Goal: Information Seeking & Learning: Learn about a topic

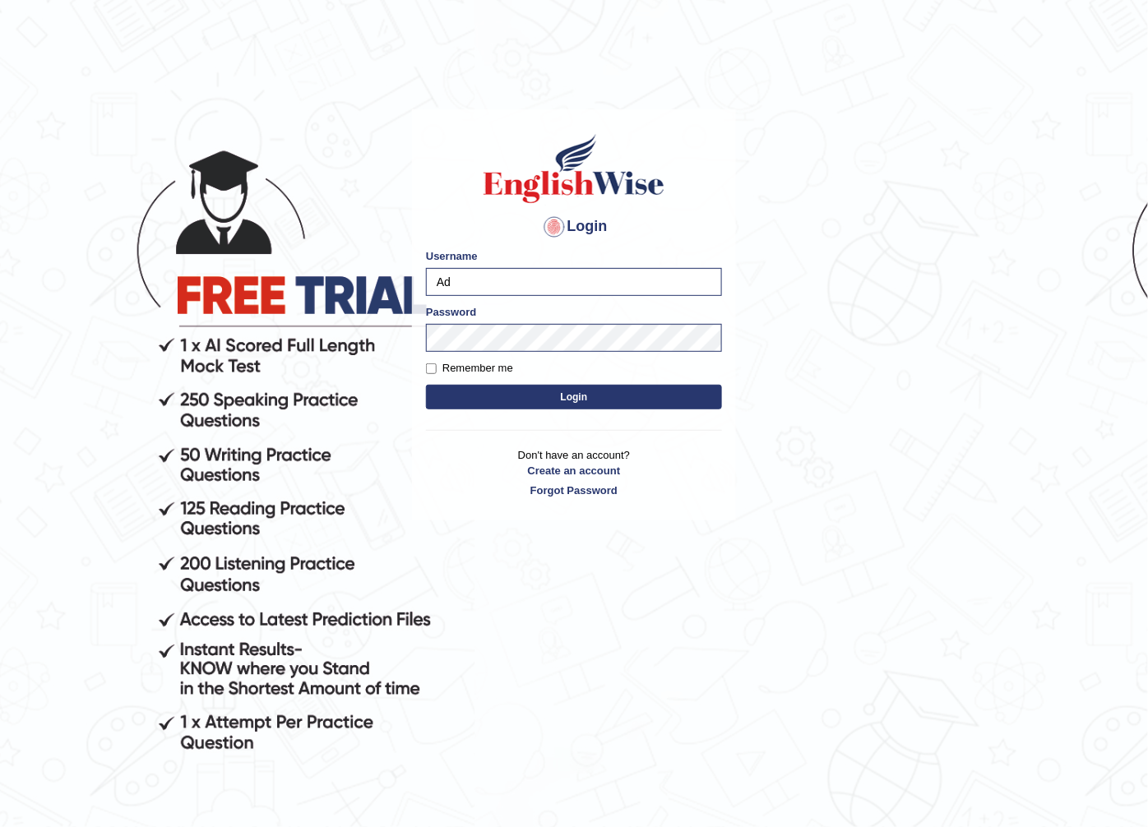
type input "A"
type input "g"
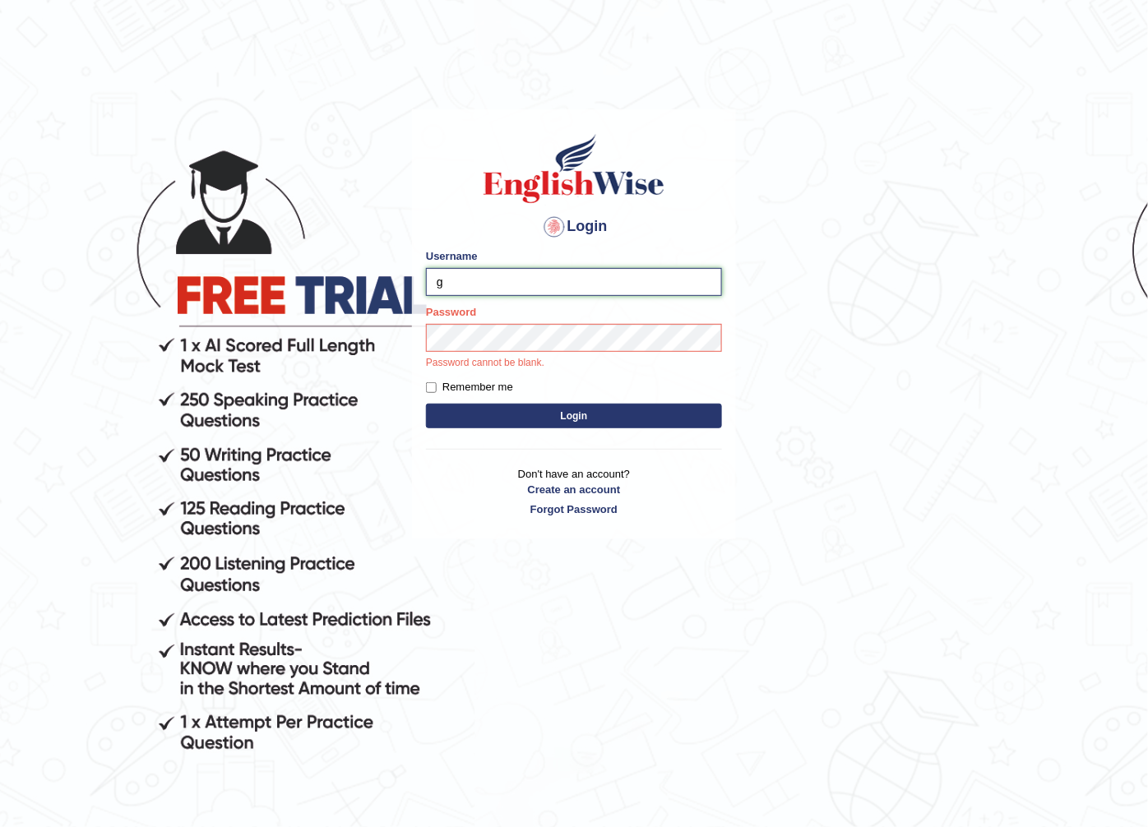
click at [546, 268] on input "g" at bounding box center [574, 282] width 296 height 28
type input "Gasham"
click at [426, 404] on button "Login" at bounding box center [574, 416] width 296 height 25
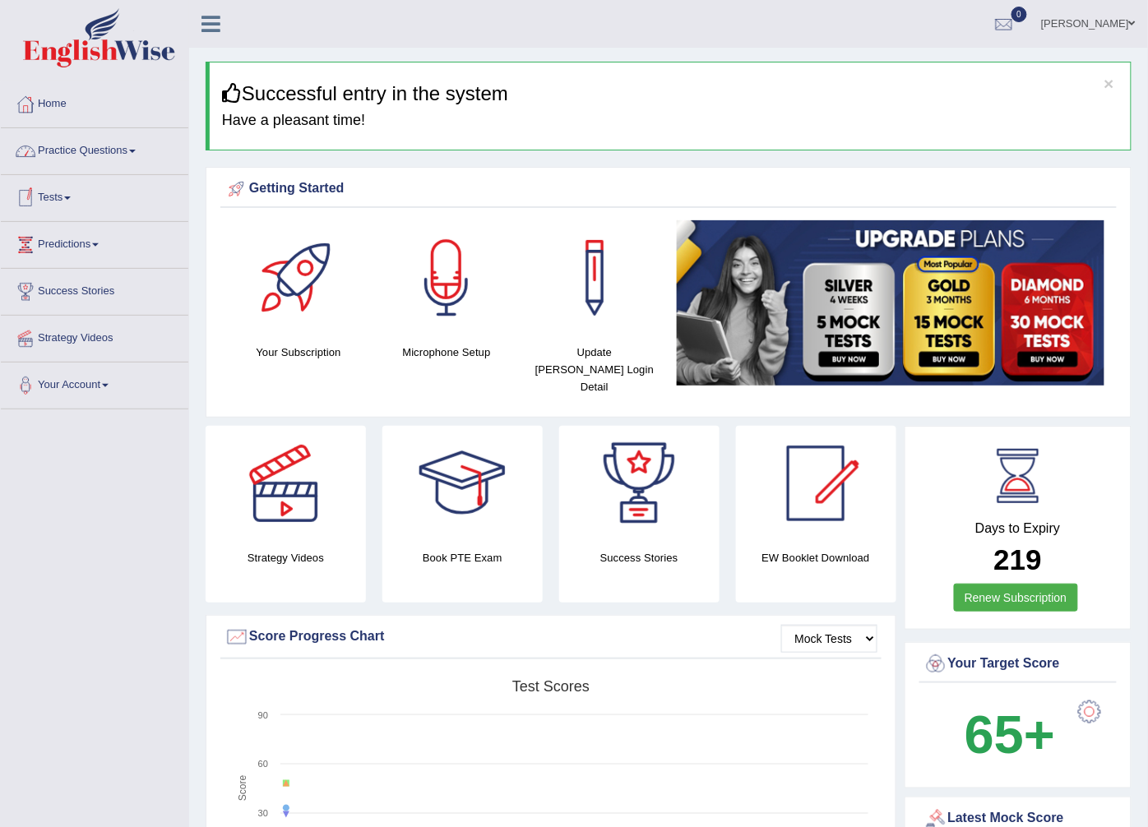
click at [78, 143] on link "Practice Questions" at bounding box center [94, 148] width 187 height 41
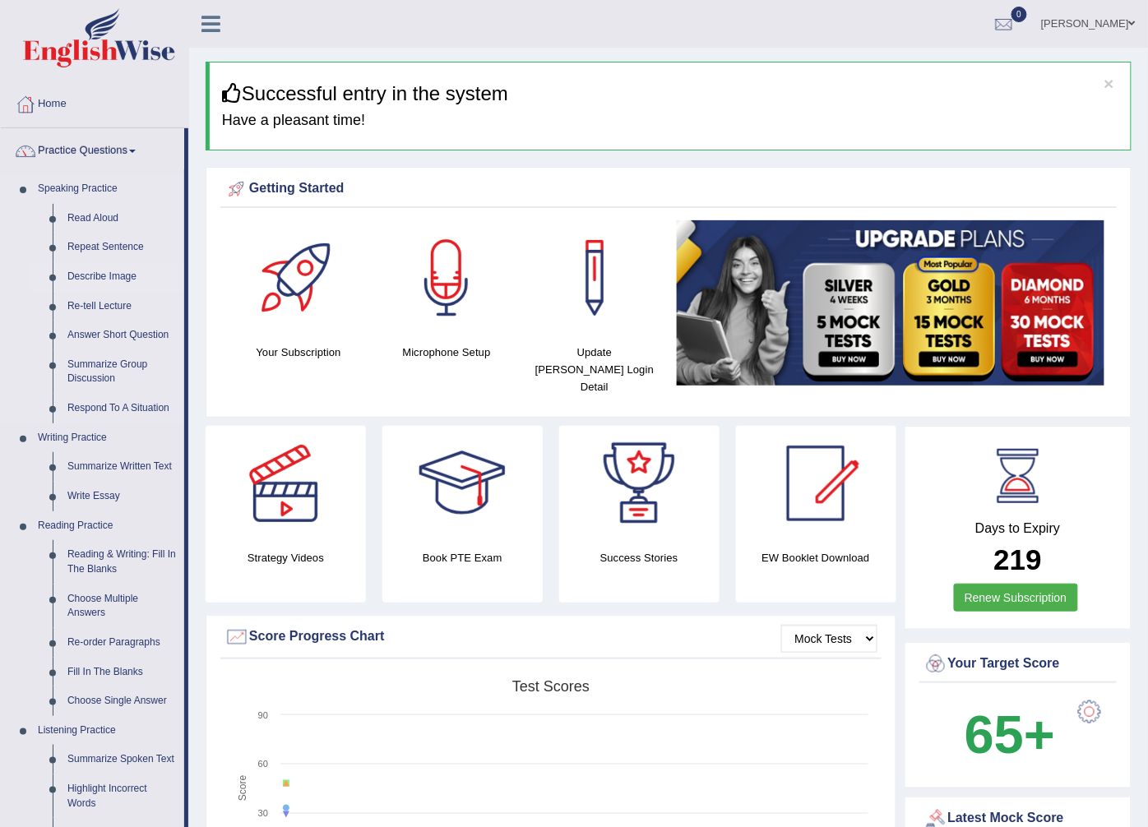
click at [127, 276] on link "Describe Image" at bounding box center [122, 277] width 124 height 30
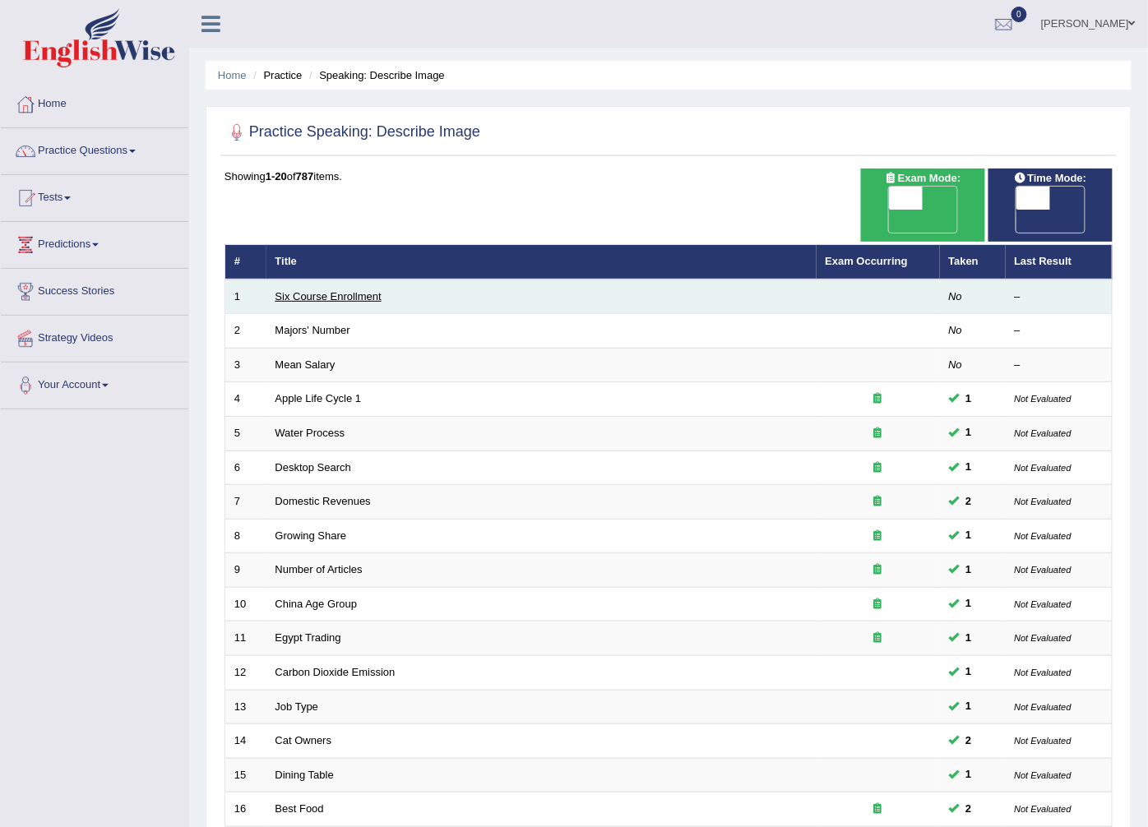
click at [315, 290] on link "Six Course Enrollment" at bounding box center [328, 296] width 106 height 12
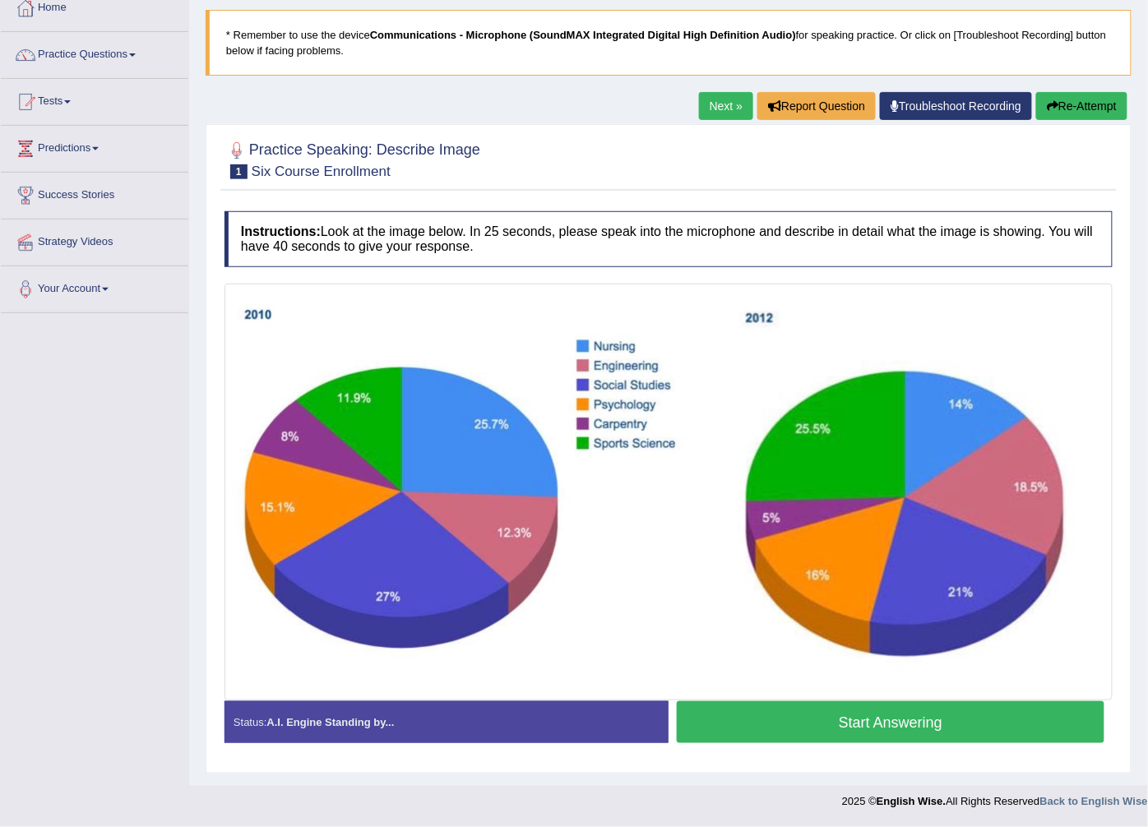
scroll to position [99, 0]
click at [770, 718] on button "Start Answering" at bounding box center [891, 722] width 428 height 42
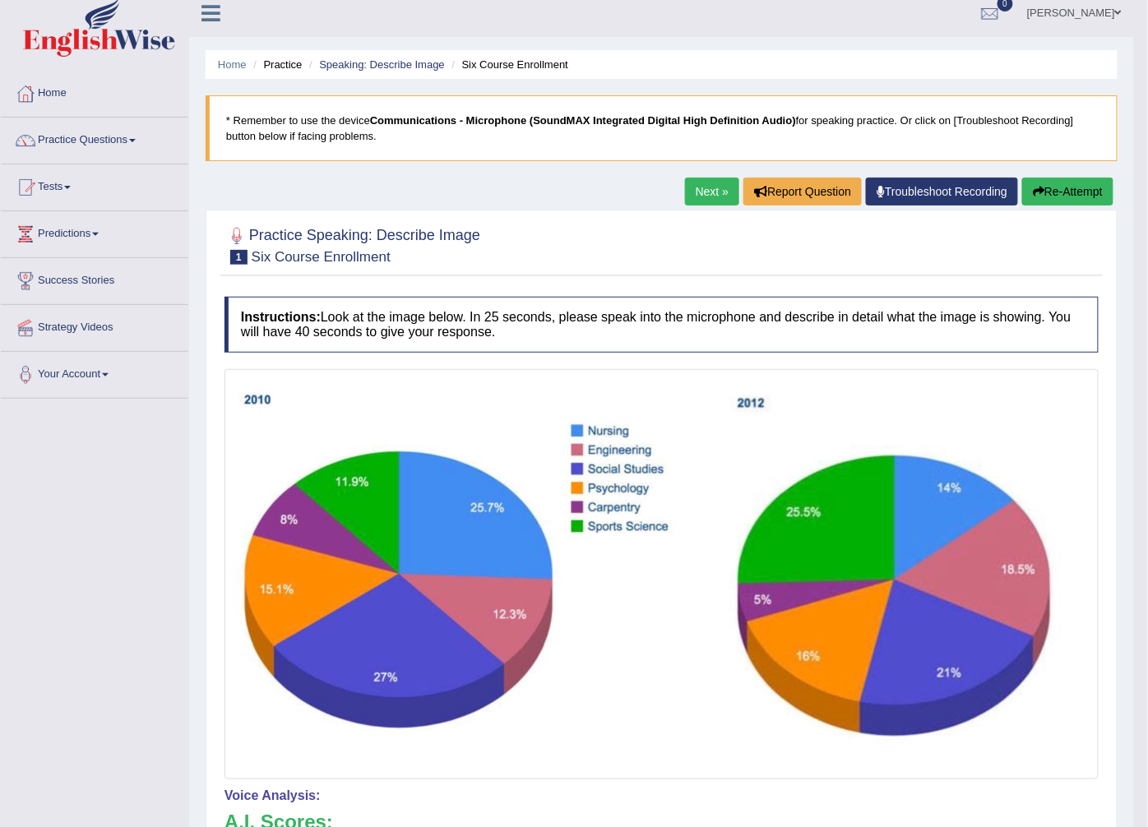
scroll to position [7, 0]
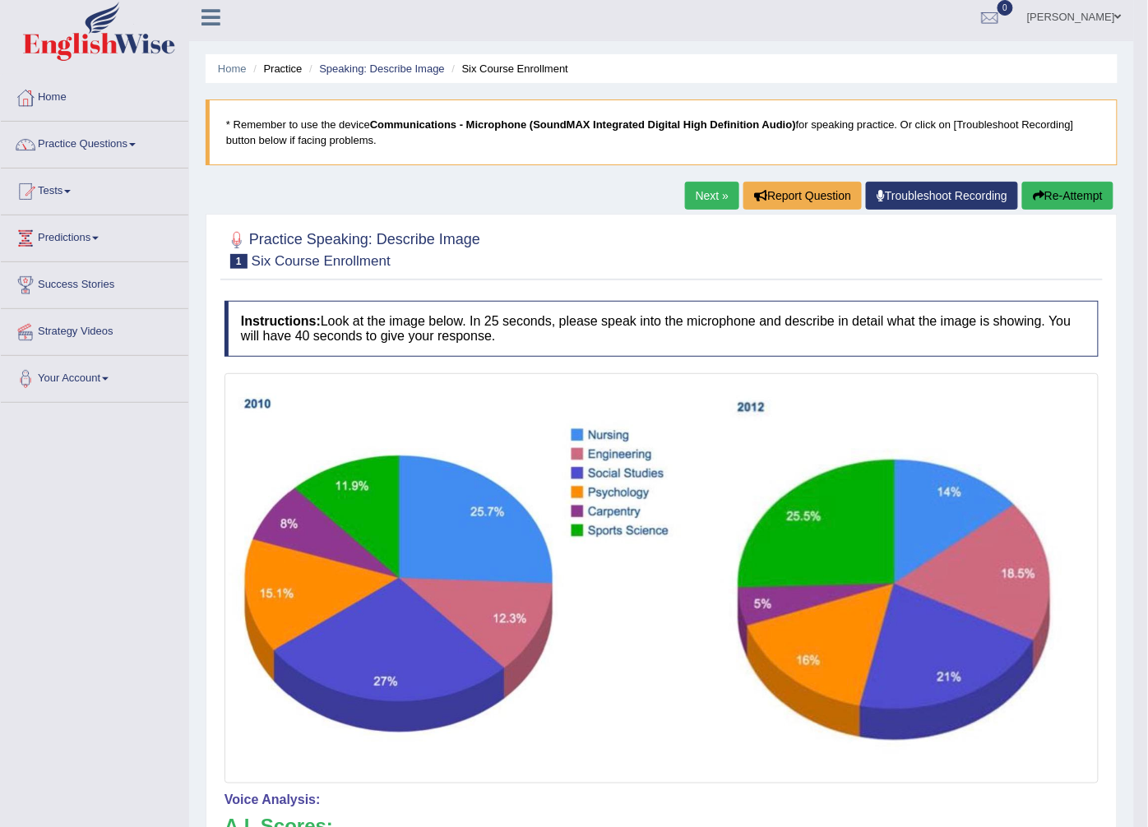
click at [1064, 187] on button "Re-Attempt" at bounding box center [1067, 196] width 91 height 28
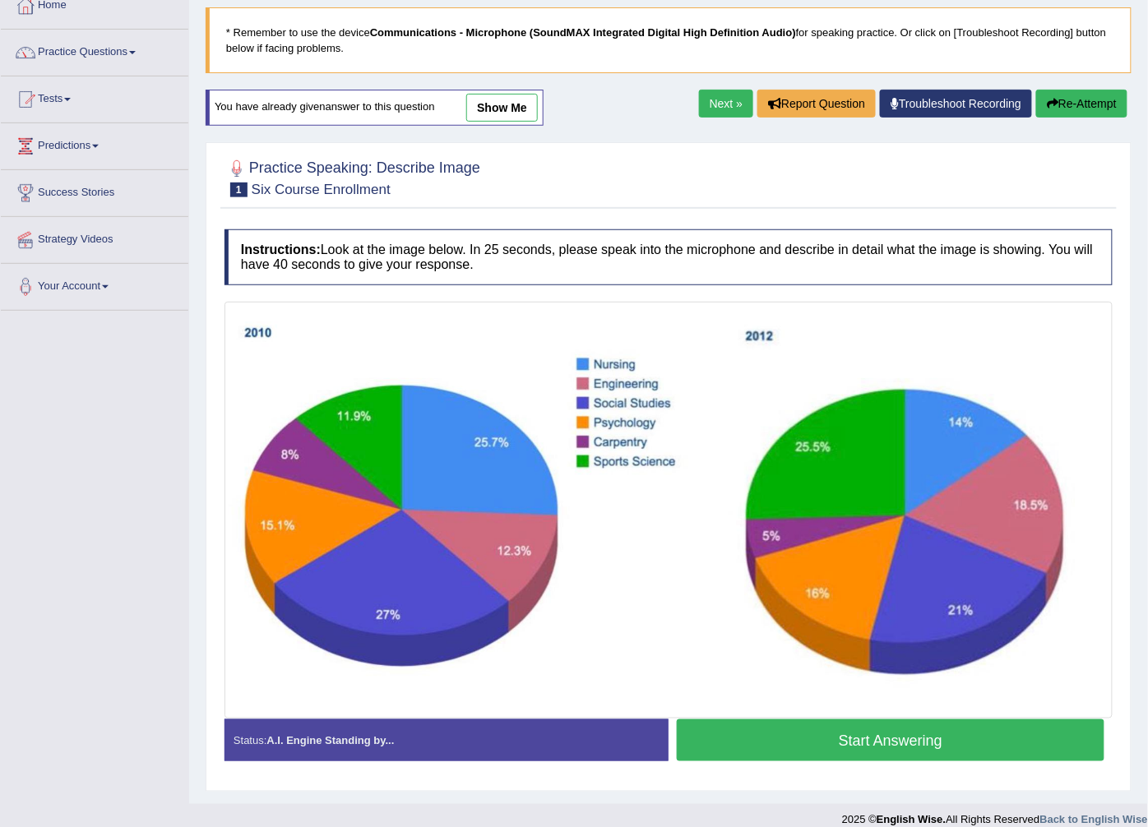
scroll to position [118, 0]
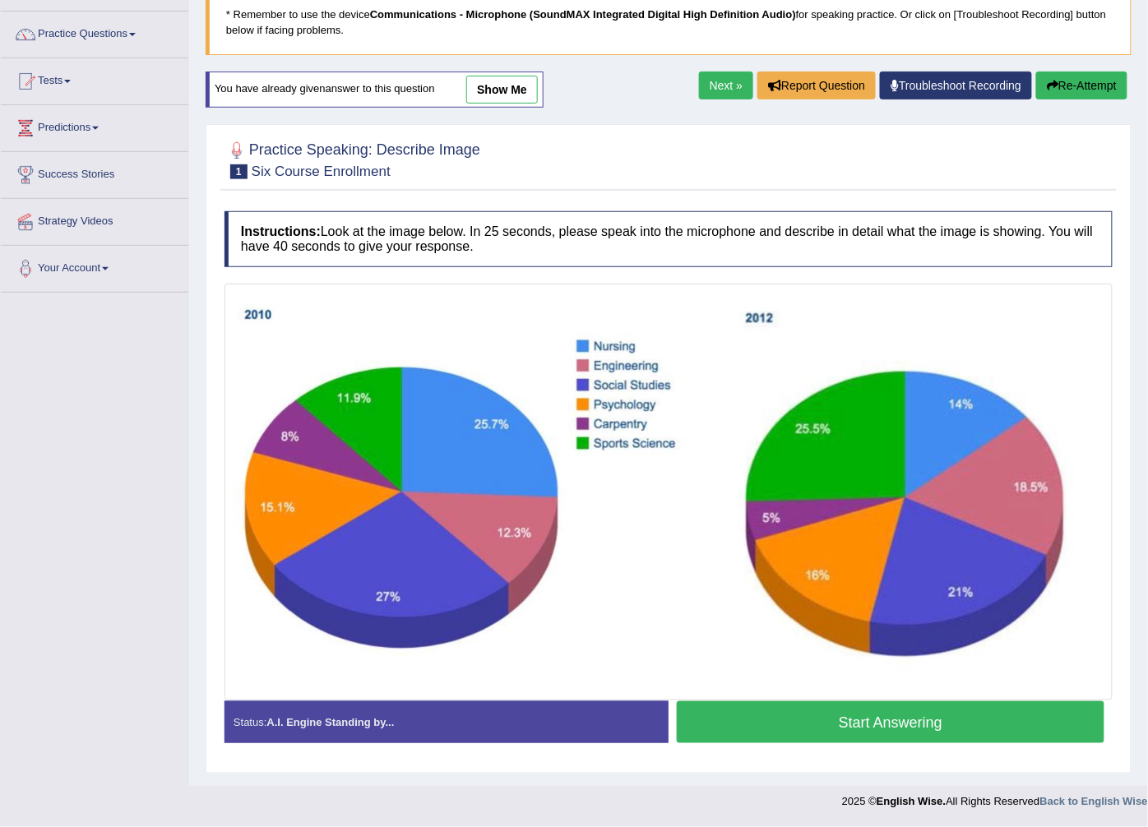
click at [783, 718] on button "Start Answering" at bounding box center [891, 722] width 428 height 42
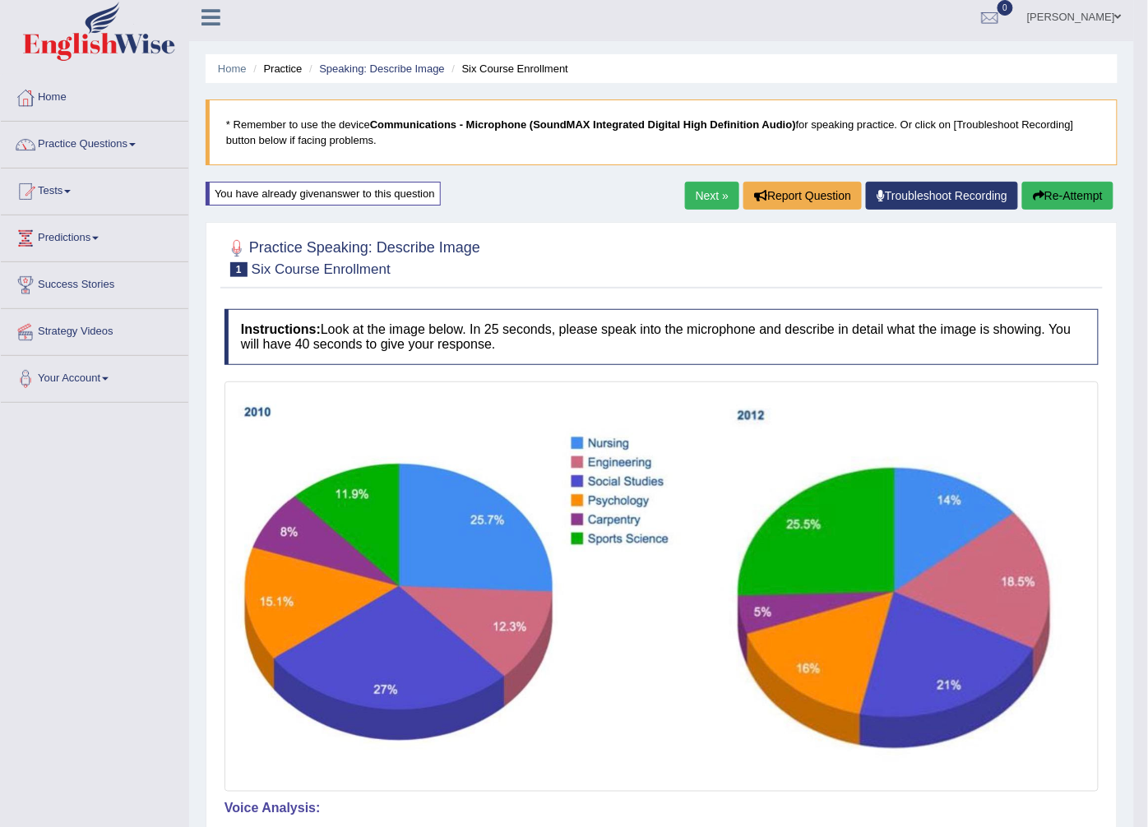
scroll to position [0, 0]
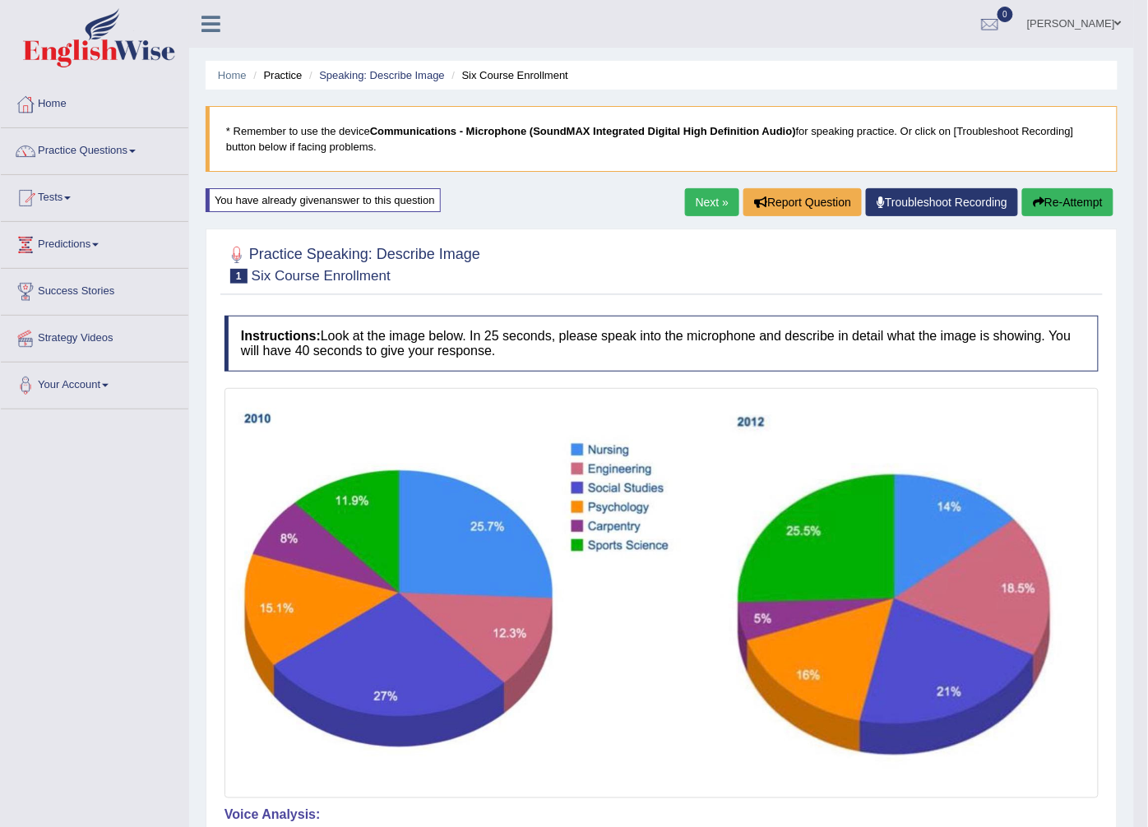
click at [711, 200] on link "Next »" at bounding box center [712, 202] width 54 height 28
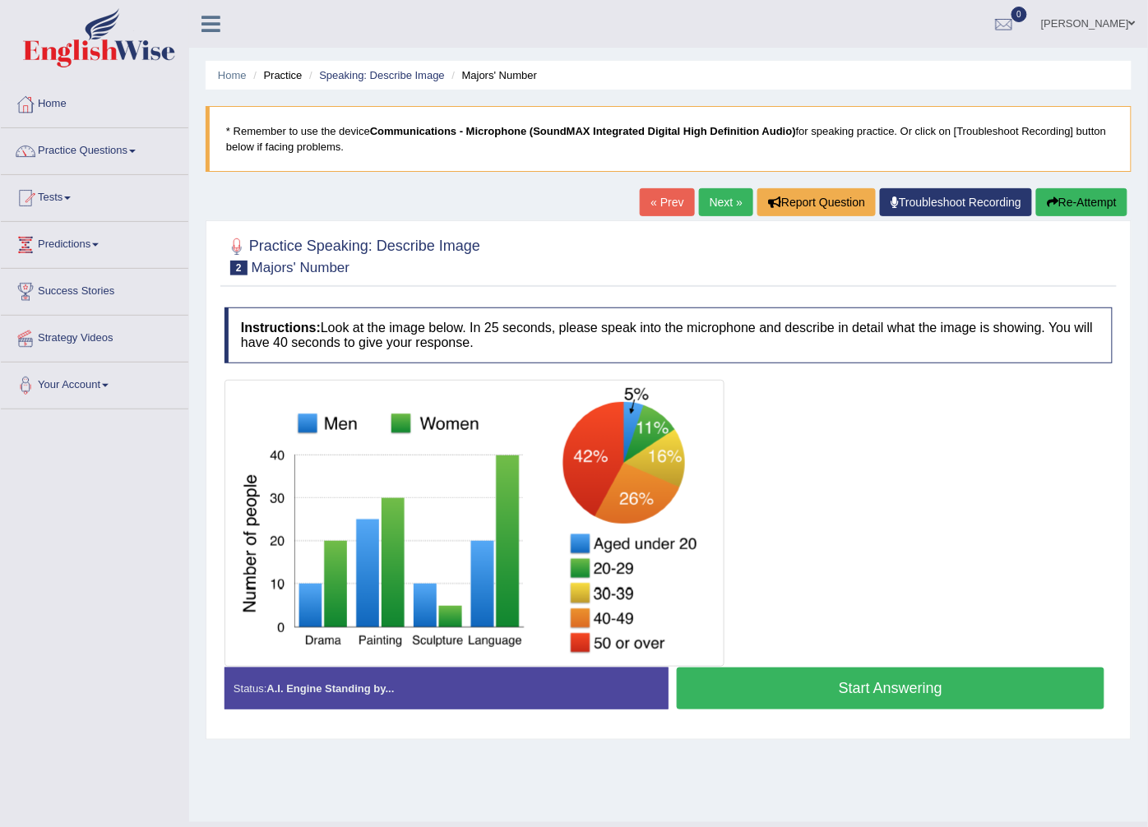
click at [766, 696] on button "Start Answering" at bounding box center [891, 689] width 428 height 42
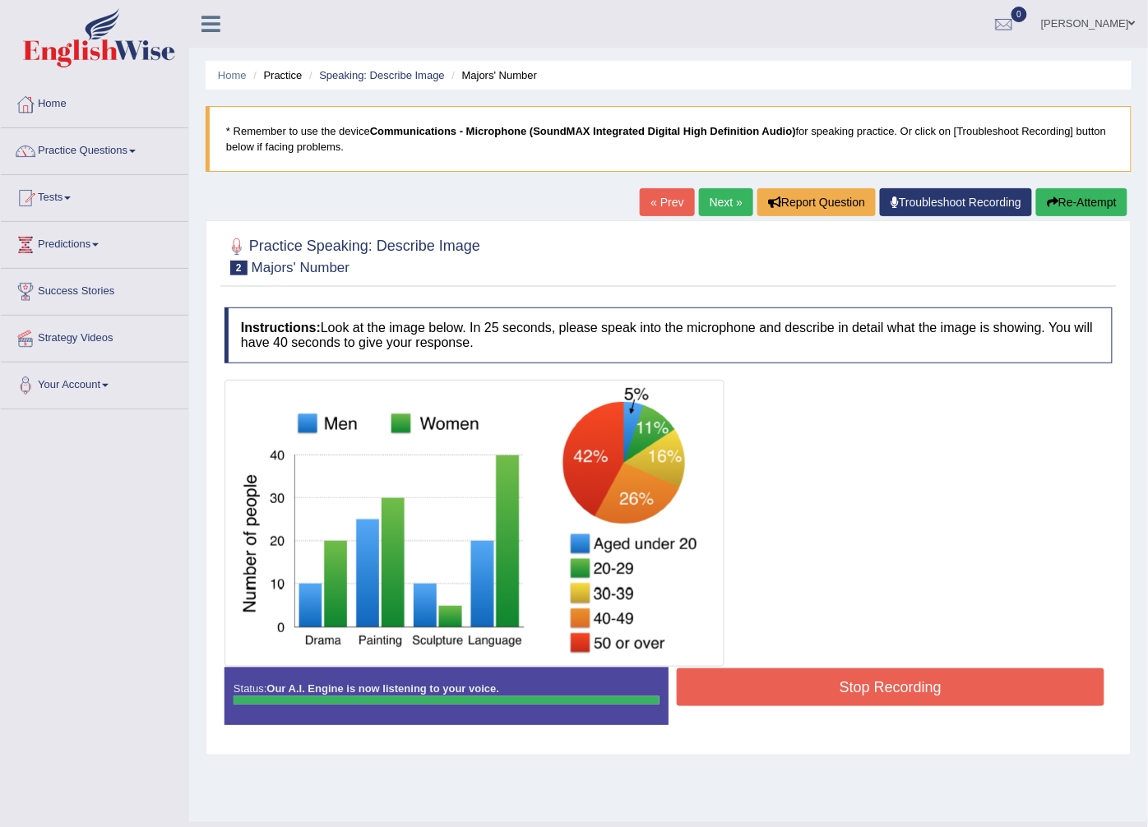
click at [769, 701] on button "Stop Recording" at bounding box center [891, 687] width 428 height 38
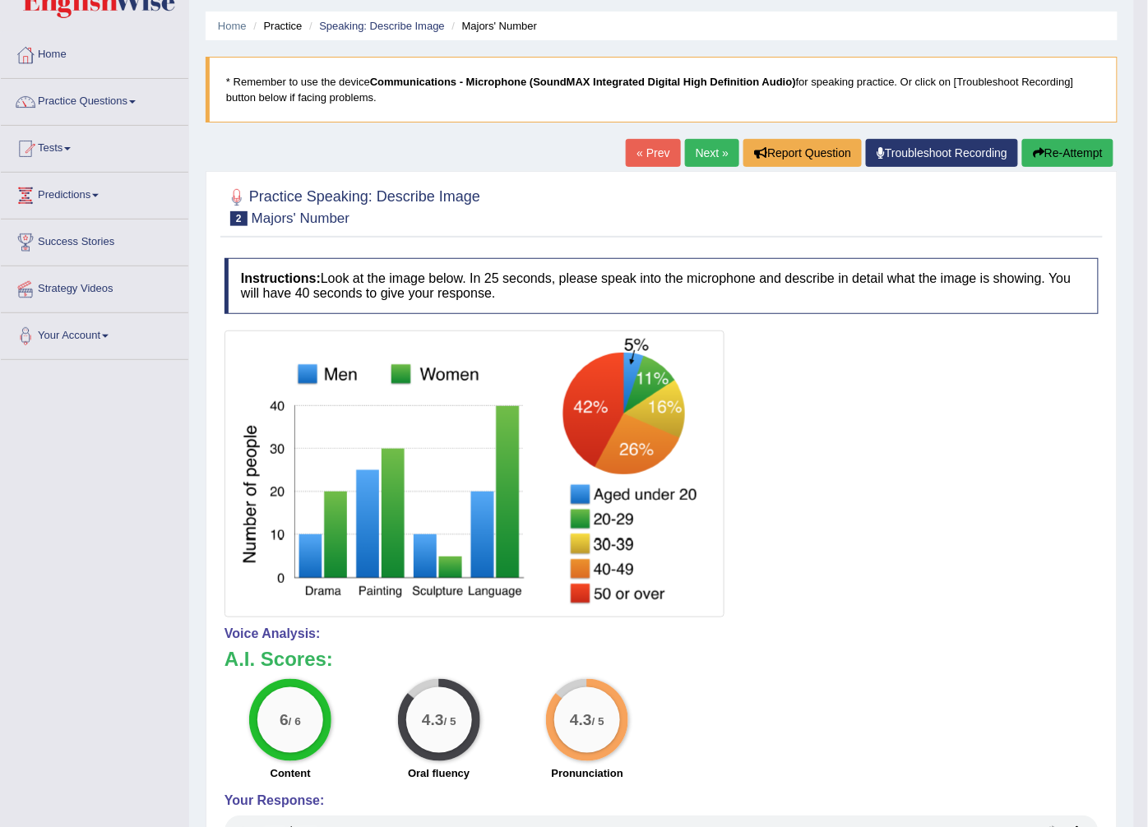
scroll to position [91, 0]
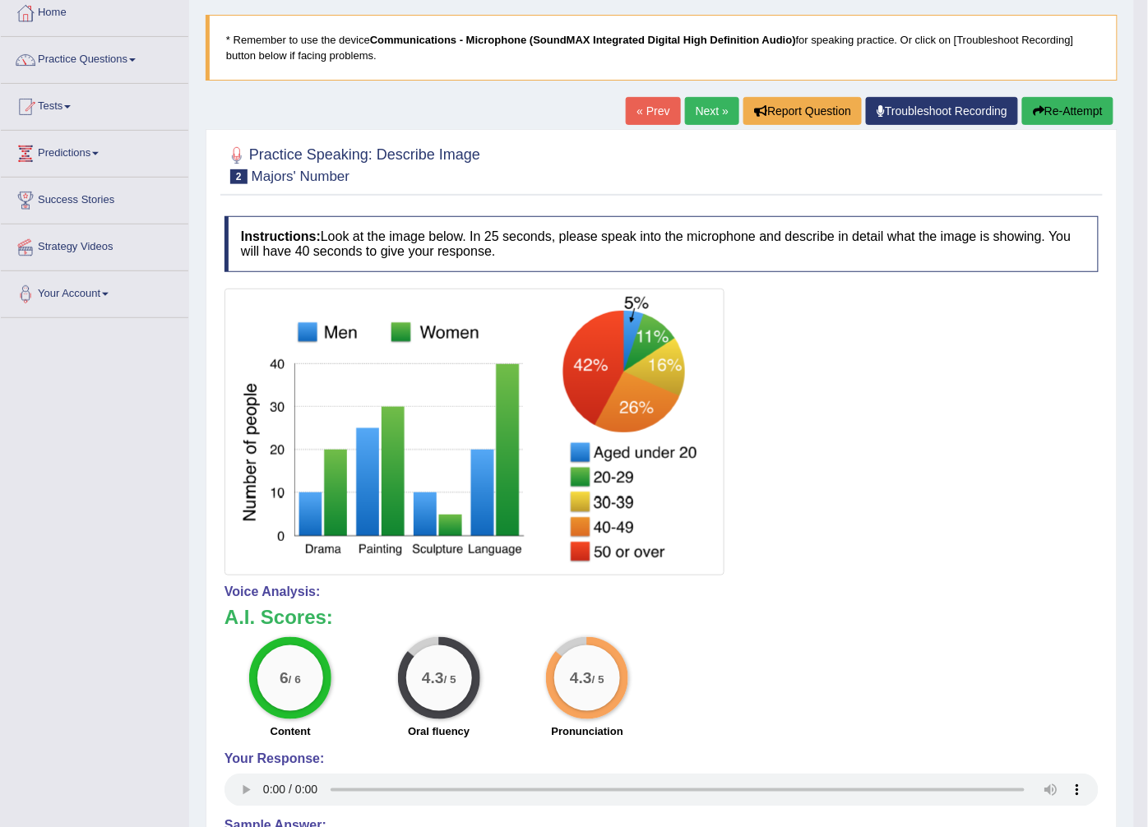
click at [705, 112] on link "Next »" at bounding box center [712, 111] width 54 height 28
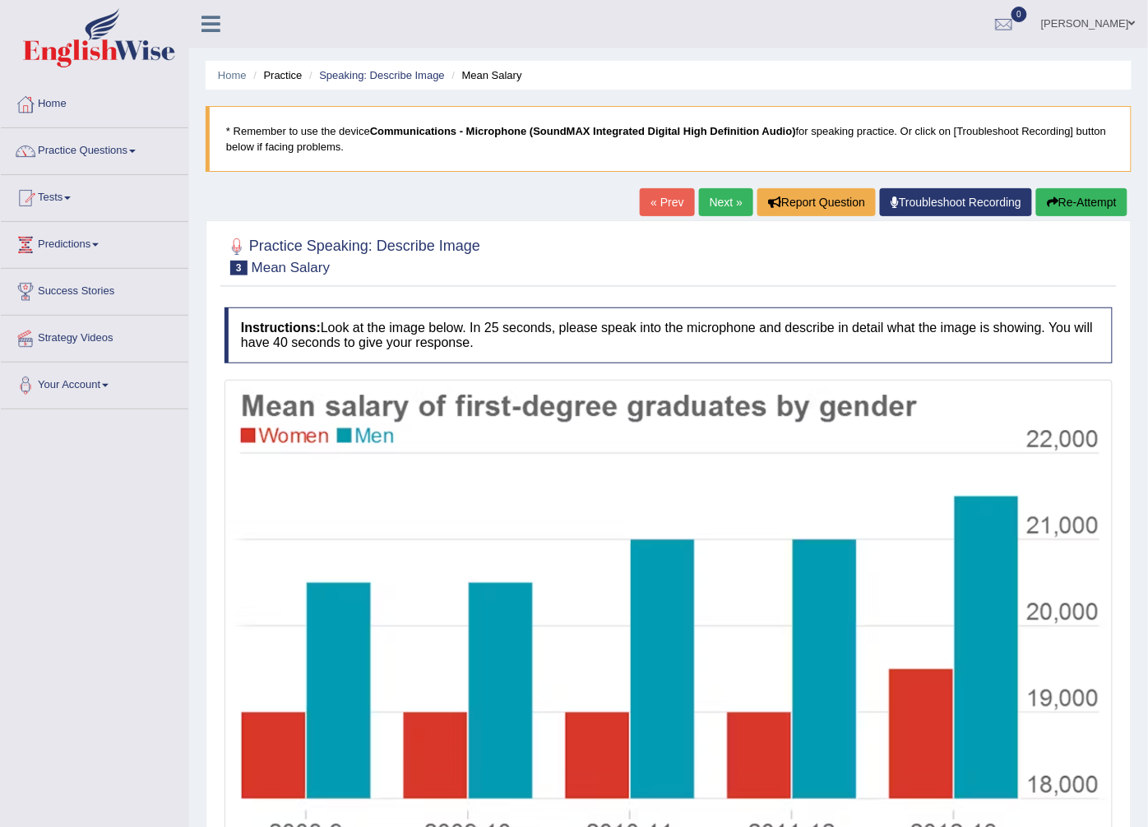
scroll to position [154, 0]
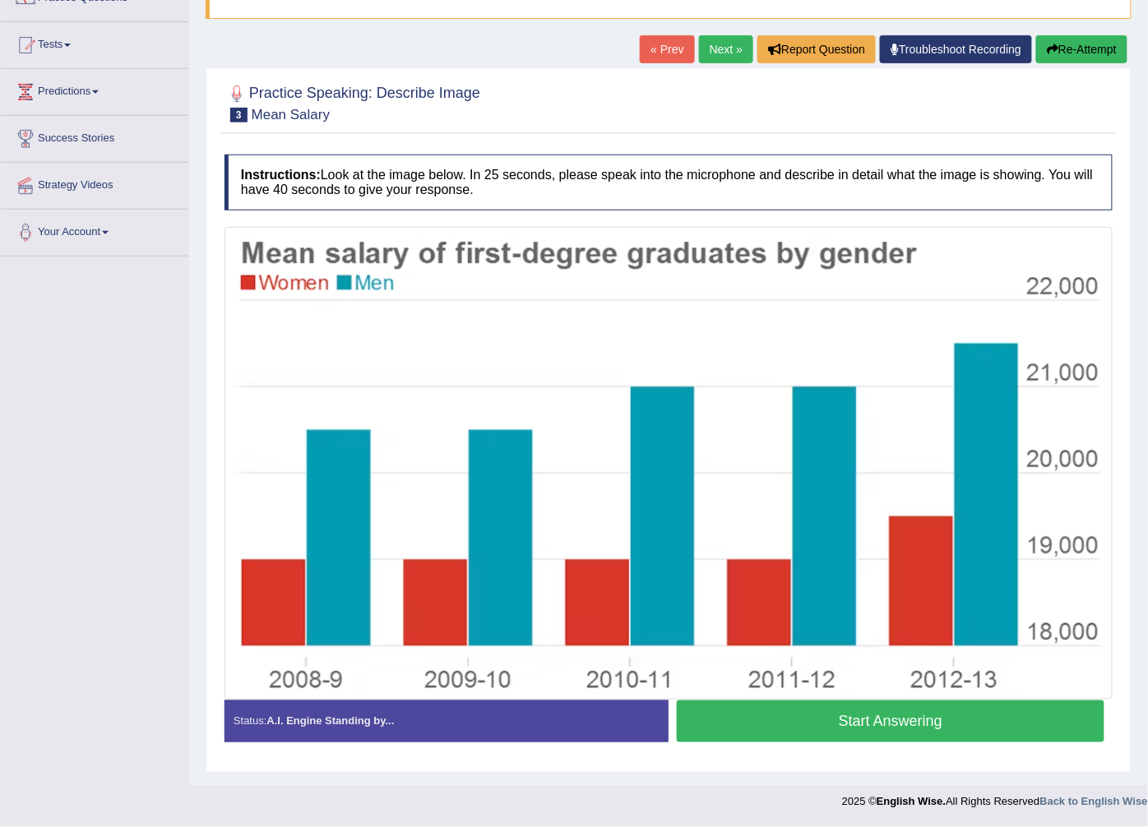
click at [898, 719] on button "Start Answering" at bounding box center [891, 722] width 428 height 42
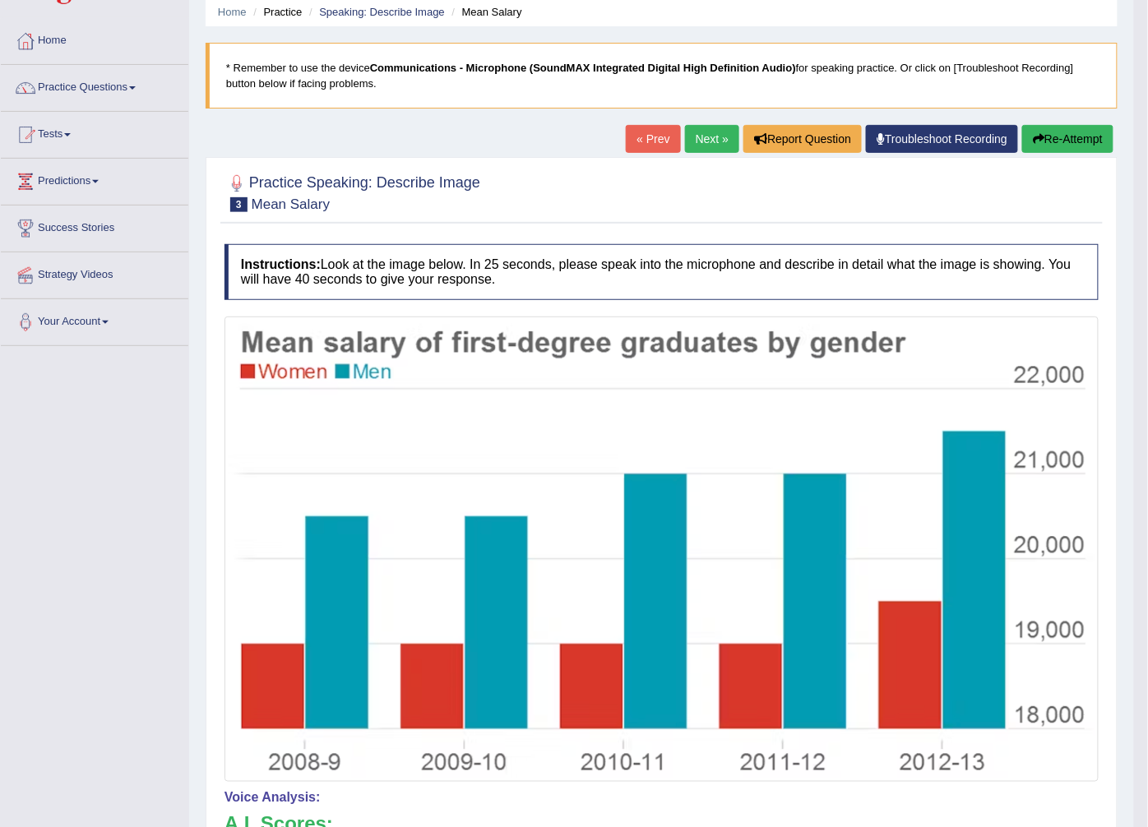
scroll to position [62, 0]
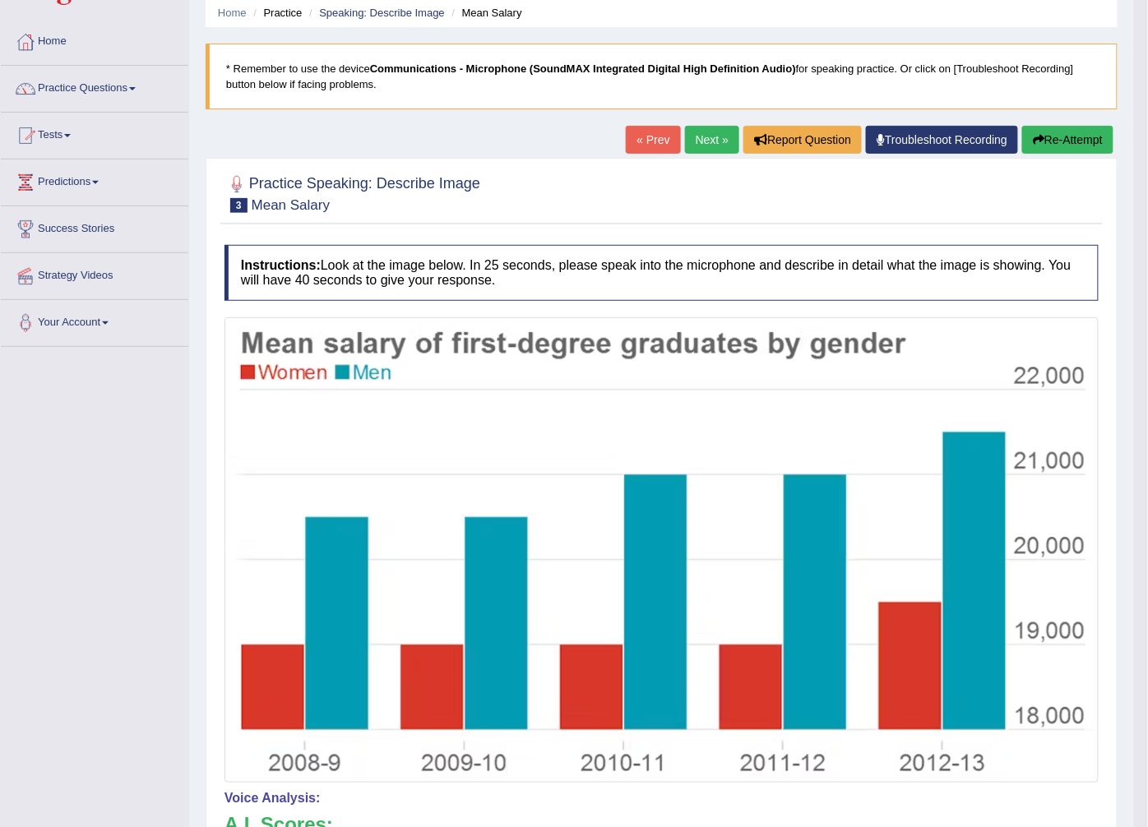
click at [719, 137] on link "Next »" at bounding box center [712, 140] width 54 height 28
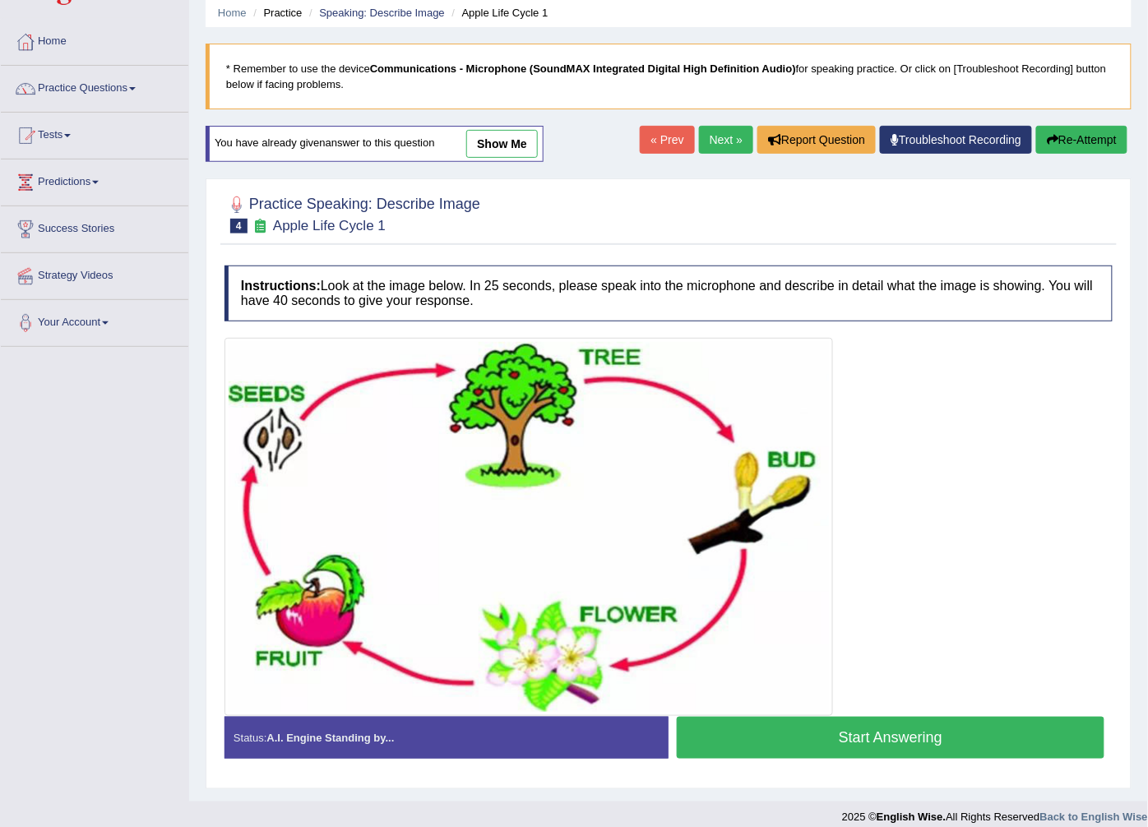
scroll to position [79, 0]
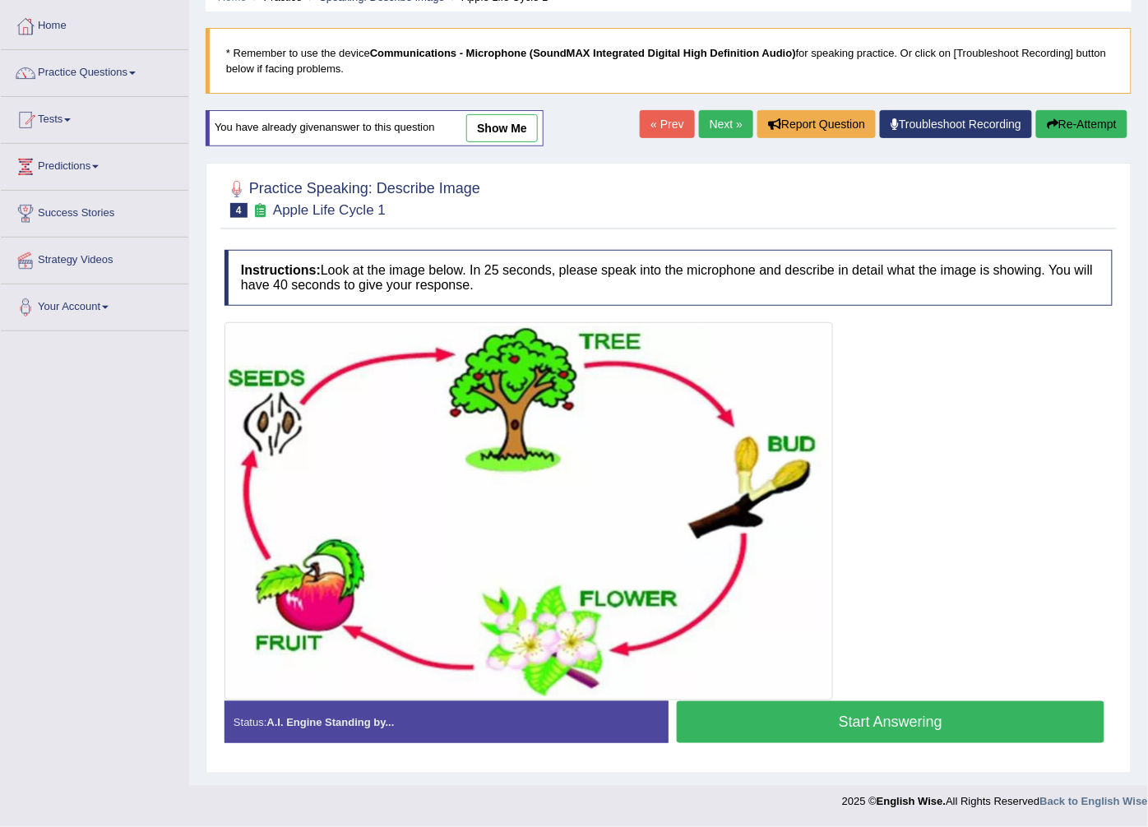
click at [757, 713] on button "Start Answering" at bounding box center [891, 722] width 428 height 42
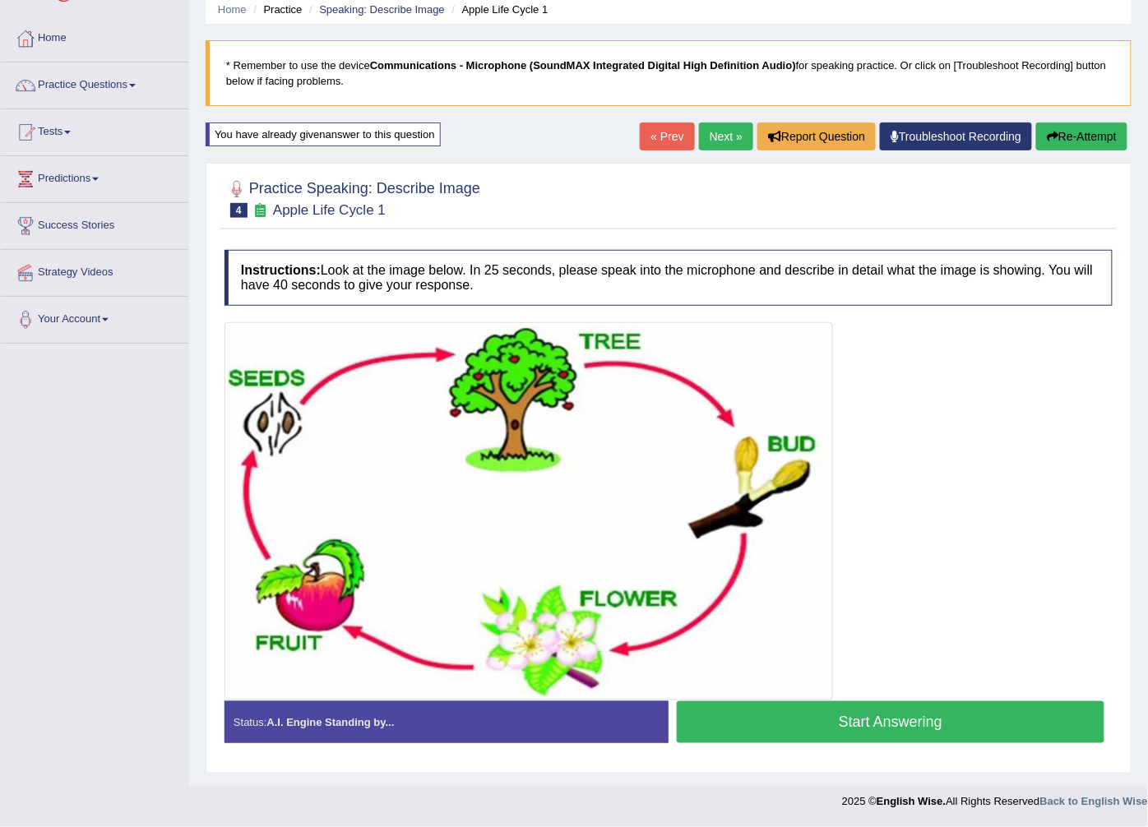
scroll to position [67, 0]
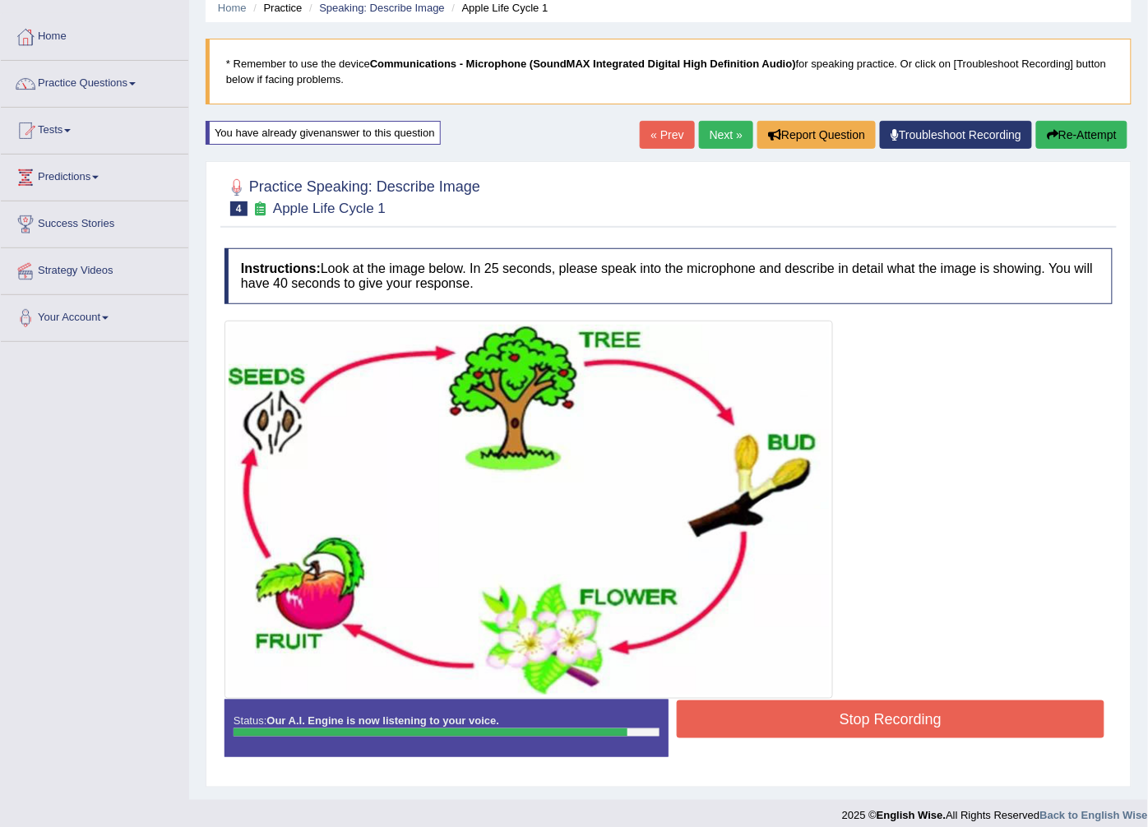
click at [743, 738] on button "Stop Recording" at bounding box center [891, 720] width 428 height 38
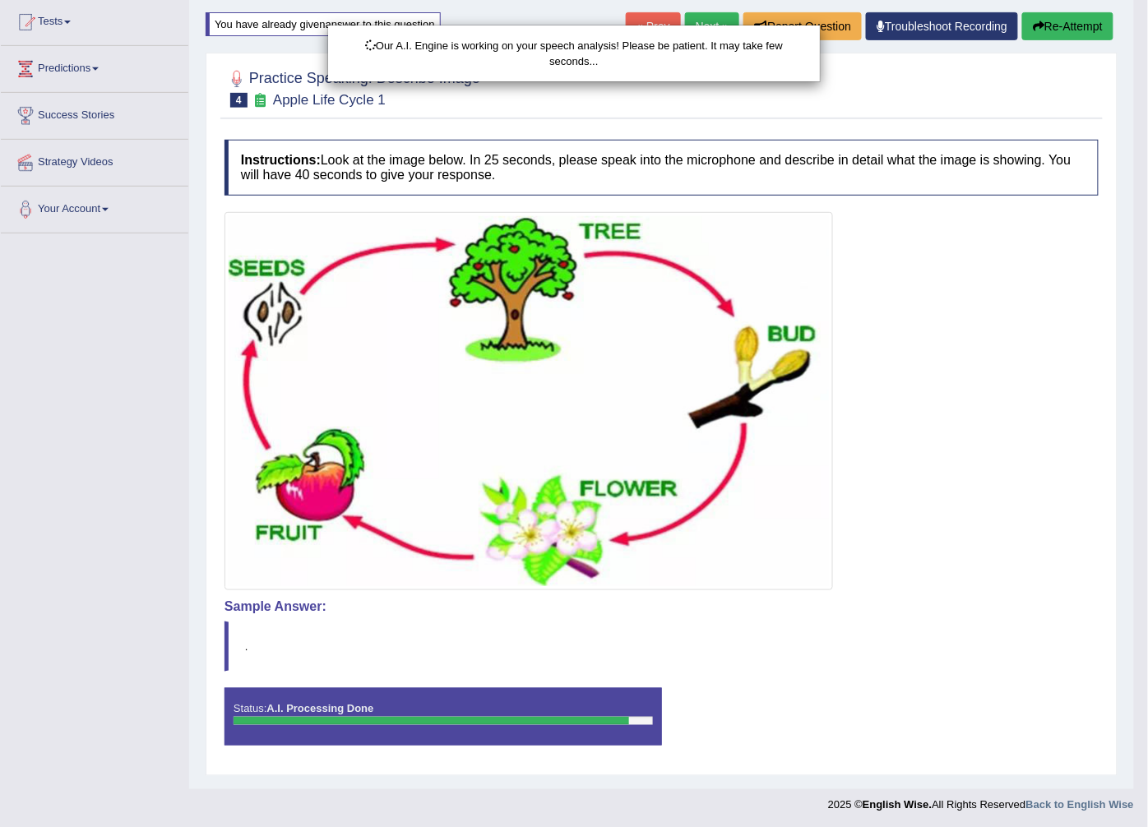
scroll to position [181, 0]
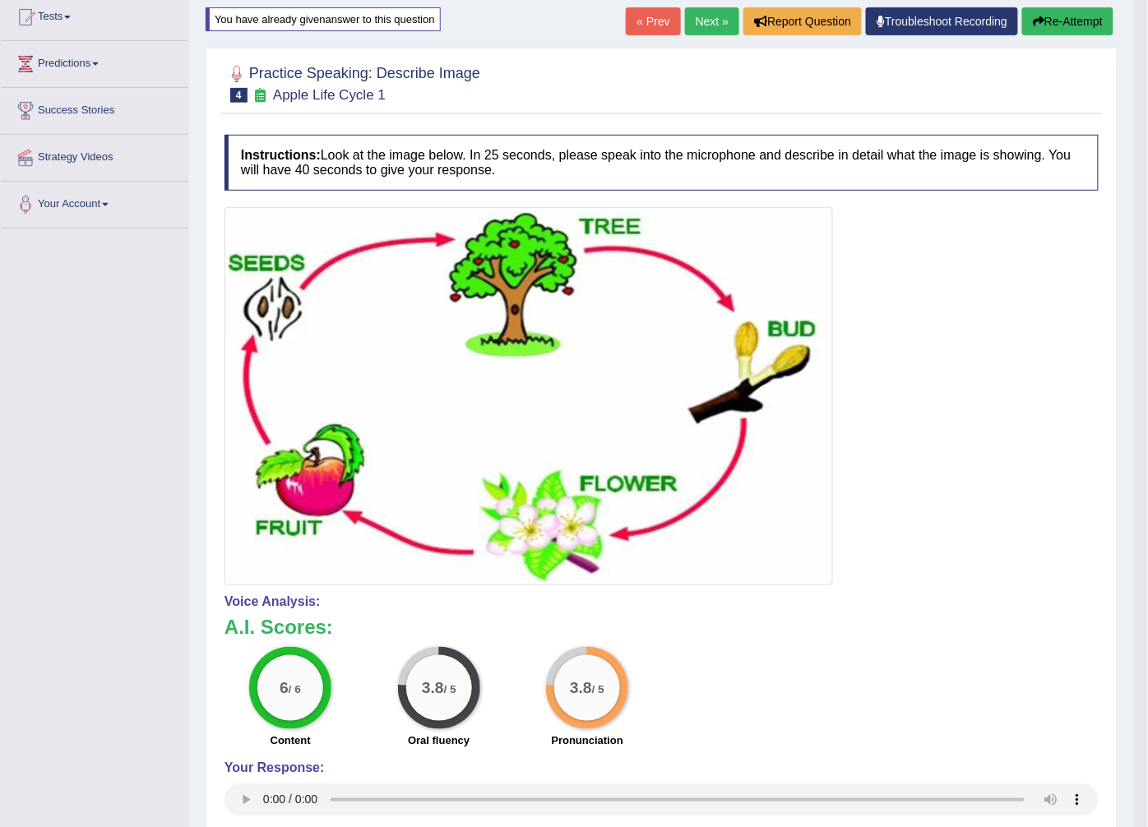
click at [1073, 35] on button "Re-Attempt" at bounding box center [1067, 21] width 91 height 28
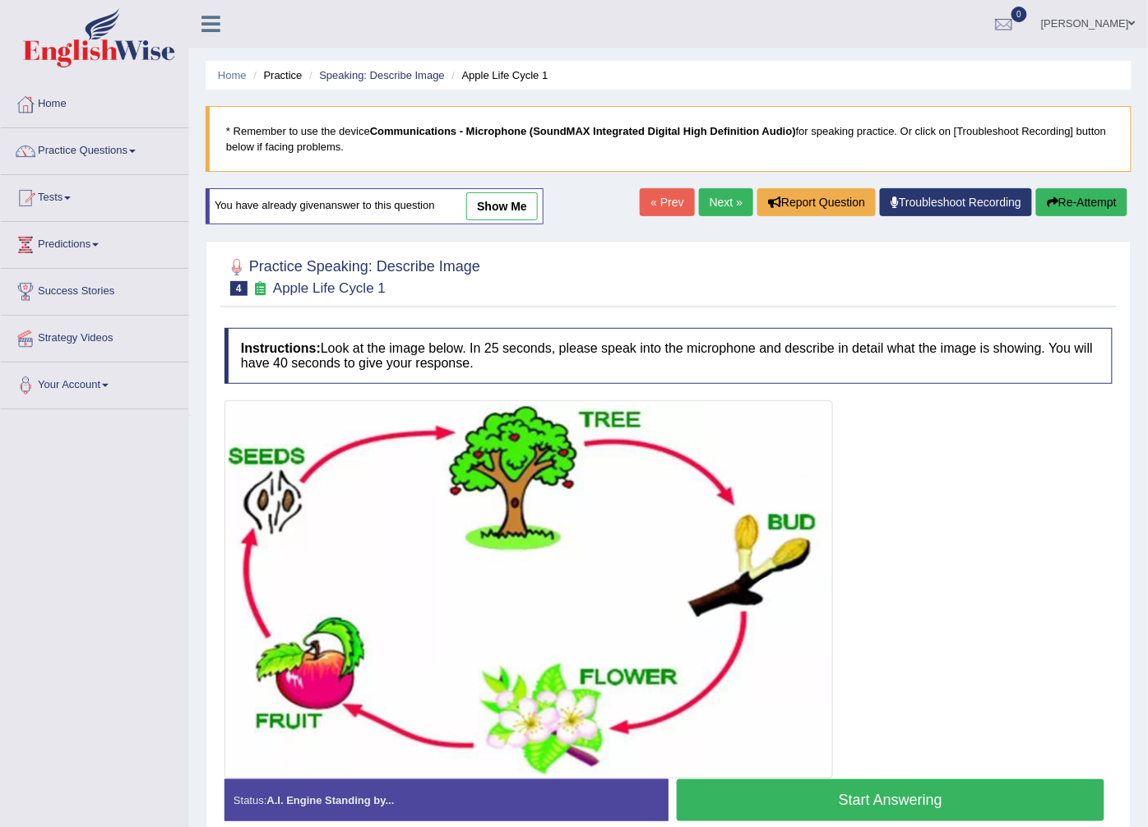
scroll to position [79, 0]
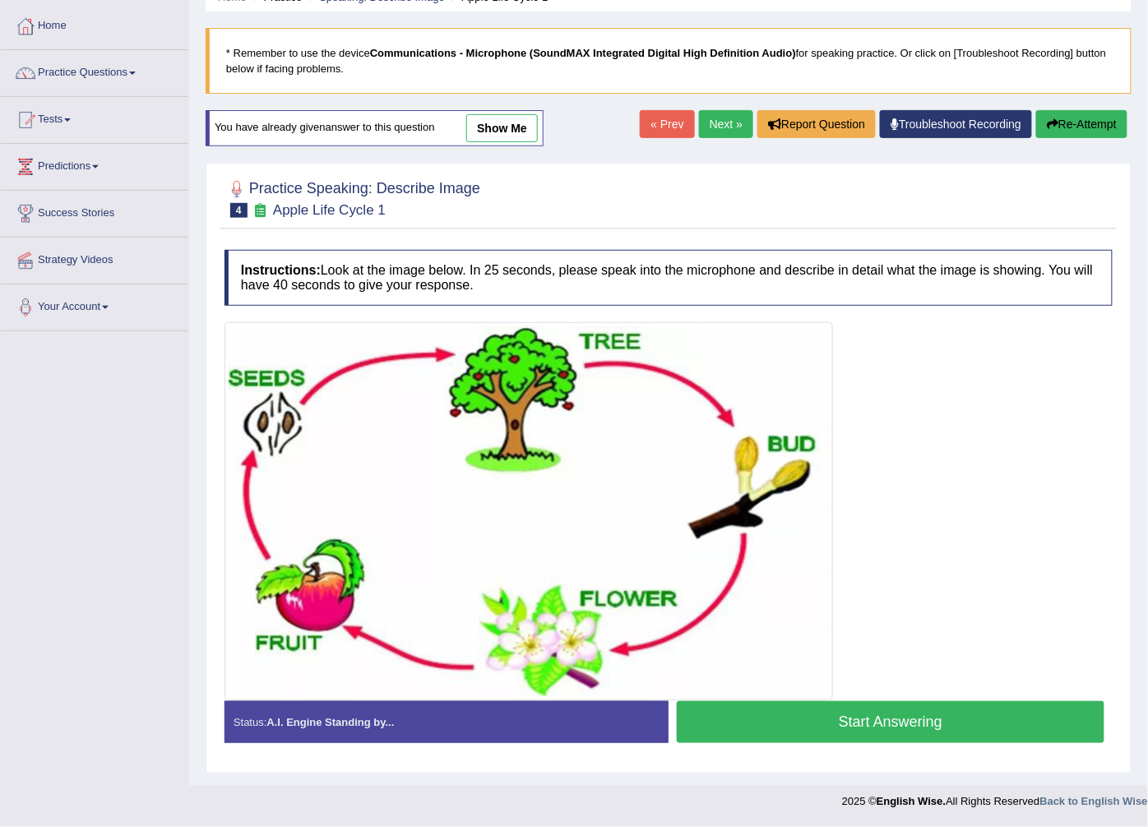
click at [734, 733] on button "Start Answering" at bounding box center [891, 722] width 428 height 42
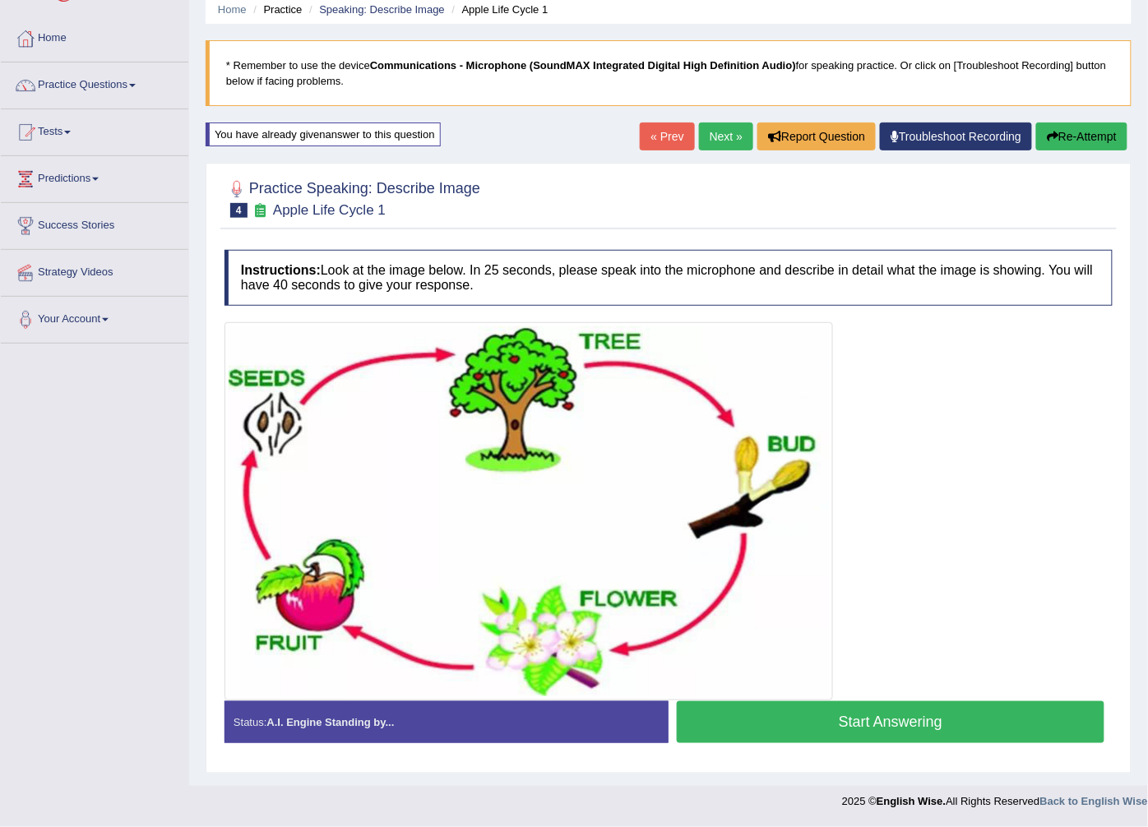
scroll to position [67, 0]
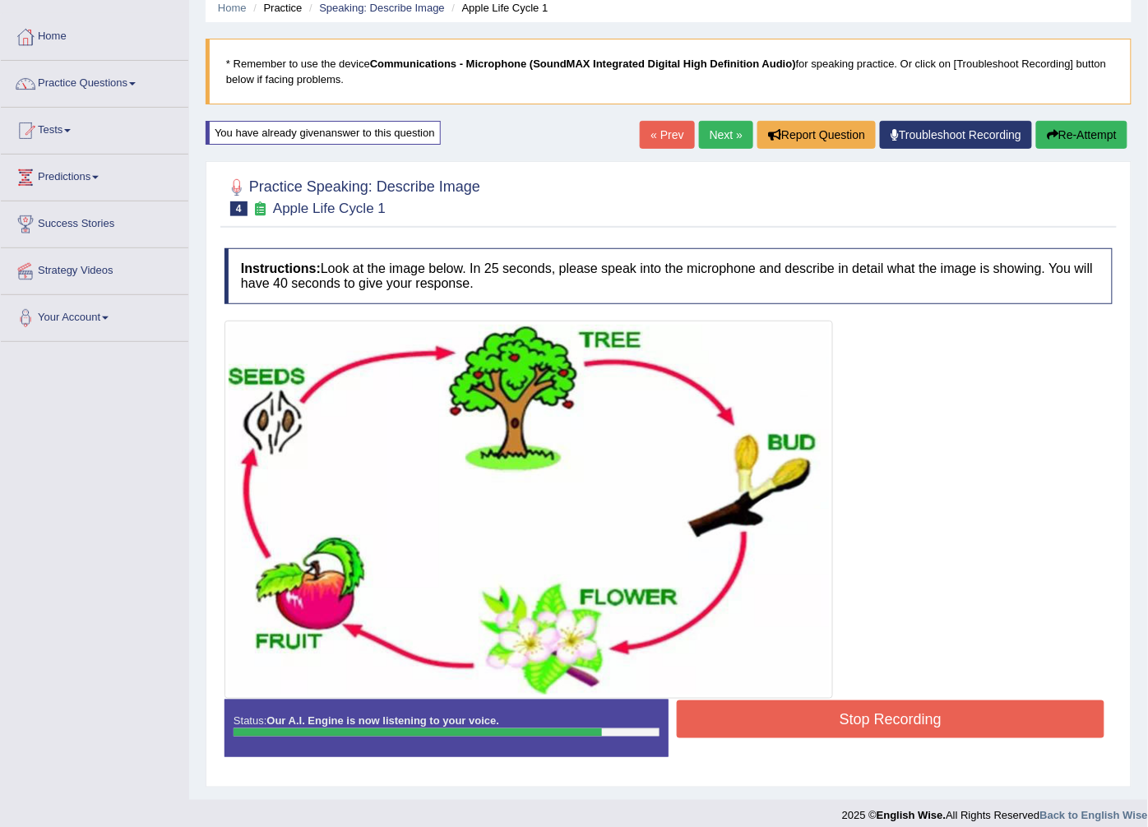
click at [856, 703] on button "Stop Recording" at bounding box center [891, 720] width 428 height 38
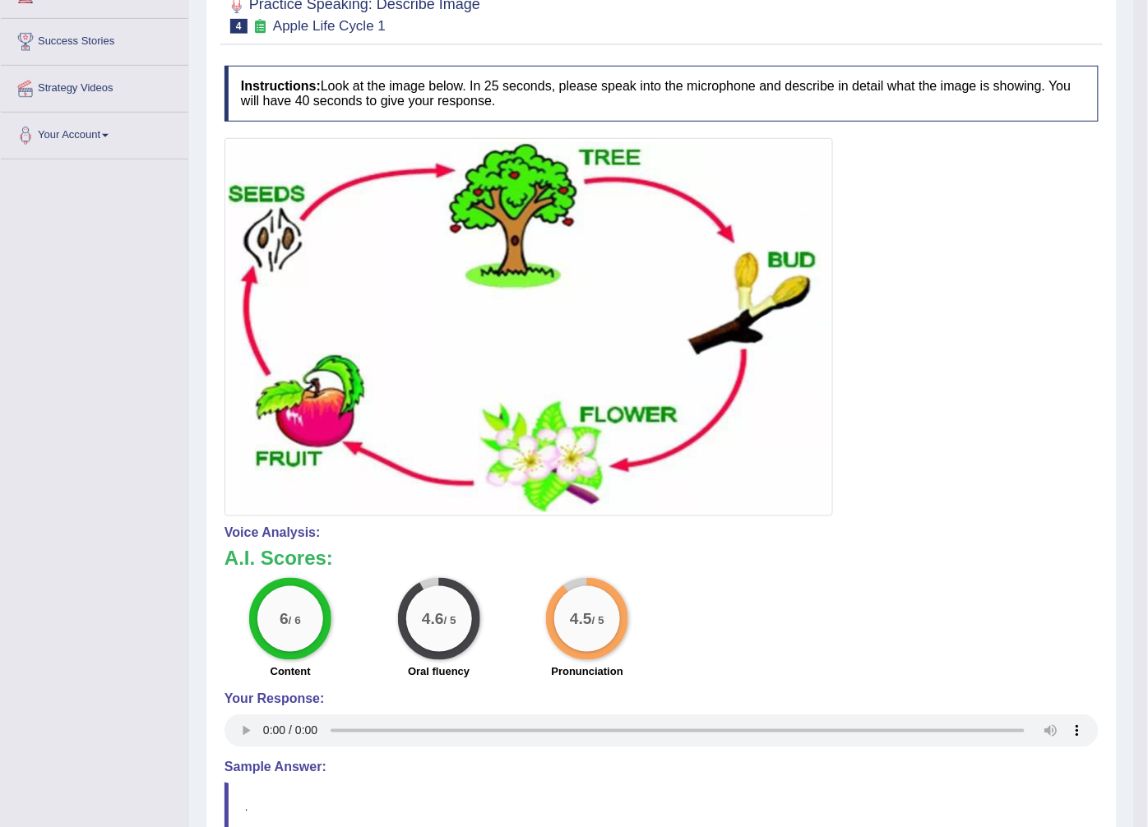
scroll to position [159, 0]
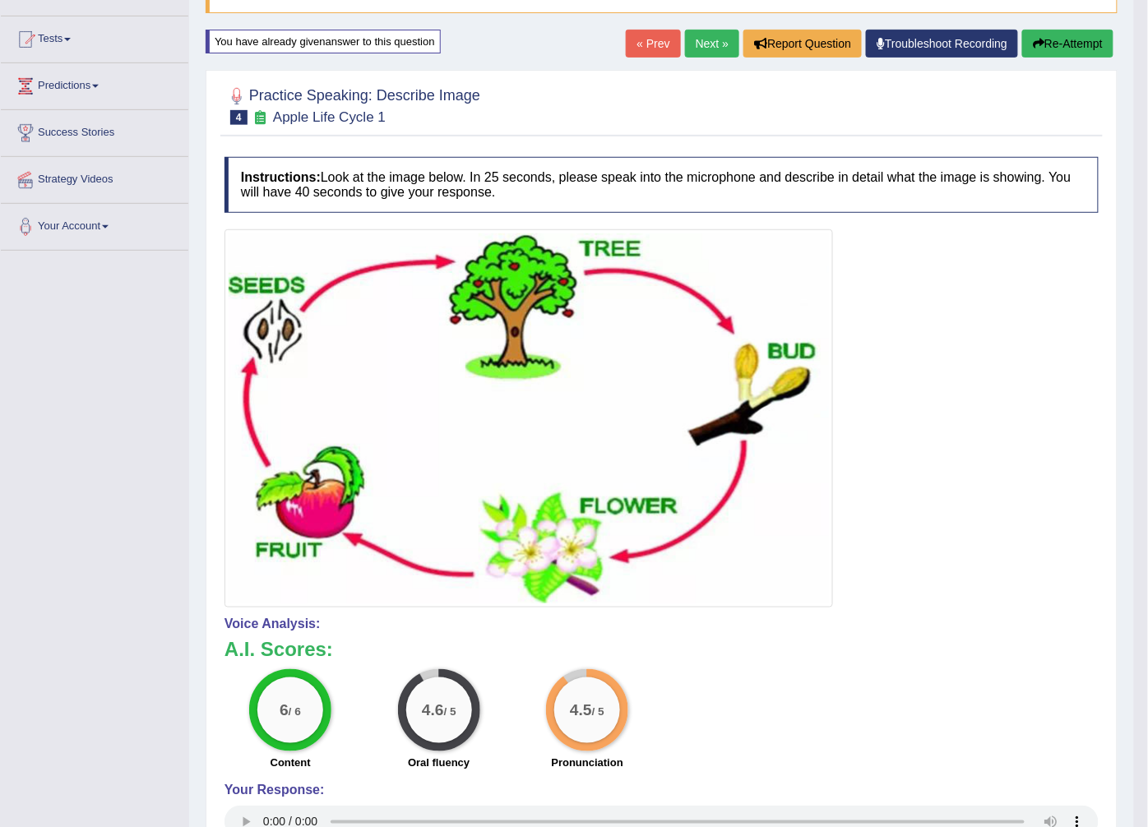
click at [715, 44] on link "Next »" at bounding box center [712, 44] width 54 height 28
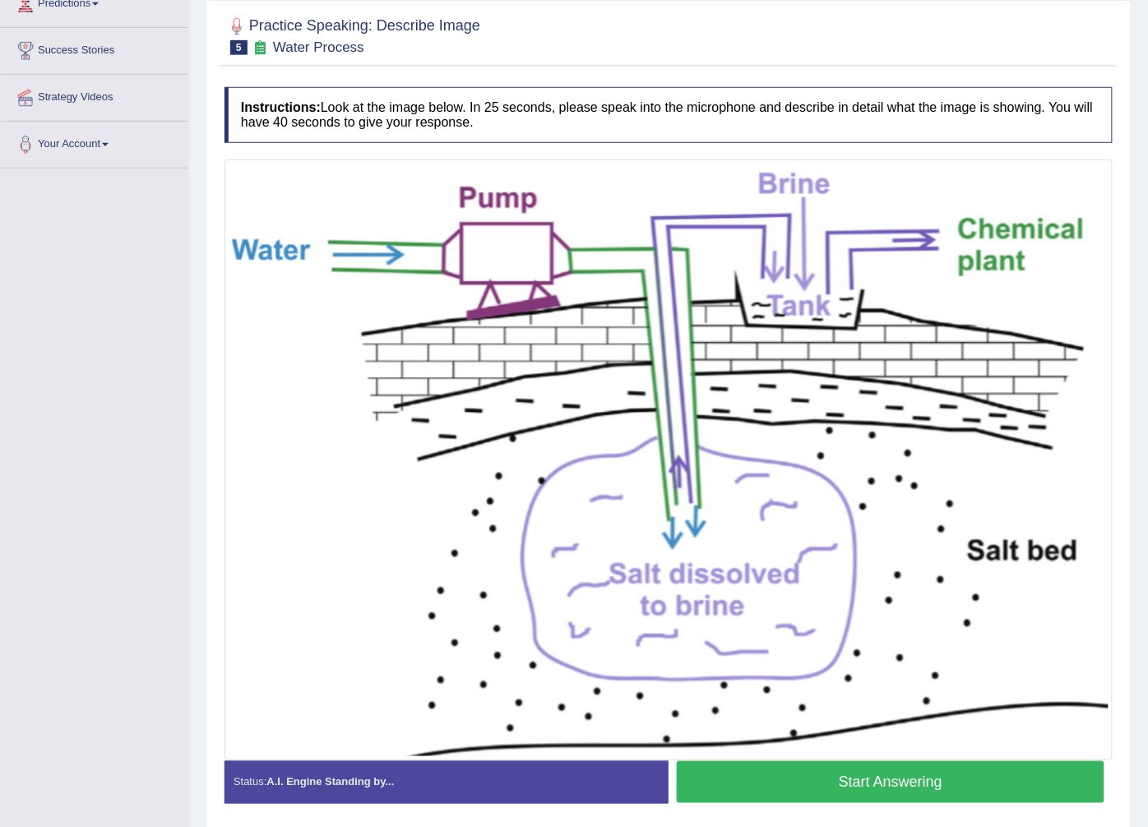
scroll to position [274, 0]
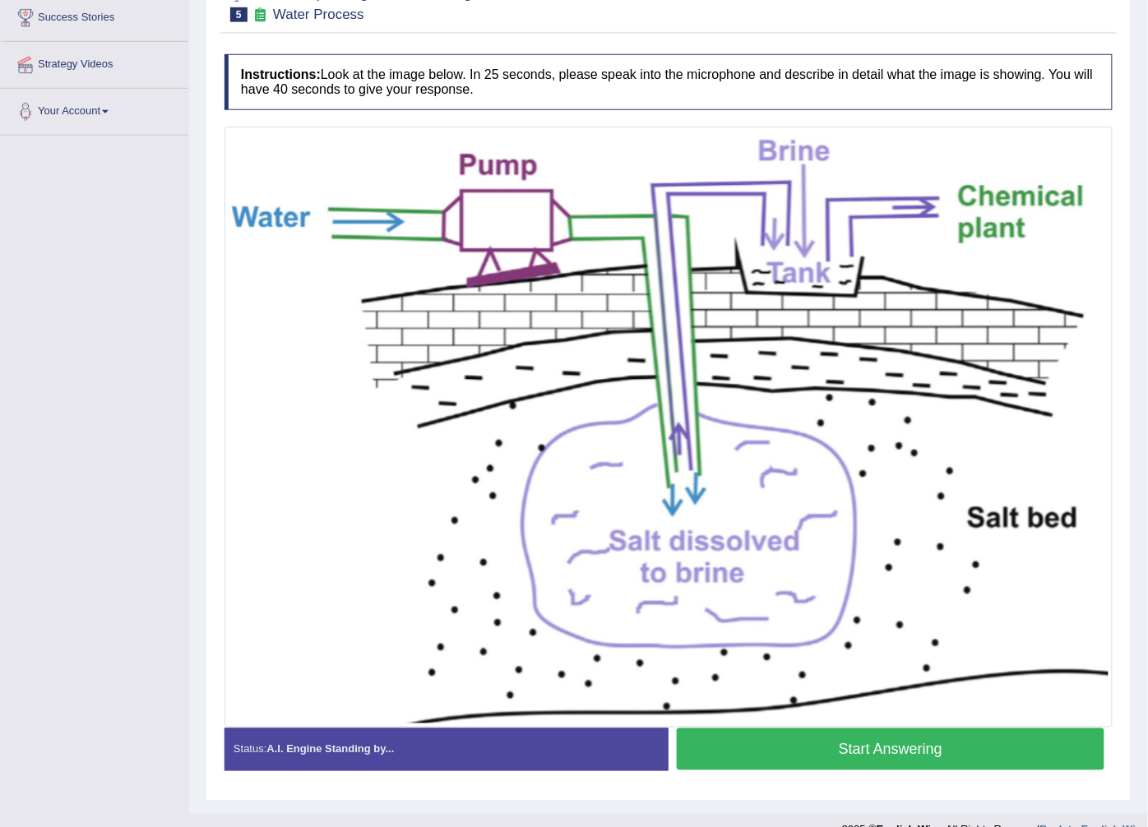
click at [775, 761] on button "Start Answering" at bounding box center [891, 749] width 428 height 42
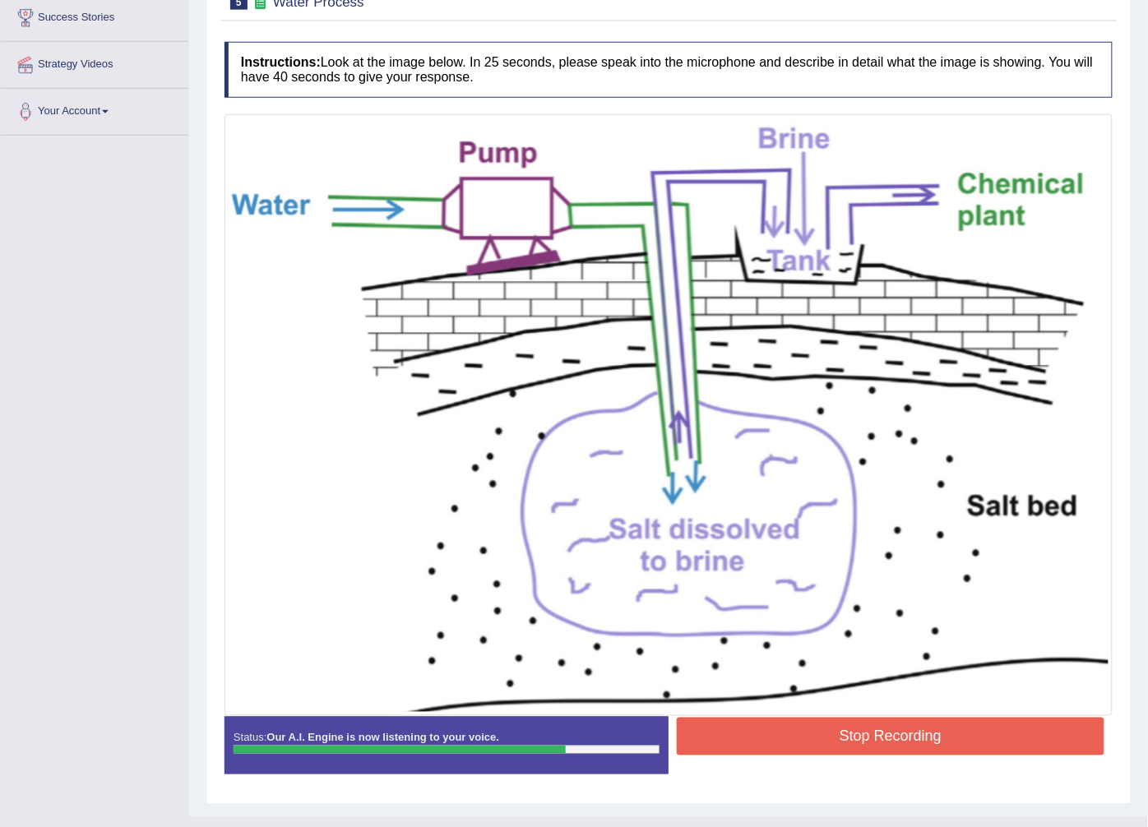
scroll to position [307, 0]
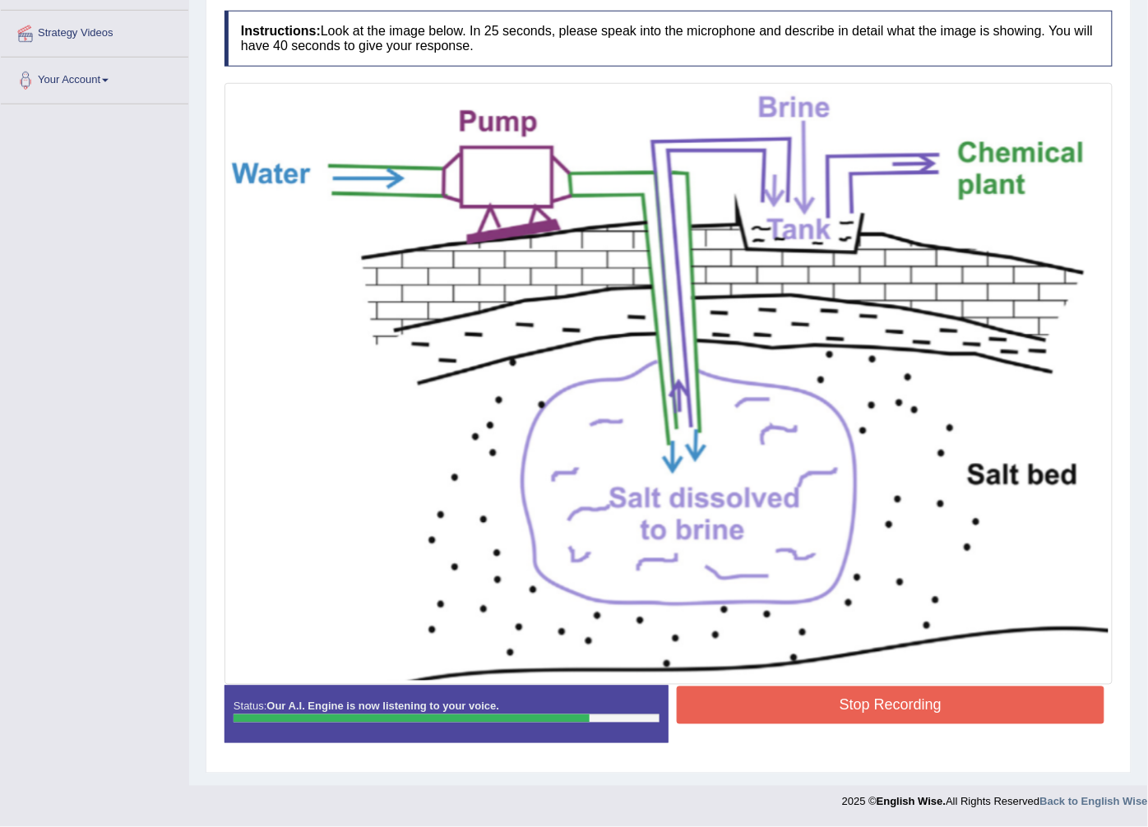
click at [798, 707] on button "Stop Recording" at bounding box center [891, 706] width 428 height 38
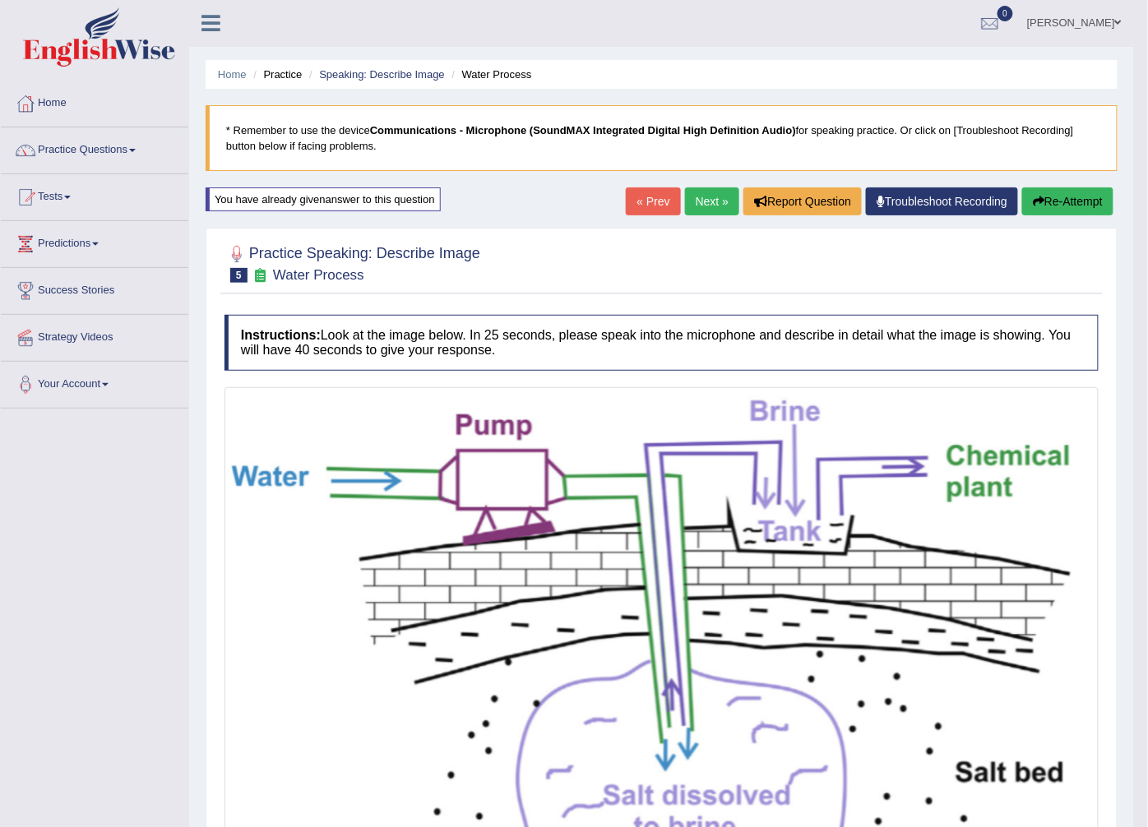
scroll to position [0, 0]
click at [696, 208] on link "Next »" at bounding box center [712, 202] width 54 height 28
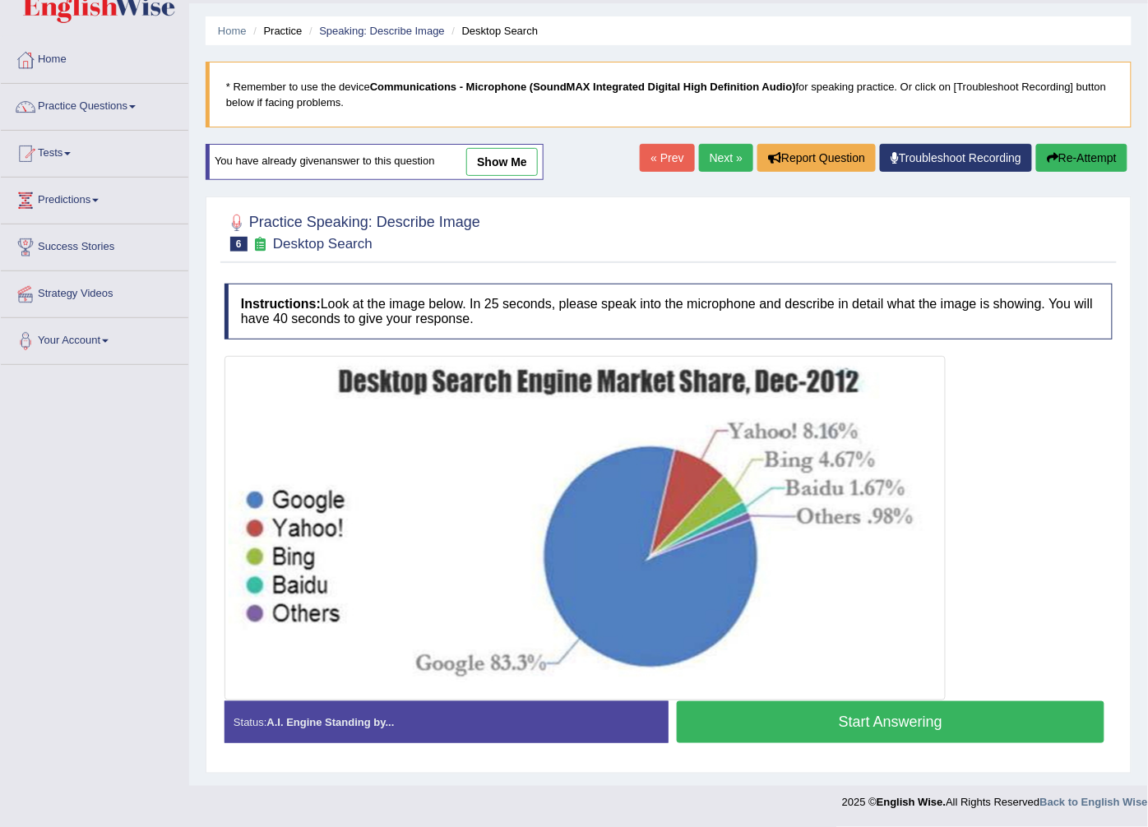
scroll to position [45, 0]
click at [734, 719] on button "Start Answering" at bounding box center [891, 722] width 428 height 42
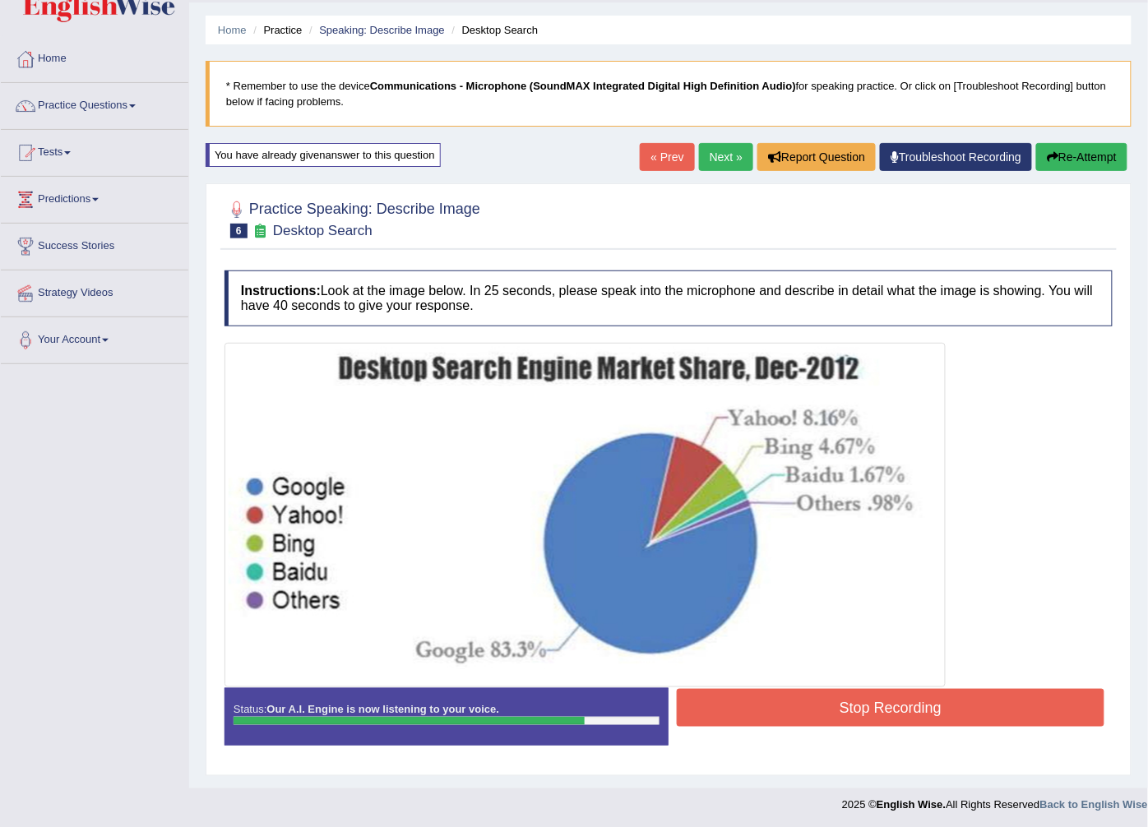
click at [744, 719] on button "Stop Recording" at bounding box center [891, 708] width 428 height 38
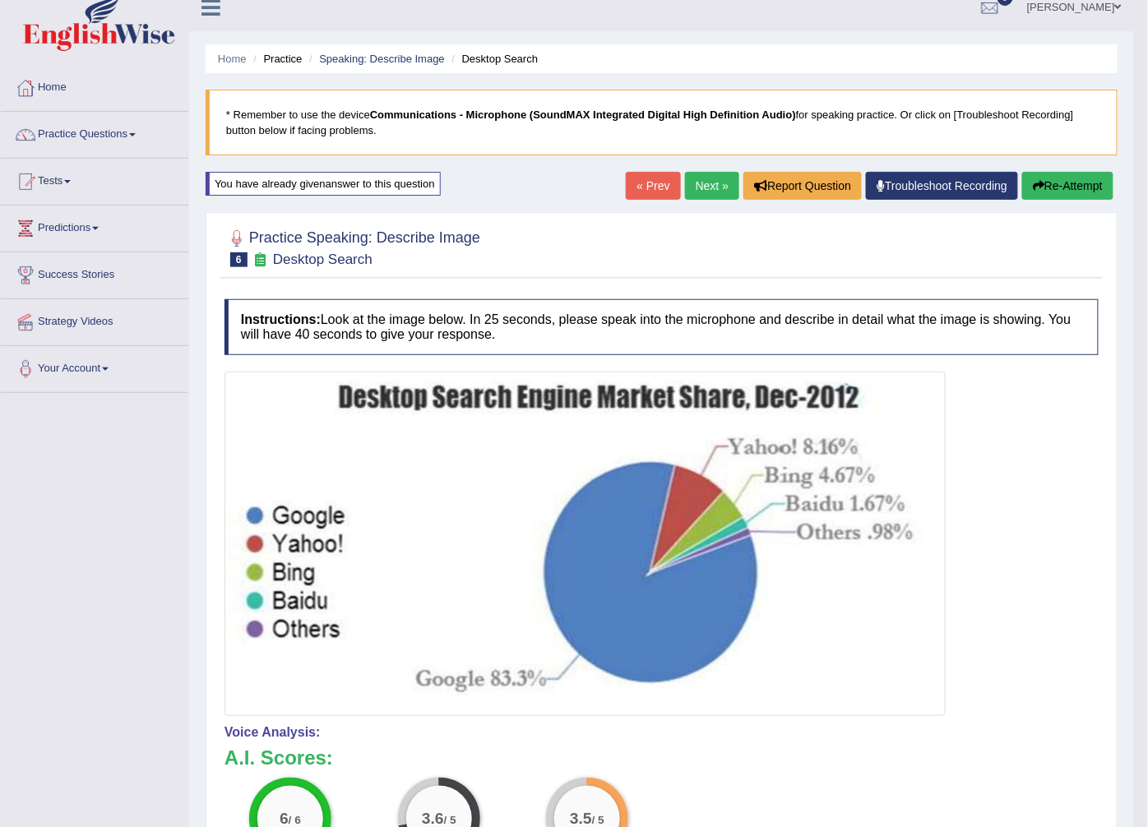
scroll to position [0, 0]
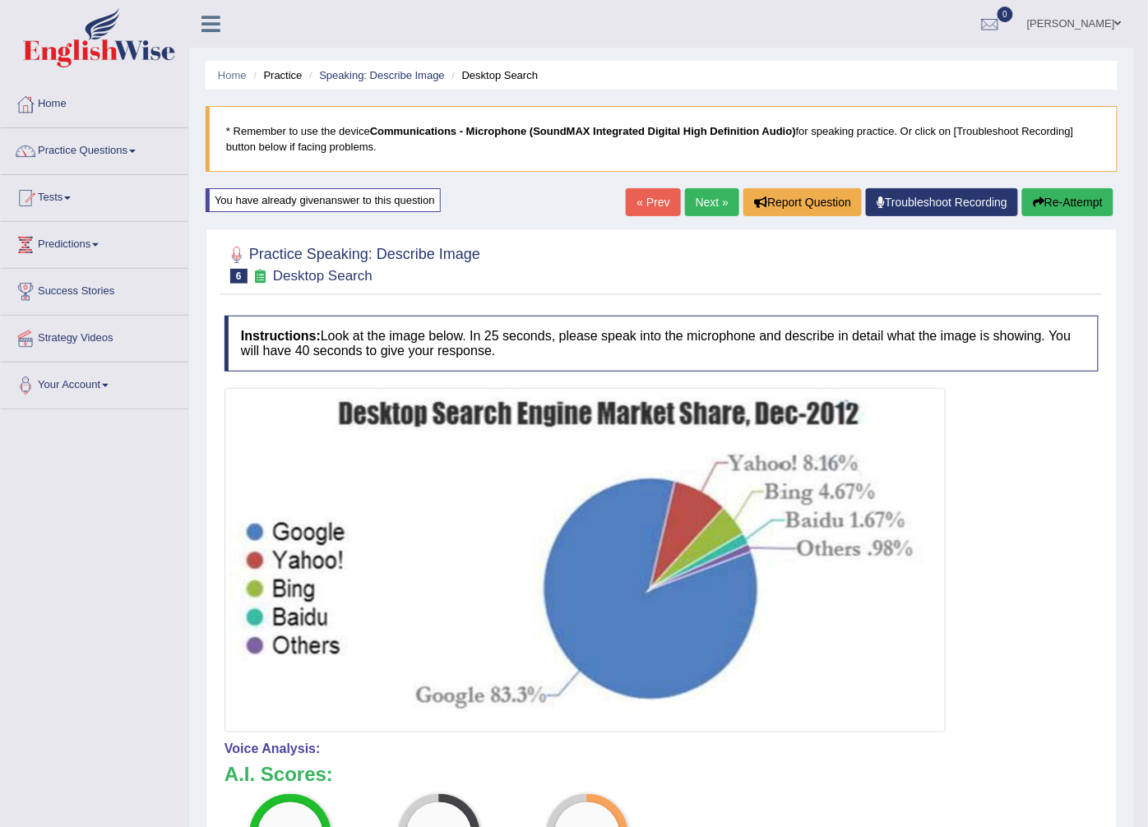
click at [715, 201] on link "Next »" at bounding box center [712, 202] width 54 height 28
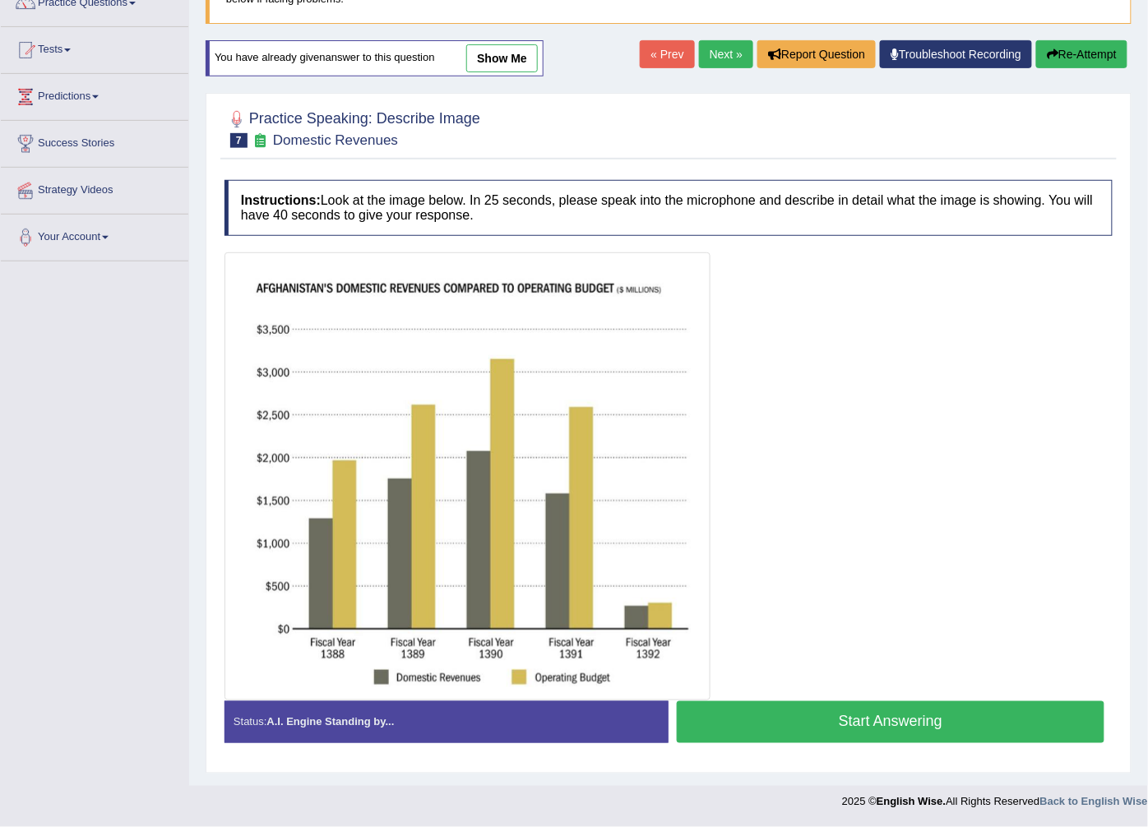
click at [792, 719] on button "Start Answering" at bounding box center [891, 722] width 428 height 42
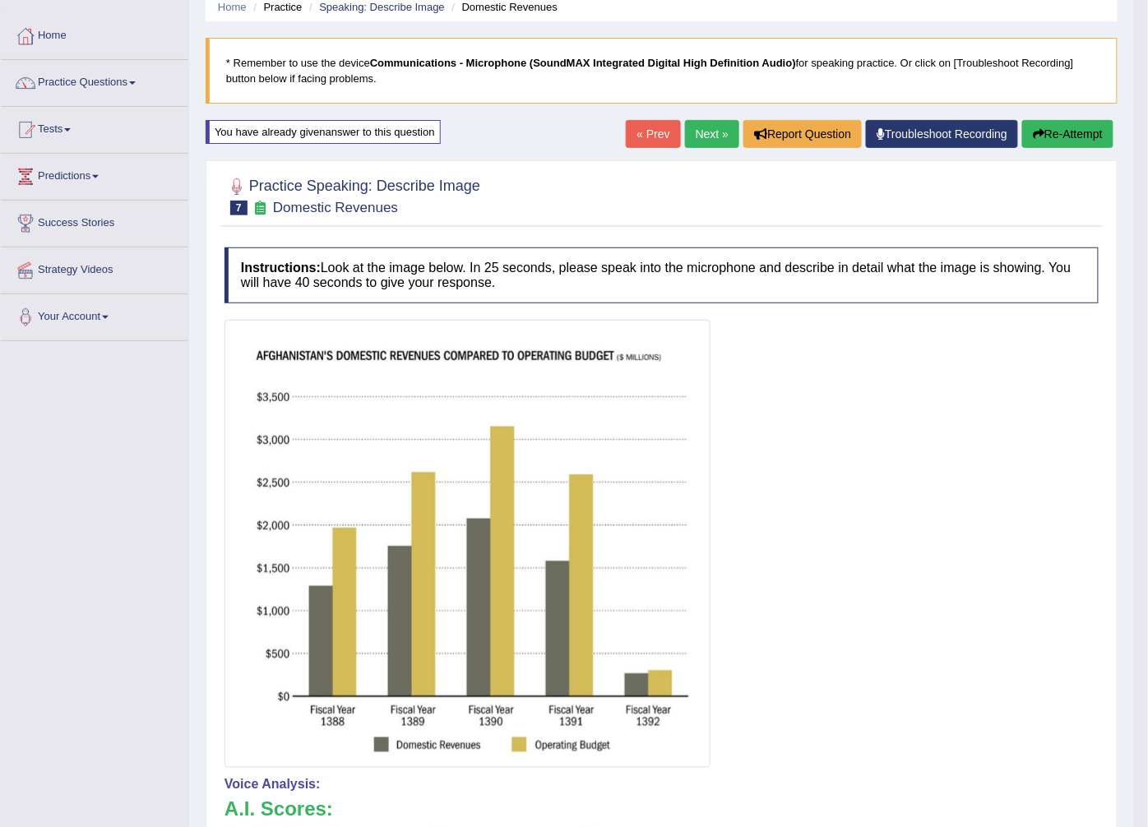
scroll to position [67, 0]
click at [1054, 134] on button "Re-Attempt" at bounding box center [1067, 135] width 91 height 28
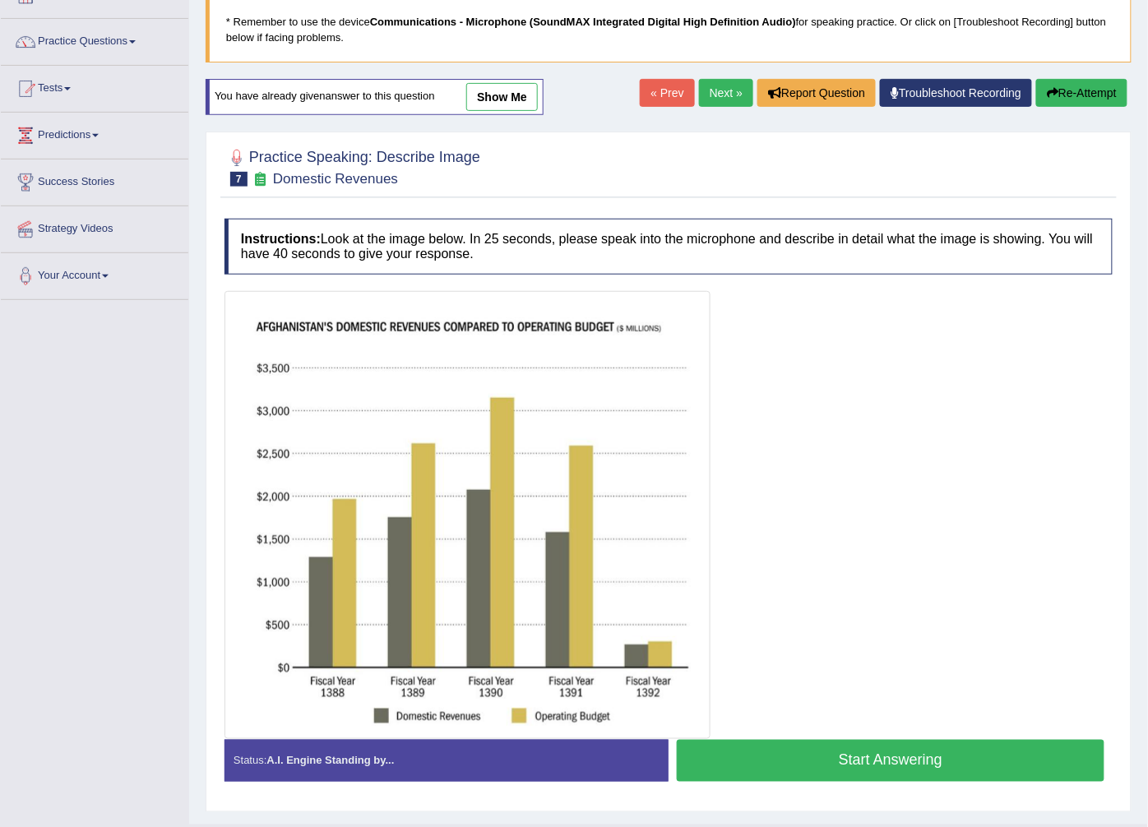
scroll to position [150, 0]
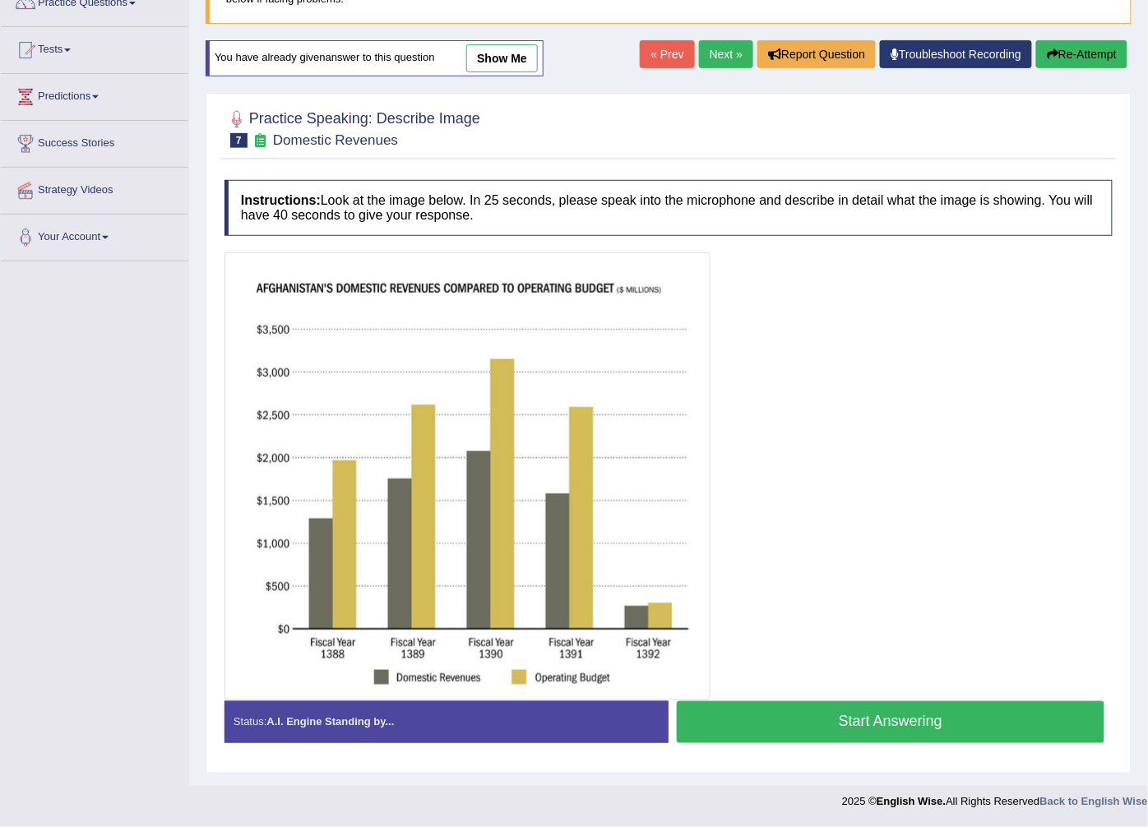
click at [794, 719] on button "Start Answering" at bounding box center [891, 722] width 428 height 42
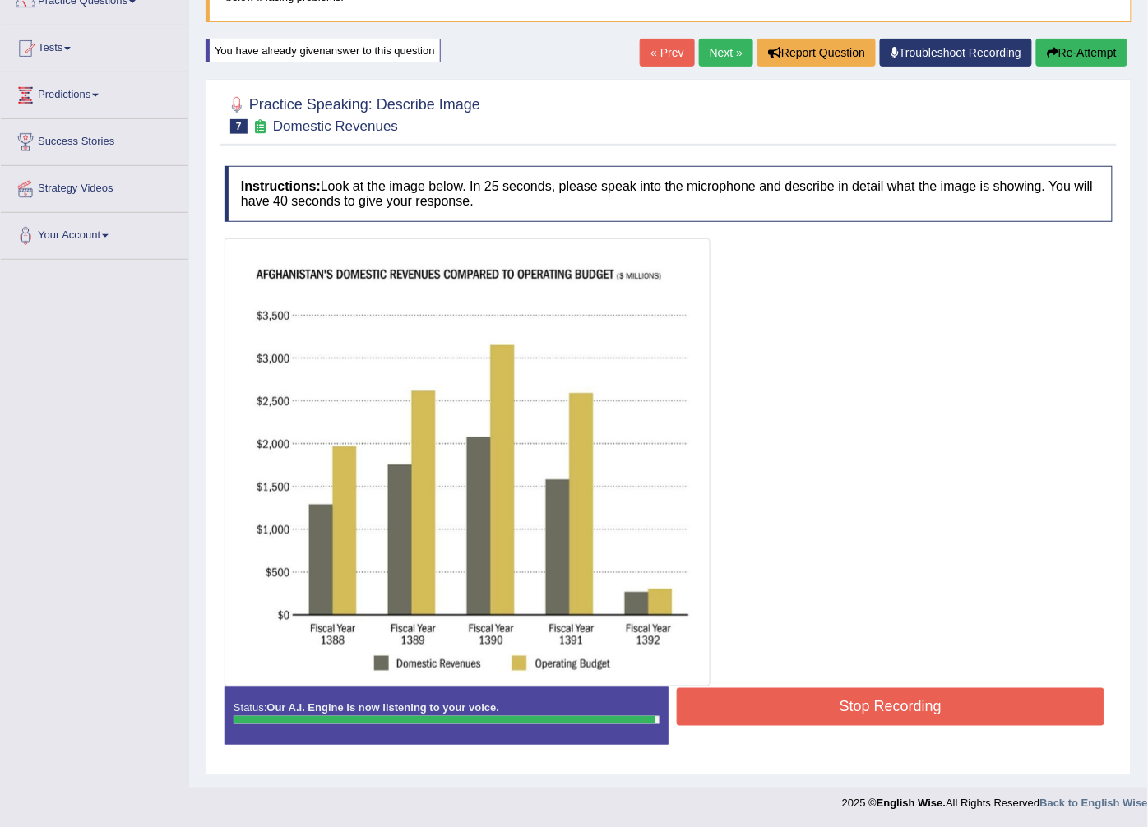
click at [711, 707] on button "Stop Recording" at bounding box center [891, 707] width 428 height 38
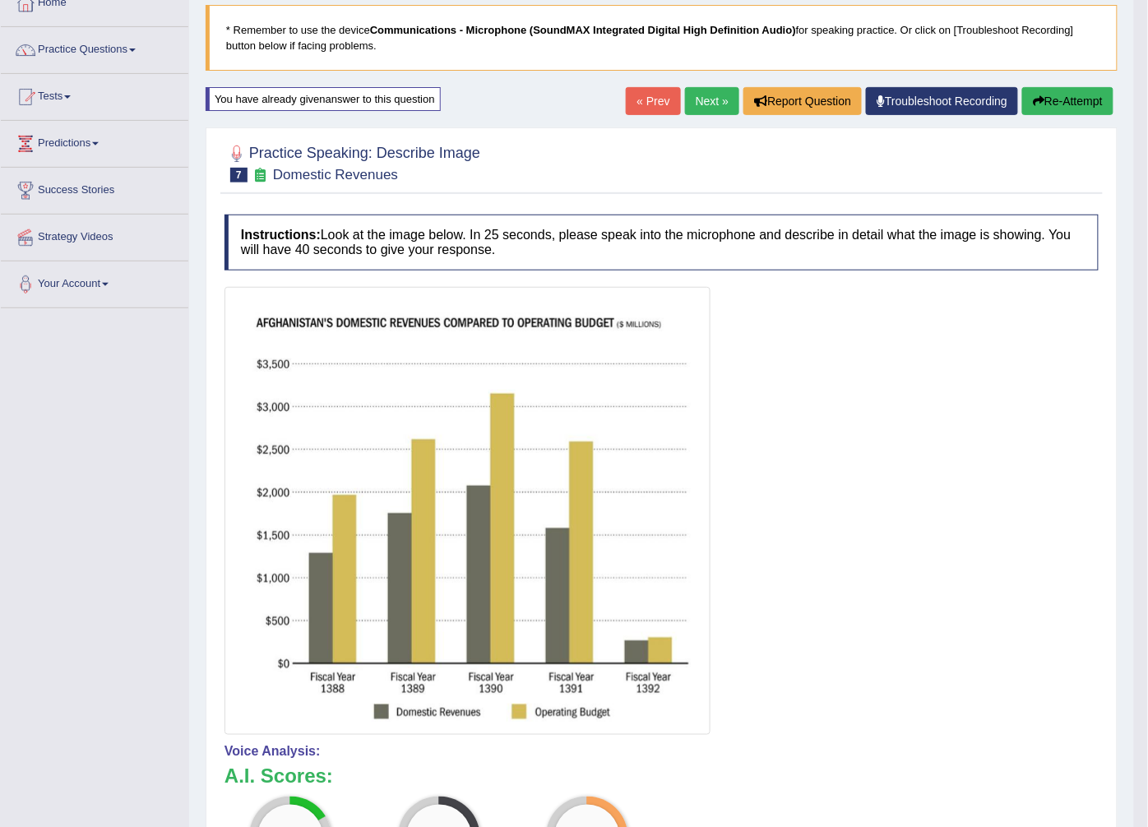
scroll to position [91, 0]
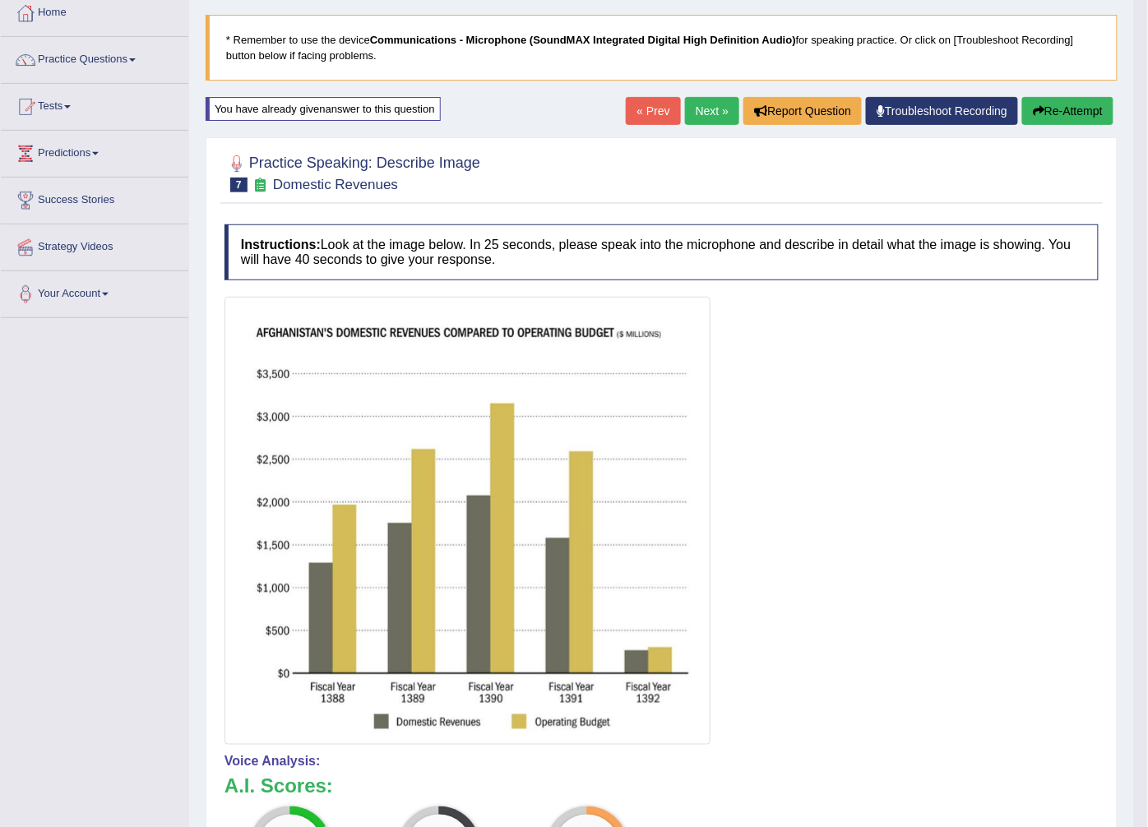
click at [721, 112] on link "Next »" at bounding box center [712, 111] width 54 height 28
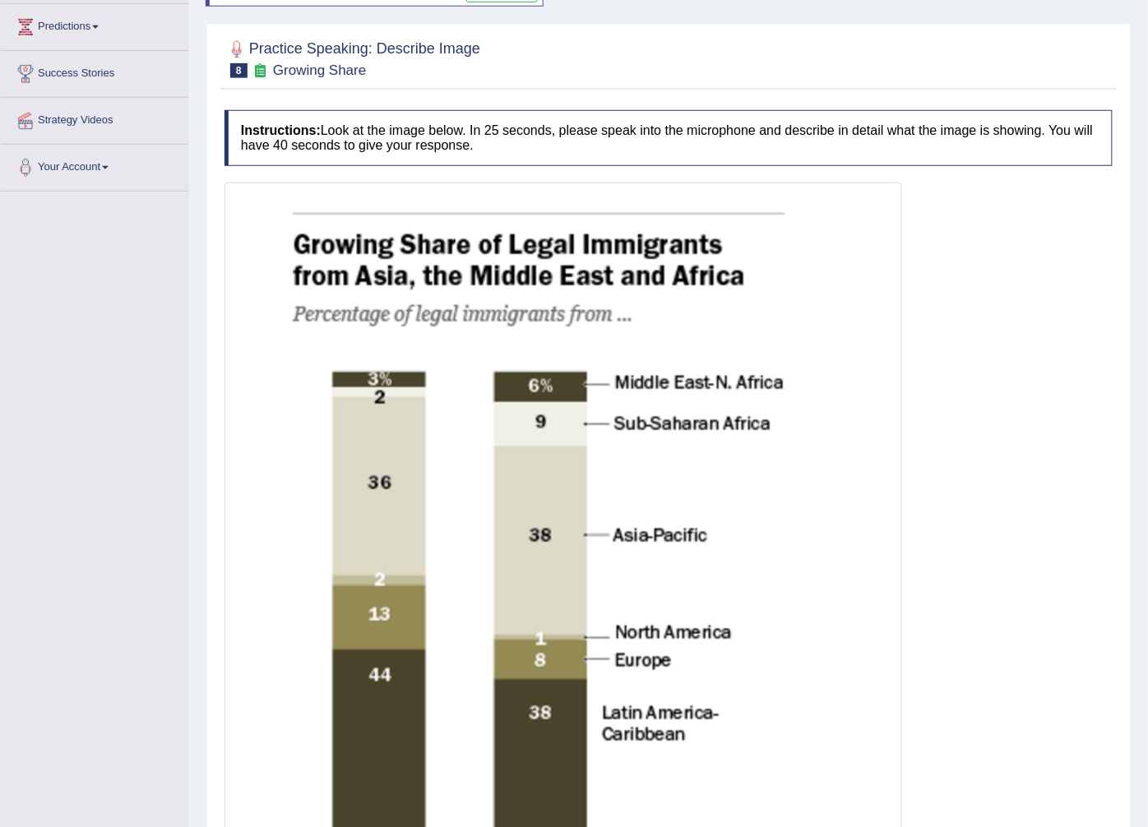
scroll to position [183, 0]
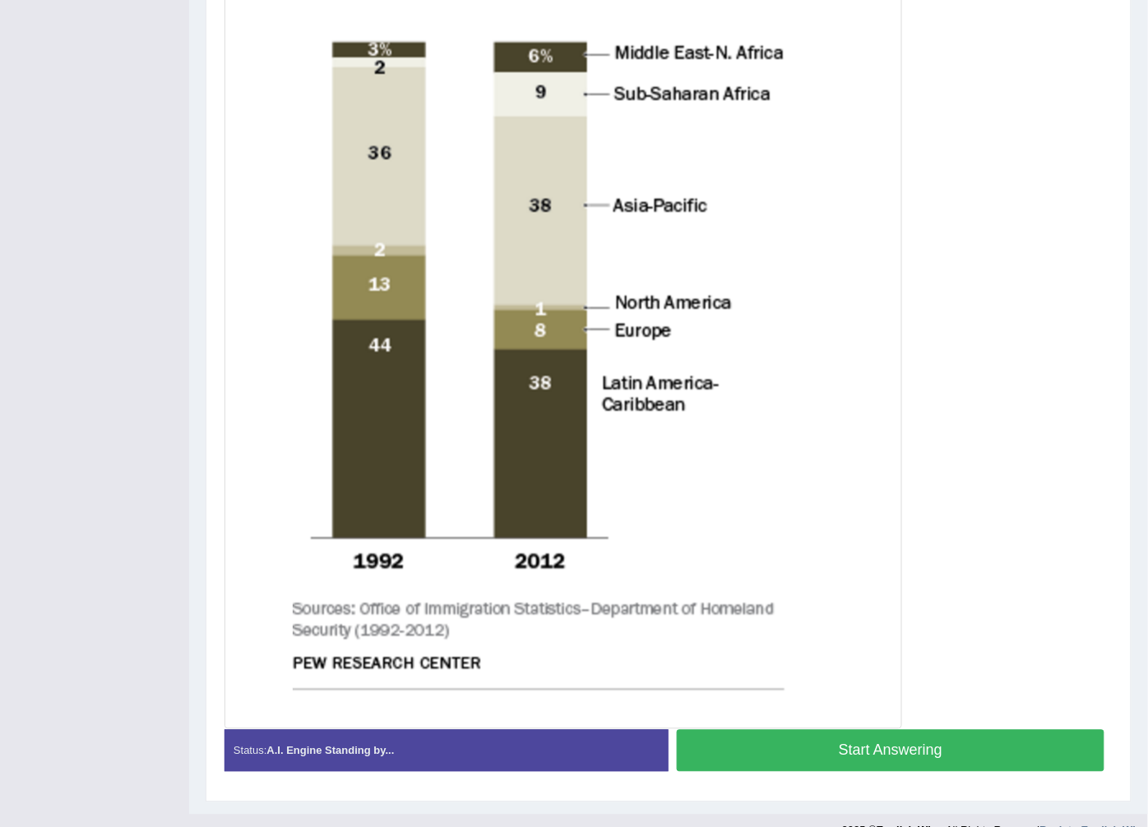
click at [721, 754] on button "Start Answering" at bounding box center [891, 751] width 428 height 42
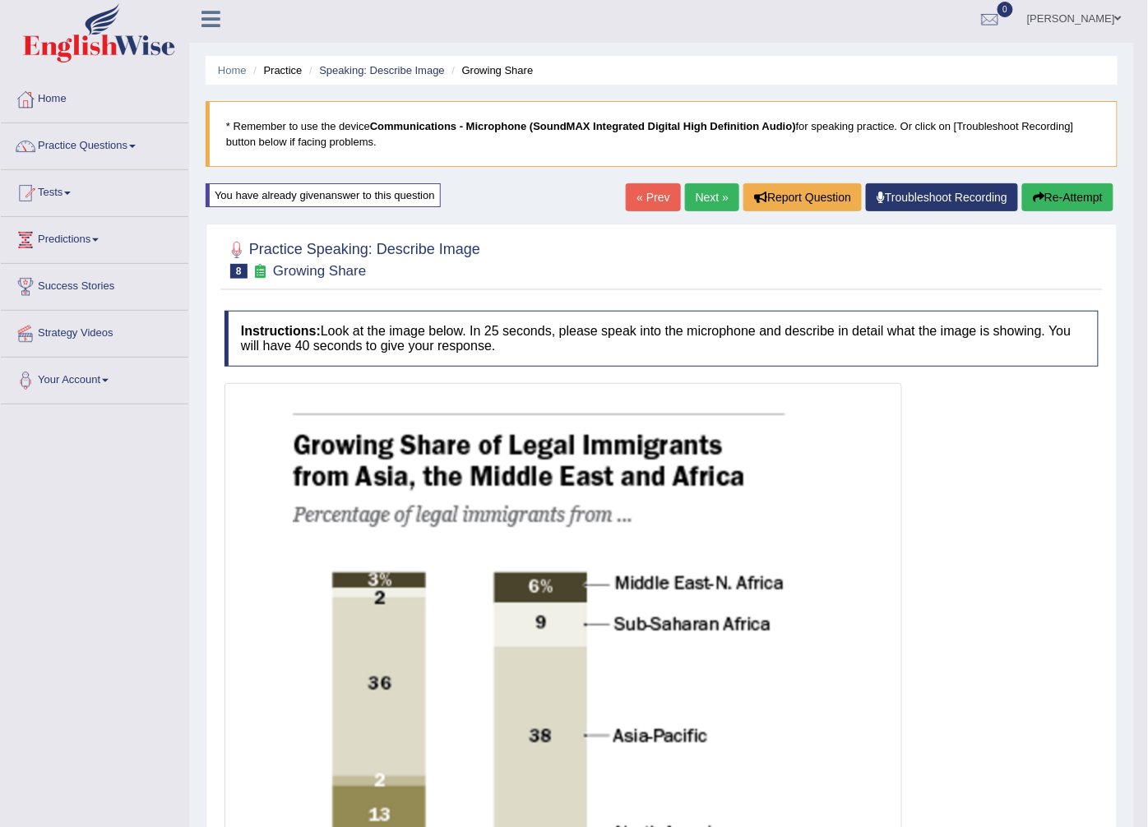
scroll to position [0, 0]
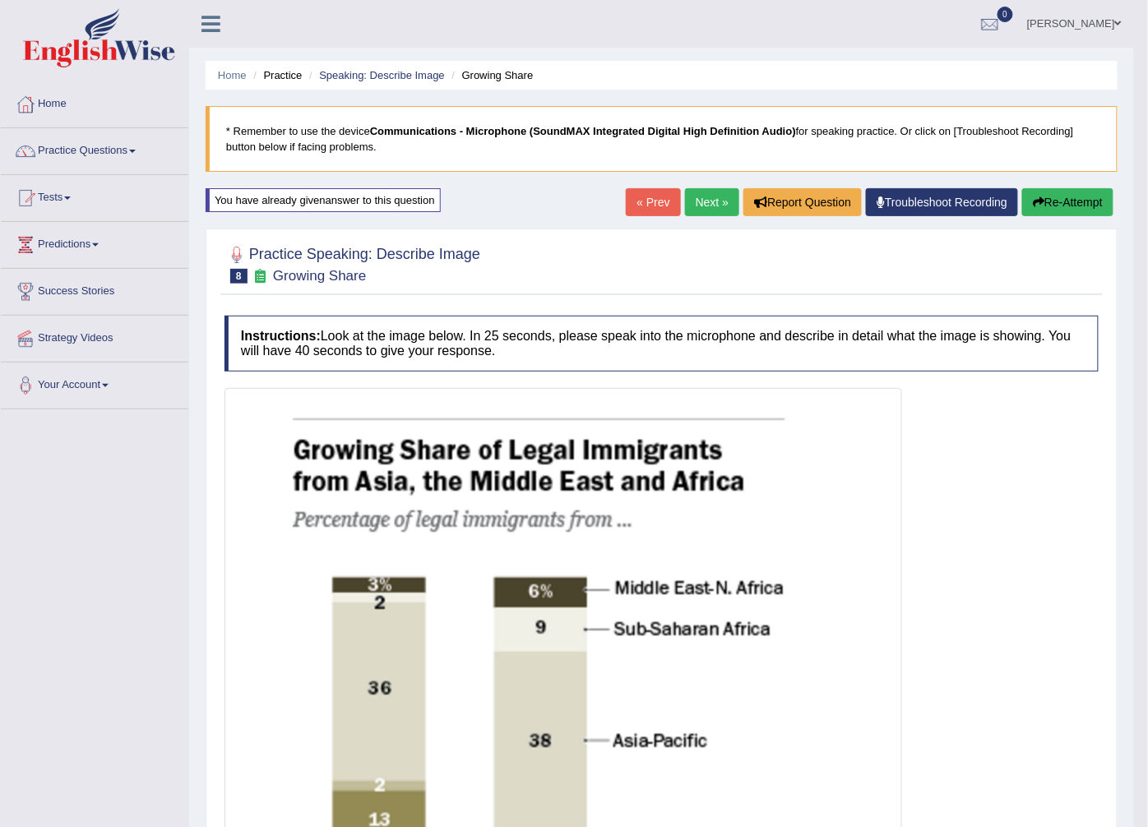
click at [699, 210] on link "Next »" at bounding box center [712, 202] width 54 height 28
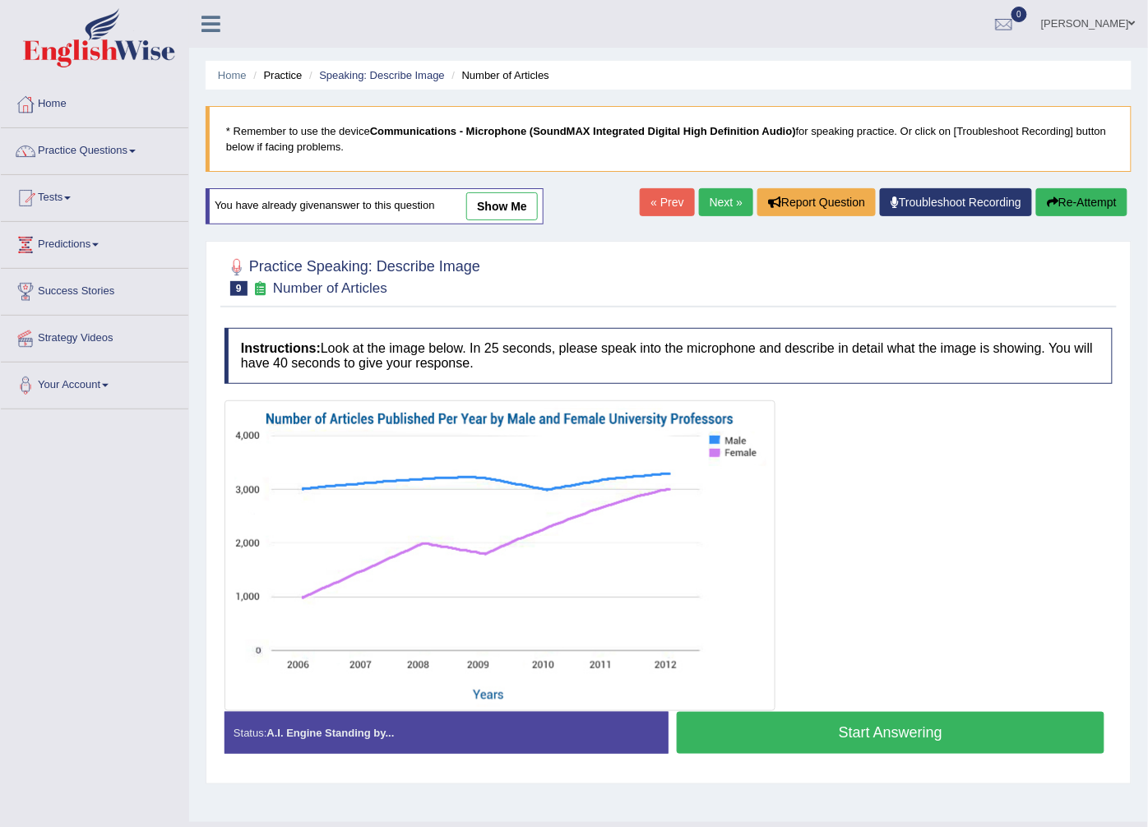
click at [750, 745] on button "Start Answering" at bounding box center [891, 733] width 428 height 42
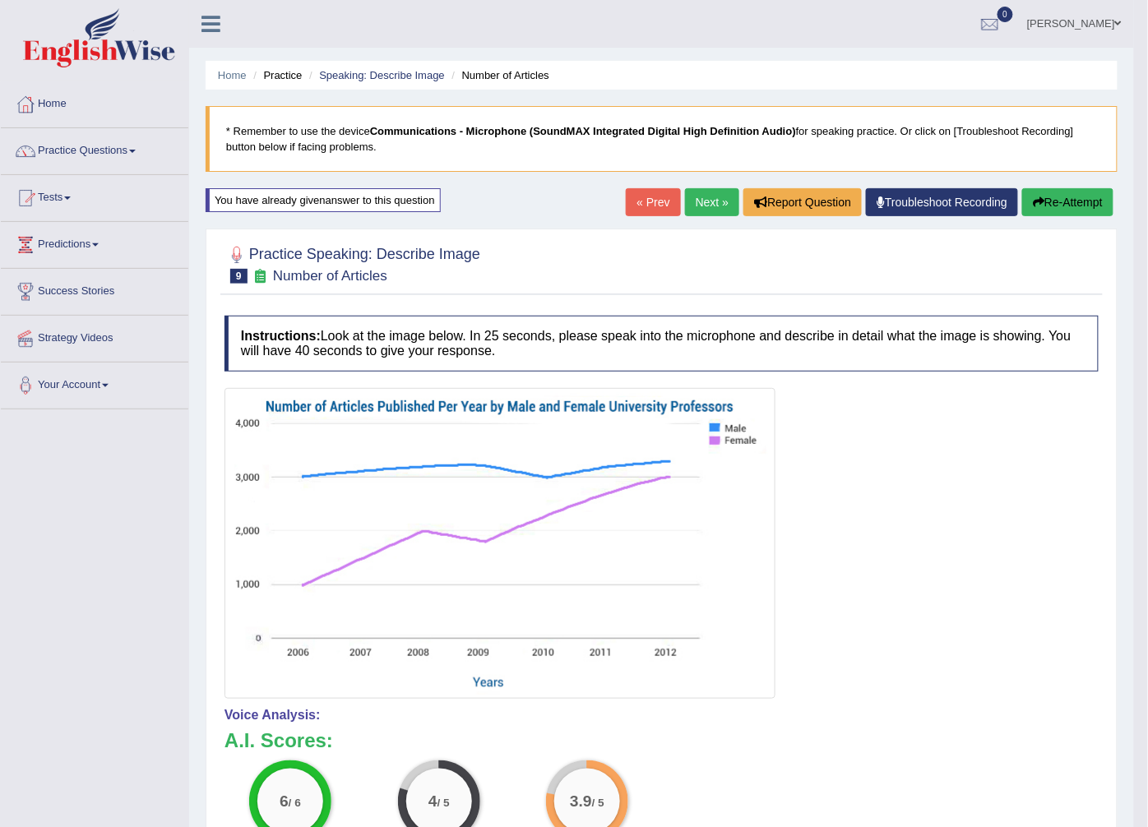
click at [702, 201] on link "Next »" at bounding box center [712, 202] width 54 height 28
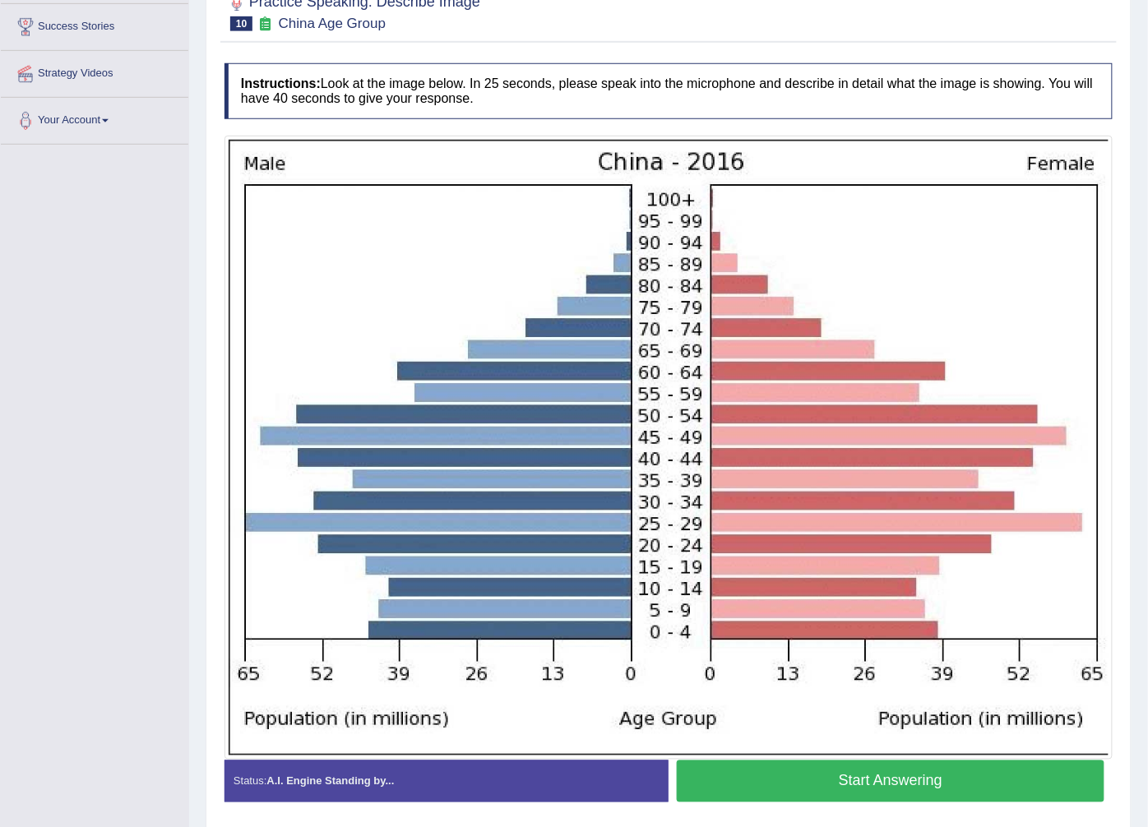
scroll to position [274, 0]
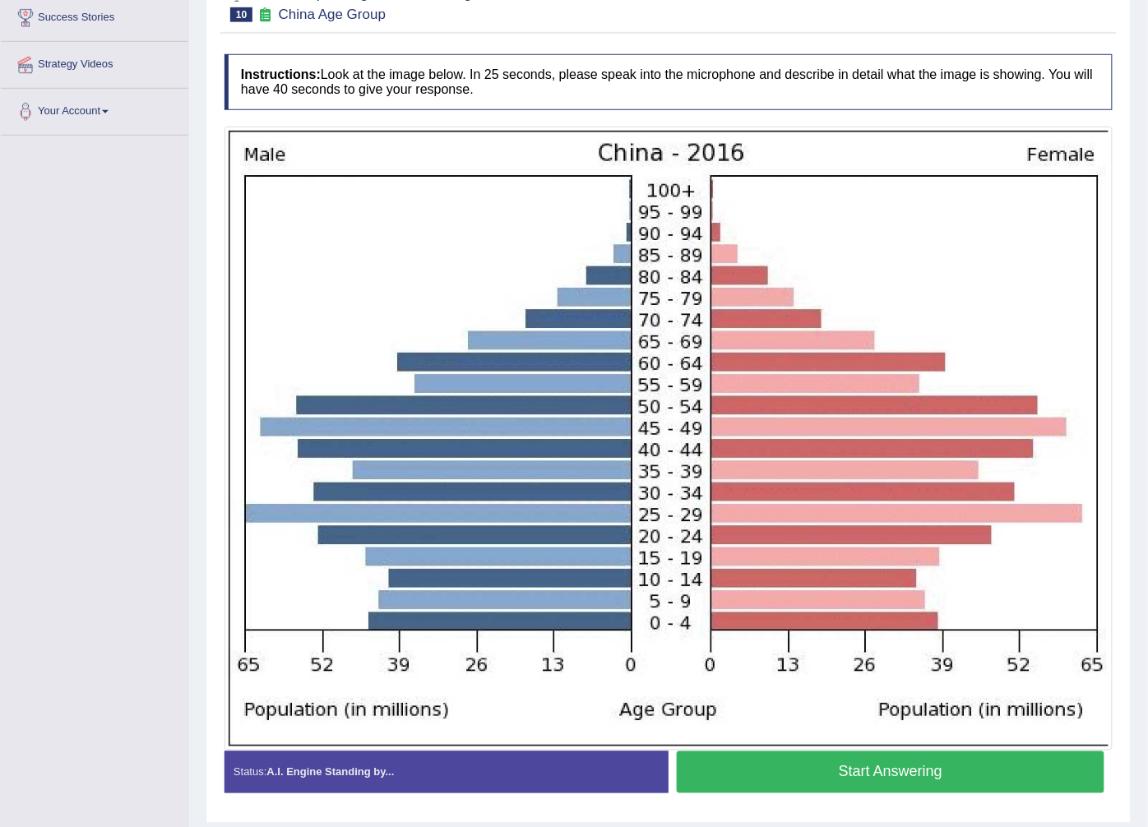
click at [783, 767] on button "Start Answering" at bounding box center [891, 772] width 428 height 42
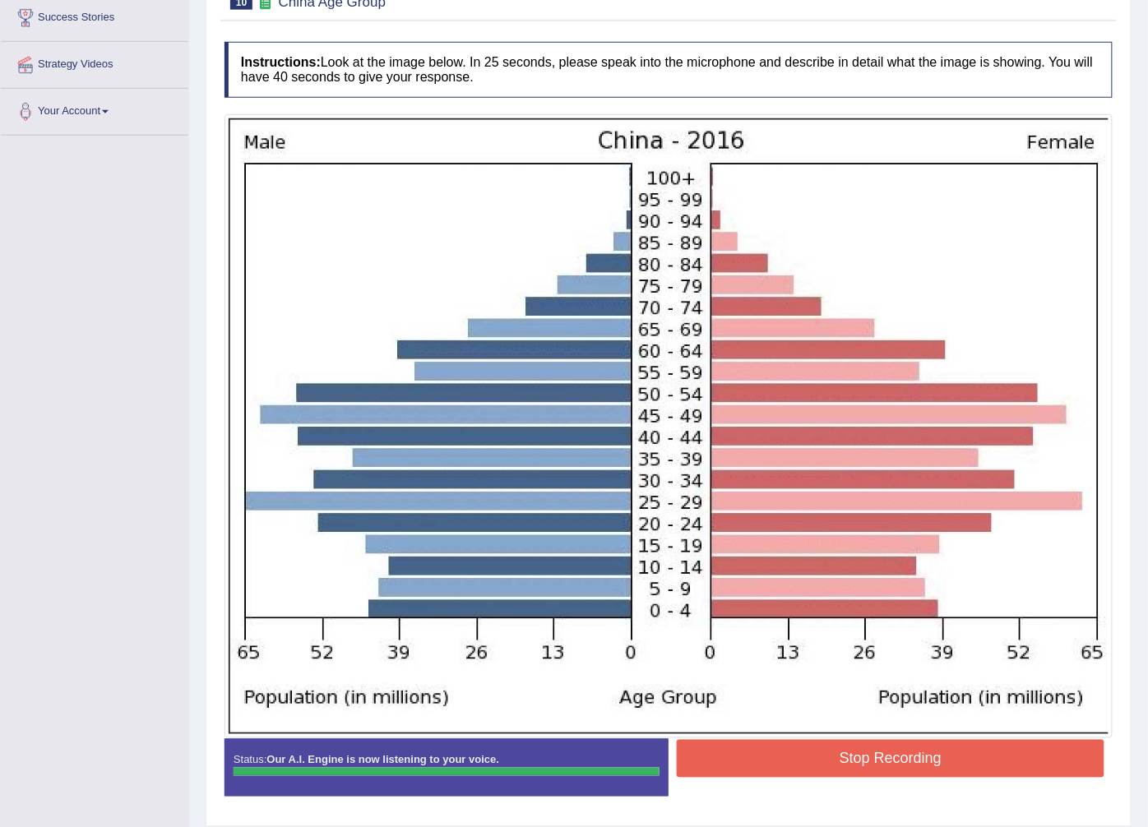
click at [0, 0] on blockquote "." at bounding box center [0, 0] width 0 height 0
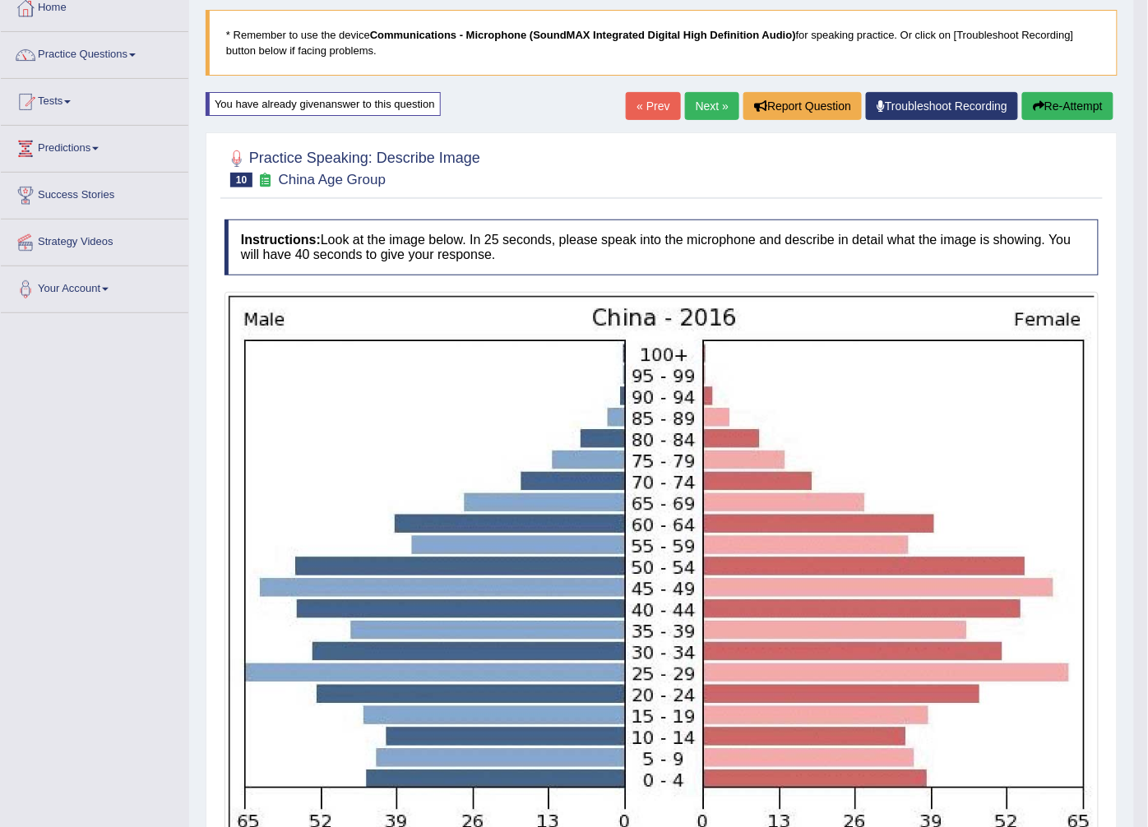
scroll to position [91, 0]
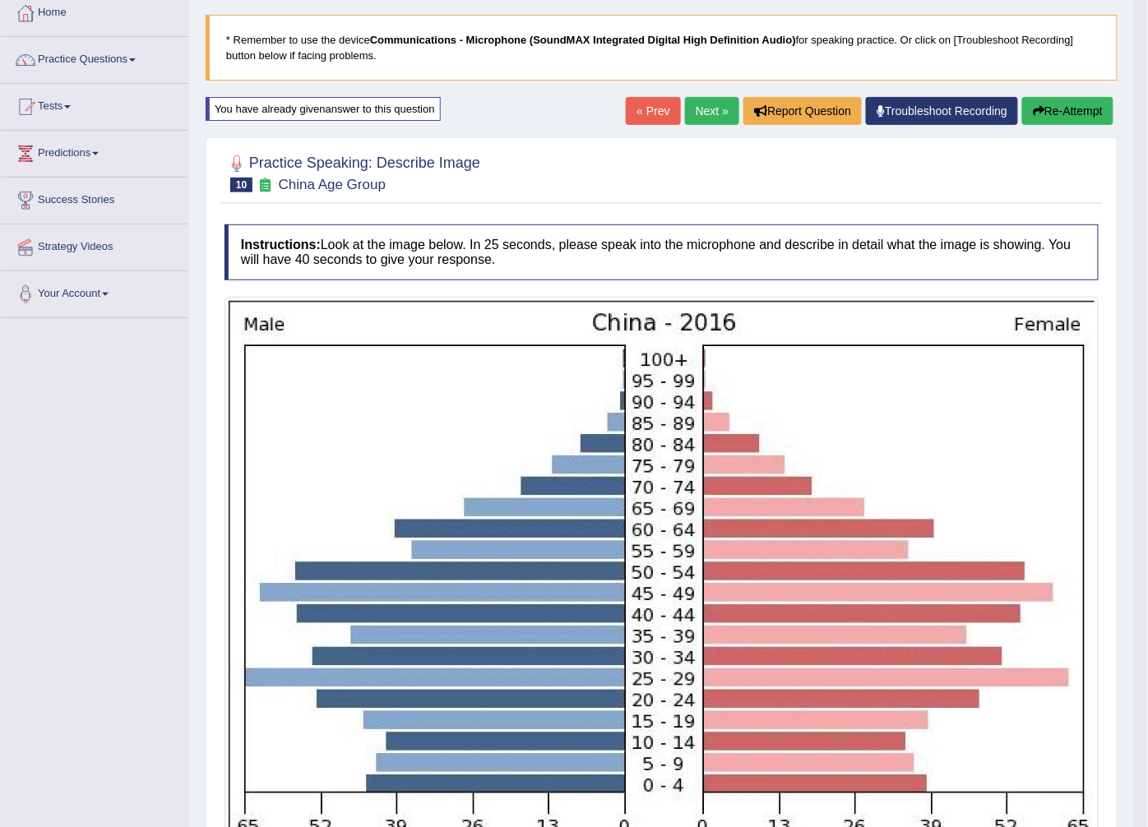
click at [1071, 105] on button "Re-Attempt" at bounding box center [1067, 111] width 91 height 28
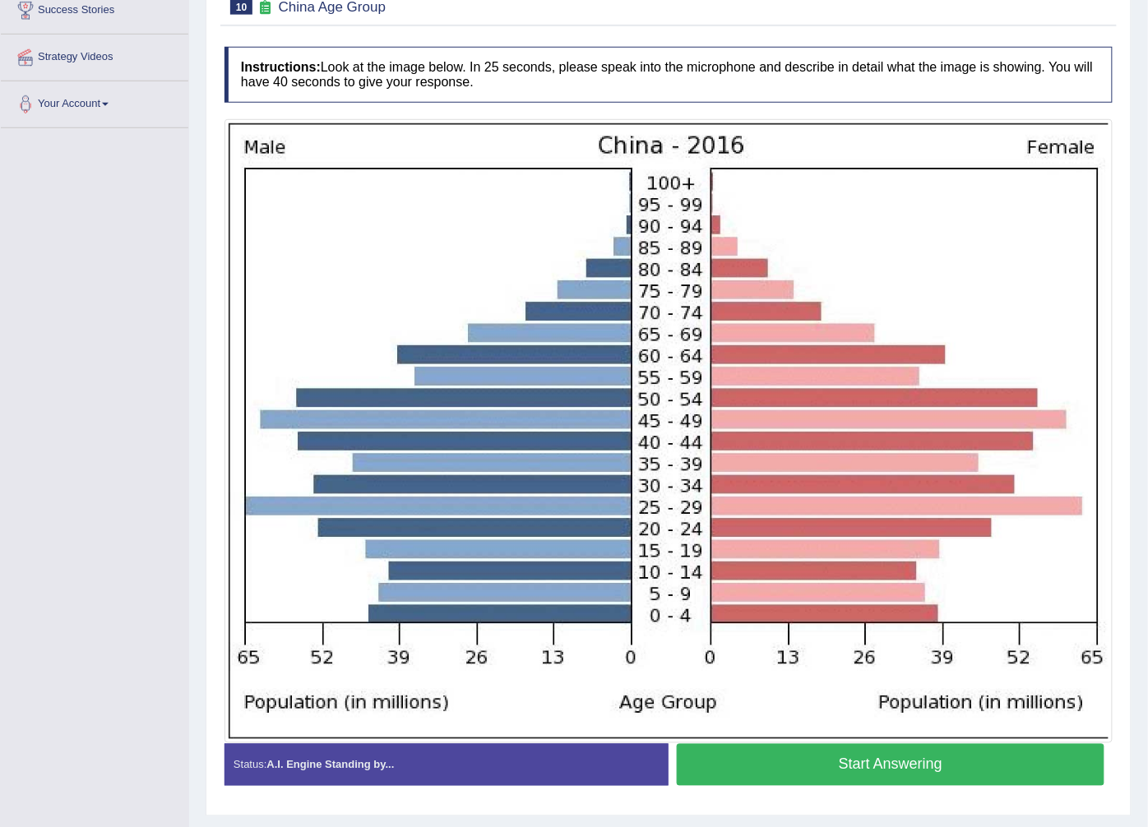
scroll to position [326, 0]
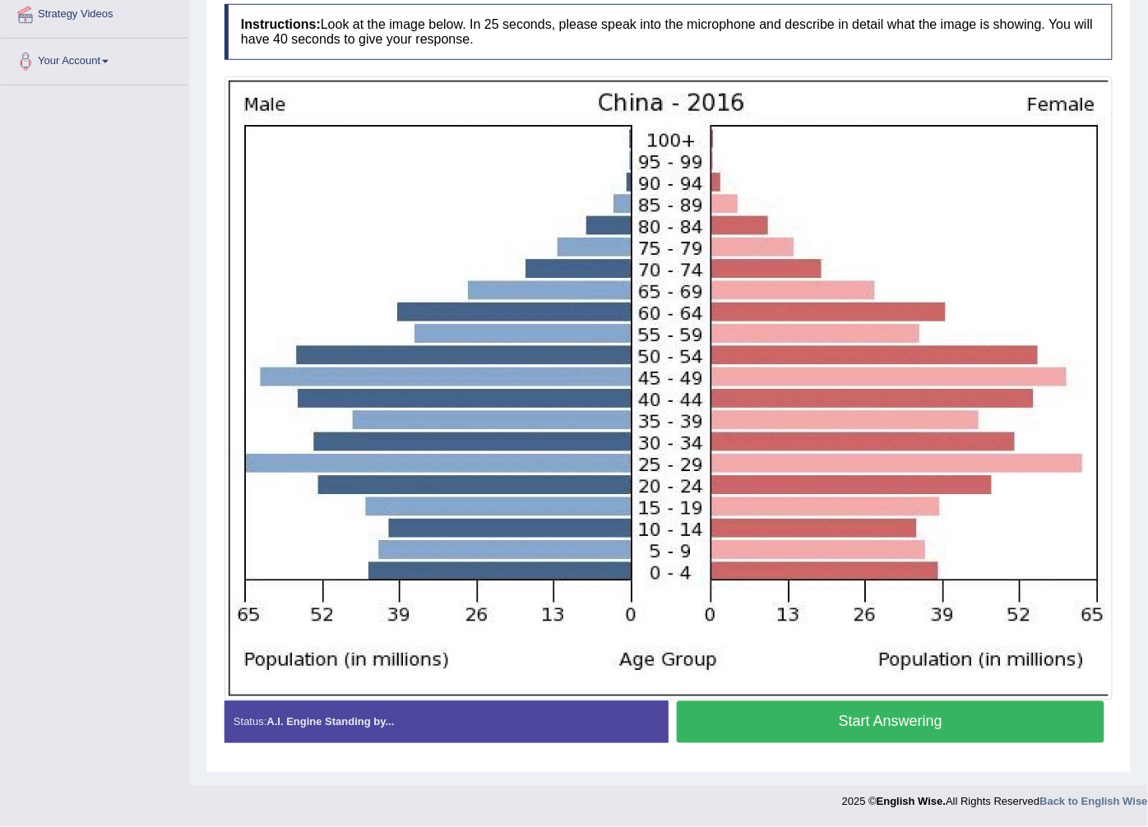
click at [760, 733] on button "Start Answering" at bounding box center [891, 722] width 428 height 42
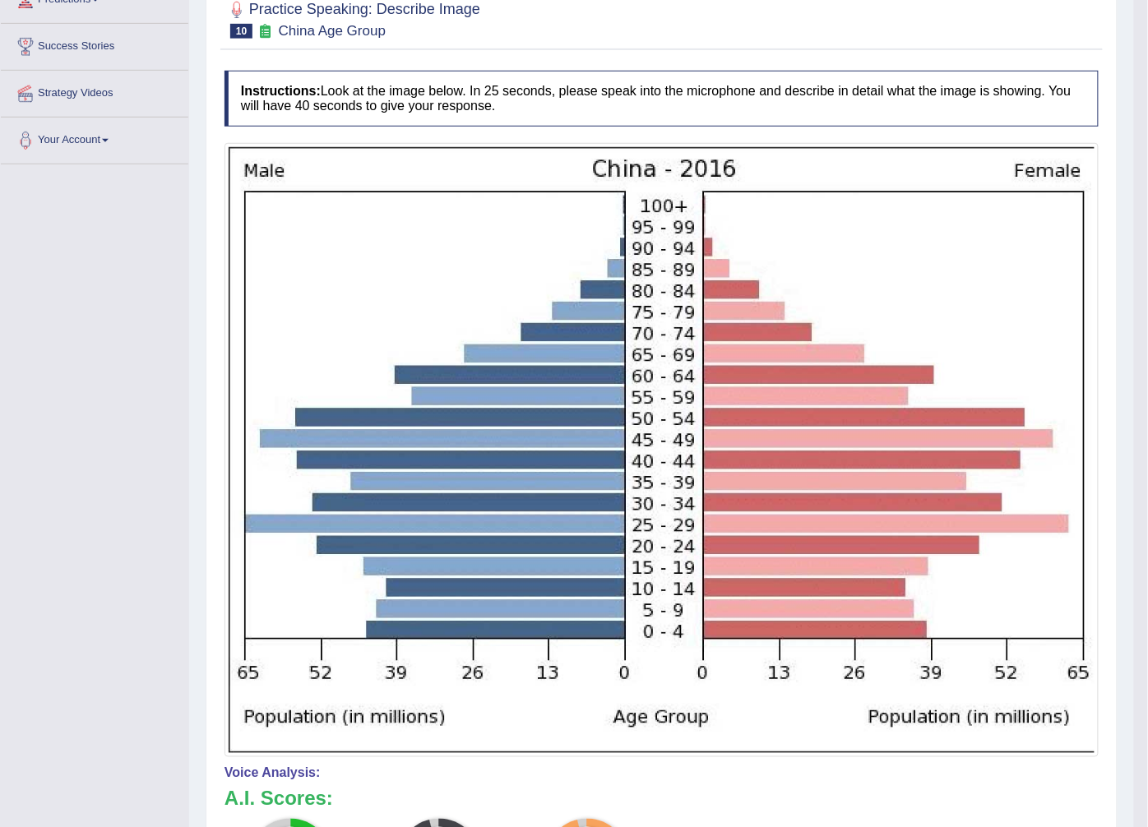
scroll to position [51, 0]
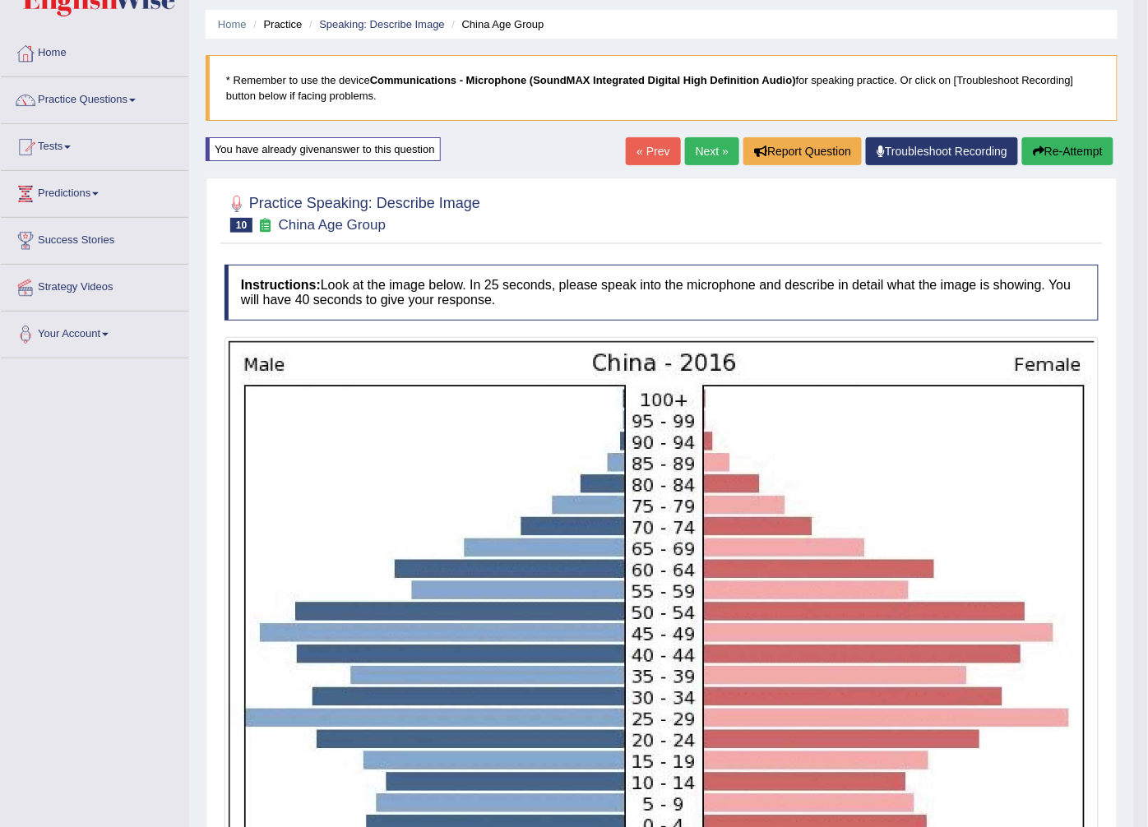
click at [719, 157] on link "Next »" at bounding box center [712, 151] width 54 height 28
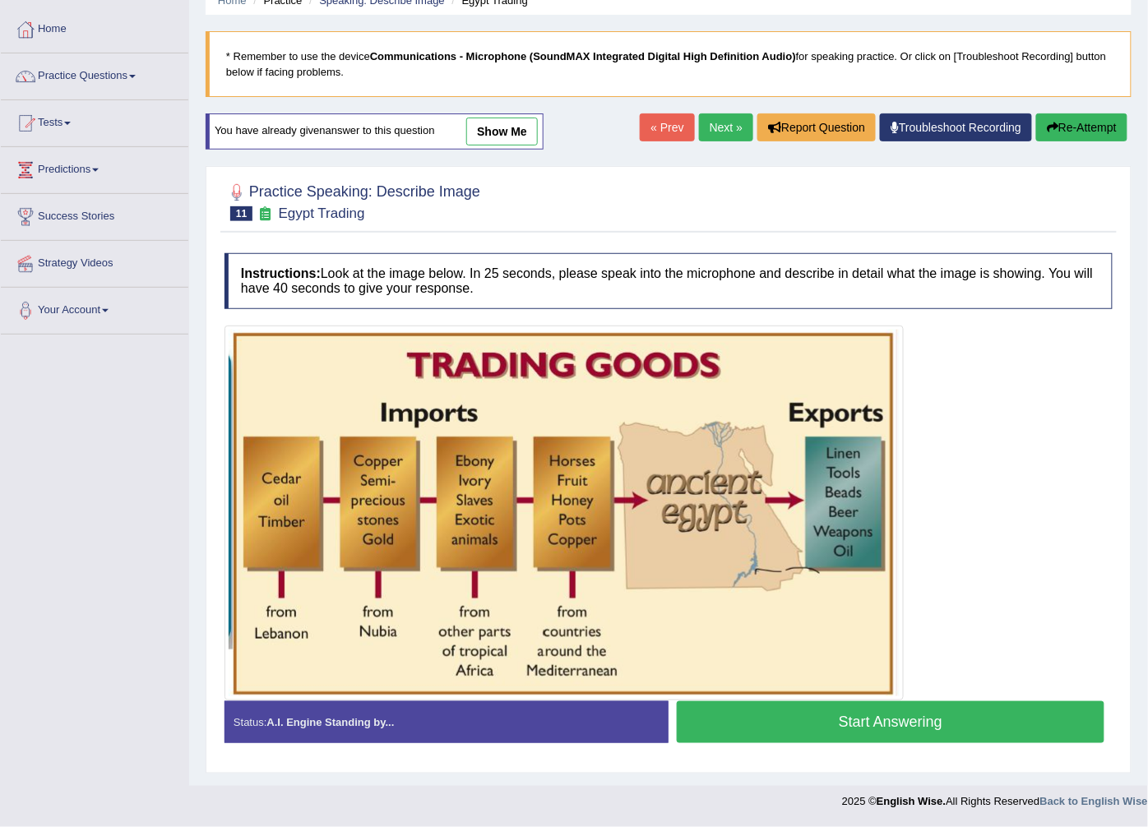
click at [734, 713] on button "Start Answering" at bounding box center [891, 722] width 428 height 42
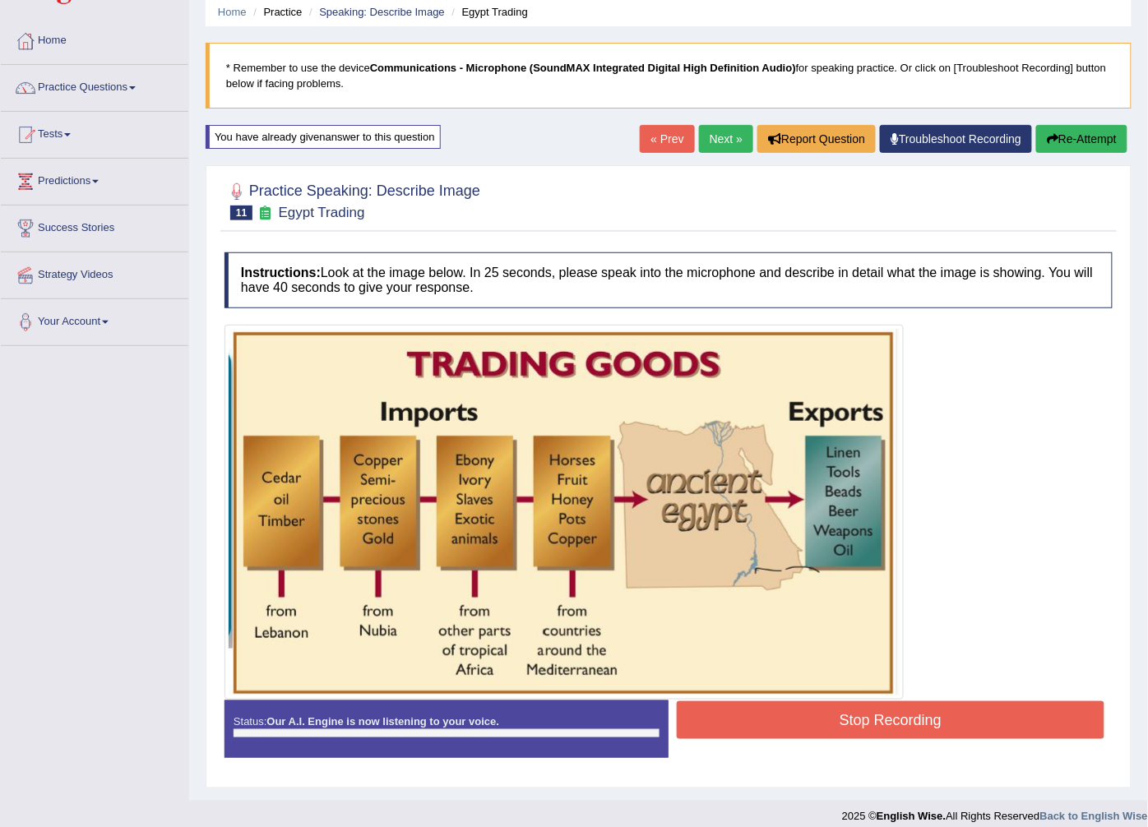
scroll to position [76, 0]
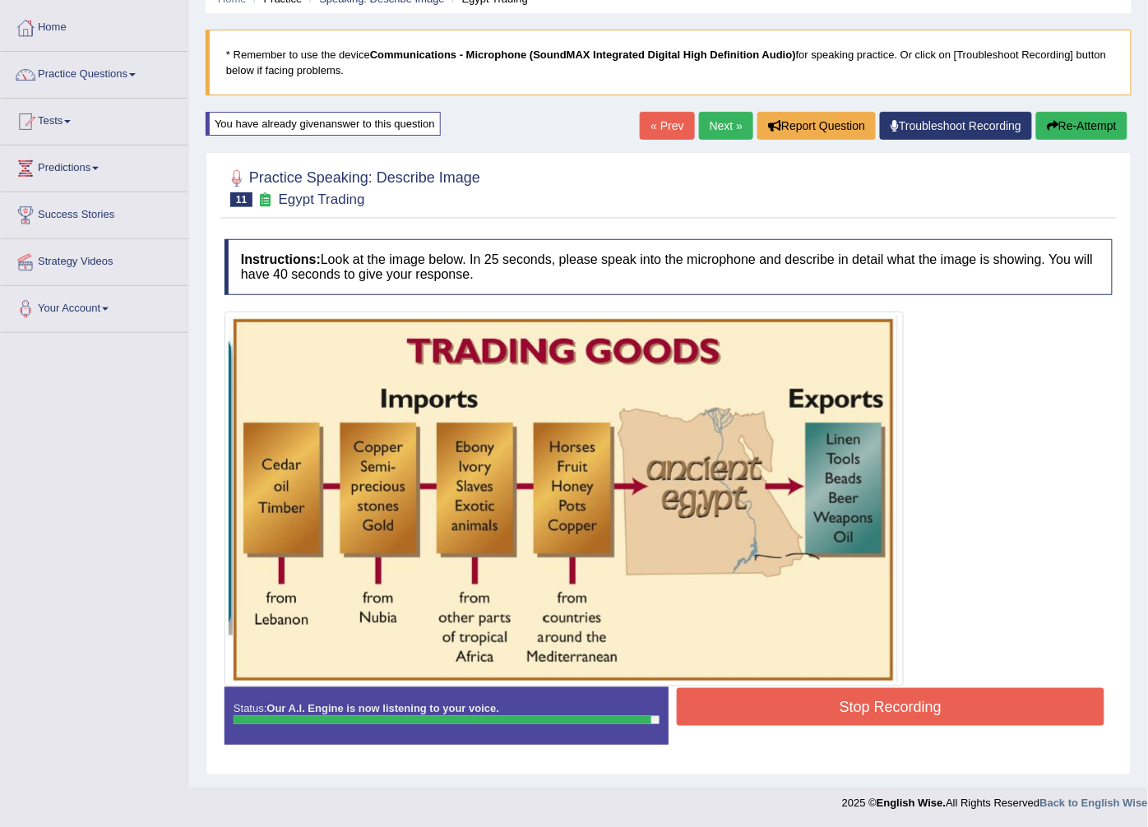
click at [795, 703] on button "Stop Recording" at bounding box center [891, 707] width 428 height 38
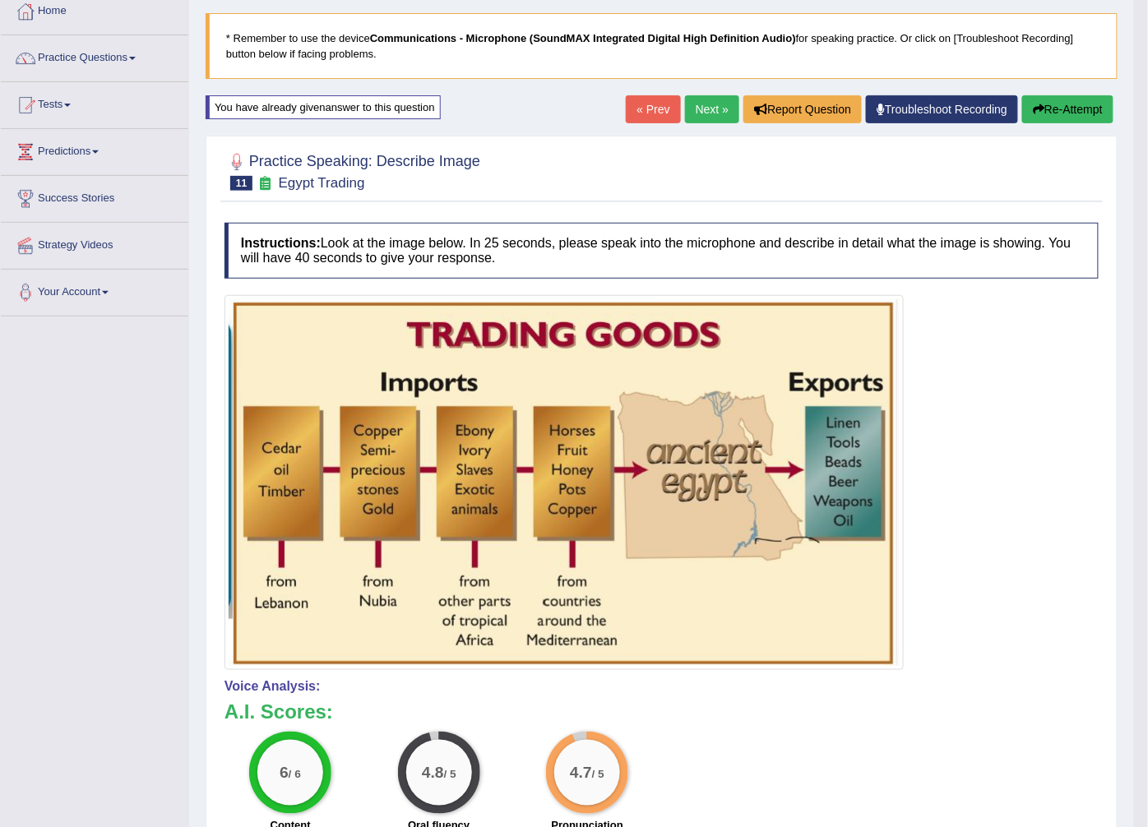
scroll to position [0, 0]
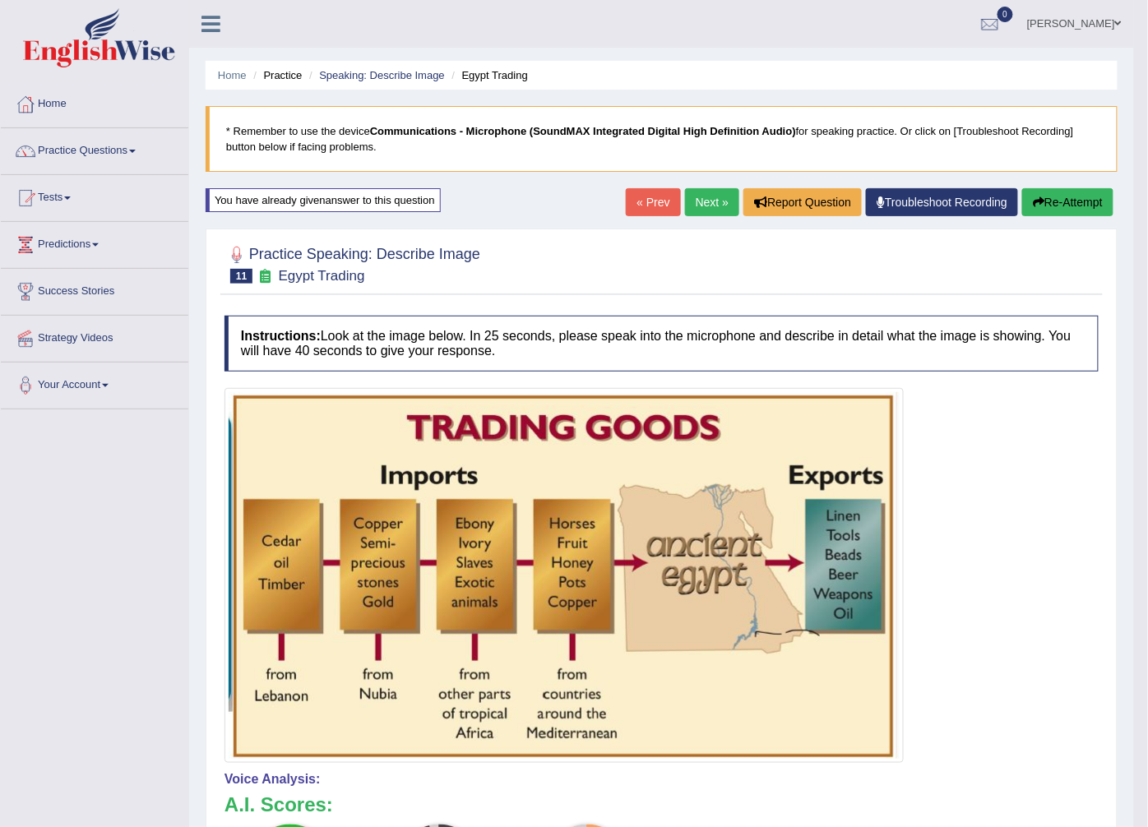
click at [705, 189] on link "Next »" at bounding box center [712, 202] width 54 height 28
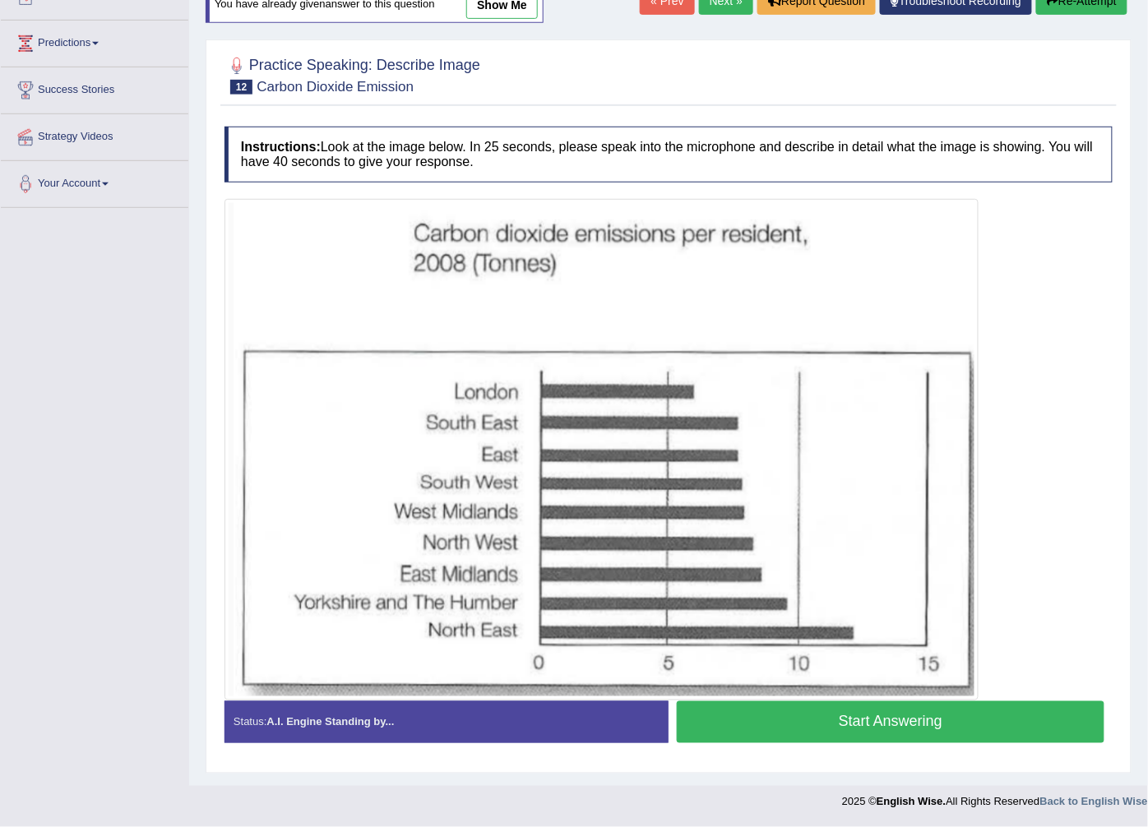
click at [732, 726] on button "Start Answering" at bounding box center [891, 722] width 428 height 42
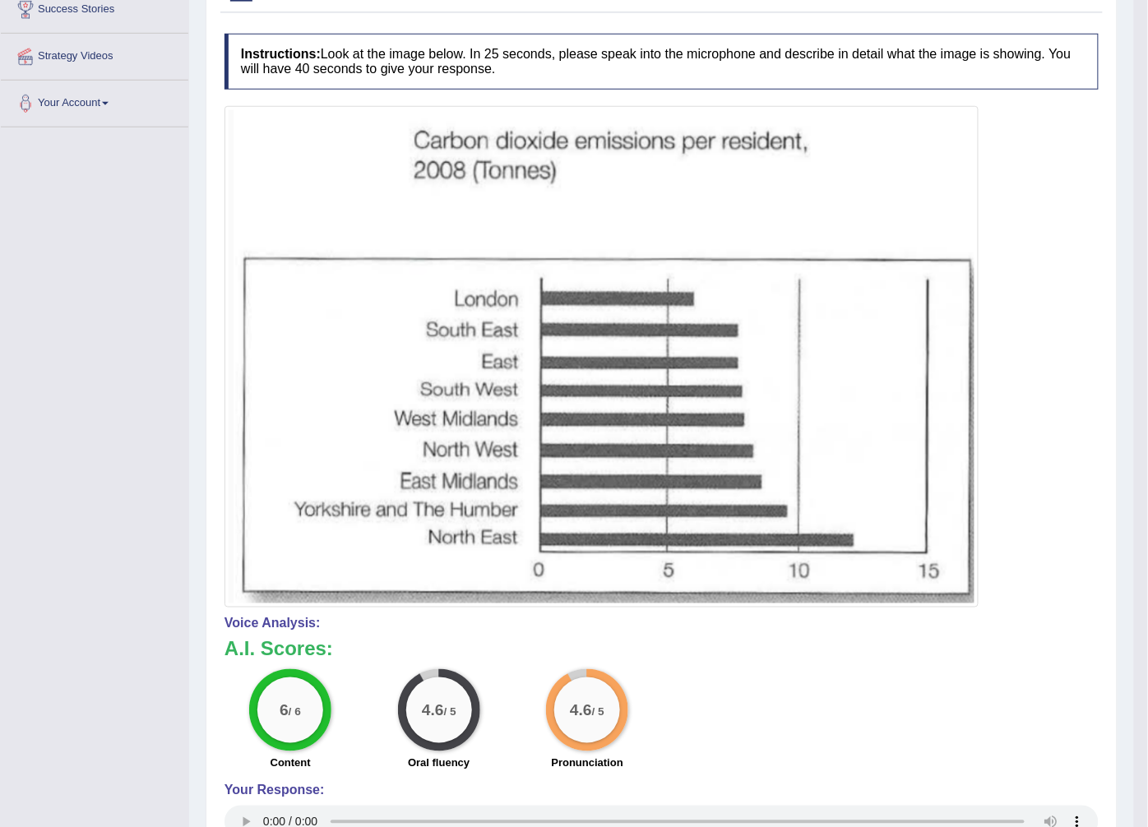
scroll to position [191, 0]
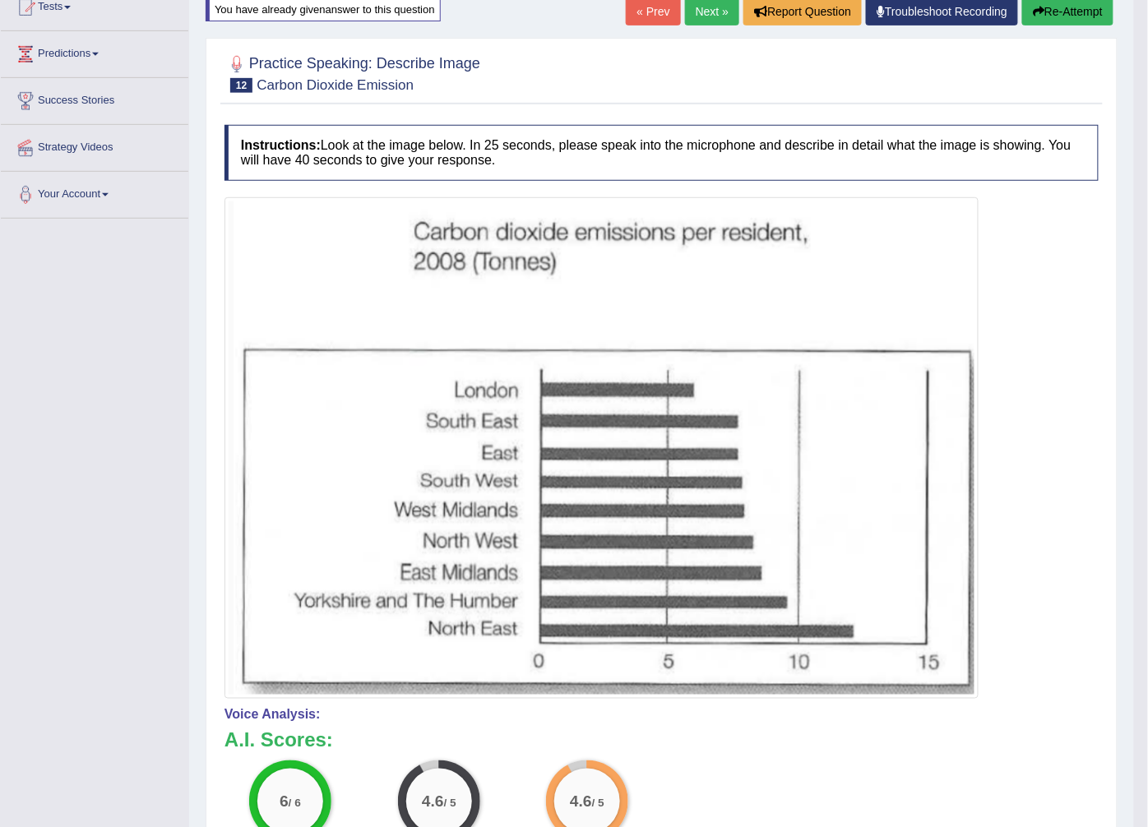
click at [709, 20] on link "Next »" at bounding box center [712, 12] width 54 height 28
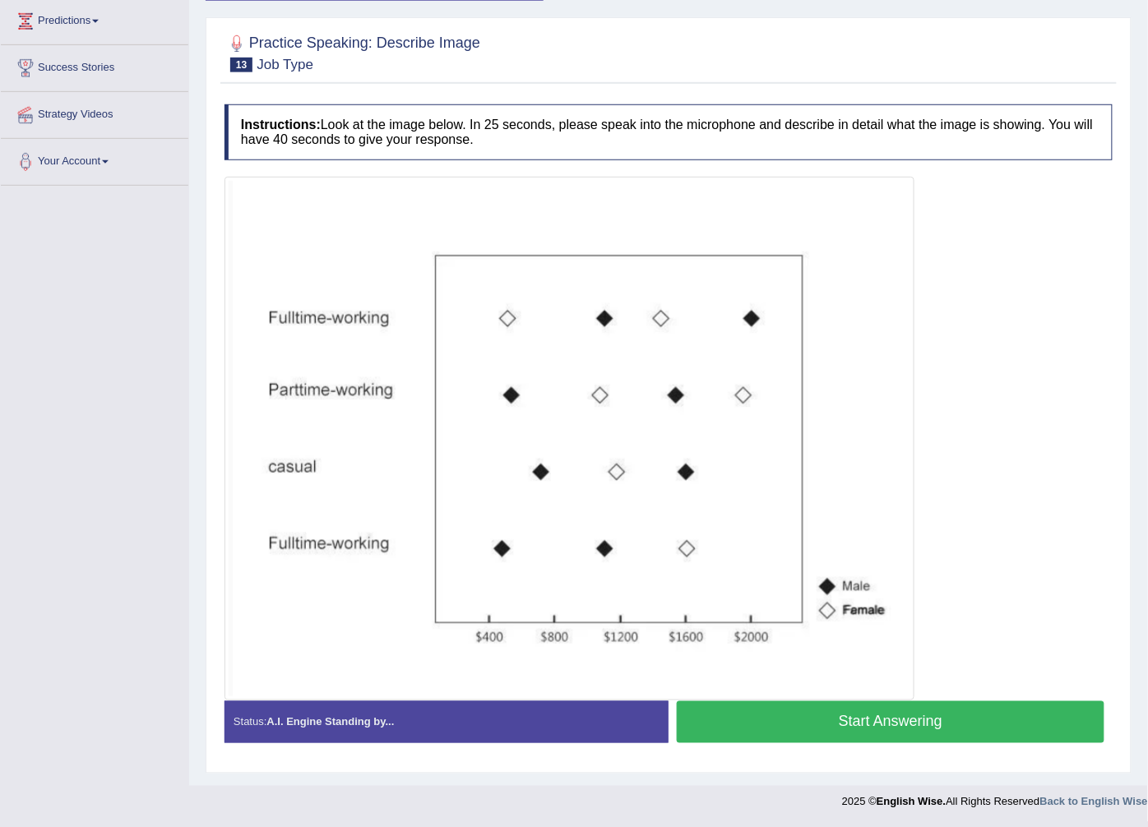
click at [728, 713] on button "Start Answering" at bounding box center [891, 722] width 428 height 42
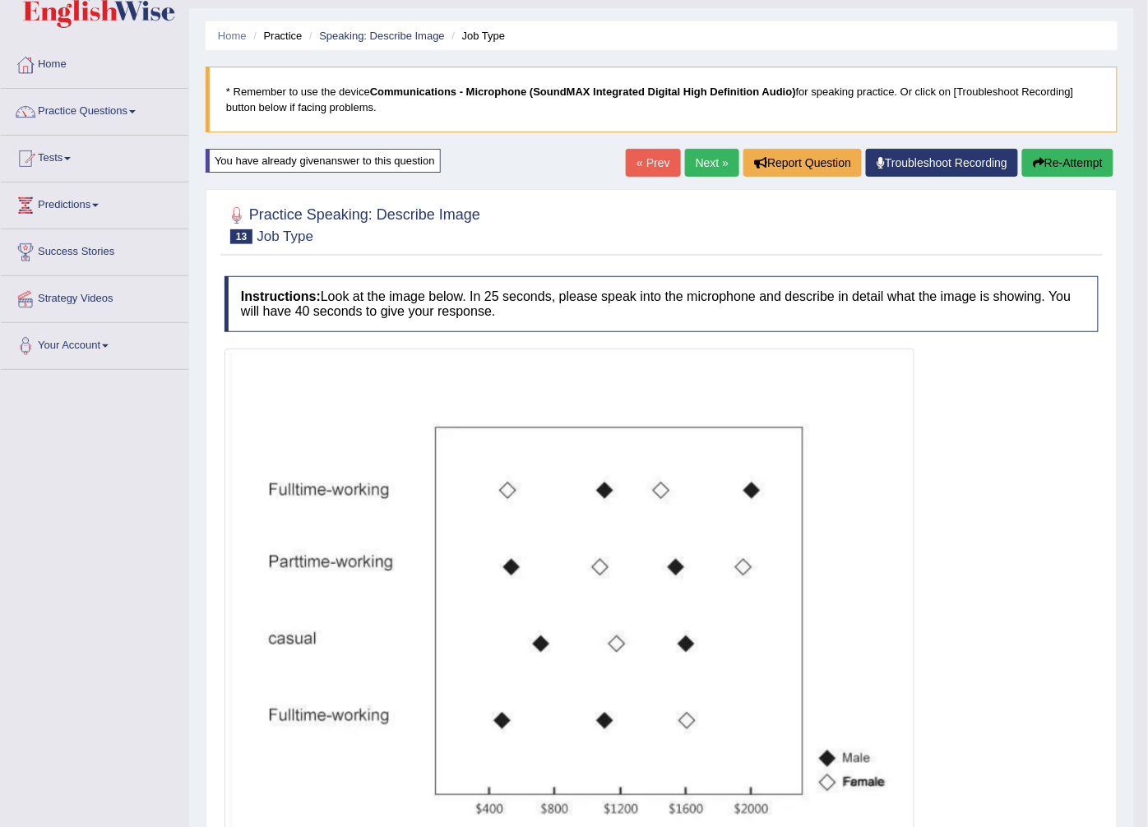
scroll to position [30, 0]
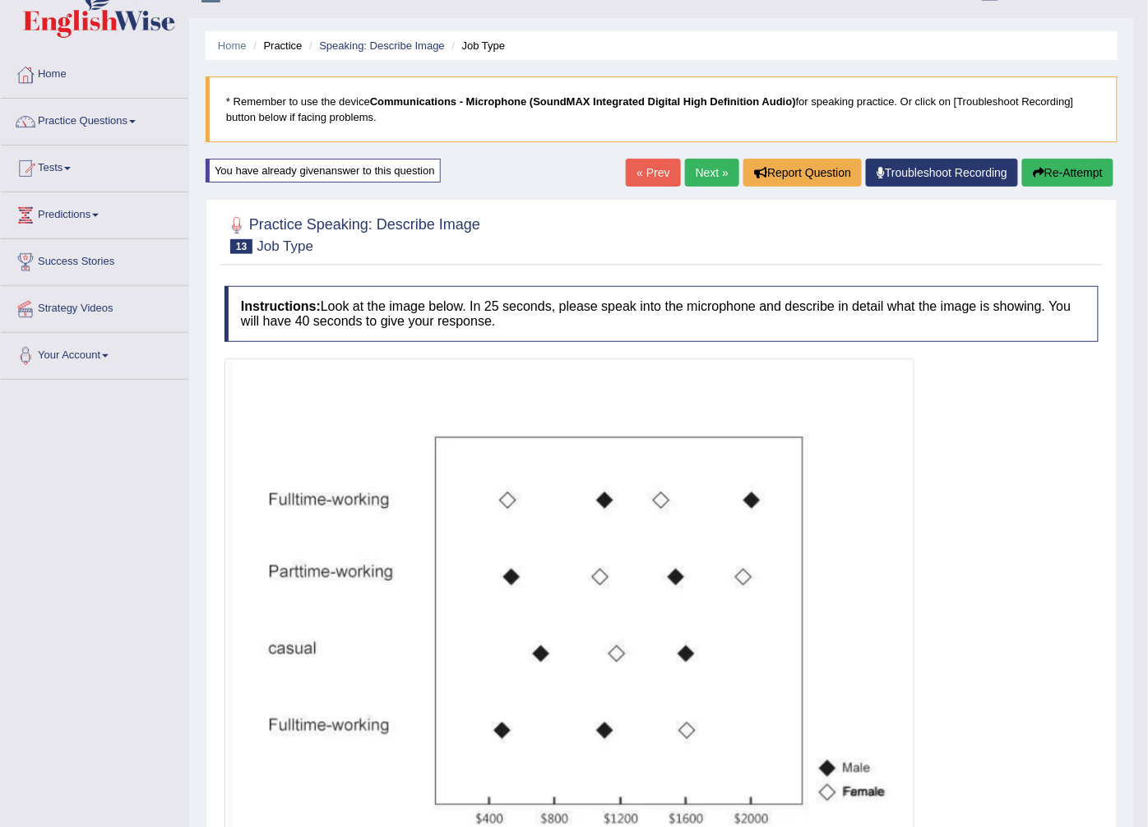
click at [715, 179] on link "Next »" at bounding box center [712, 173] width 54 height 28
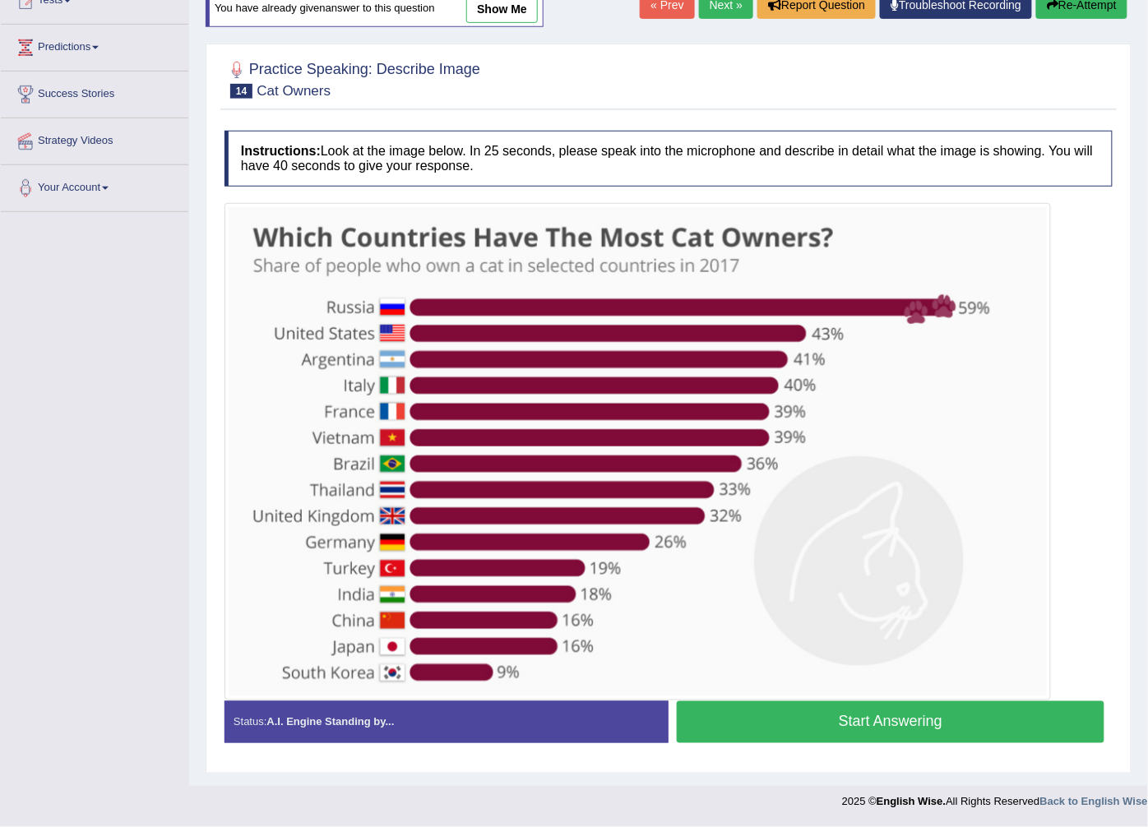
click at [779, 717] on button "Start Answering" at bounding box center [891, 722] width 428 height 42
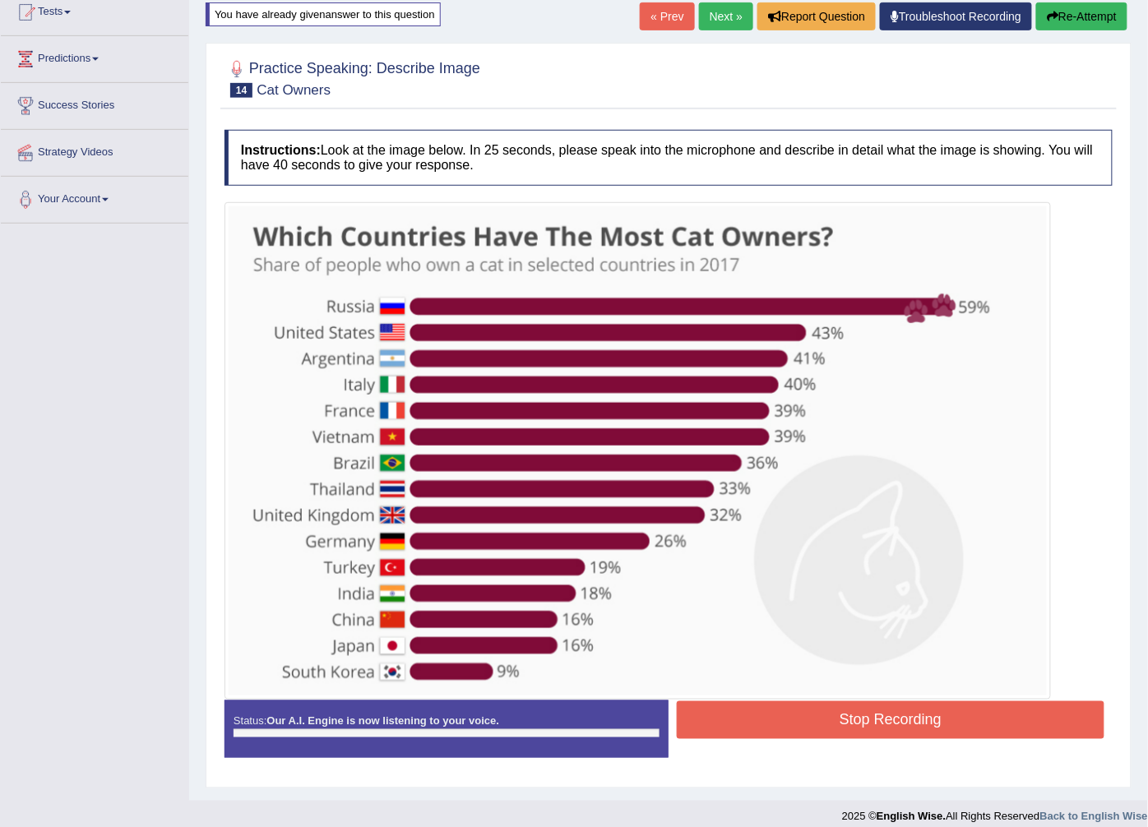
scroll to position [199, 0]
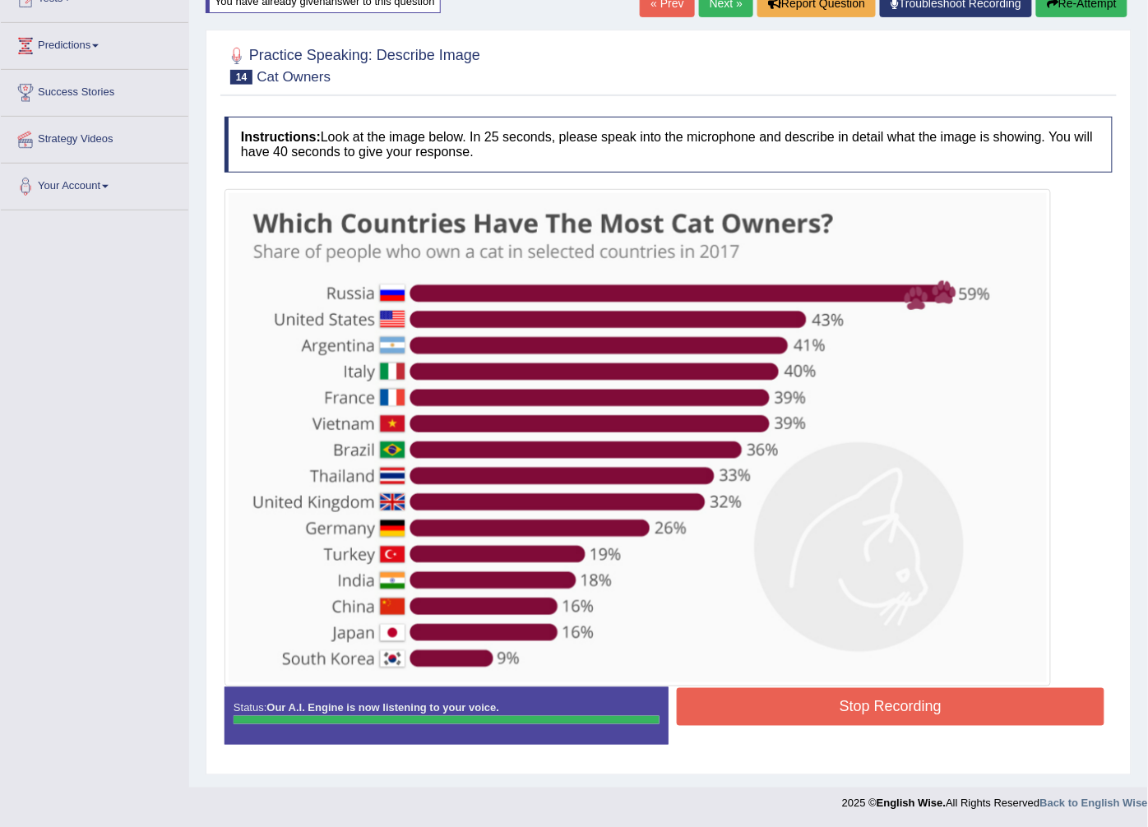
click at [718, 701] on button "Stop Recording" at bounding box center [891, 707] width 428 height 38
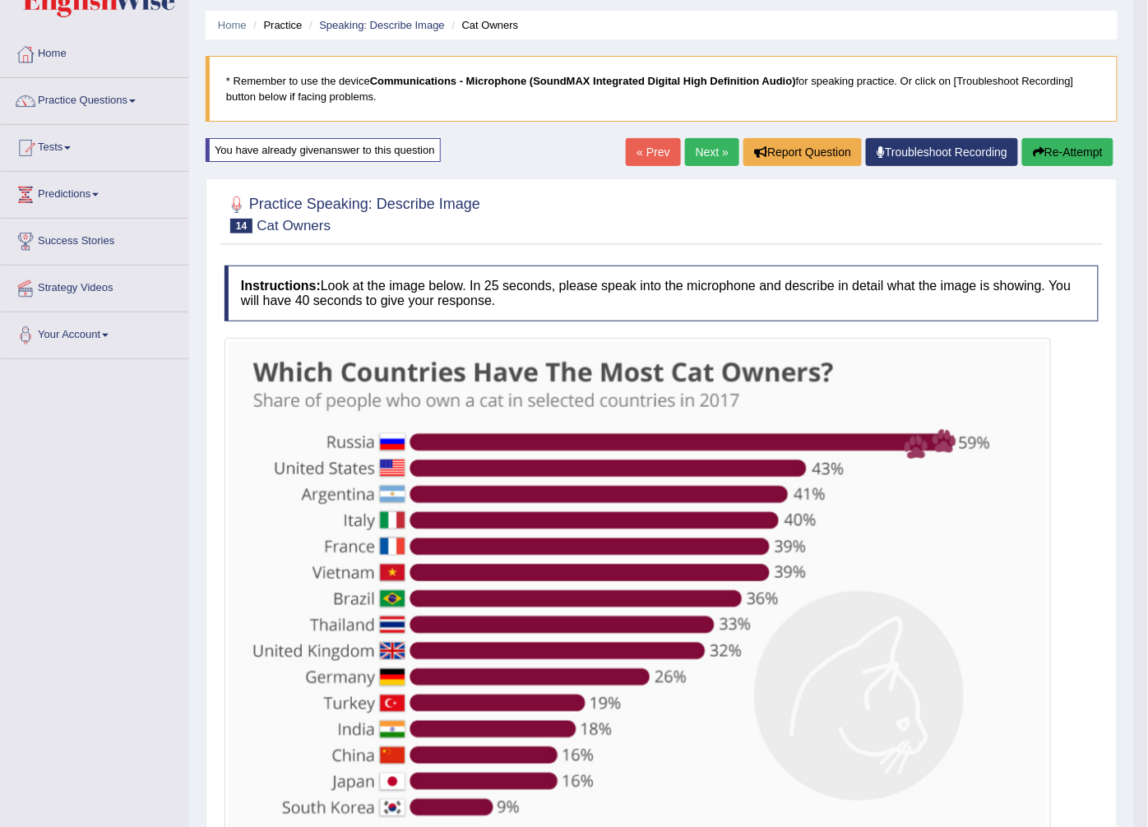
scroll to position [25, 0]
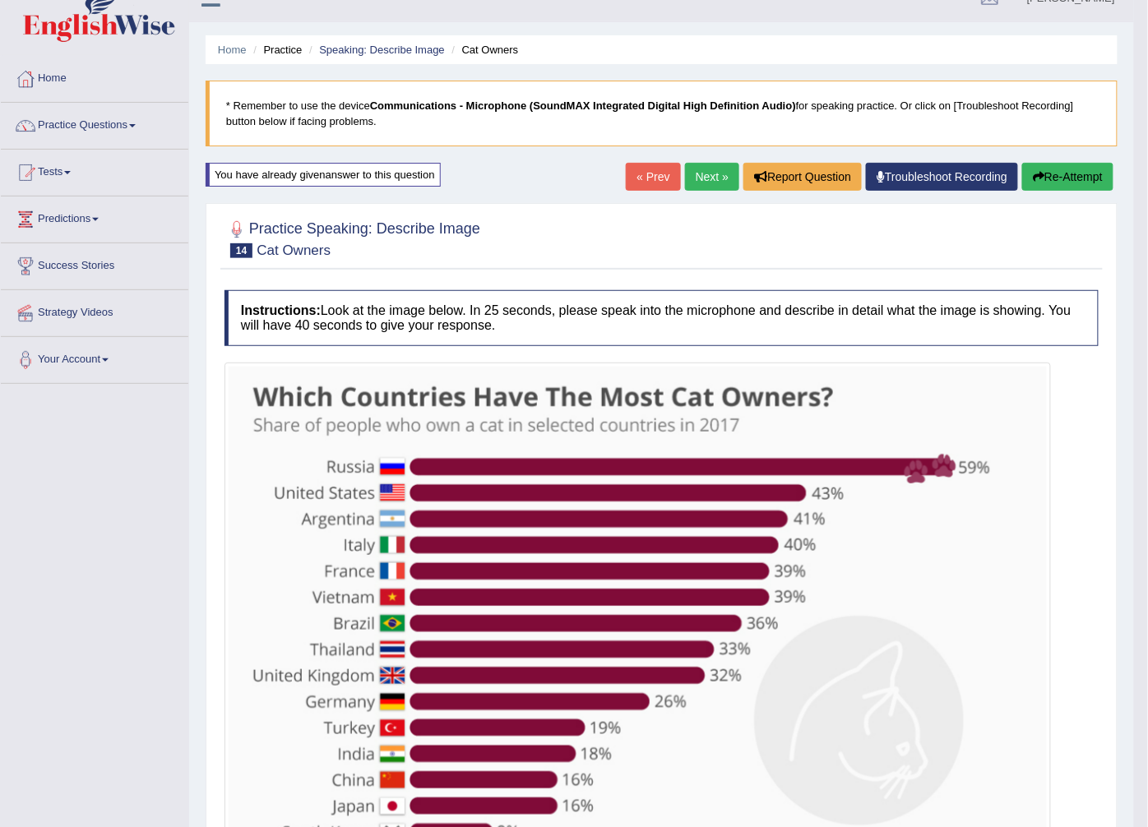
click at [687, 178] on link "Next »" at bounding box center [712, 177] width 54 height 28
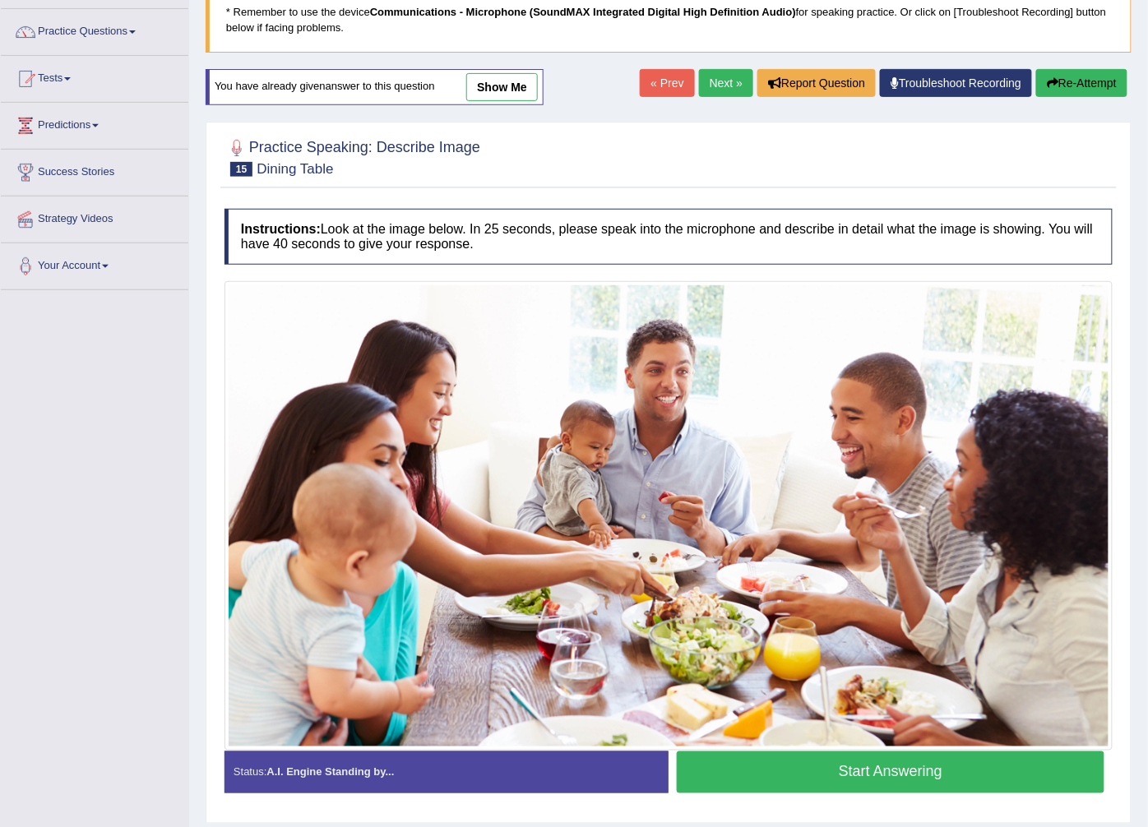
scroll to position [170, 0]
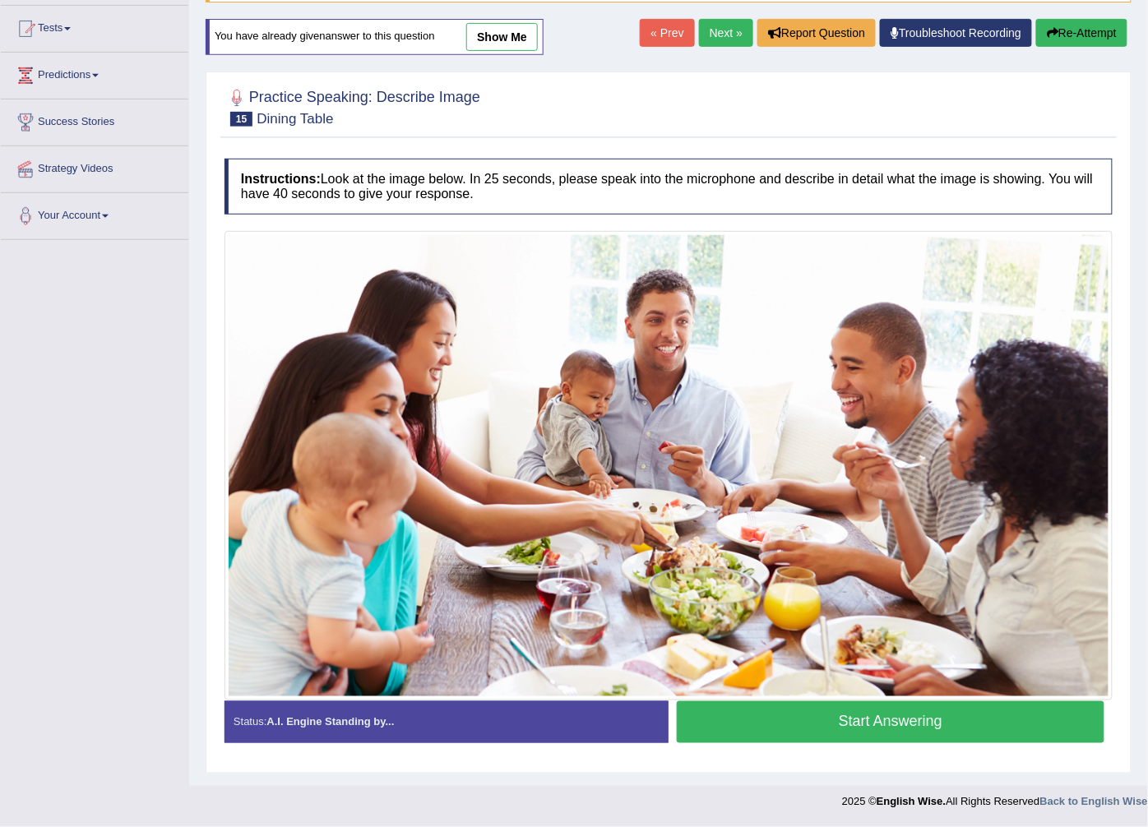
click at [747, 724] on button "Start Answering" at bounding box center [891, 722] width 428 height 42
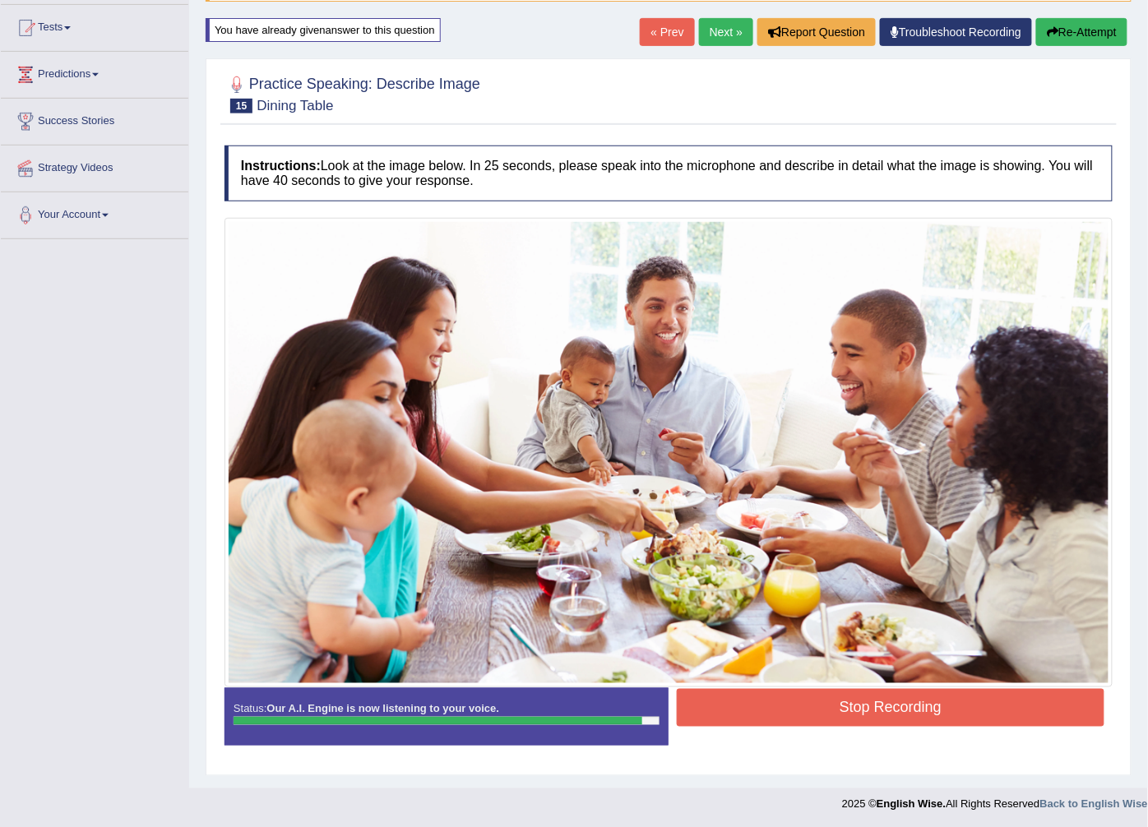
click at [757, 710] on button "Stop Recording" at bounding box center [891, 708] width 428 height 38
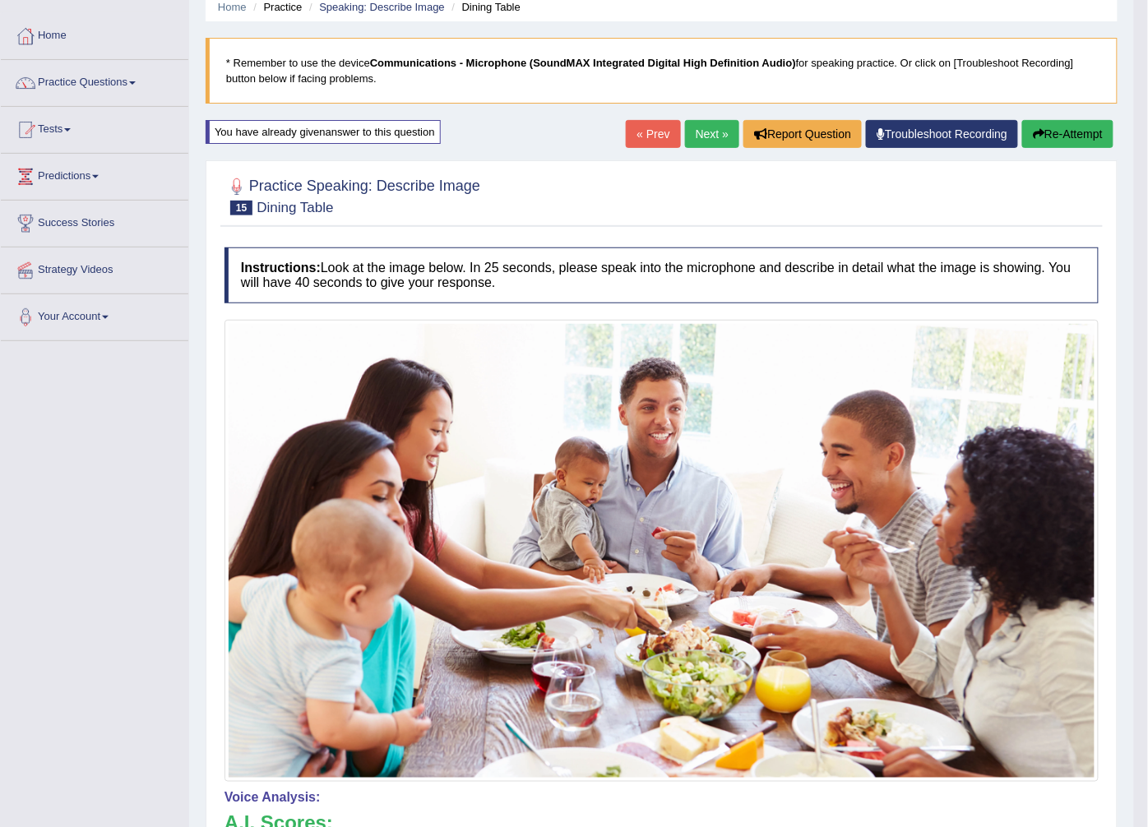
scroll to position [0, 0]
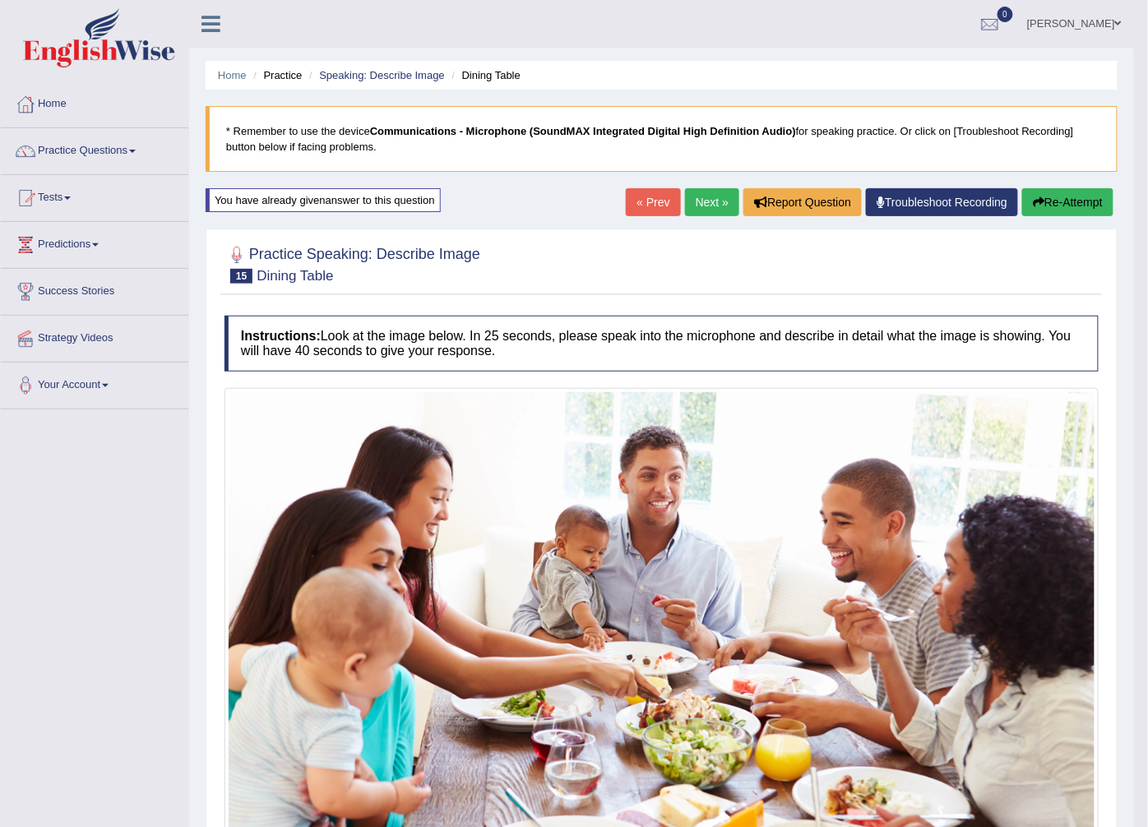
click at [721, 195] on link "Next »" at bounding box center [712, 202] width 54 height 28
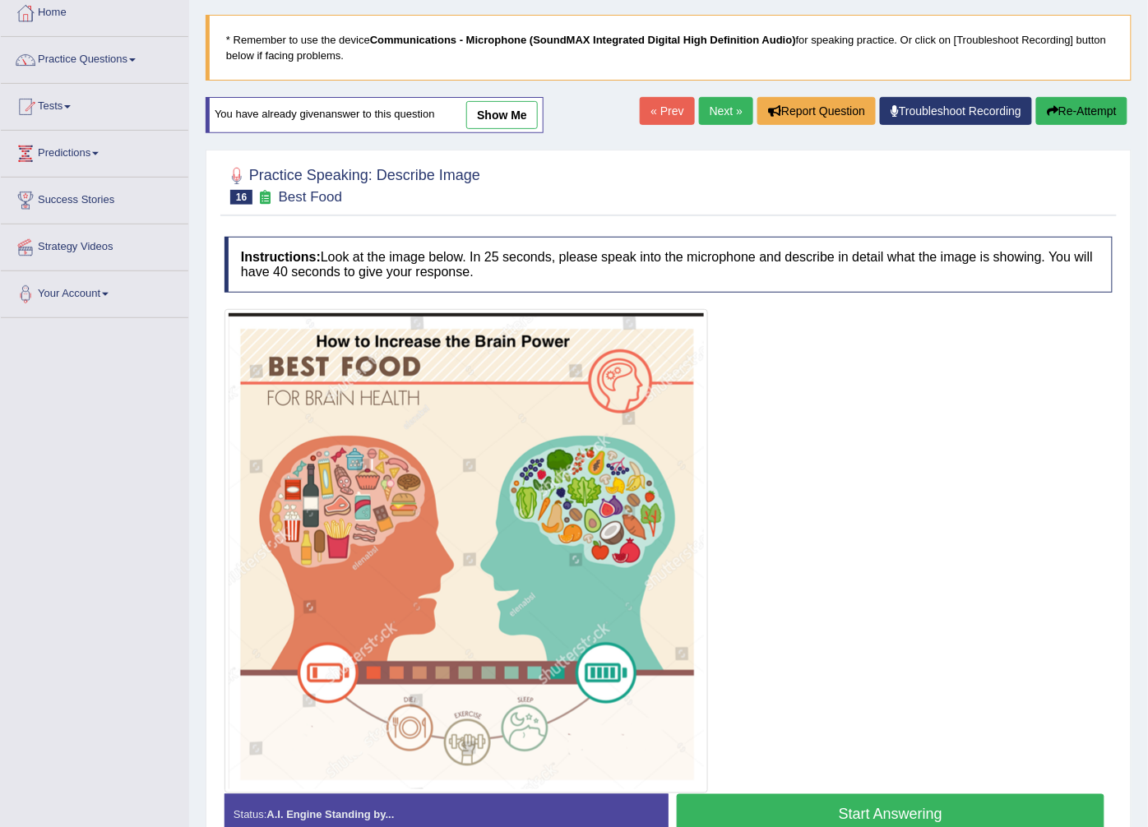
scroll to position [183, 0]
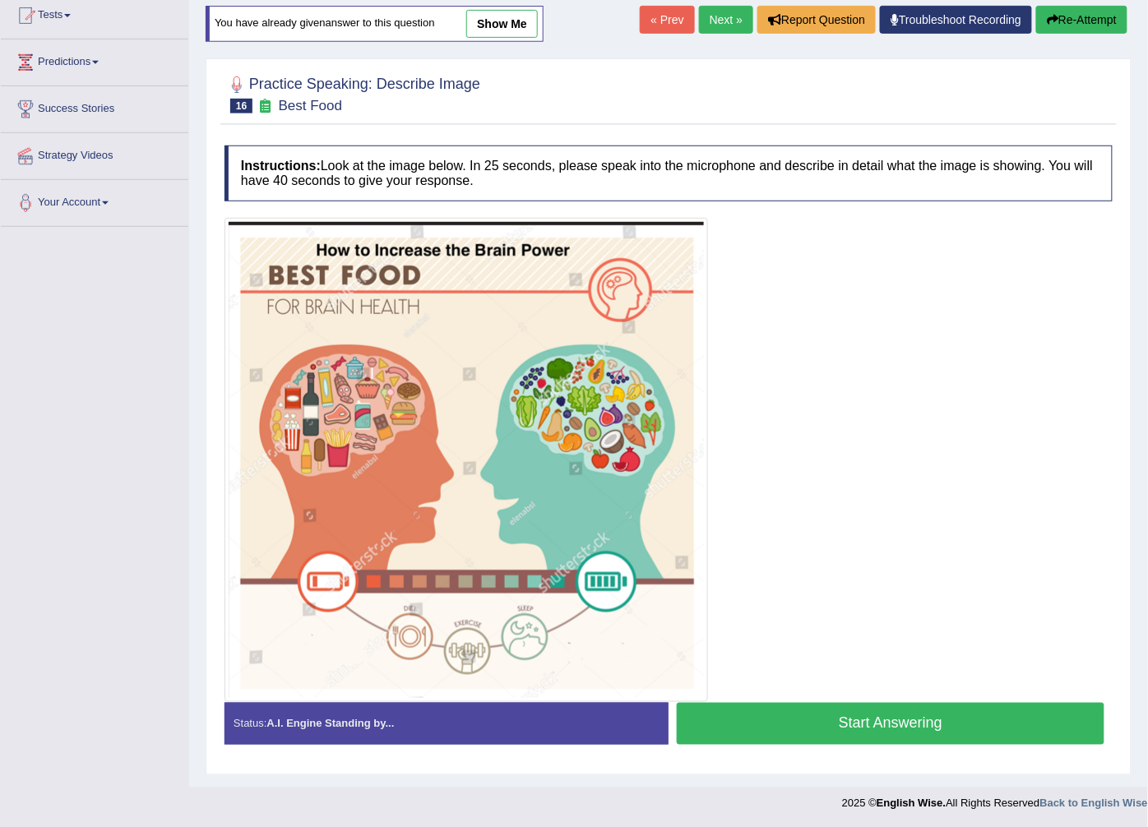
click at [732, 745] on button "Start Answering" at bounding box center [891, 724] width 428 height 42
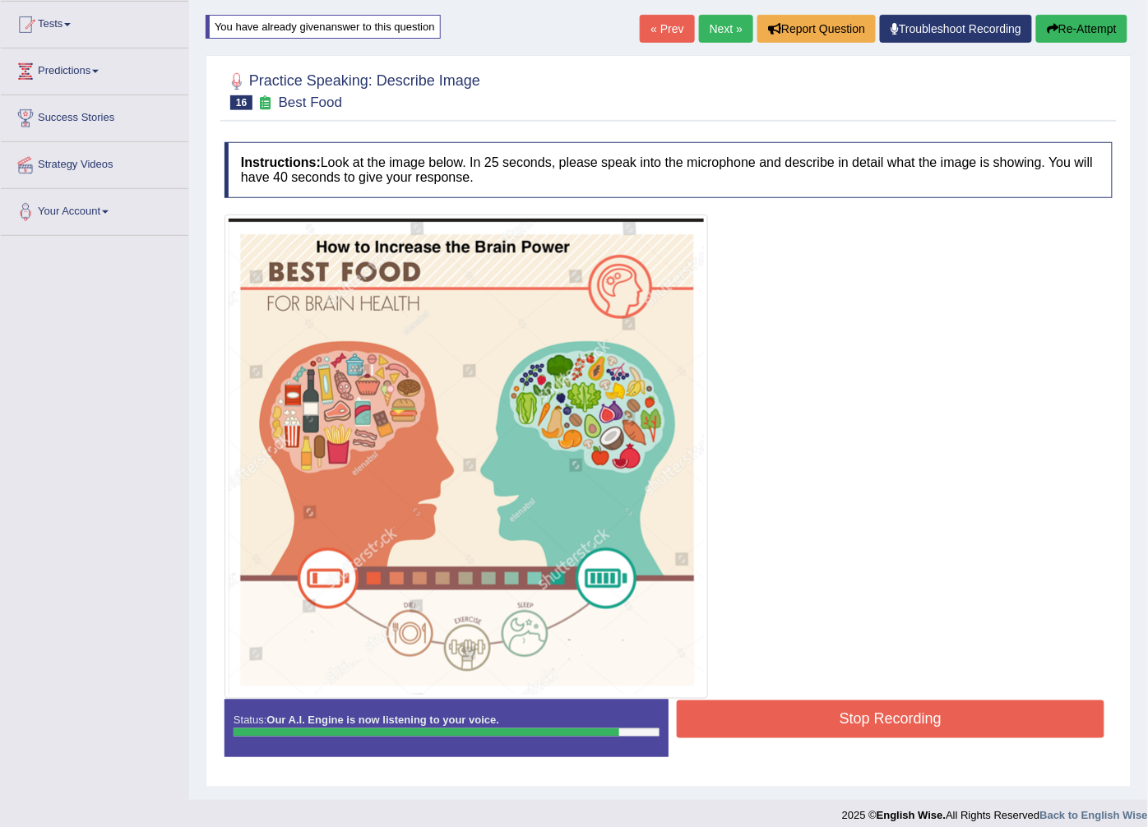
click at [712, 722] on button "Stop Recording" at bounding box center [891, 720] width 428 height 38
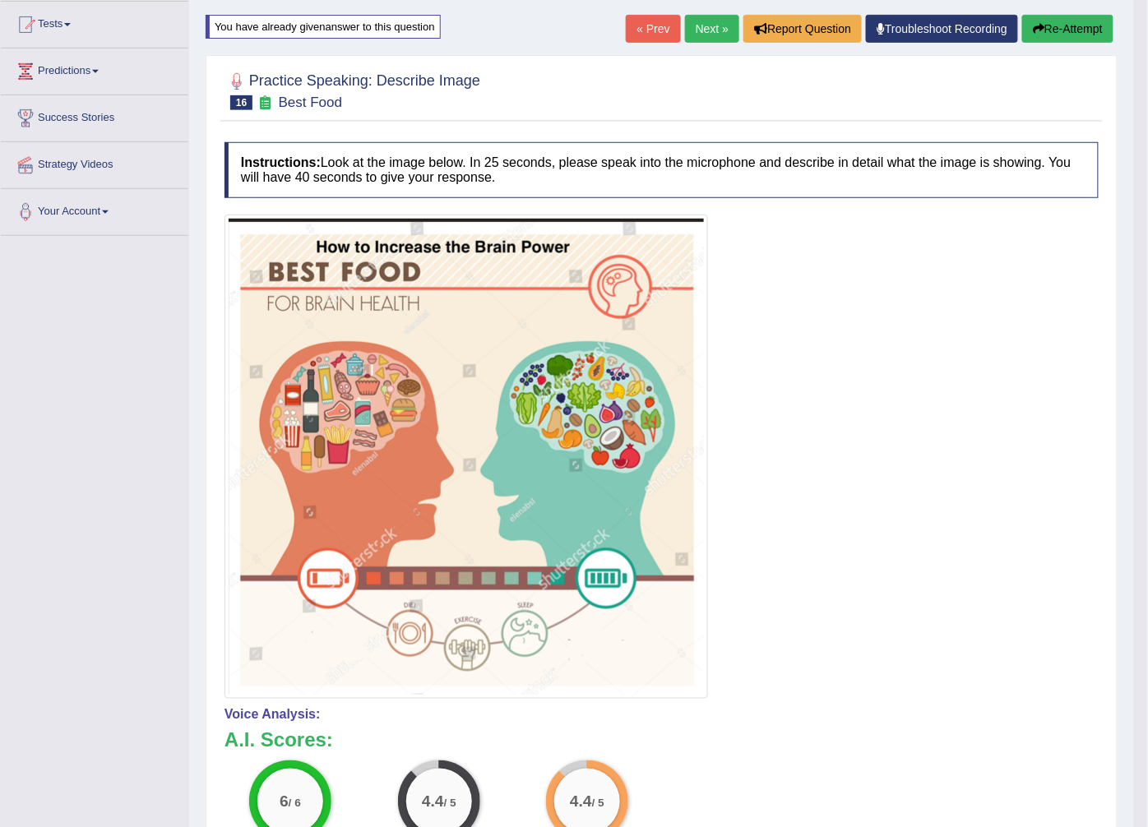
click at [709, 26] on link "Next »" at bounding box center [712, 29] width 54 height 28
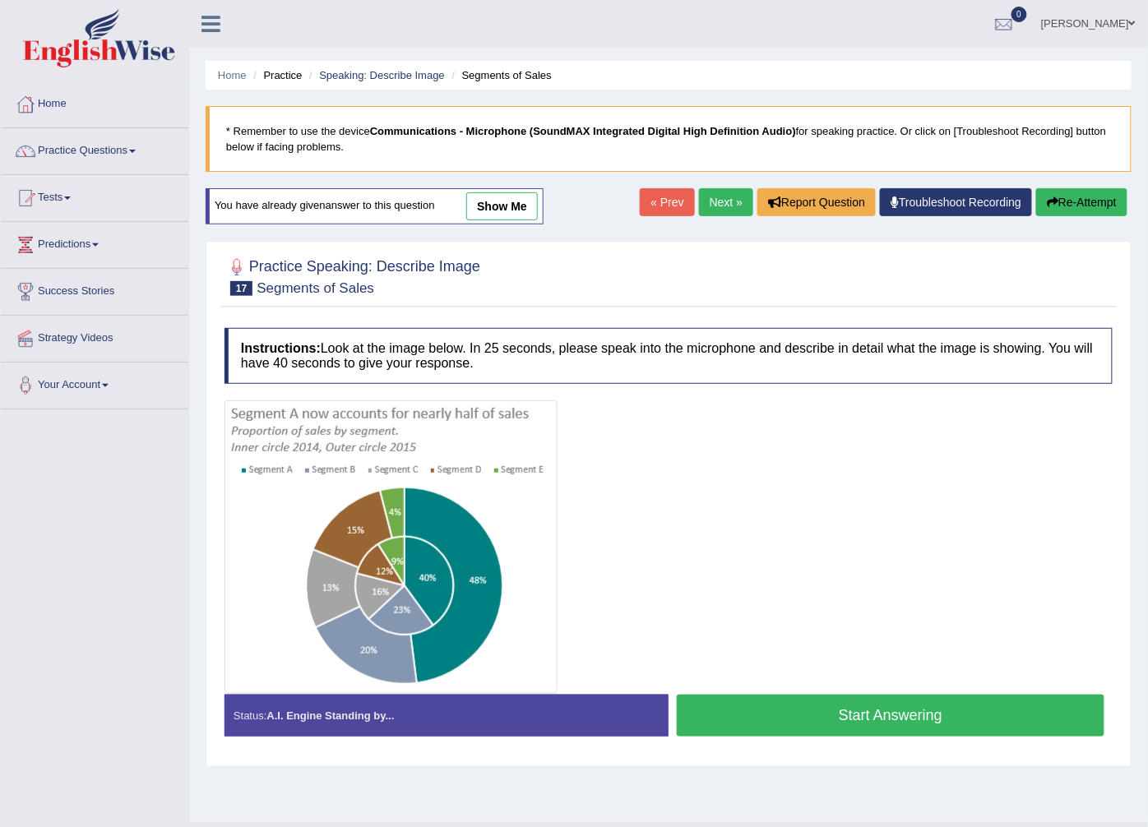
click at [785, 724] on button "Start Answering" at bounding box center [891, 716] width 428 height 42
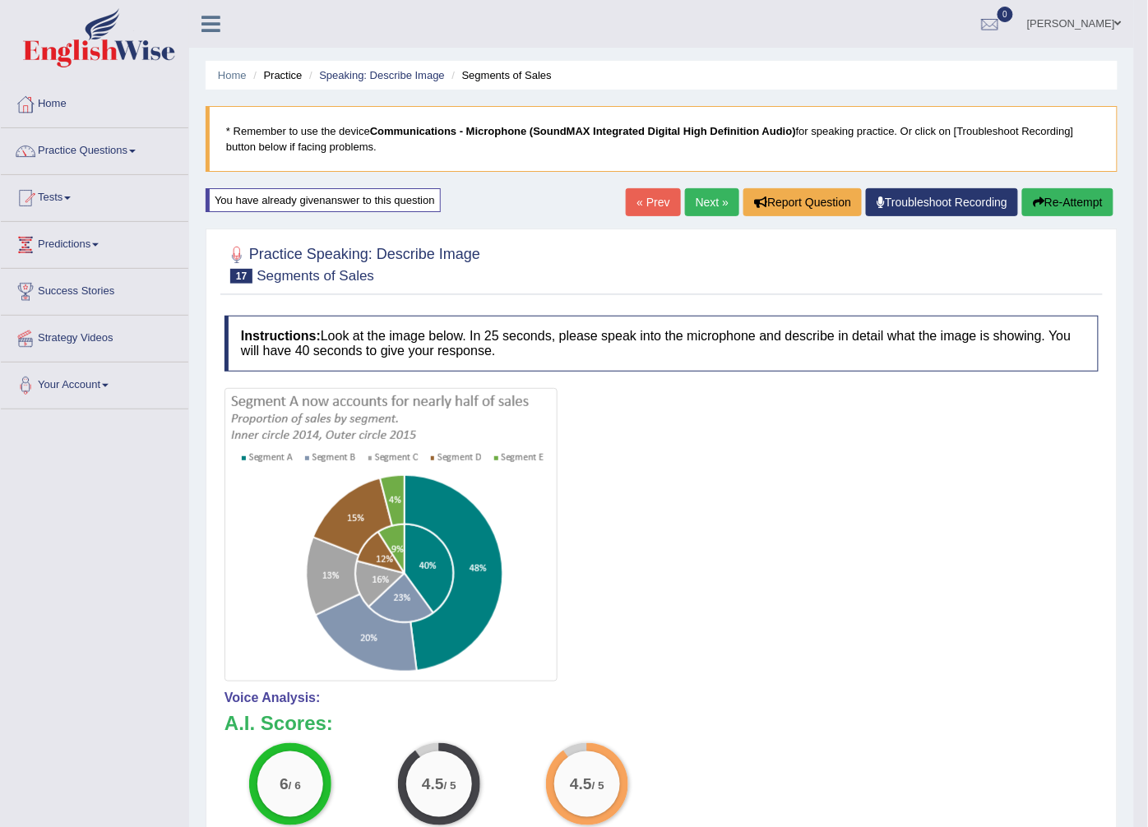
click at [699, 199] on link "Next »" at bounding box center [712, 202] width 54 height 28
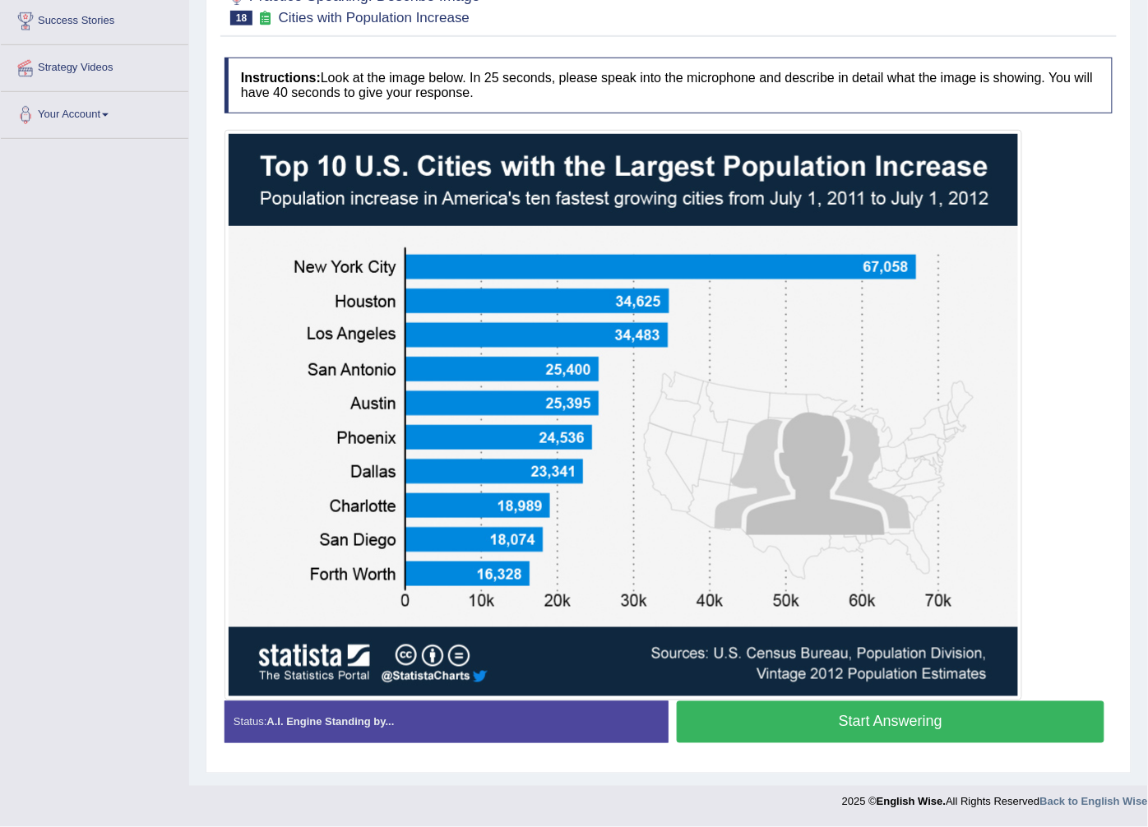
click at [734, 717] on button "Start Answering" at bounding box center [891, 722] width 428 height 42
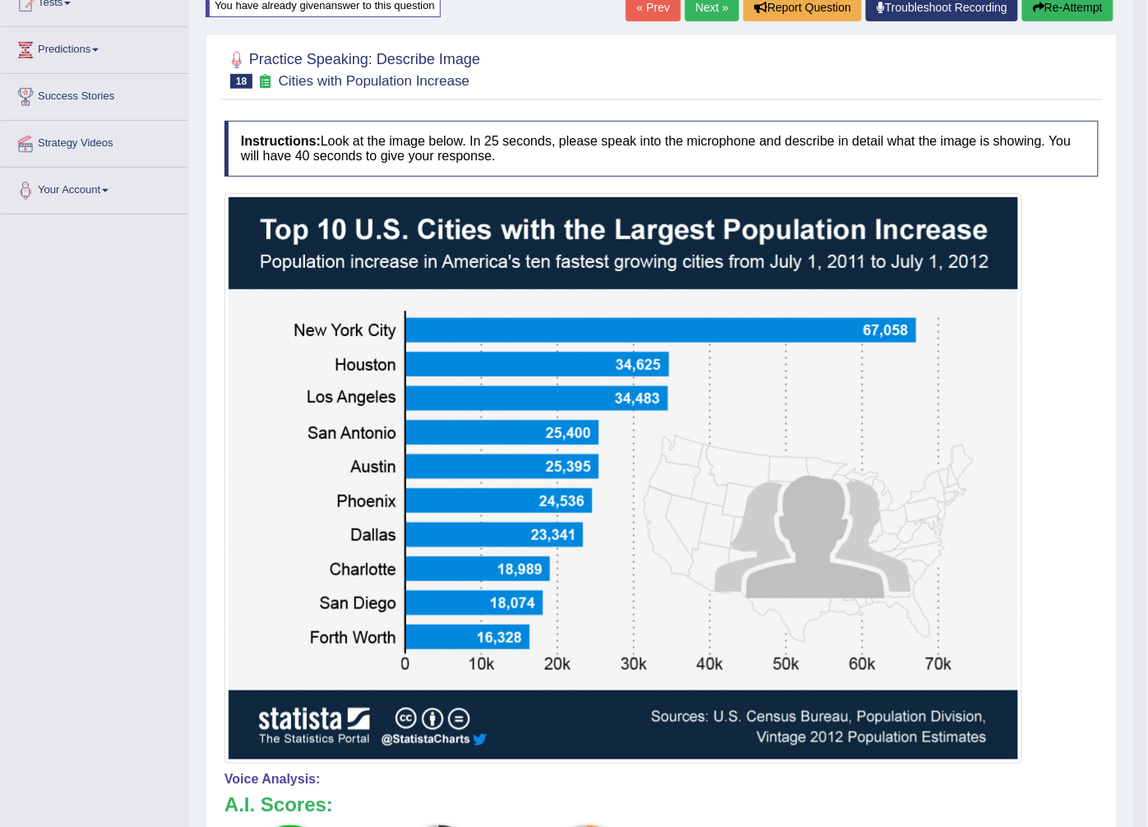
scroll to position [190, 0]
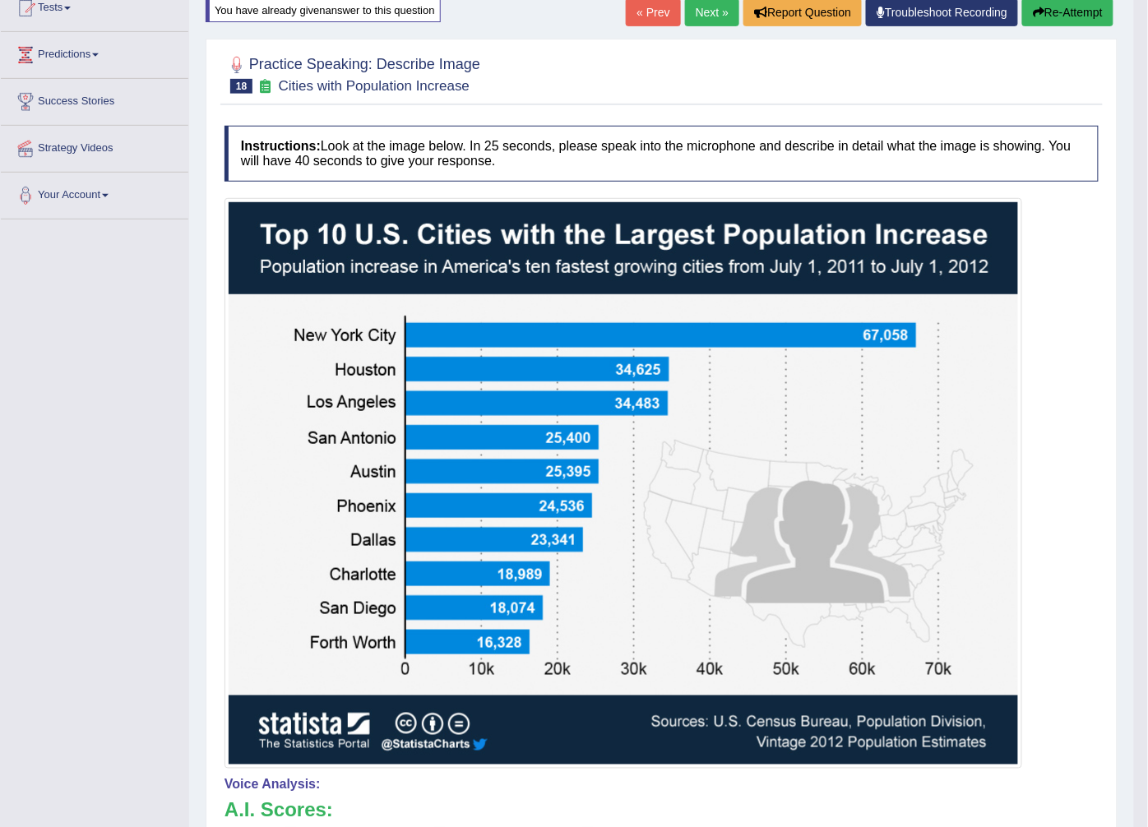
click at [715, 11] on link "Next »" at bounding box center [712, 12] width 54 height 28
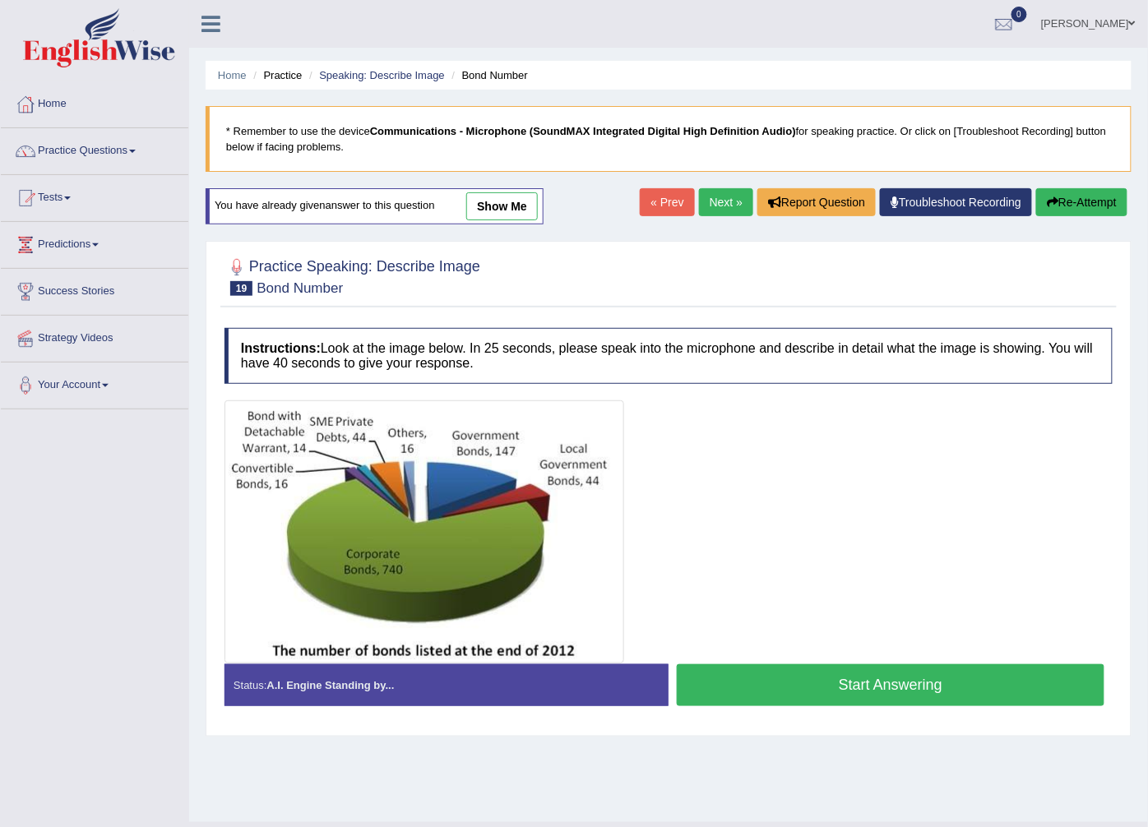
click at [798, 685] on button "Start Answering" at bounding box center [891, 685] width 428 height 42
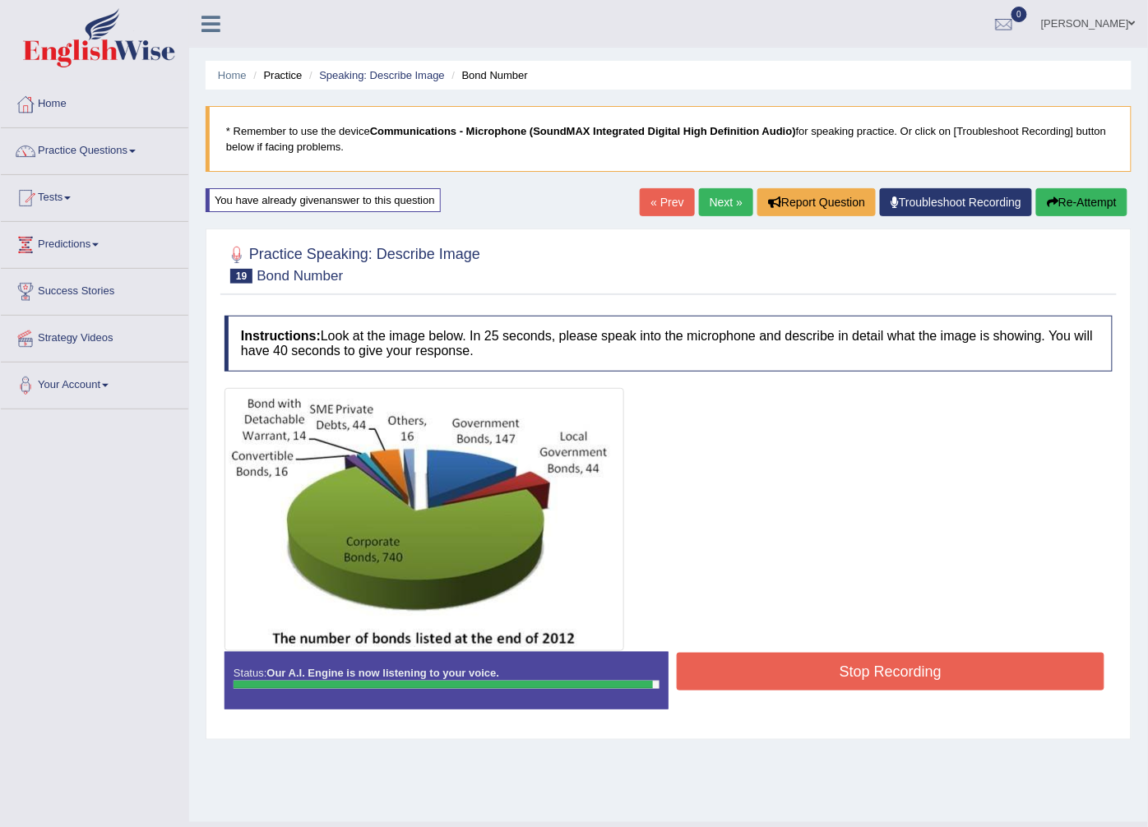
click at [775, 669] on button "Stop Recording" at bounding box center [891, 672] width 428 height 38
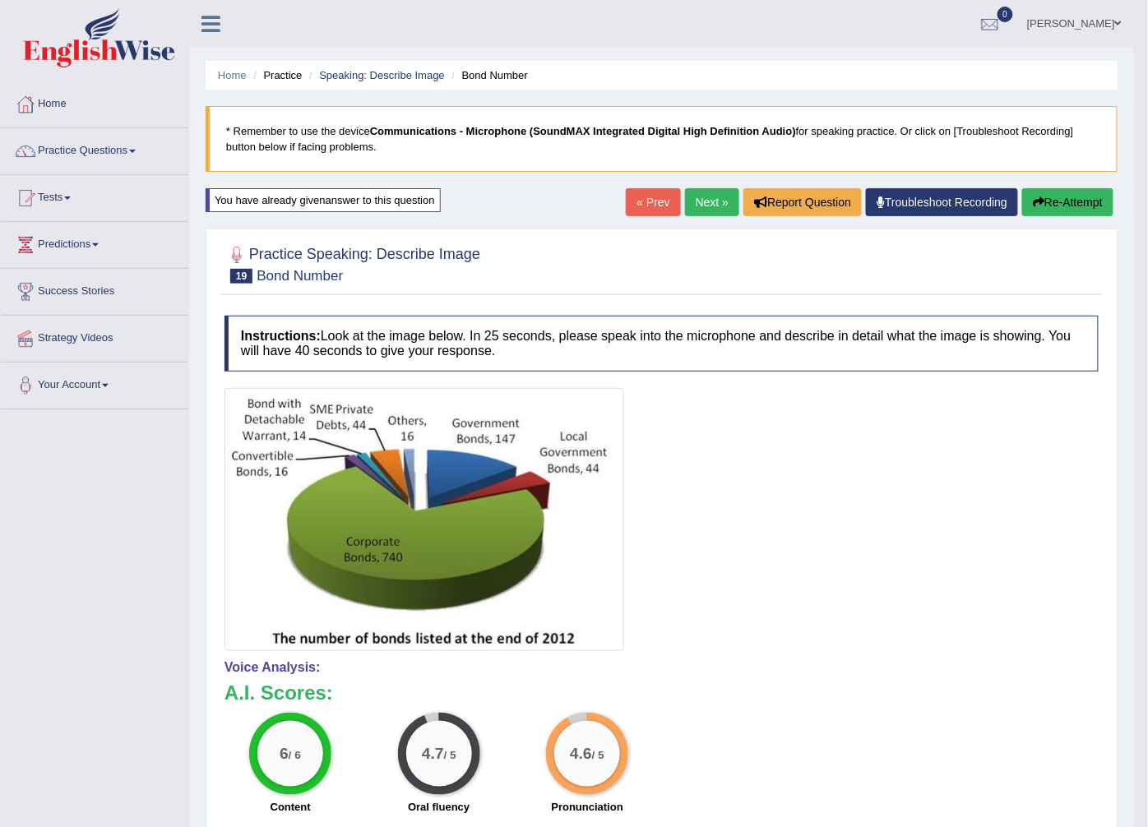
click at [705, 206] on link "Next »" at bounding box center [712, 202] width 54 height 28
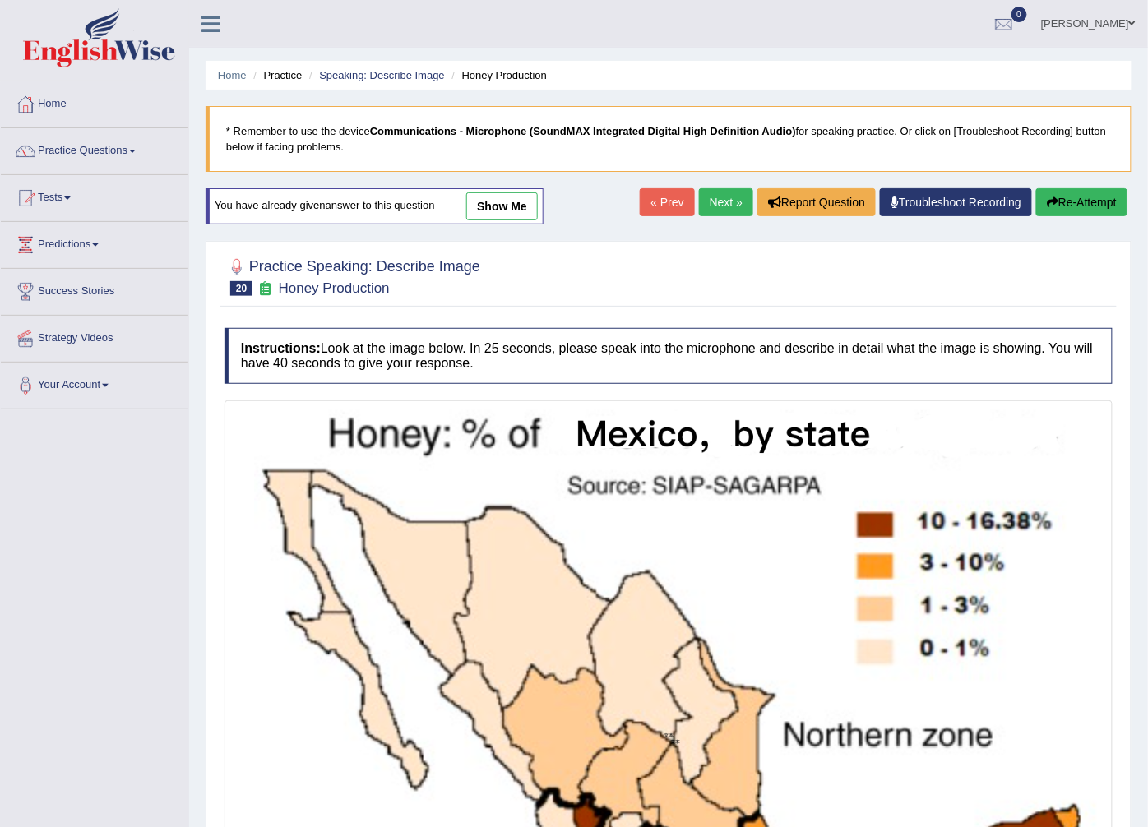
click at [715, 192] on link "Next »" at bounding box center [726, 202] width 54 height 28
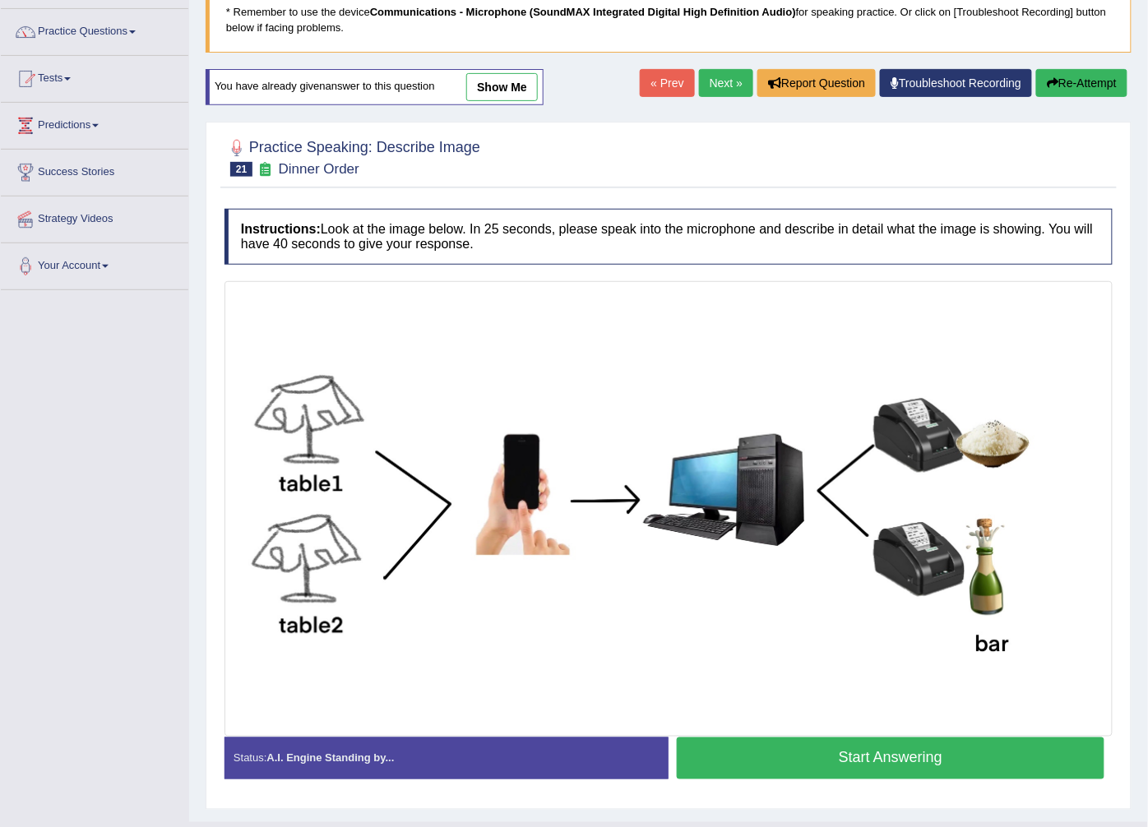
scroll to position [157, 0]
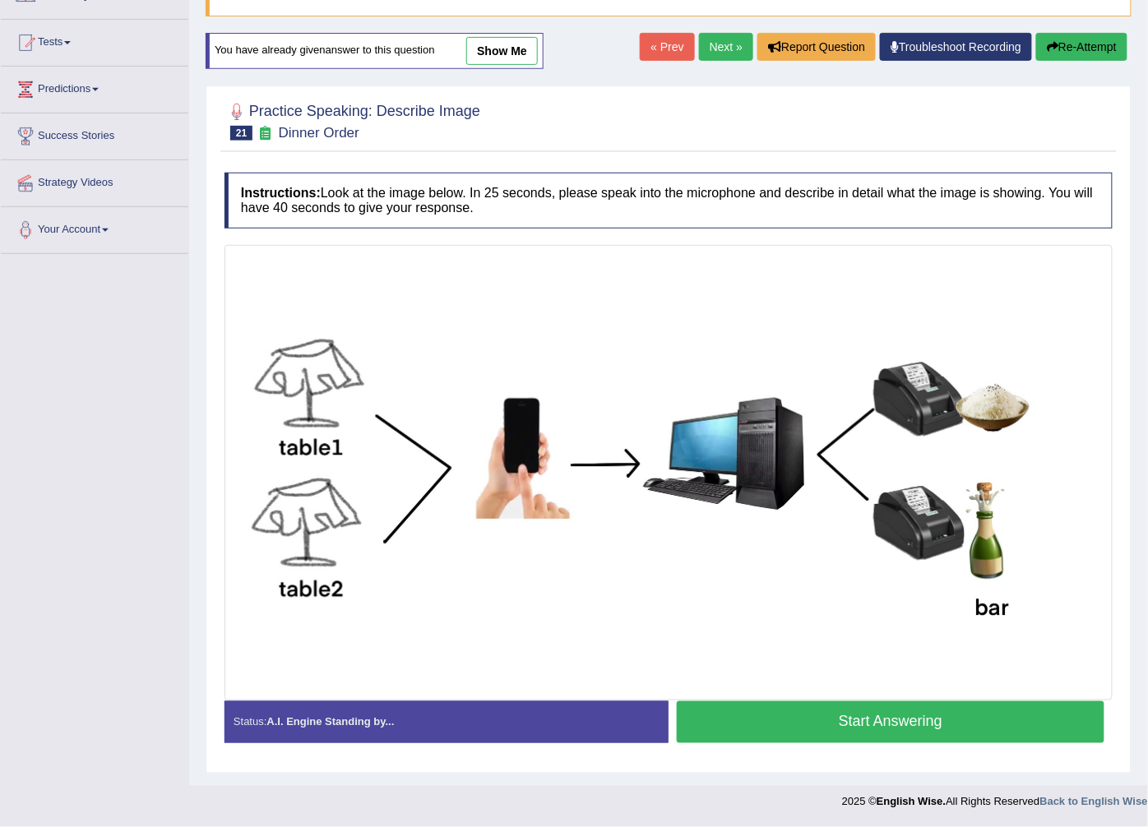
click at [721, 710] on button "Start Answering" at bounding box center [891, 722] width 428 height 42
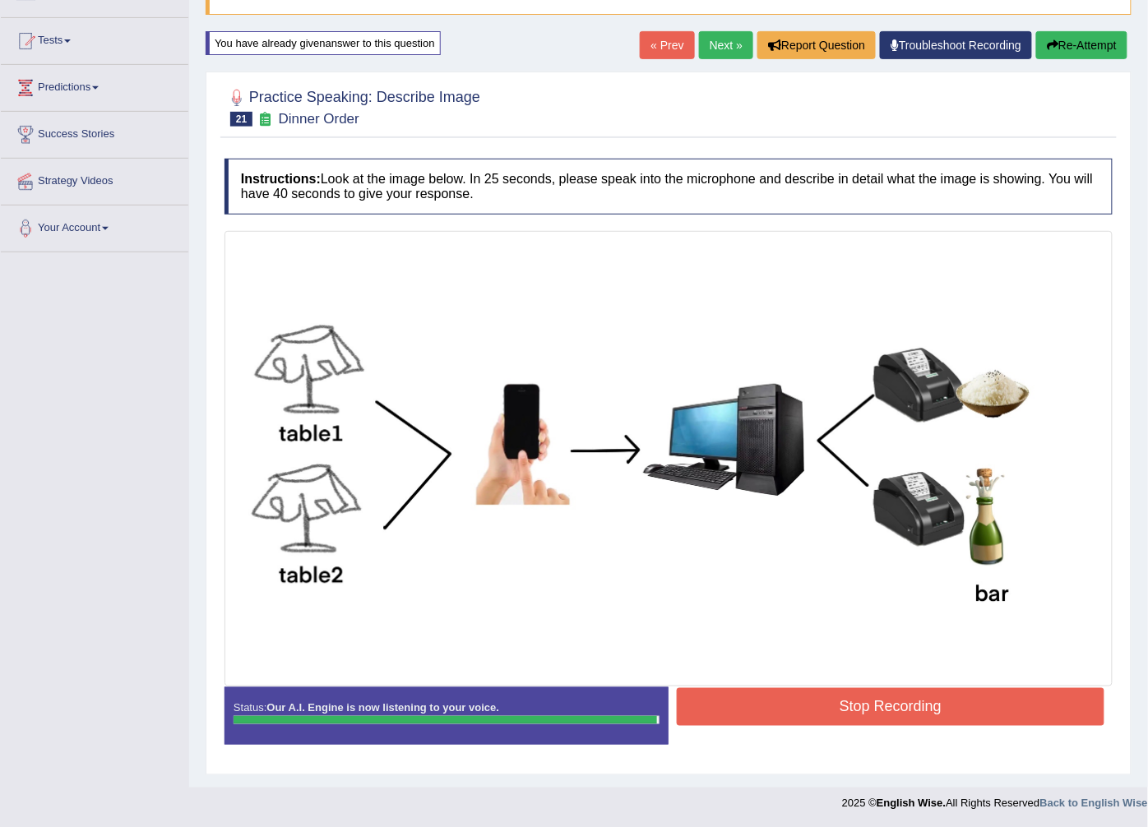
click at [762, 694] on button "Stop Recording" at bounding box center [891, 707] width 428 height 38
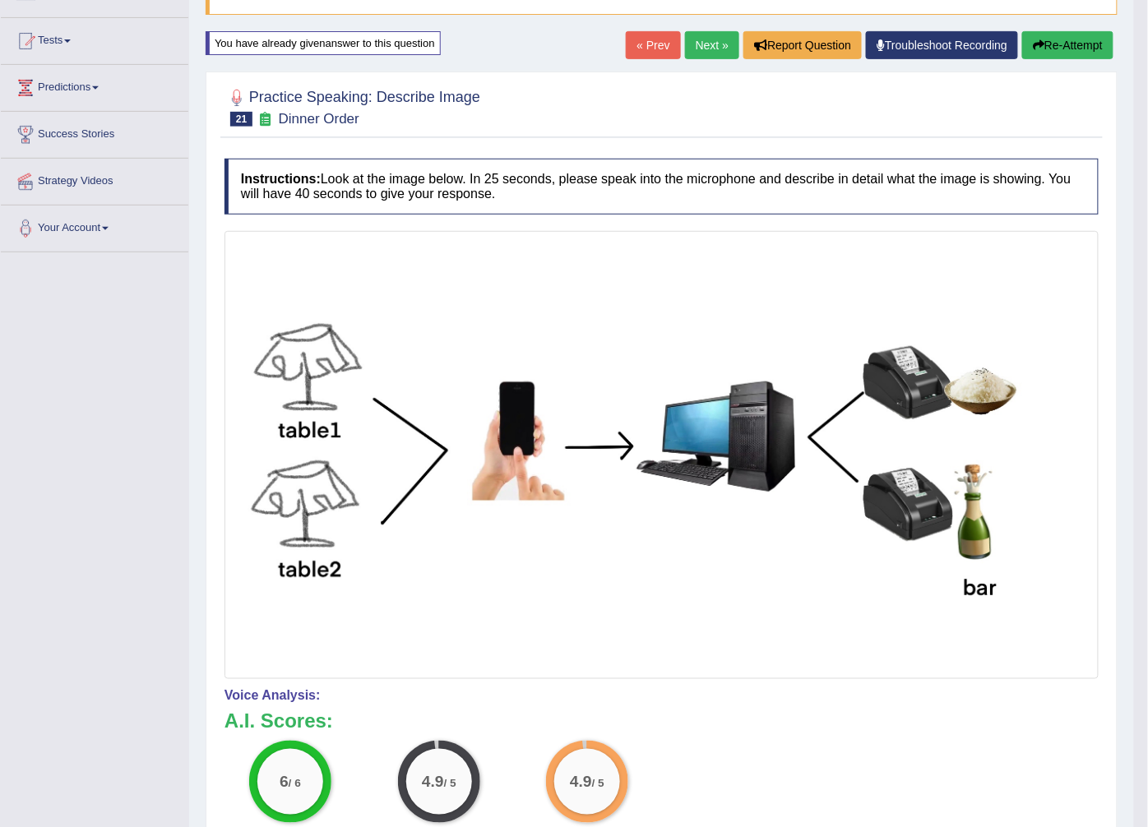
click at [709, 52] on link "Next »" at bounding box center [712, 45] width 54 height 28
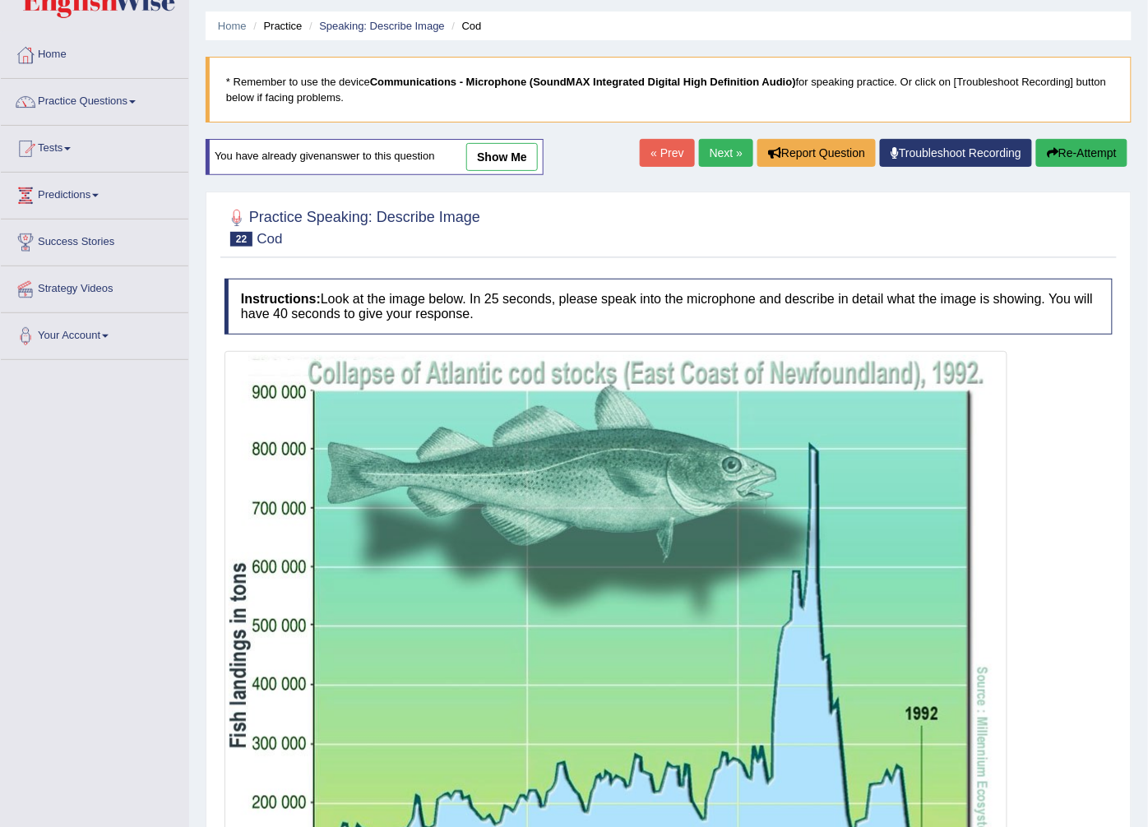
scroll to position [42, 0]
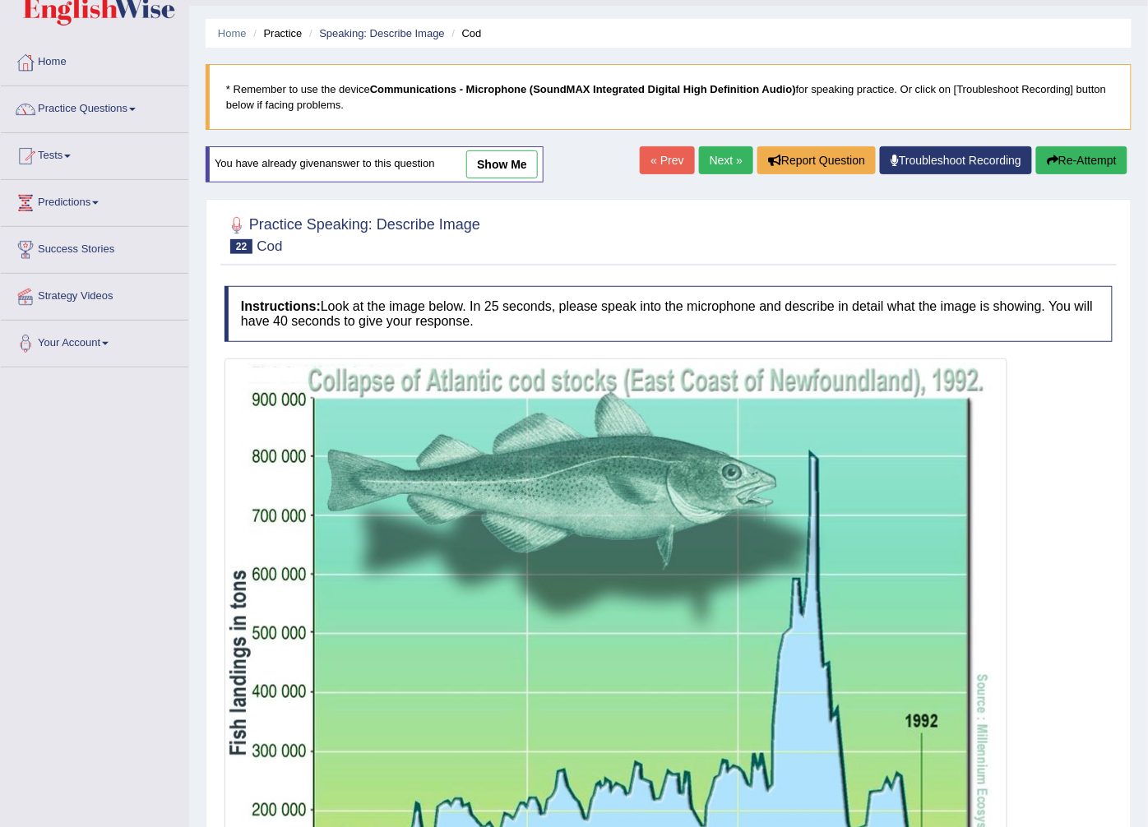
click at [724, 163] on link "Next »" at bounding box center [726, 160] width 54 height 28
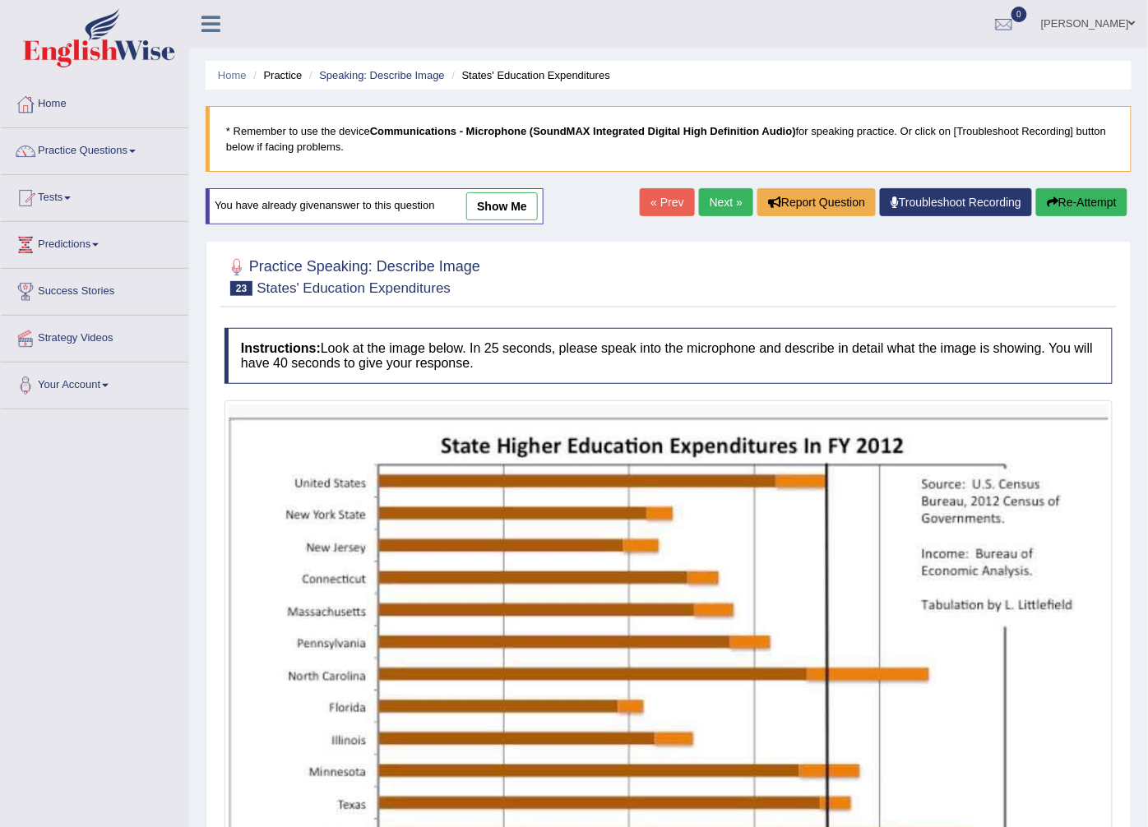
click at [725, 192] on link "Next »" at bounding box center [726, 202] width 54 height 28
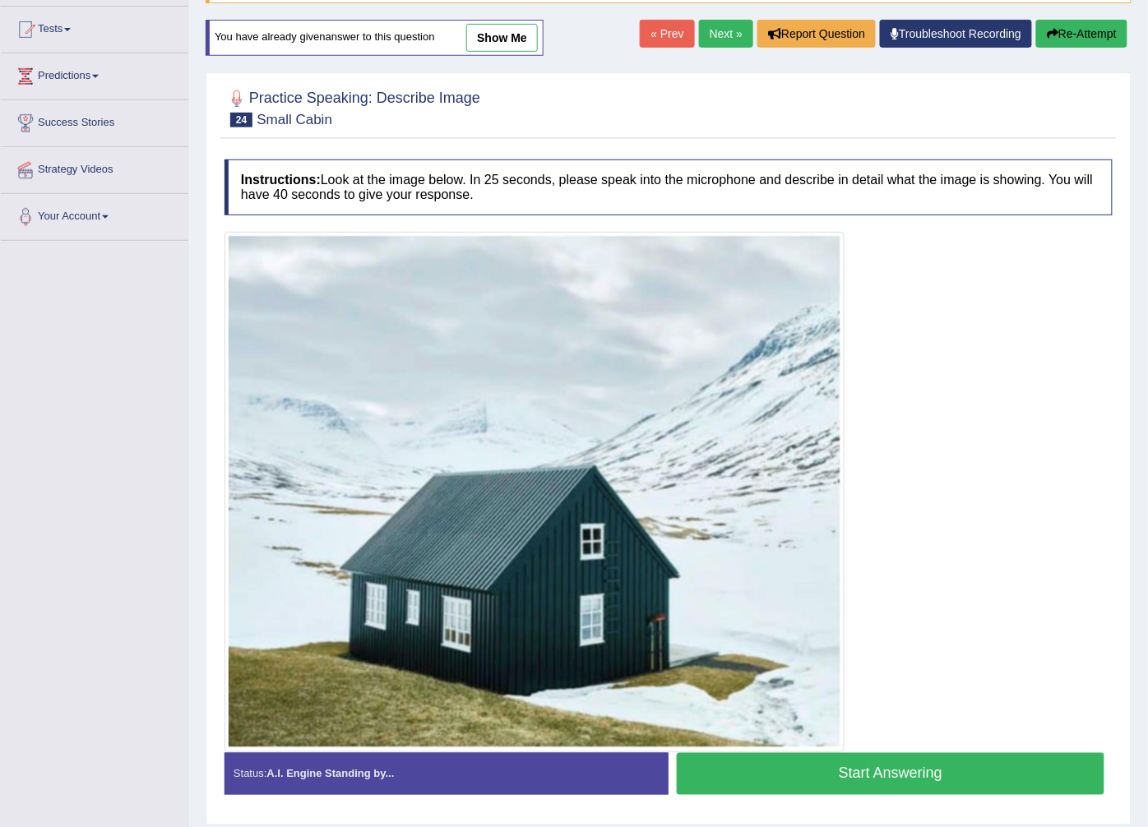
scroll to position [222, 0]
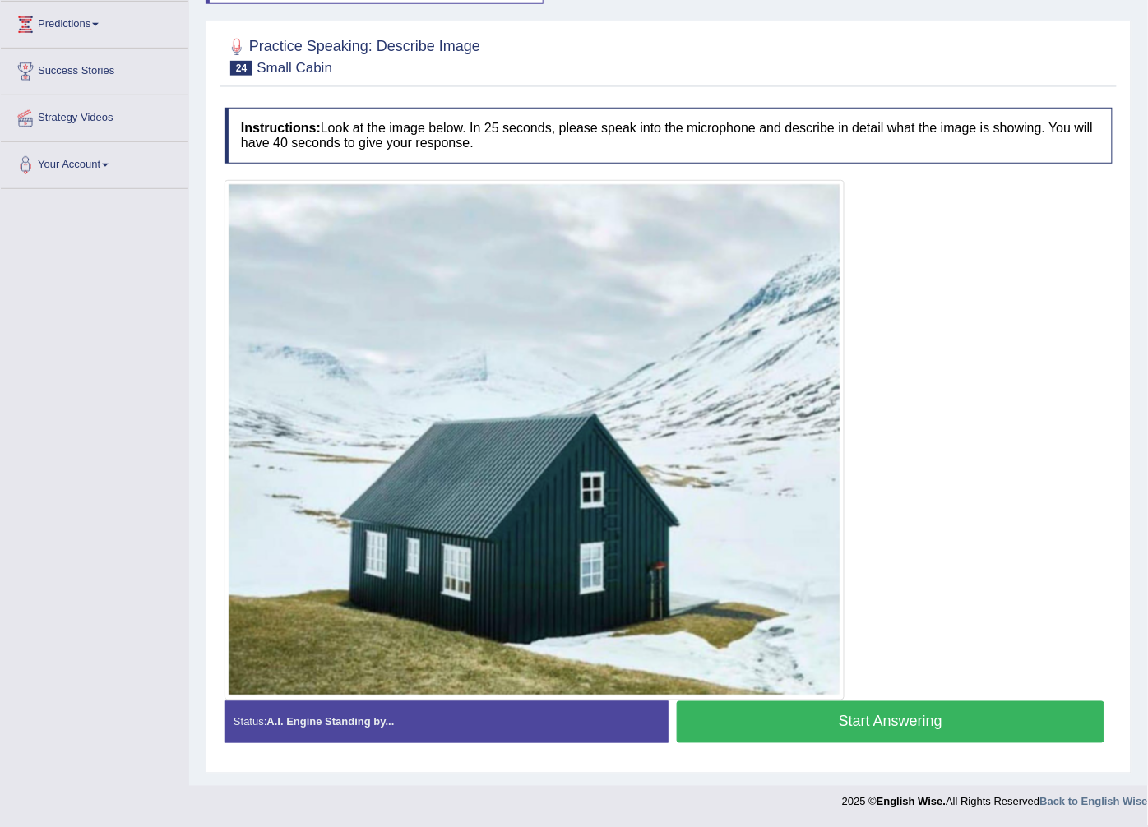
click at [782, 733] on button "Start Answering" at bounding box center [891, 722] width 428 height 42
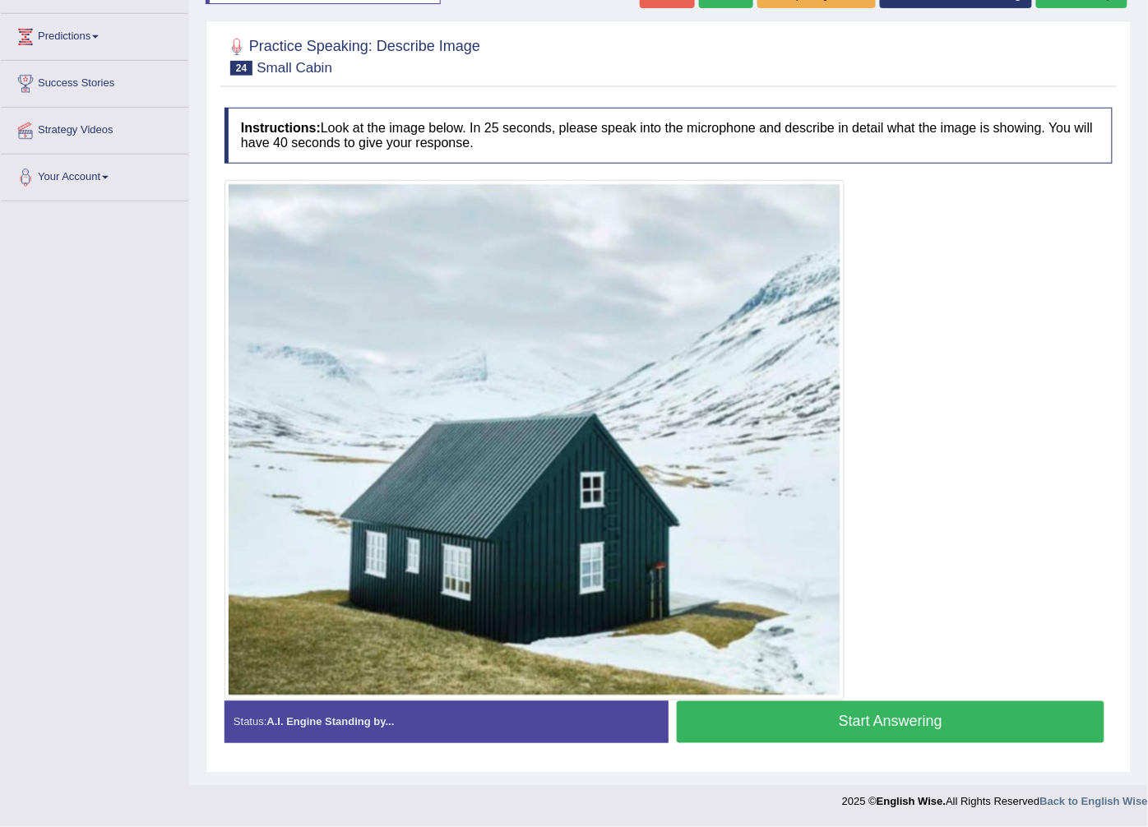
scroll to position [209, 0]
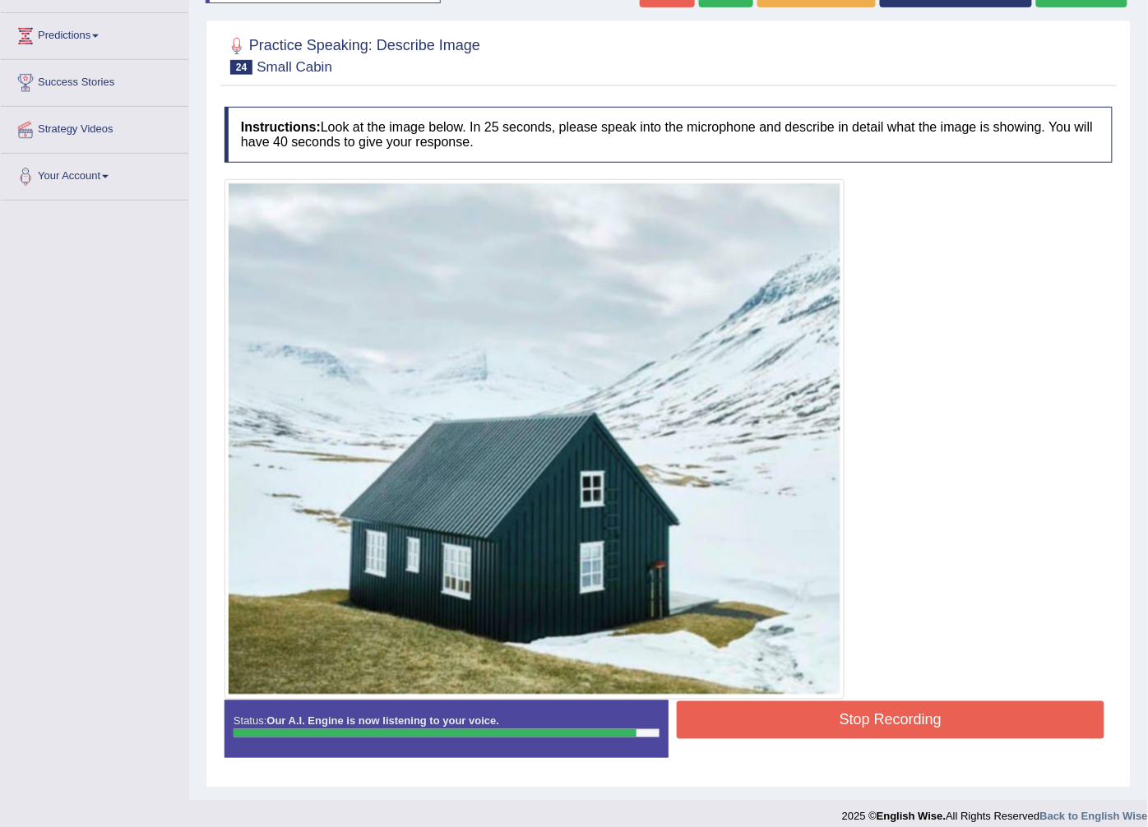
click at [705, 710] on button "Stop Recording" at bounding box center [891, 720] width 428 height 38
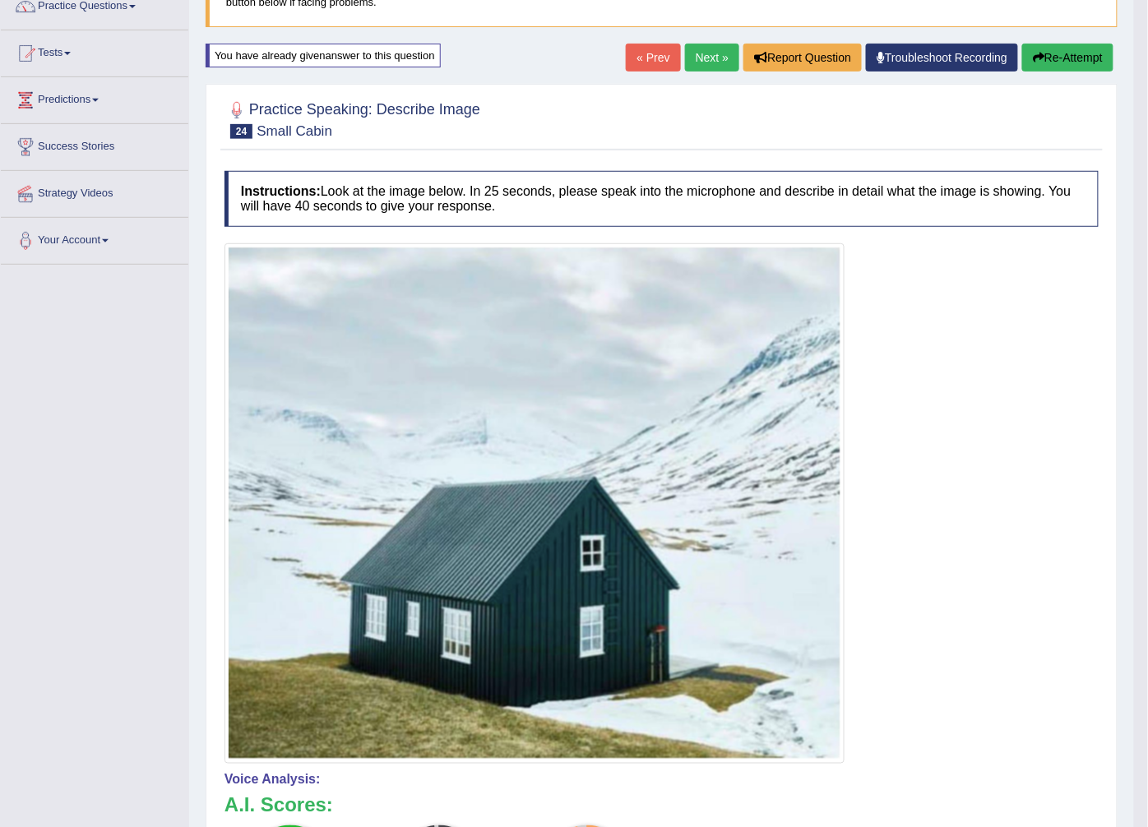
scroll to position [0, 0]
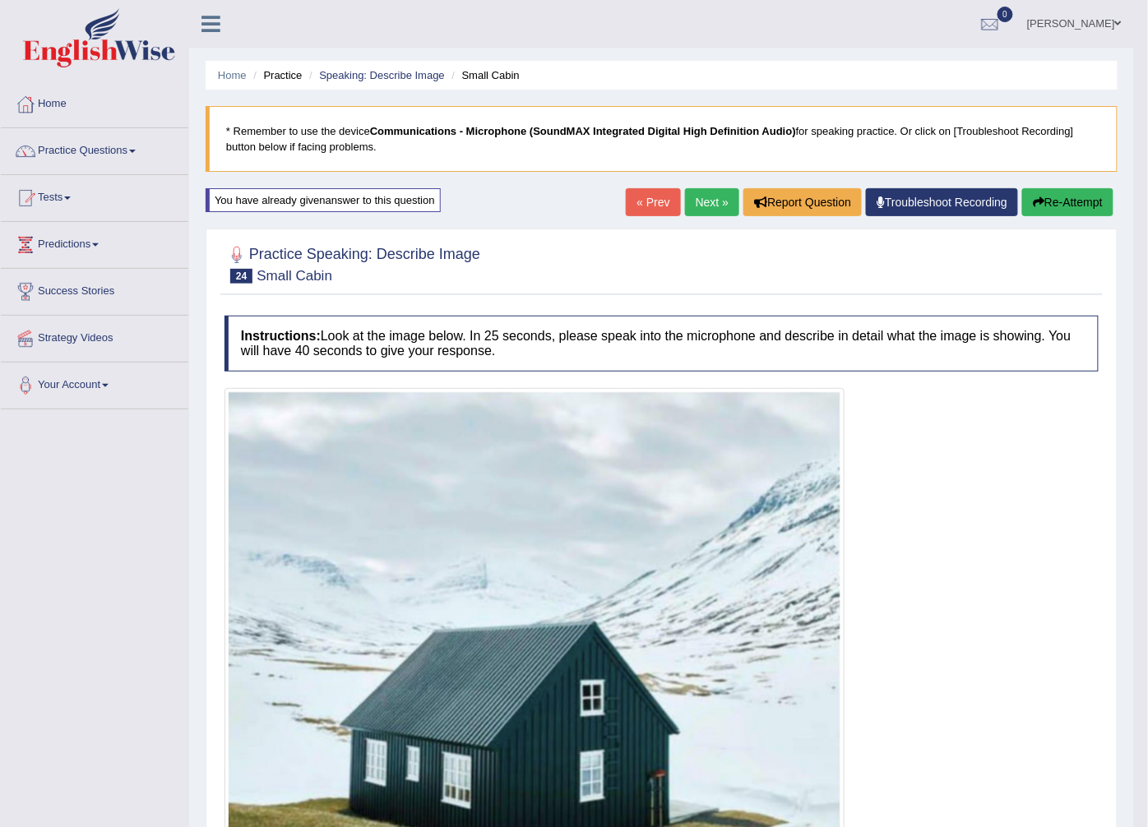
click at [711, 209] on link "Next »" at bounding box center [712, 202] width 54 height 28
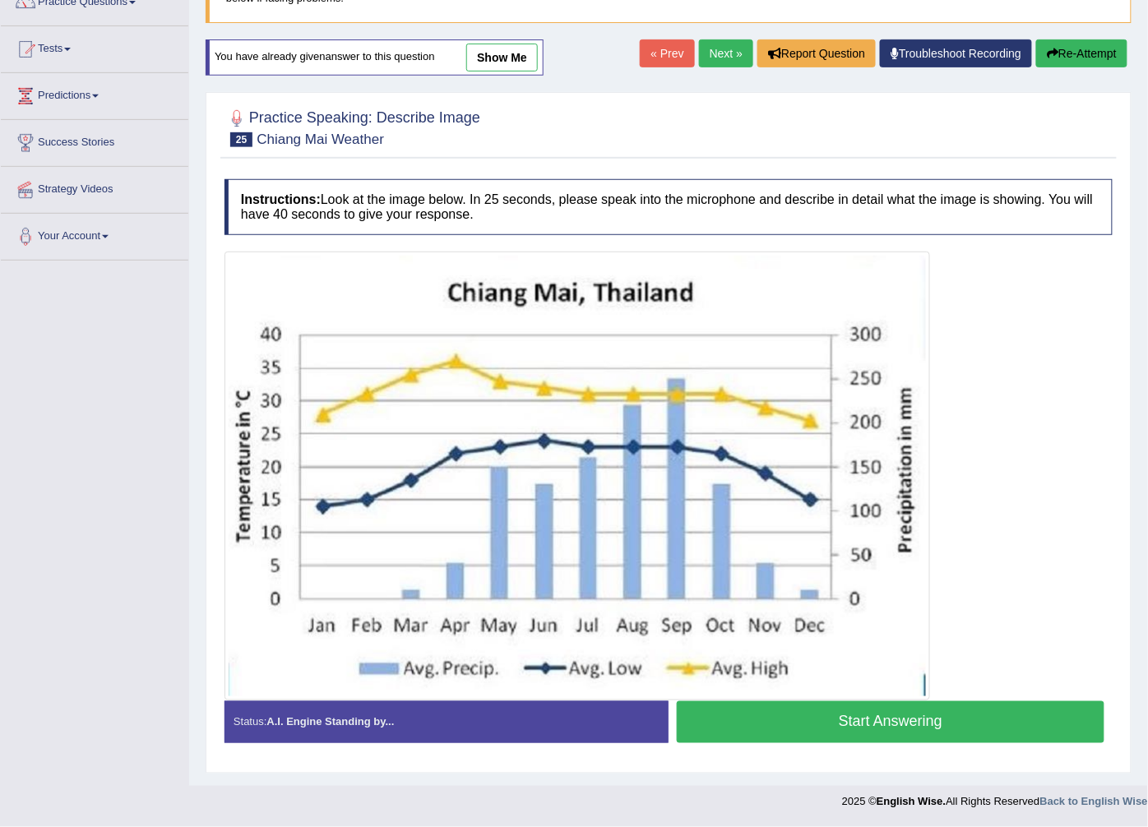
click at [718, 710] on button "Start Answering" at bounding box center [891, 722] width 428 height 42
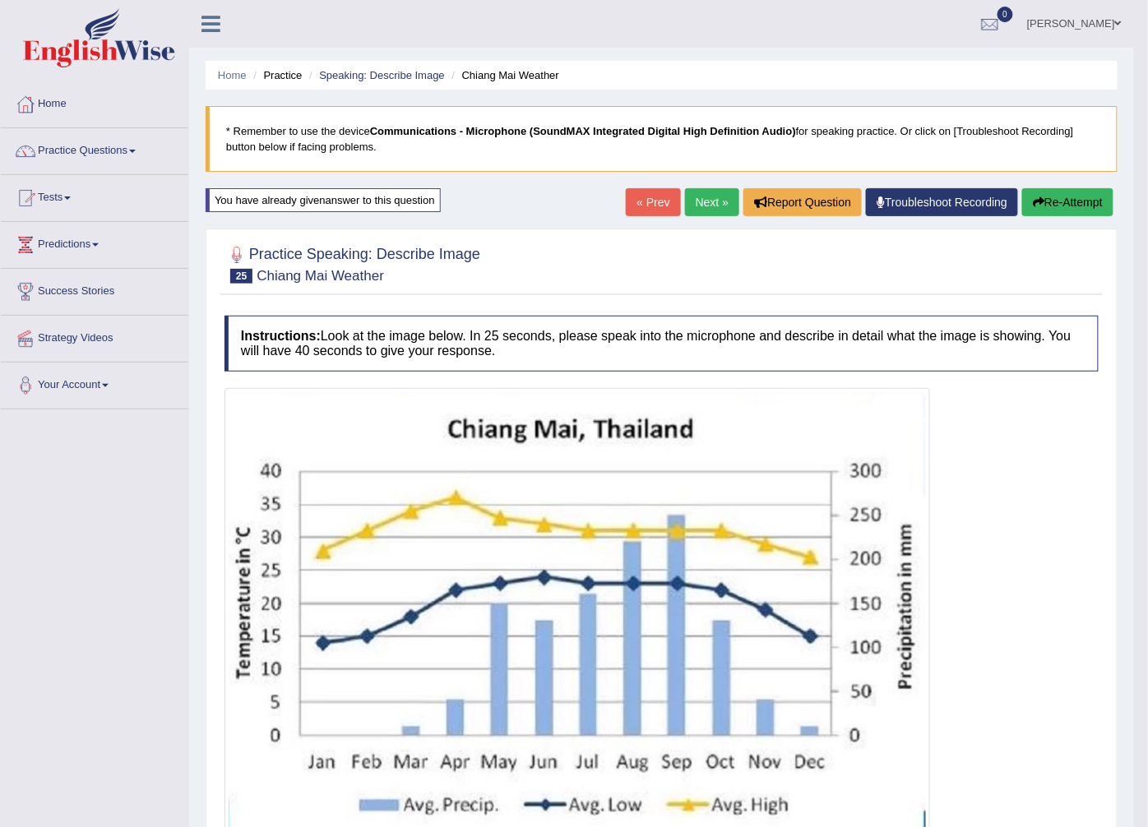
click at [696, 192] on link "Next »" at bounding box center [712, 202] width 54 height 28
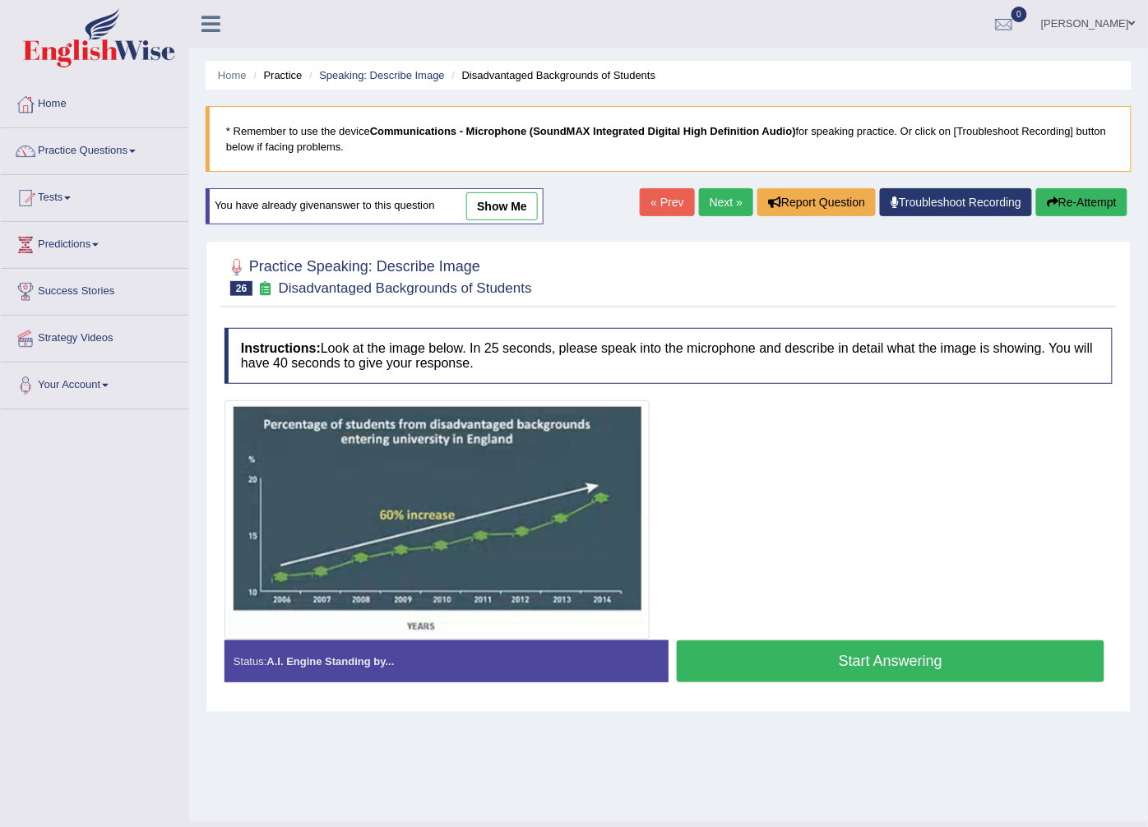
click at [721, 209] on link "Next »" at bounding box center [726, 202] width 54 height 28
click at [719, 199] on link "Next »" at bounding box center [726, 202] width 54 height 28
click at [113, 154] on link "Practice Questions" at bounding box center [94, 148] width 187 height 41
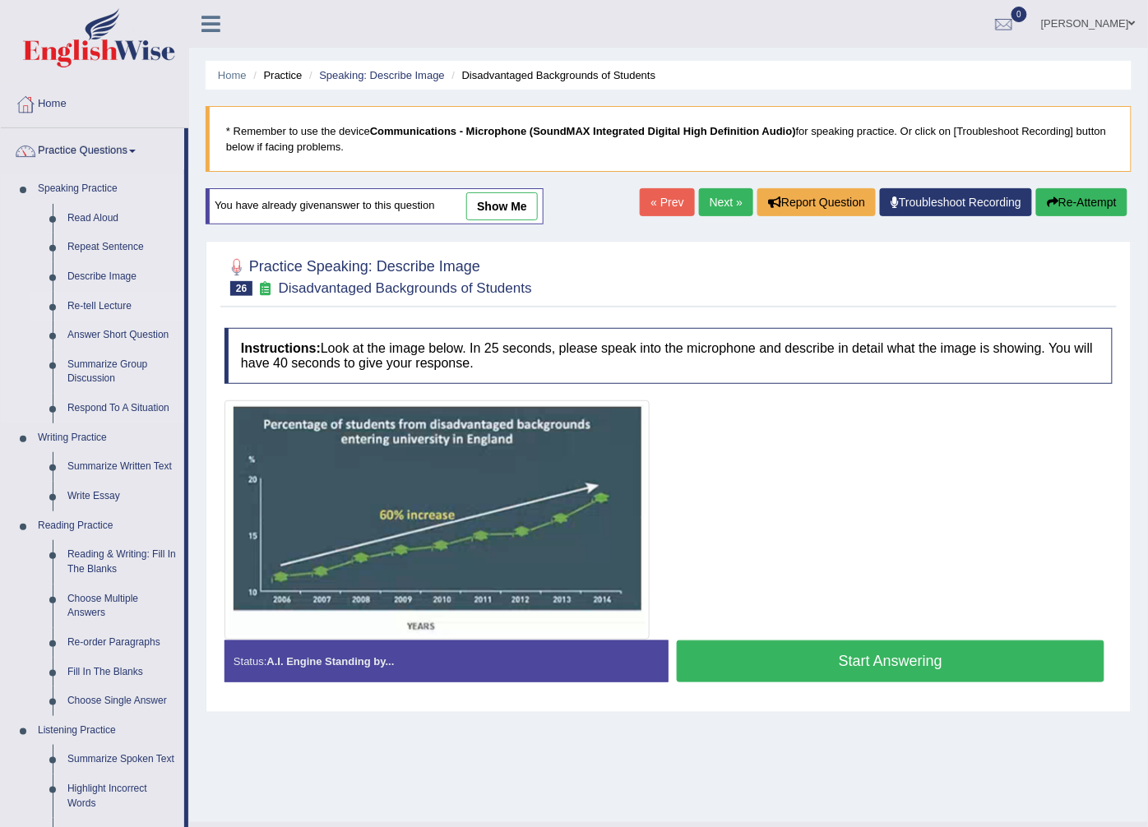
click at [120, 298] on link "Re-tell Lecture" at bounding box center [122, 307] width 124 height 30
click at [104, 305] on link "Re-tell Lecture" at bounding box center [122, 307] width 124 height 30
click at [101, 141] on link "Practice Questions" at bounding box center [92, 148] width 183 height 41
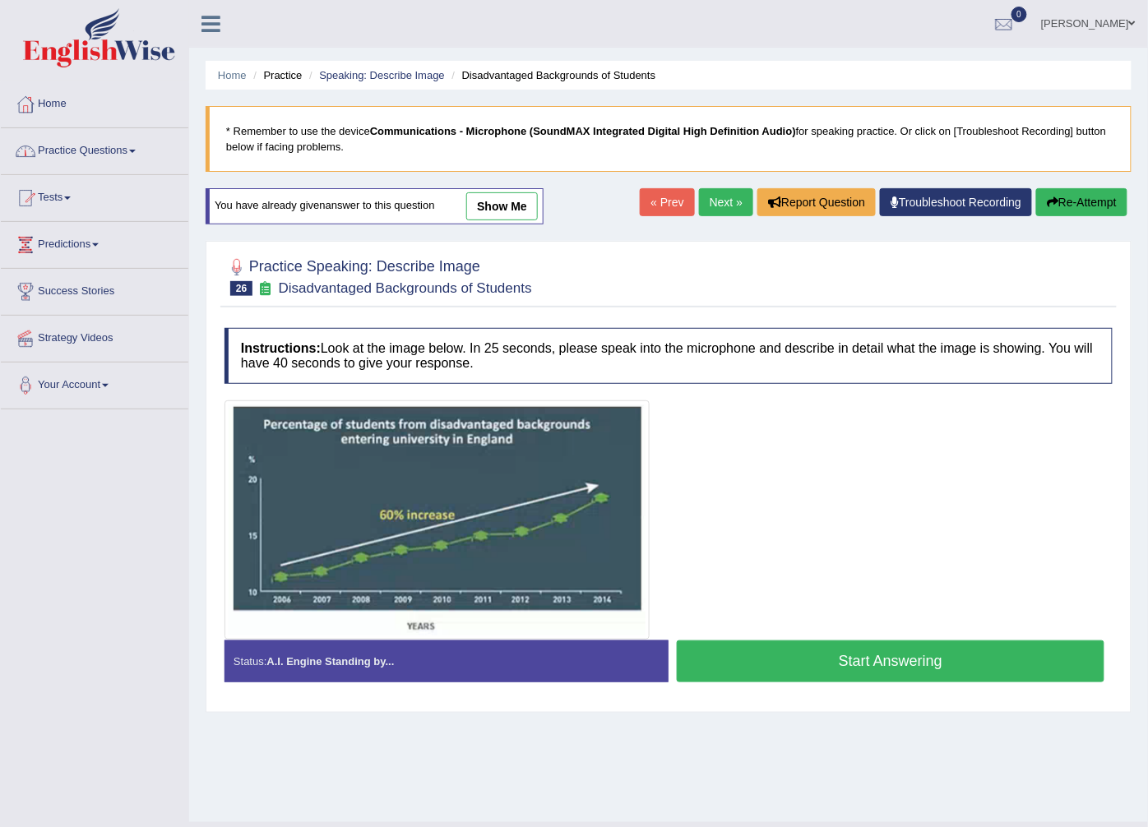
click at [101, 141] on link "Practice Questions" at bounding box center [94, 148] width 187 height 41
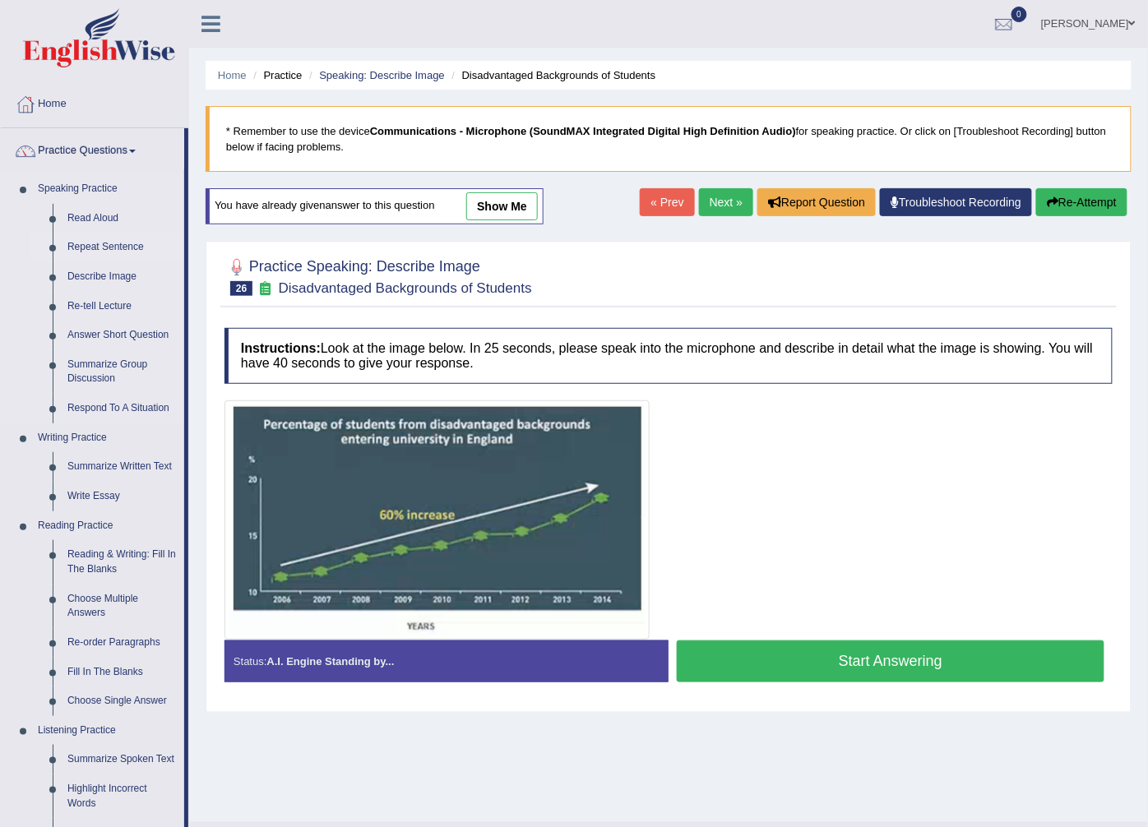
click at [69, 252] on link "Repeat Sentence" at bounding box center [122, 248] width 124 height 30
click at [91, 298] on link "Re-tell Lecture" at bounding box center [122, 307] width 124 height 30
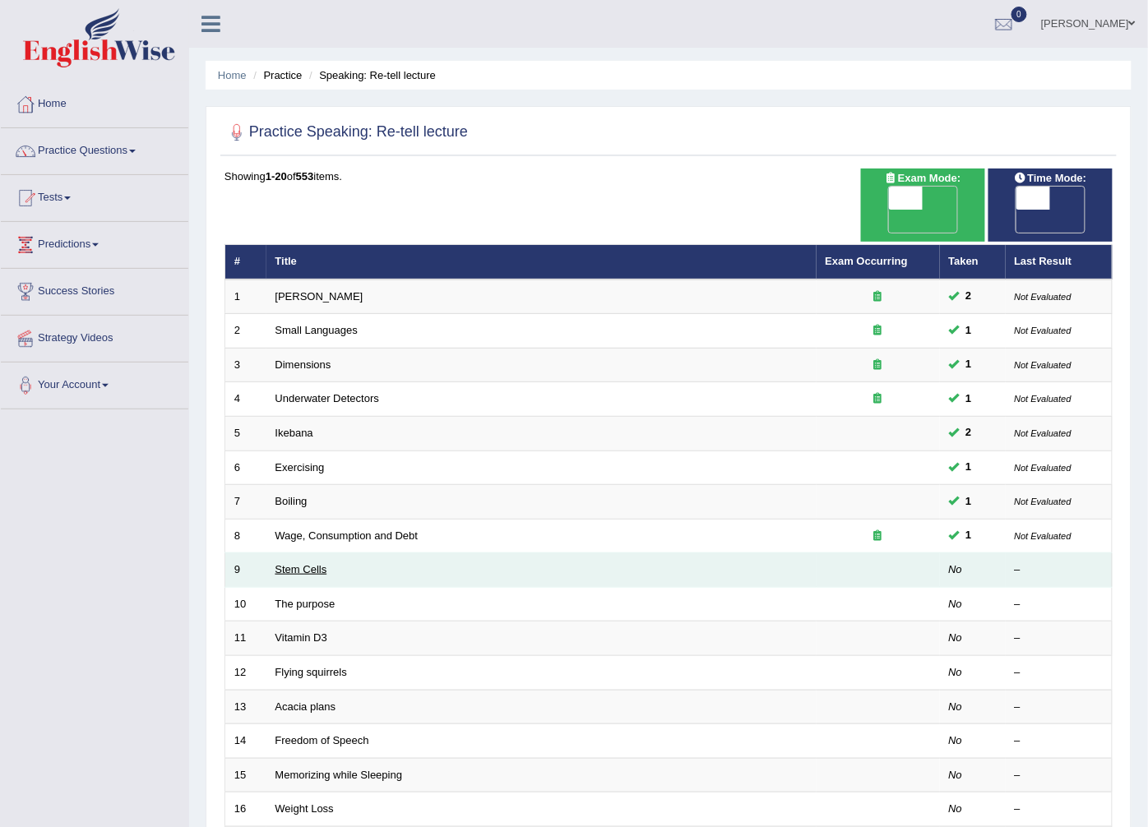
click at [289, 563] on link "Stem Cells" at bounding box center [301, 569] width 52 height 12
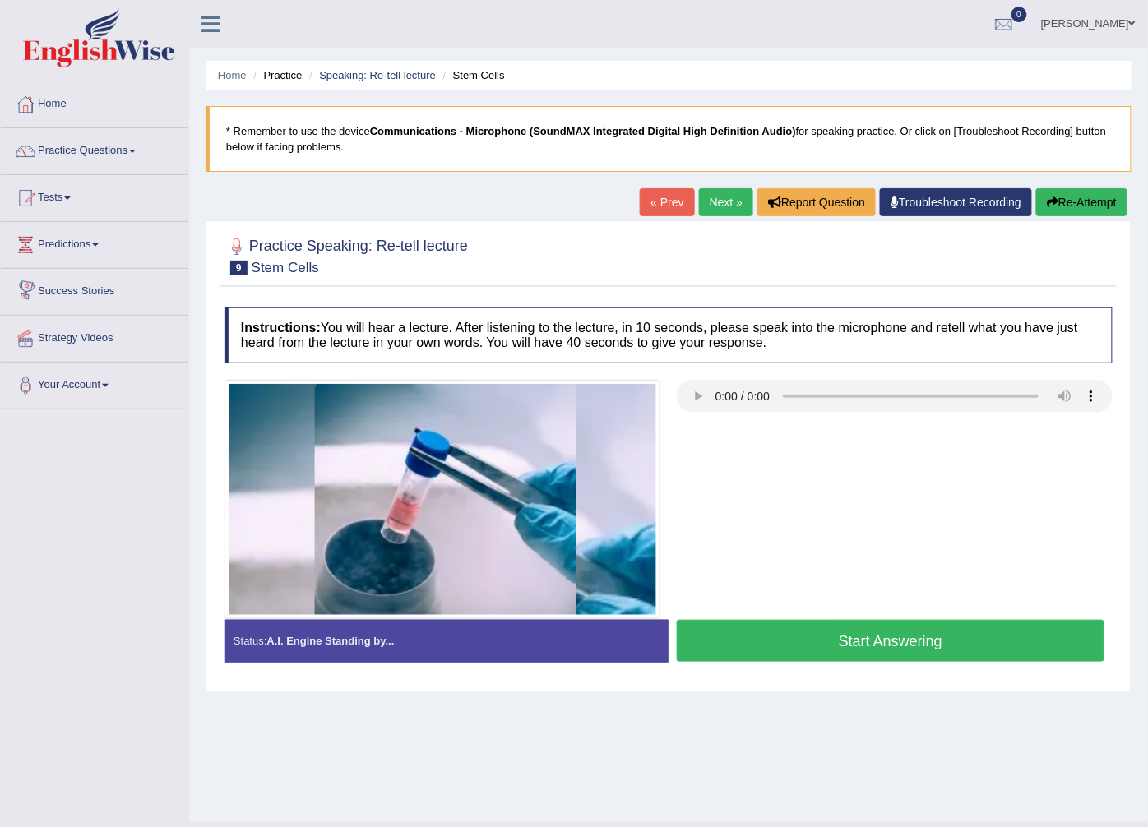
click at [732, 631] on button "Start Answering" at bounding box center [891, 641] width 428 height 42
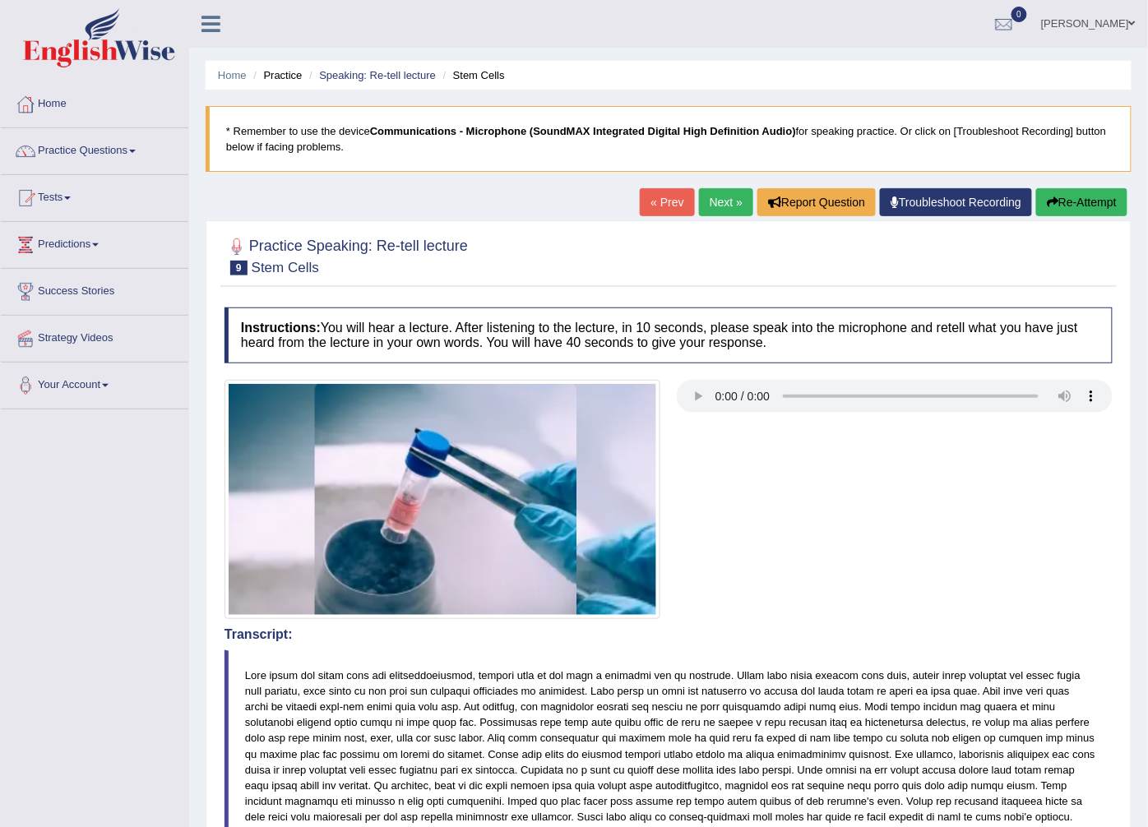
click at [1066, 196] on button "Re-Attempt" at bounding box center [1081, 202] width 91 height 28
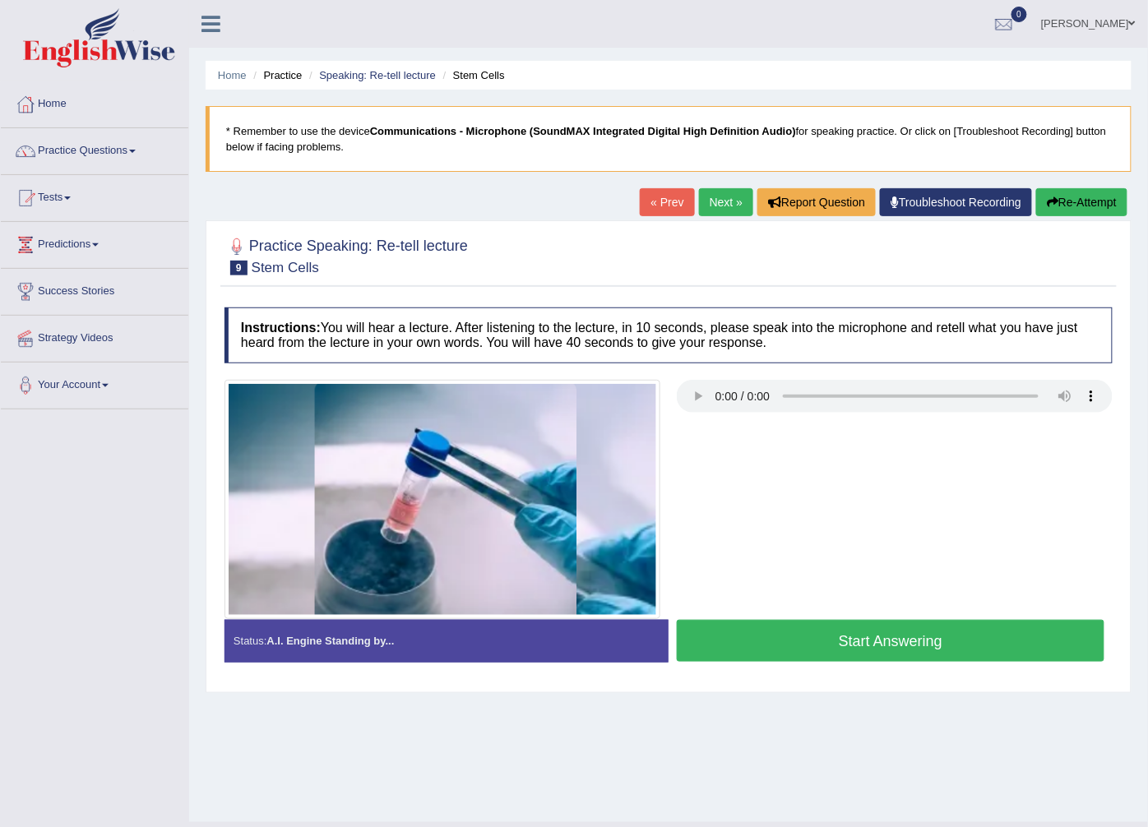
click at [719, 634] on button "Start Answering" at bounding box center [891, 641] width 428 height 42
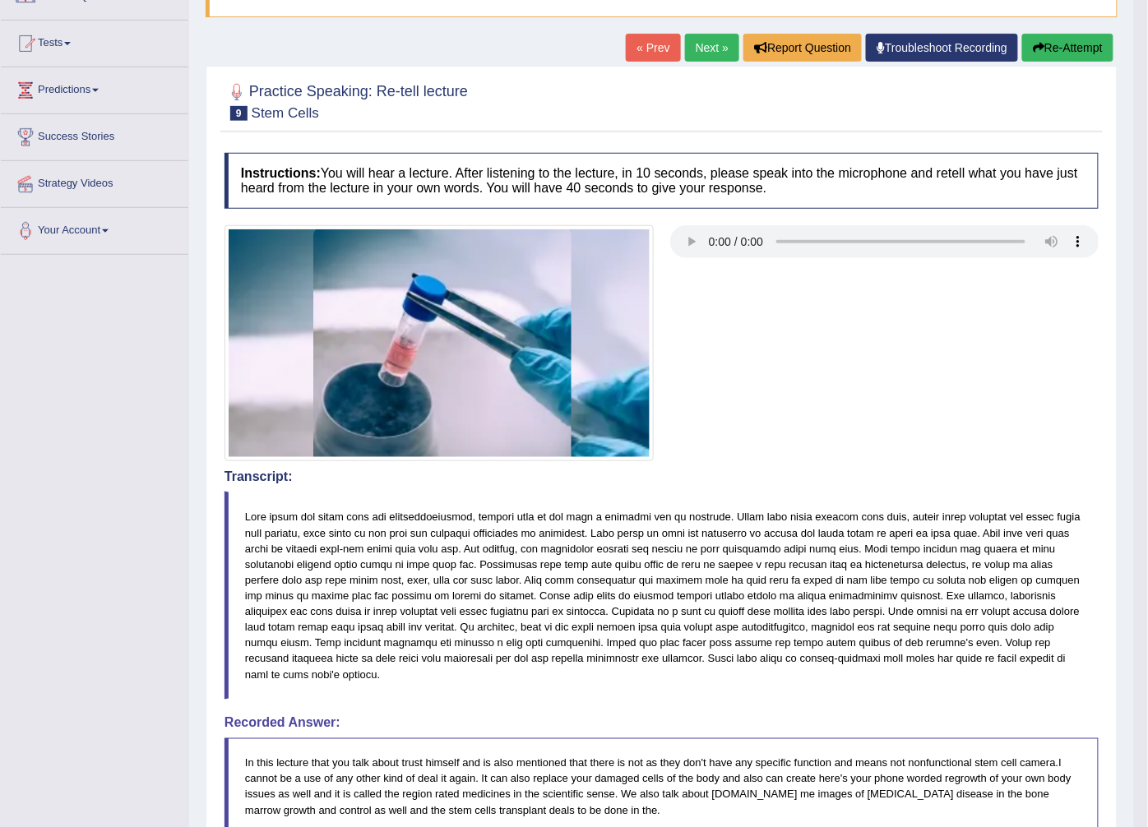
scroll to position [91, 0]
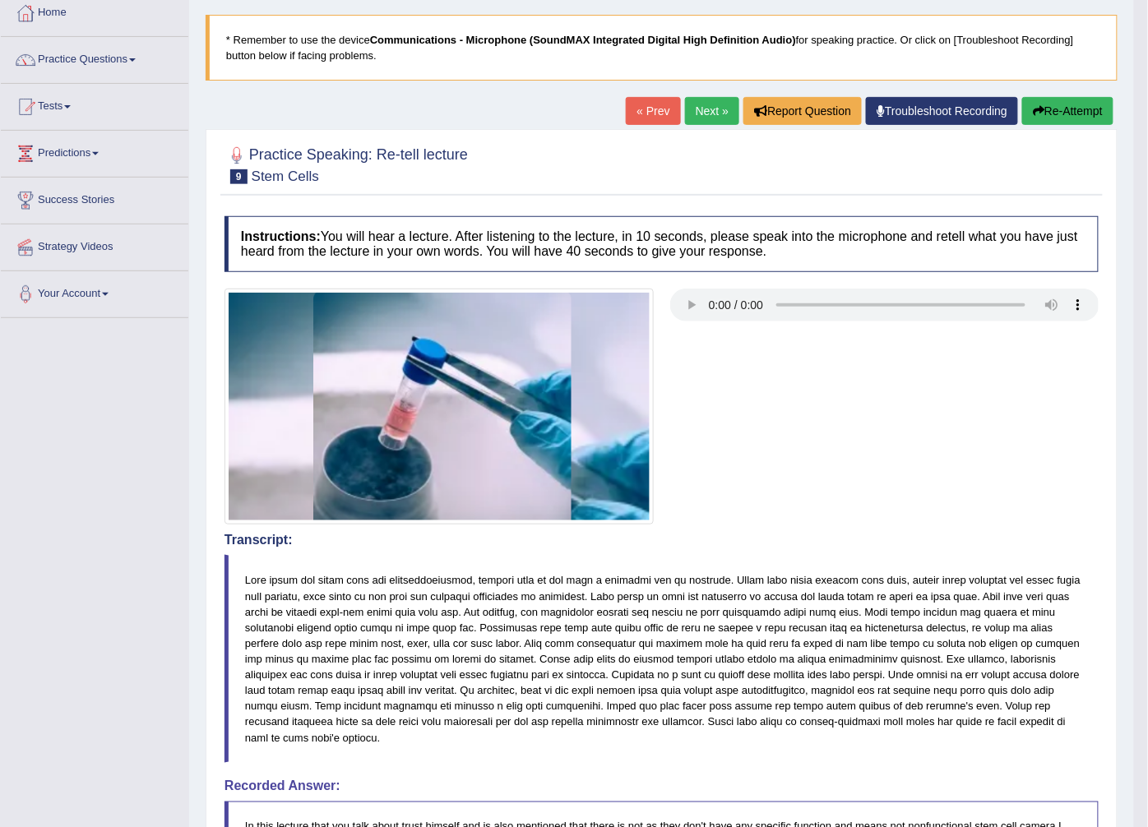
click at [705, 103] on link "Next »" at bounding box center [712, 111] width 54 height 28
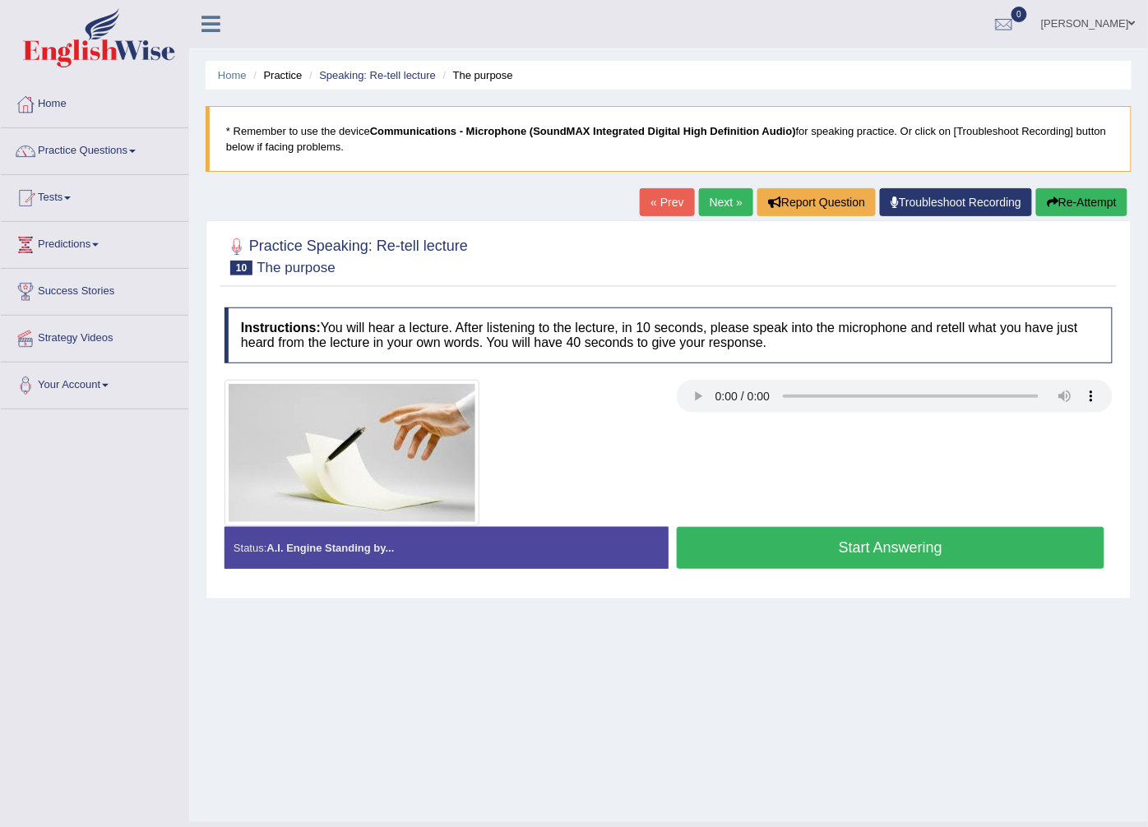
click at [973, 552] on button "Start Answering" at bounding box center [891, 548] width 428 height 42
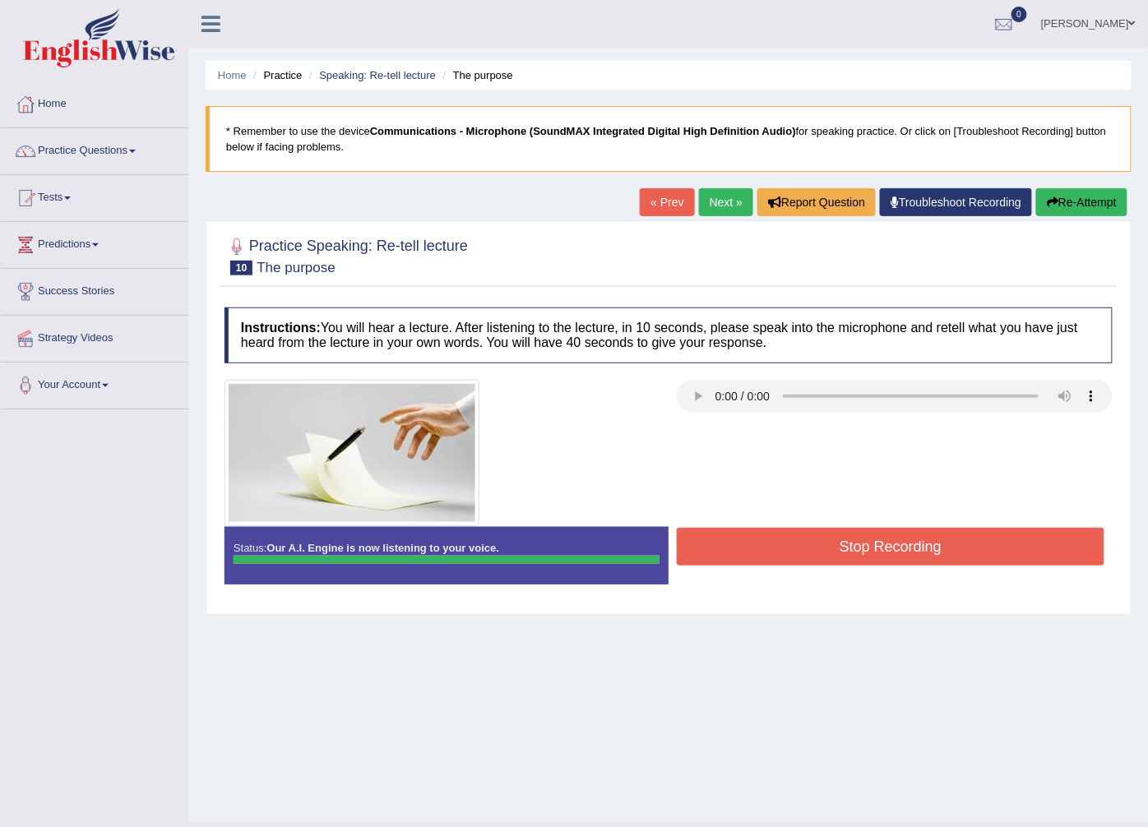
click at [973, 552] on button "Stop Recording" at bounding box center [891, 547] width 428 height 38
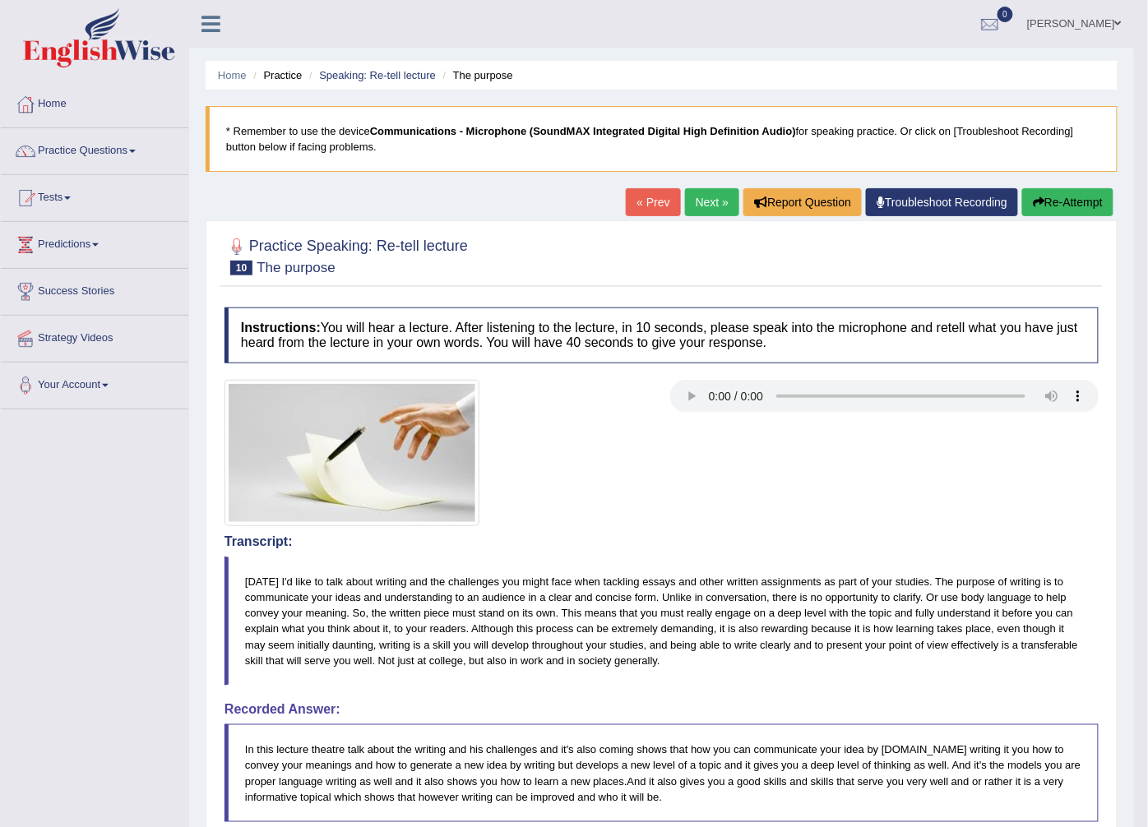
click at [719, 197] on link "Next »" at bounding box center [712, 202] width 54 height 28
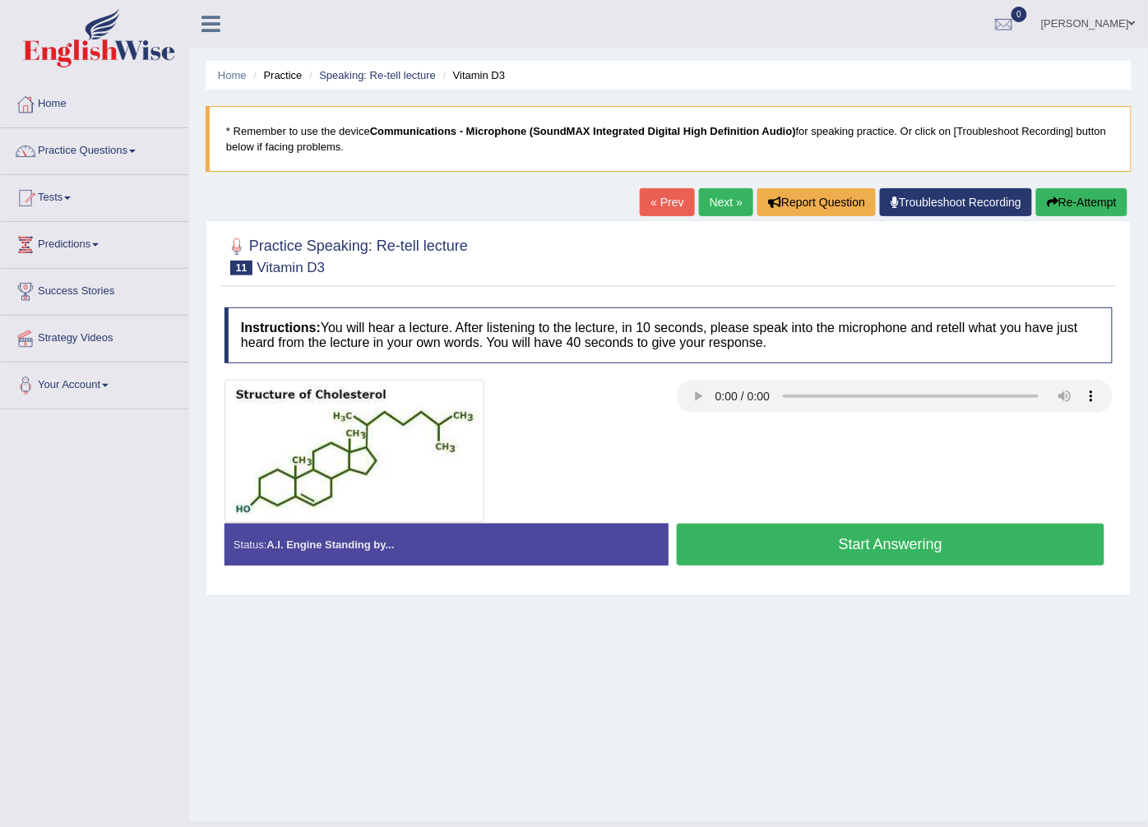
click at [687, 546] on button "Start Answering" at bounding box center [891, 545] width 428 height 42
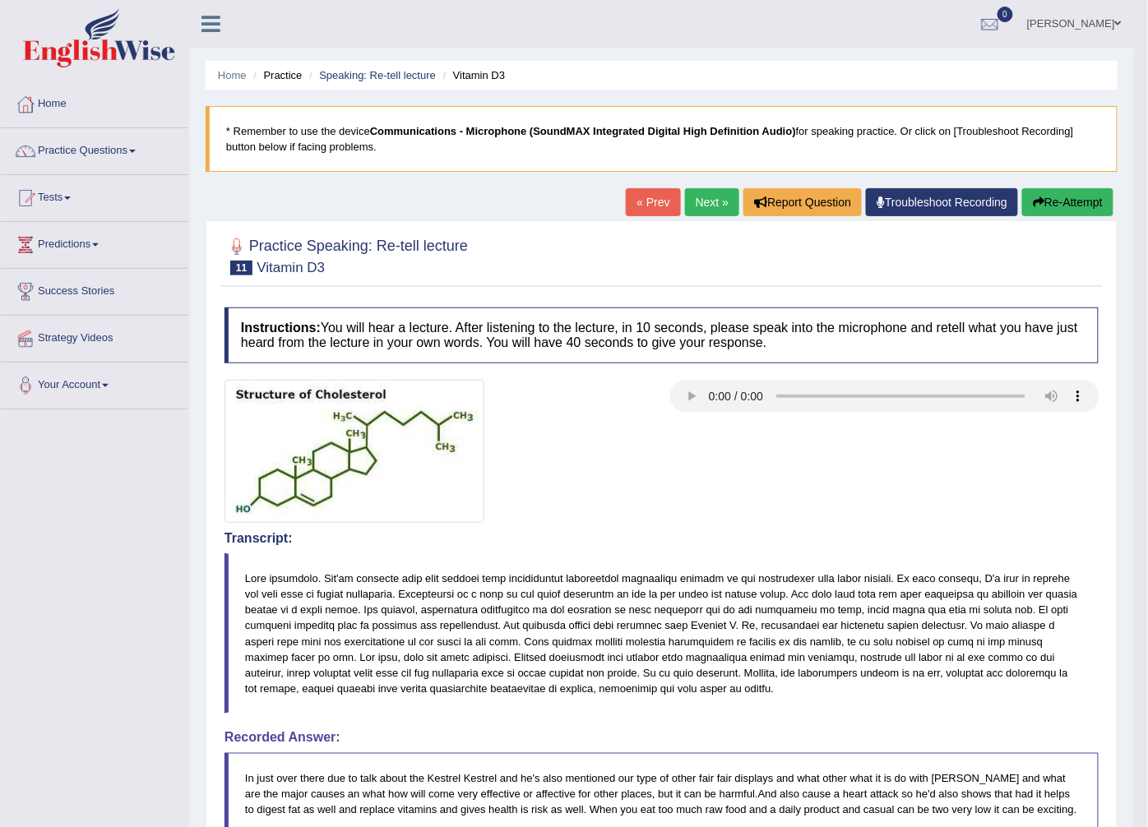
click at [1043, 203] on button "Re-Attempt" at bounding box center [1067, 202] width 91 height 28
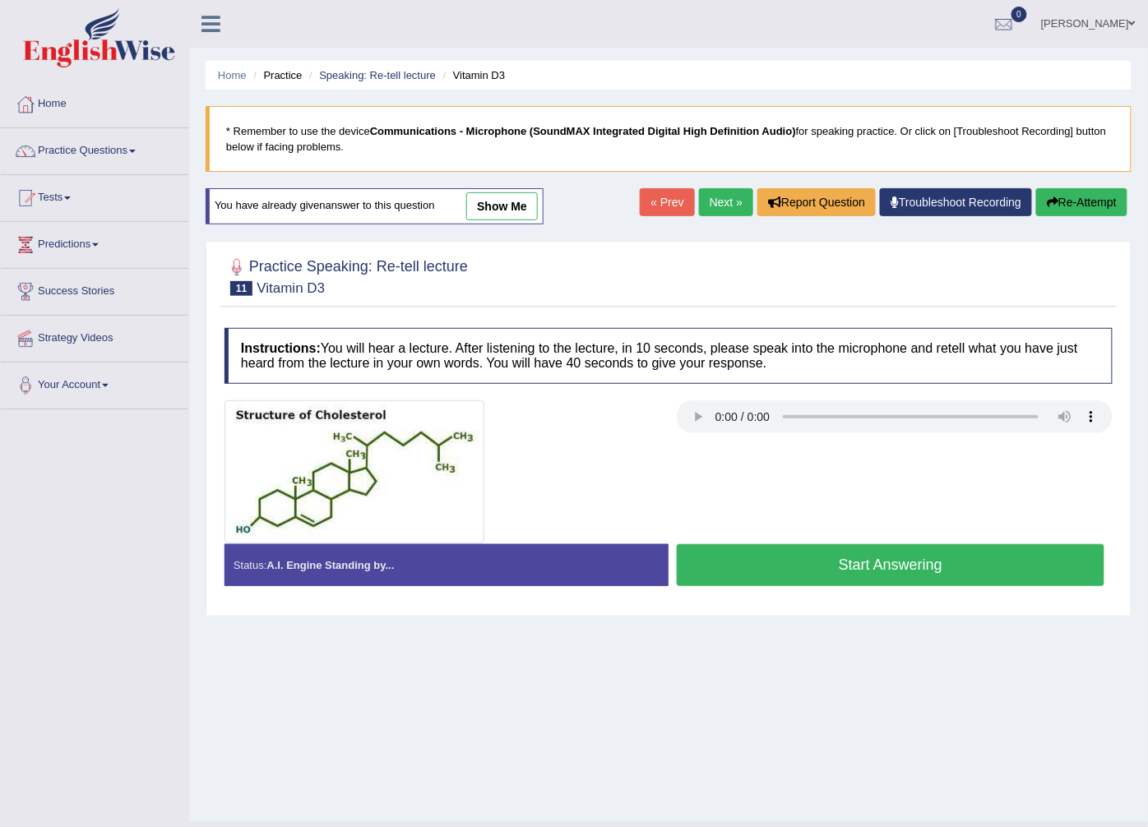
click at [812, 559] on button "Start Answering" at bounding box center [891, 565] width 428 height 42
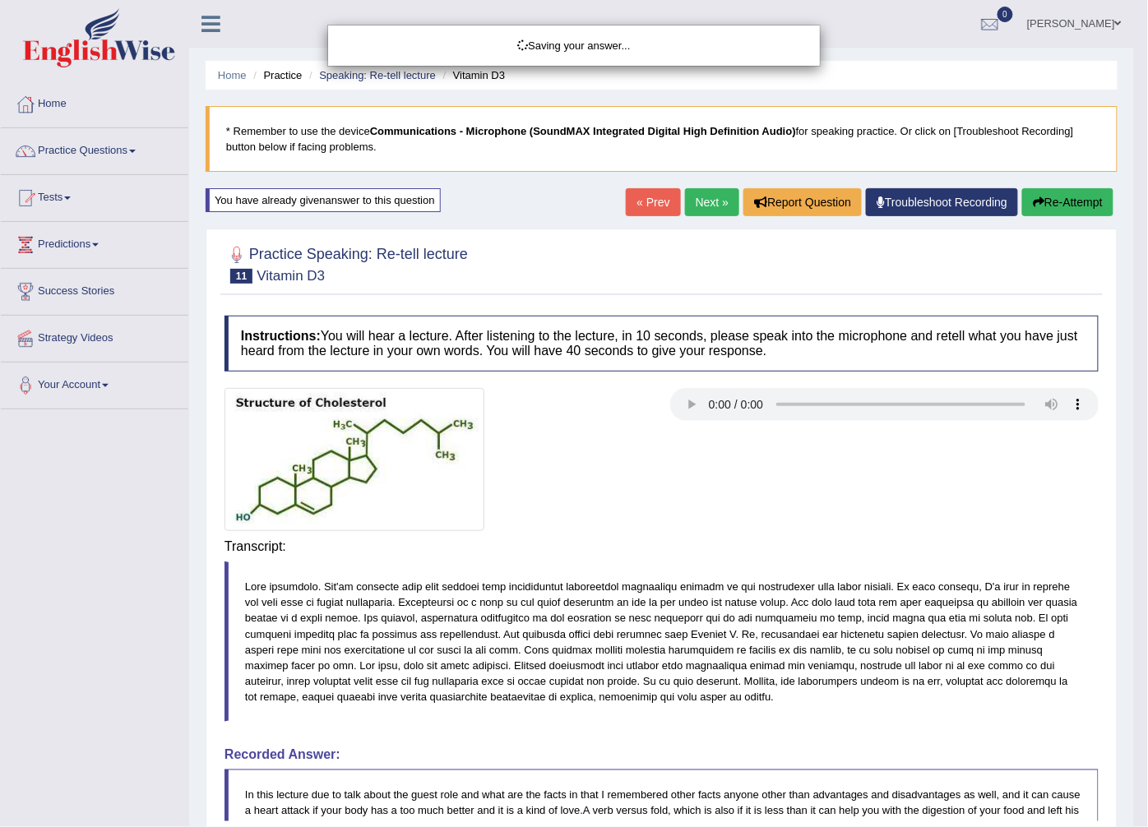
click at [844, 539] on body "Toggle navigation Home Practice Questions Speaking Practice Read Aloud Repeat S…" at bounding box center [574, 413] width 1148 height 827
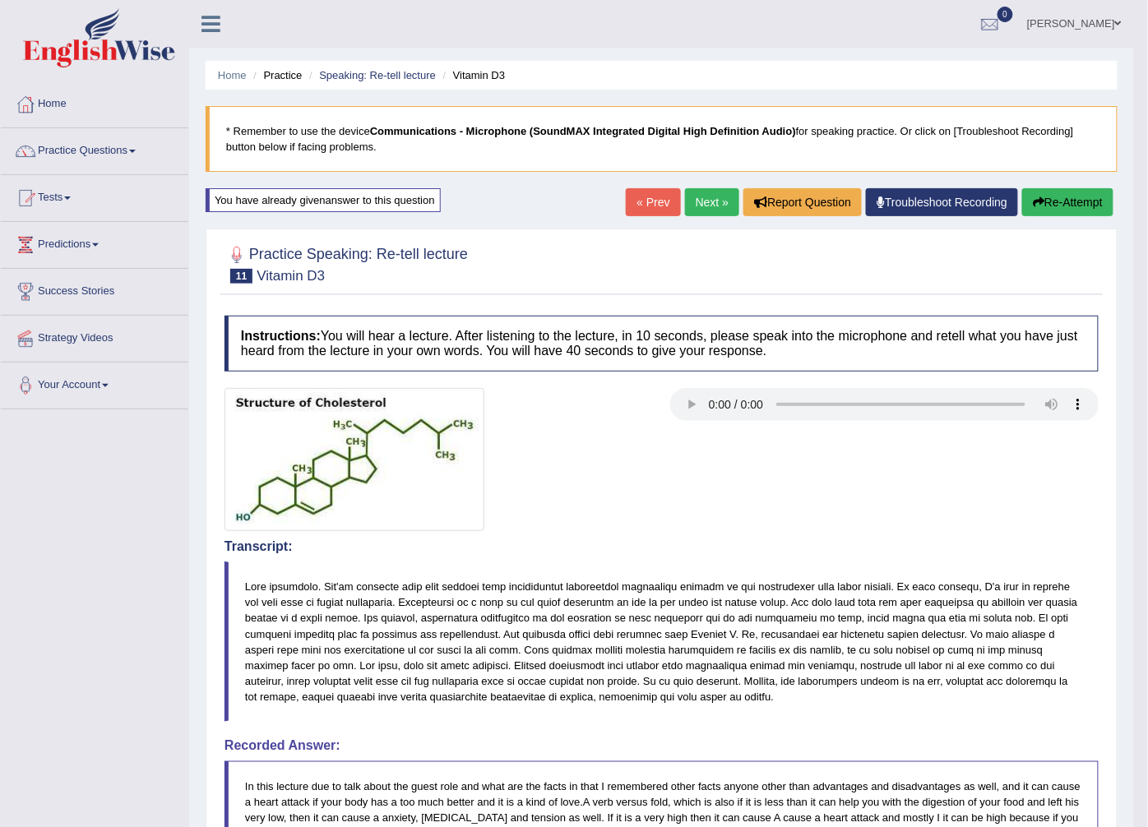
click at [697, 201] on link "Next »" at bounding box center [712, 202] width 54 height 28
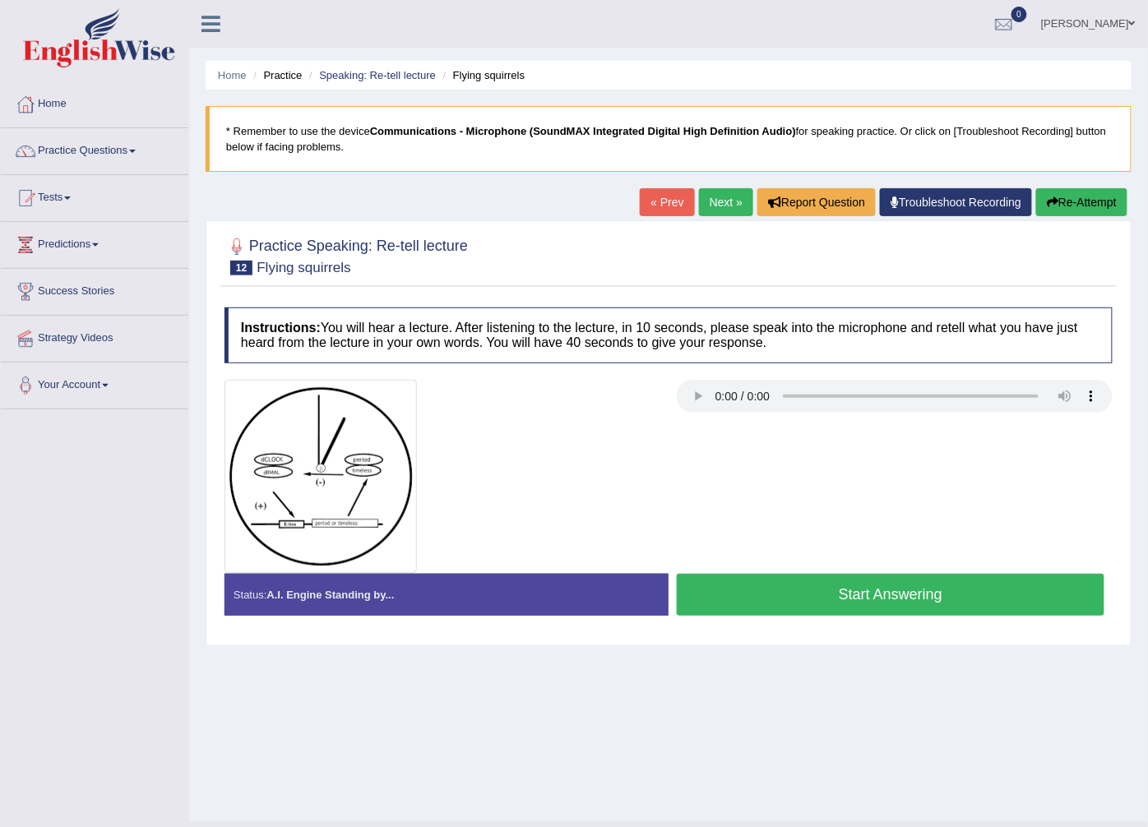
click at [720, 603] on button "Start Answering" at bounding box center [891, 595] width 428 height 42
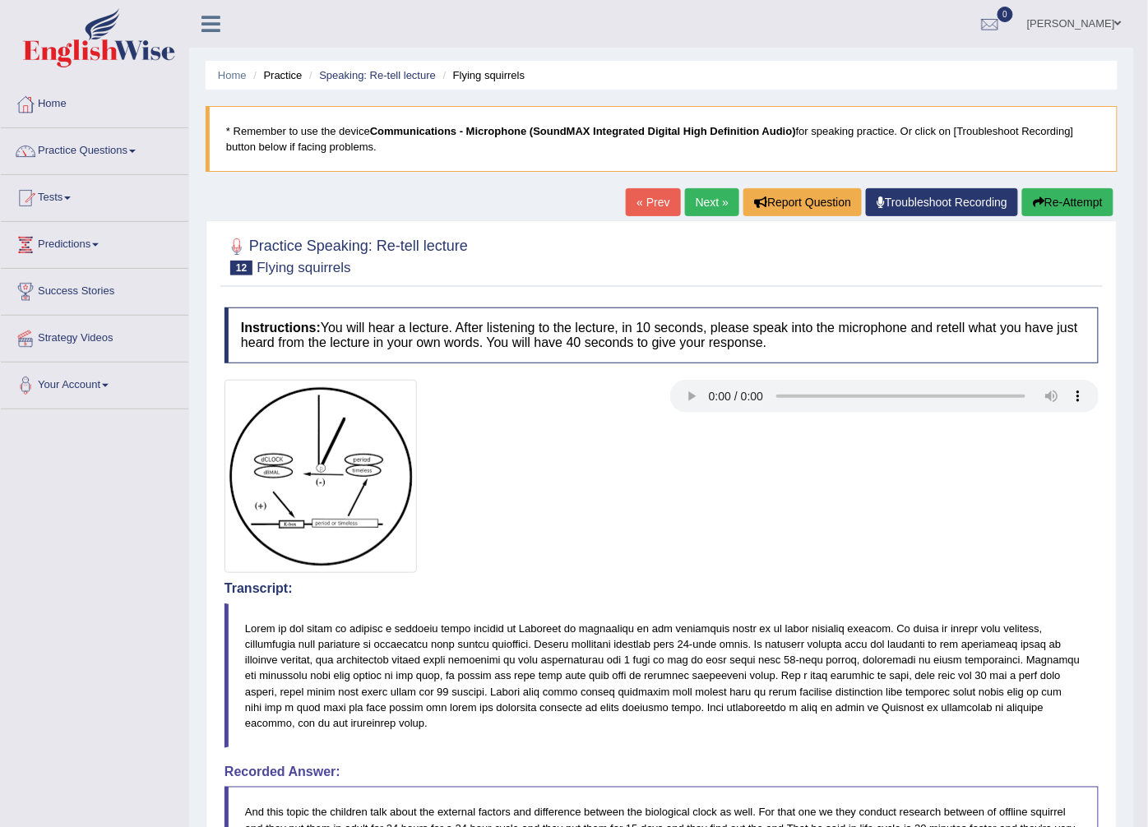
click at [694, 191] on link "Next »" at bounding box center [712, 202] width 54 height 28
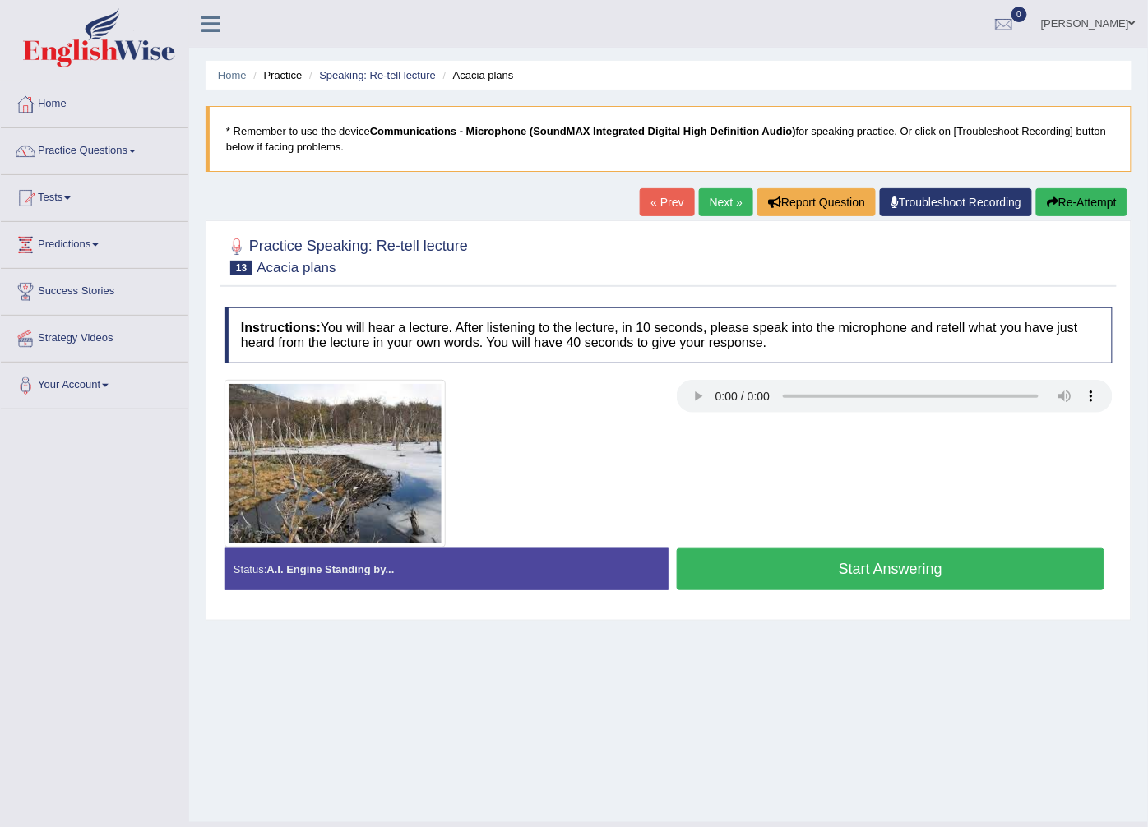
click at [724, 557] on button "Start Answering" at bounding box center [891, 569] width 428 height 42
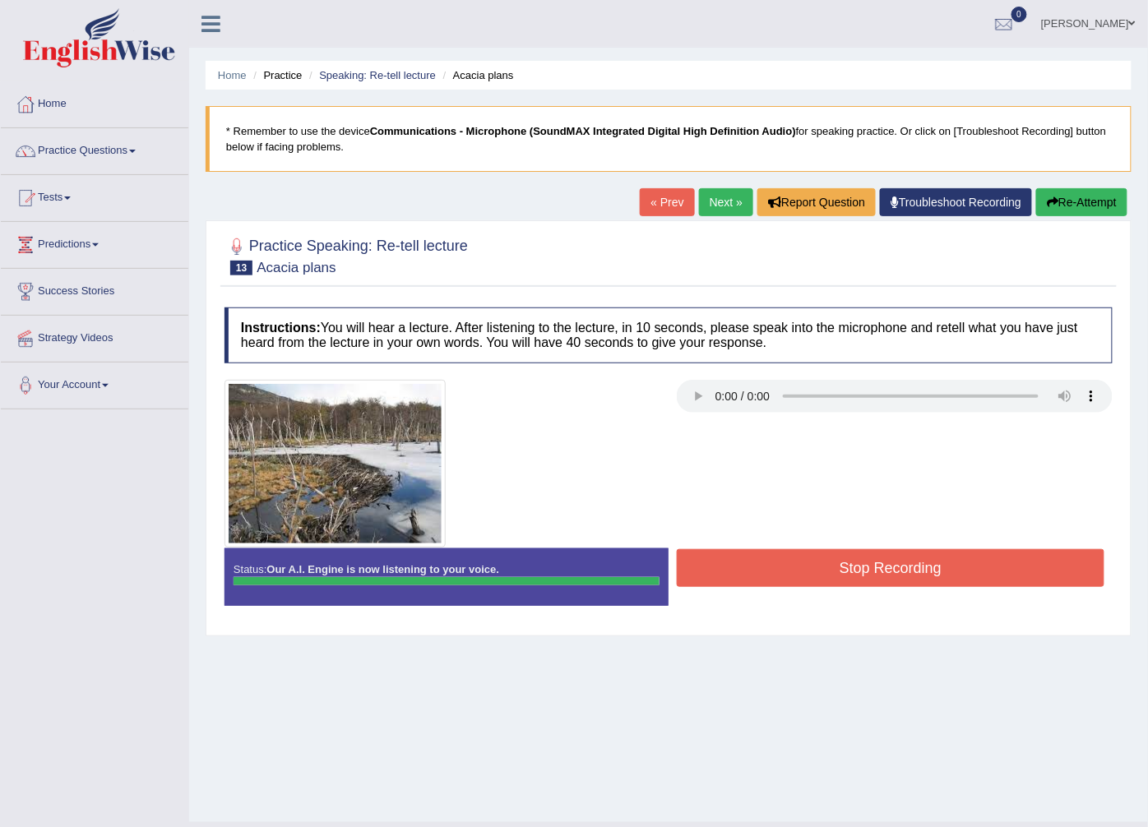
click at [720, 553] on body "Toggle navigation Home Practice Questions Speaking Practice Read Aloud Repeat S…" at bounding box center [574, 413] width 1148 height 827
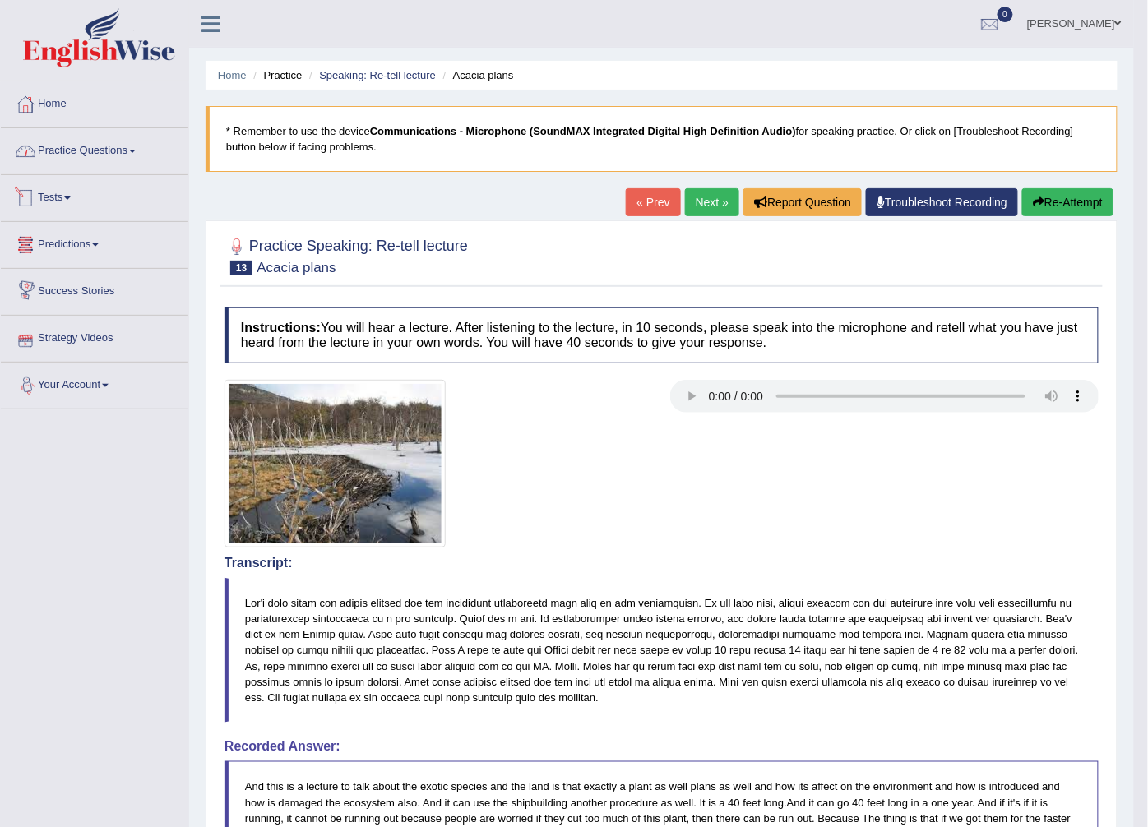
click at [87, 154] on link "Practice Questions" at bounding box center [94, 148] width 187 height 41
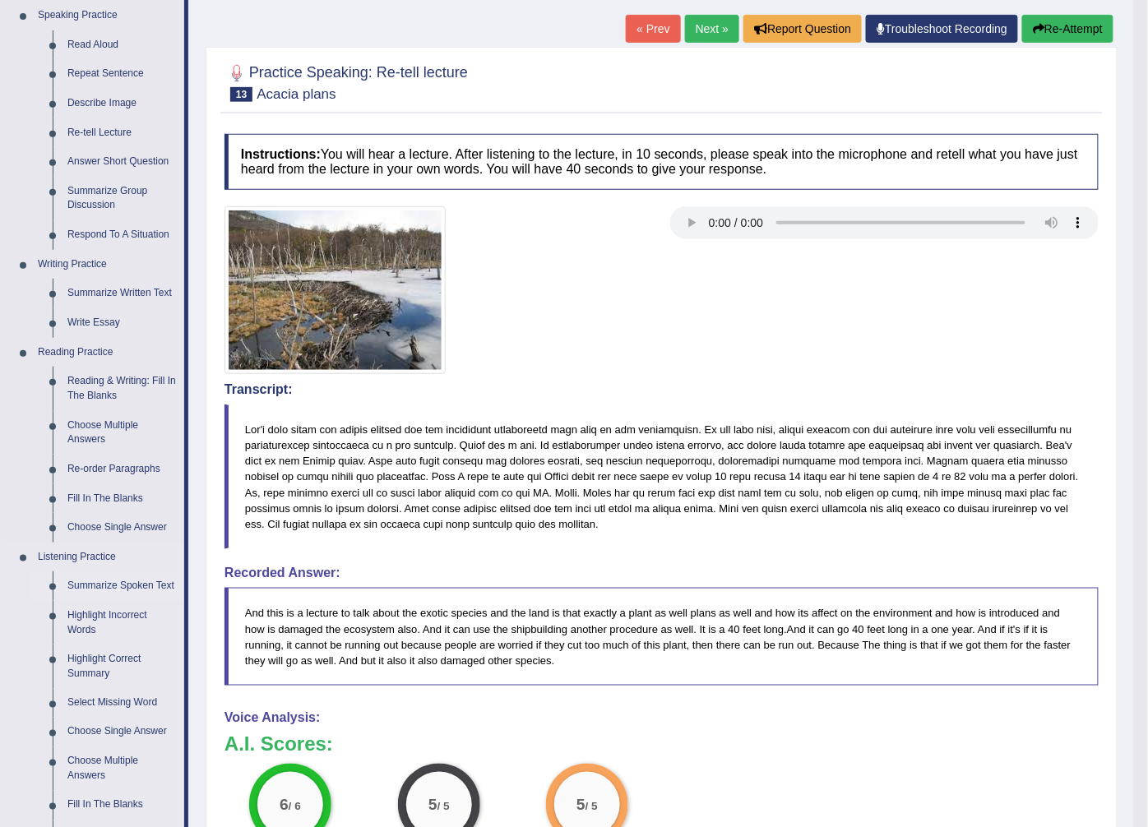
scroll to position [91, 0]
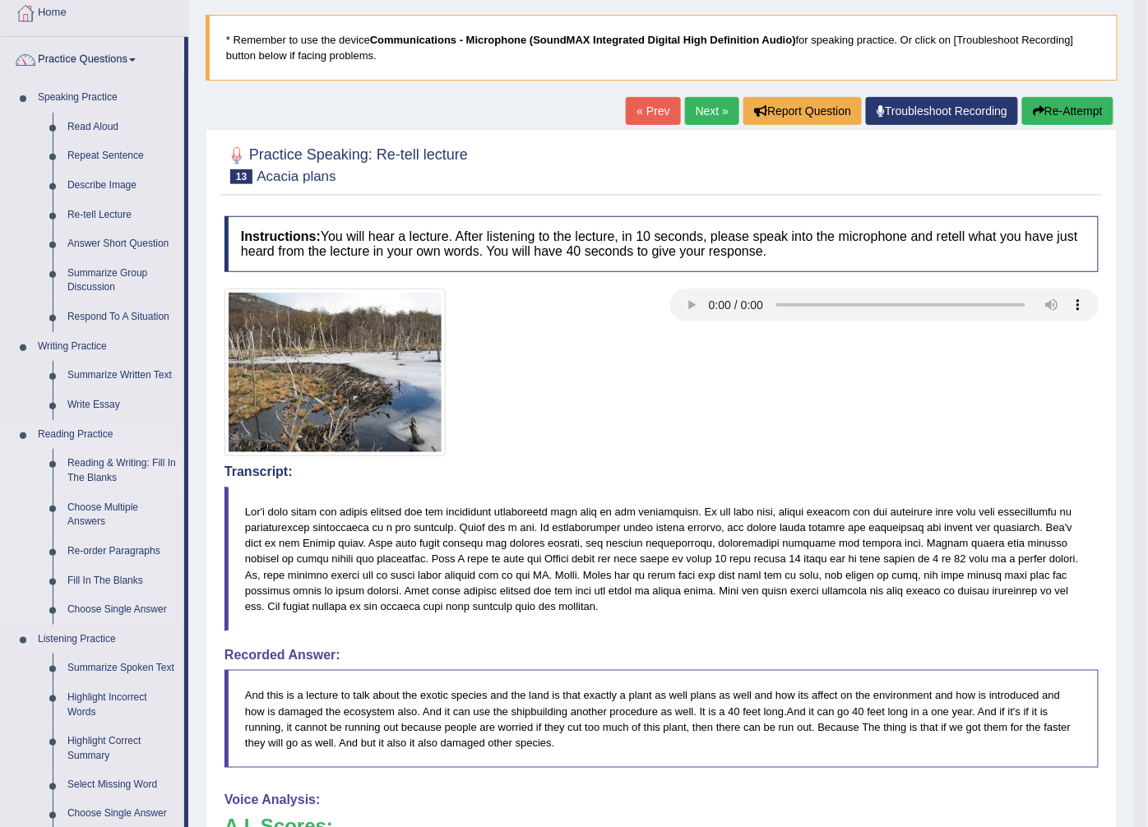
click at [111, 455] on link "Reading & Writing: Fill In The Blanks" at bounding box center [122, 471] width 124 height 44
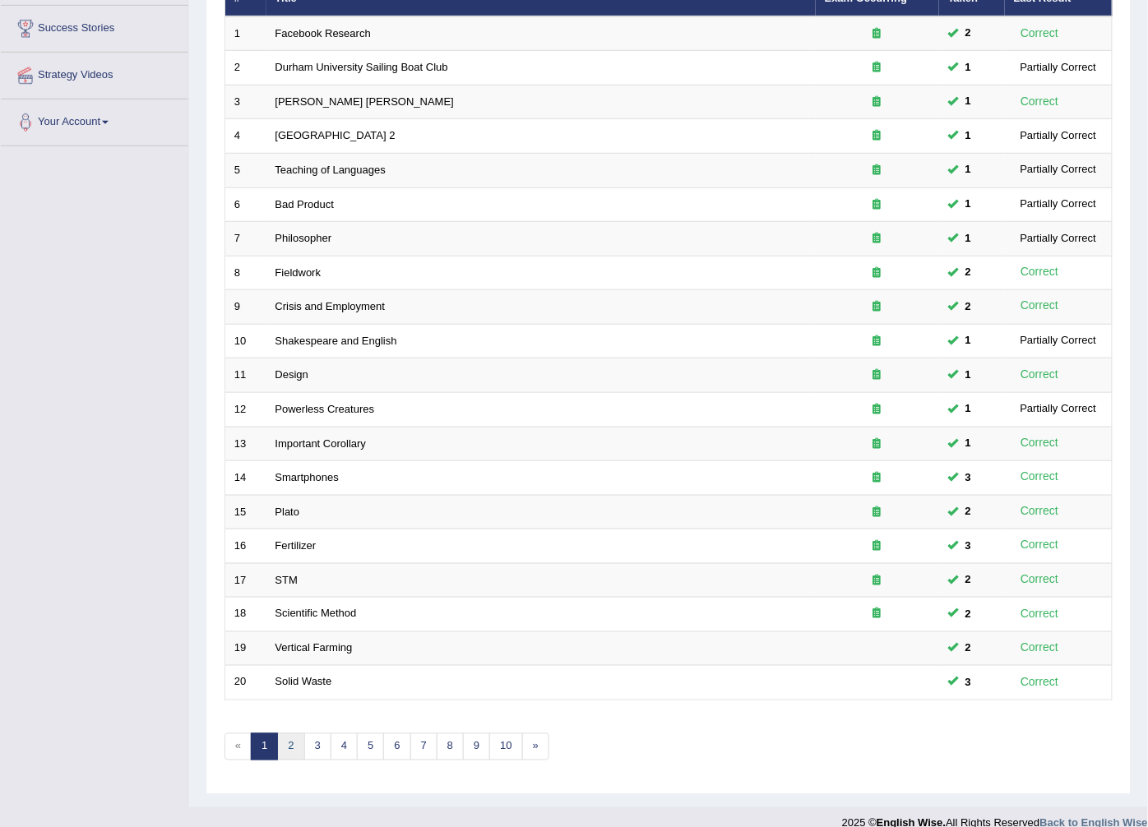
click at [284, 733] on link "2" at bounding box center [290, 746] width 27 height 27
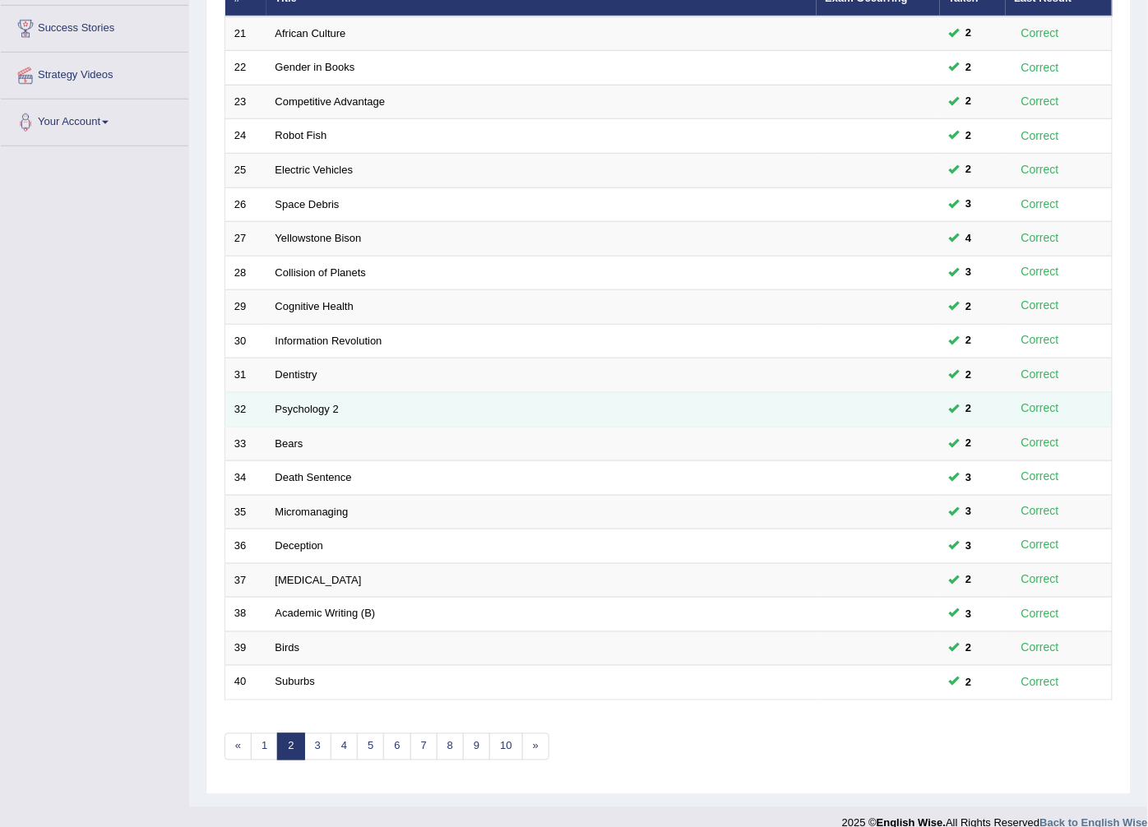
scroll to position [263, 0]
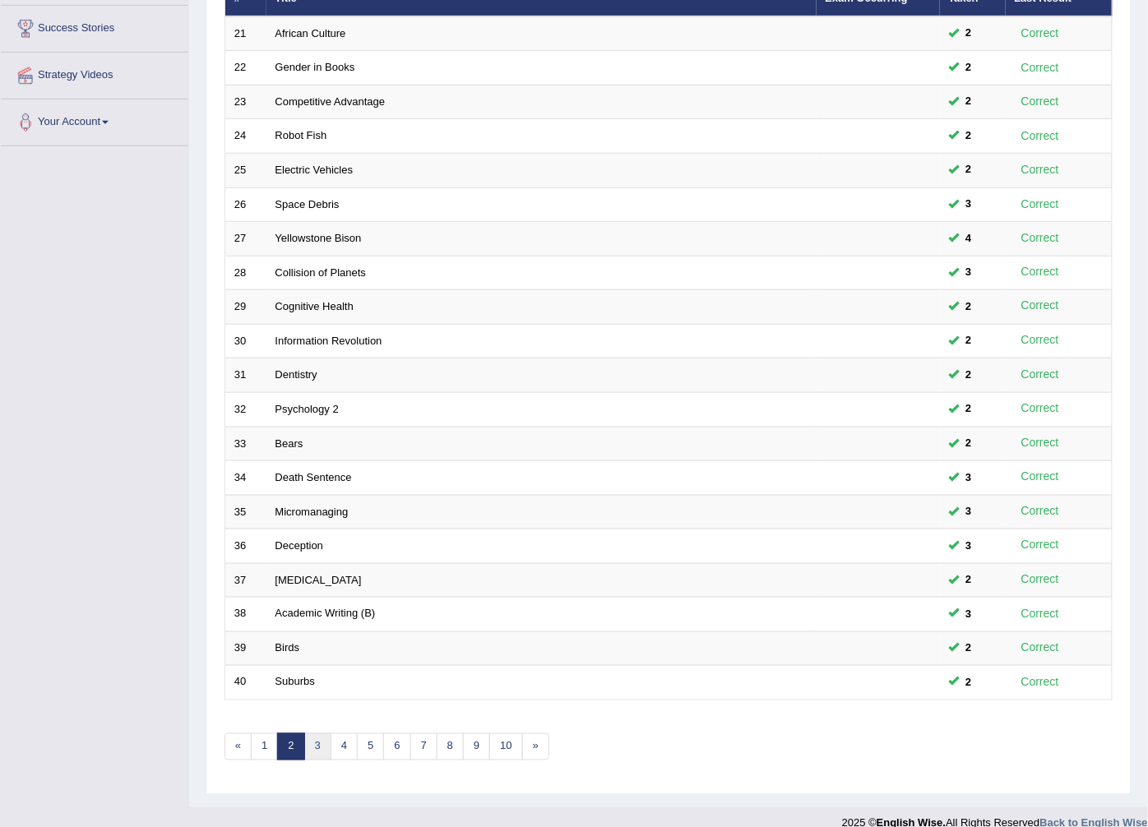
click at [319, 733] on link "3" at bounding box center [317, 746] width 27 height 27
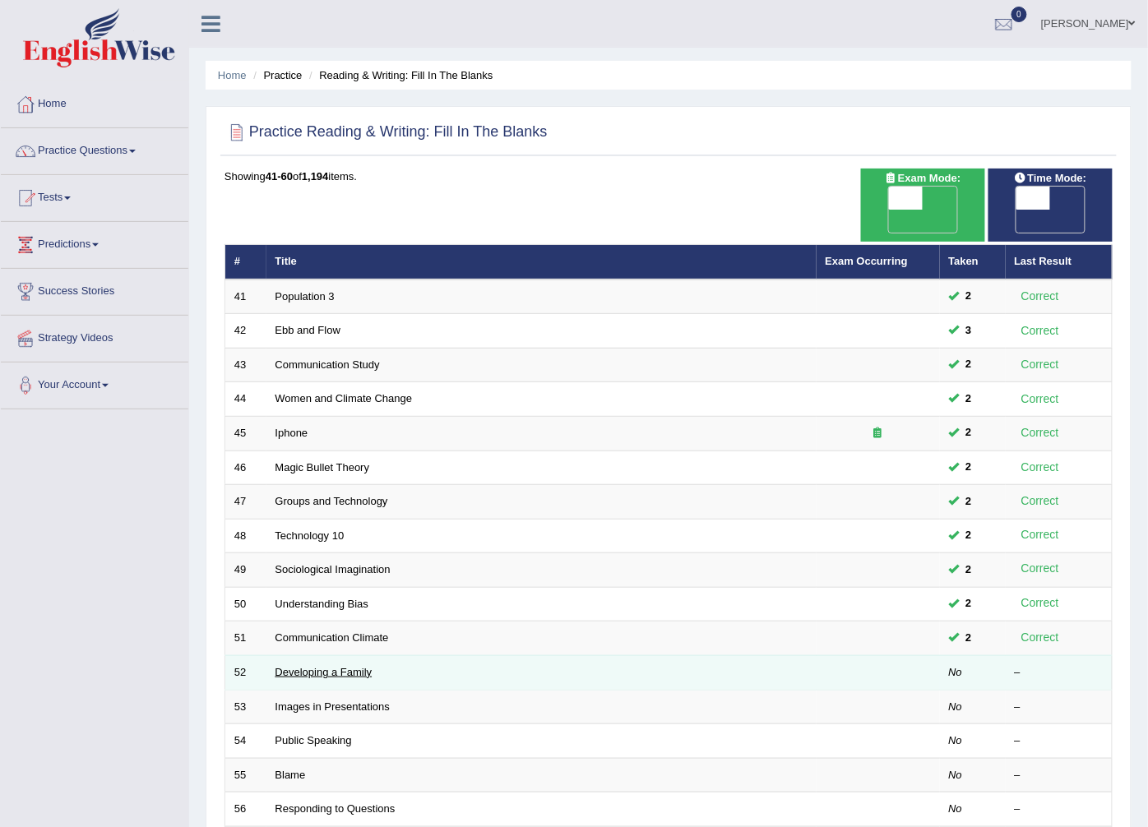
click at [294, 666] on link "Developing a Family" at bounding box center [323, 672] width 97 height 12
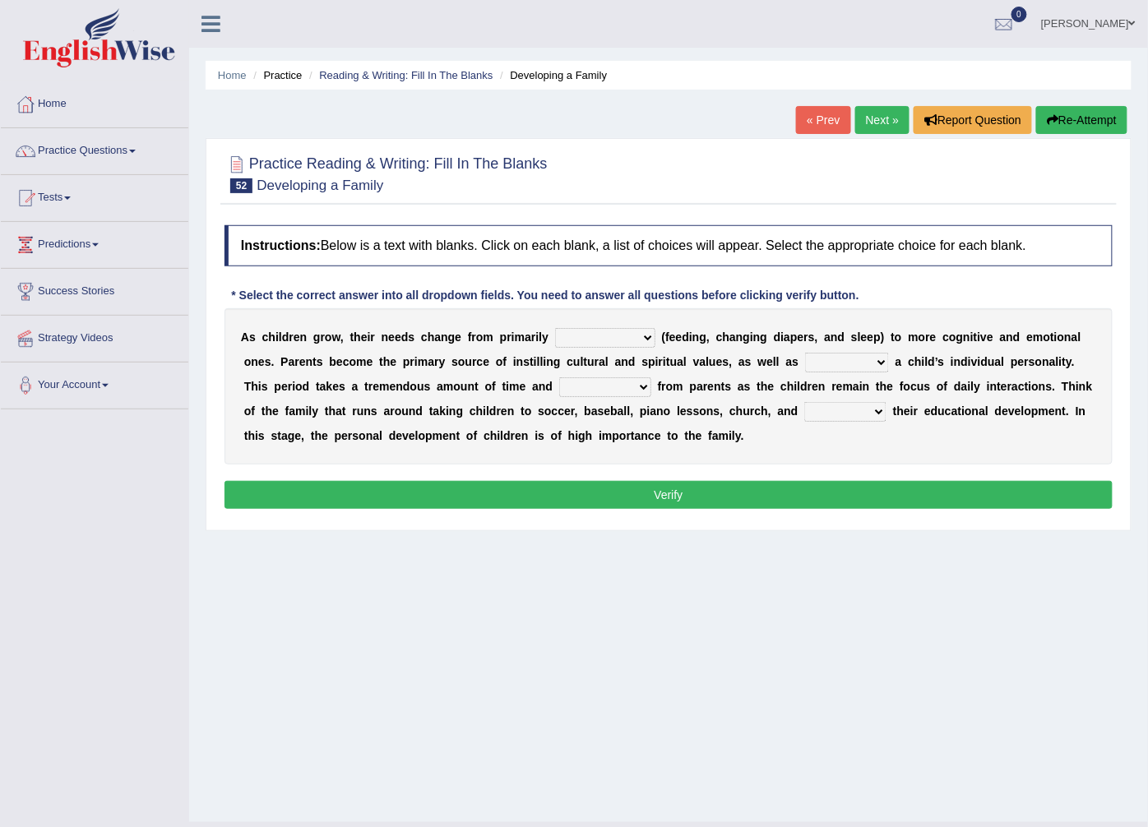
click at [578, 340] on select "psychological educational physical social" at bounding box center [605, 338] width 100 height 20
select select "physical"
click at [555, 329] on select "psychological educational physical social" at bounding box center [605, 338] width 100 height 20
click at [805, 358] on select "caring calculating feeding fostering" at bounding box center [847, 363] width 84 height 20
select select "fostering"
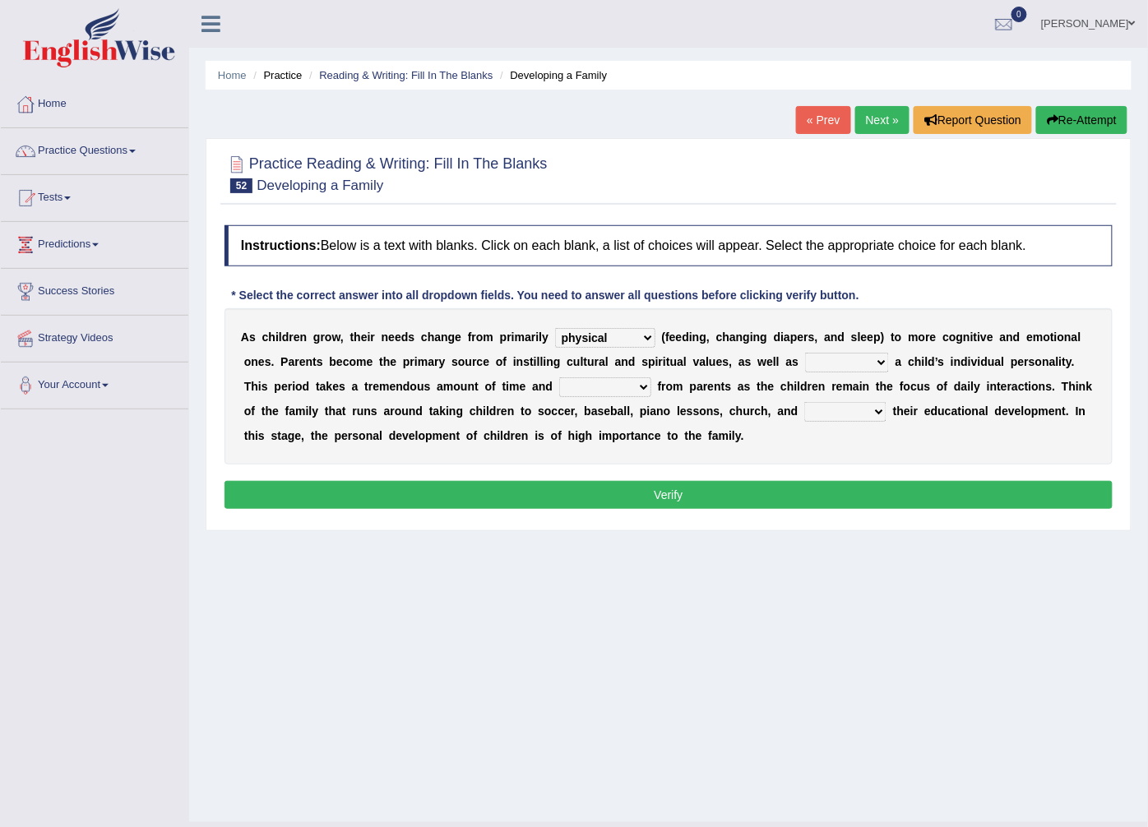
click at [805, 354] on select "caring calculating feeding fostering" at bounding box center [847, 363] width 84 height 20
click at [559, 387] on select "commitment components compliance comments" at bounding box center [605, 387] width 92 height 20
select select "commitment"
click at [559, 378] on select "commitment components compliance comments" at bounding box center [605, 387] width 92 height 20
click at [804, 409] on select "granting guiding generating gaining" at bounding box center [845, 412] width 82 height 20
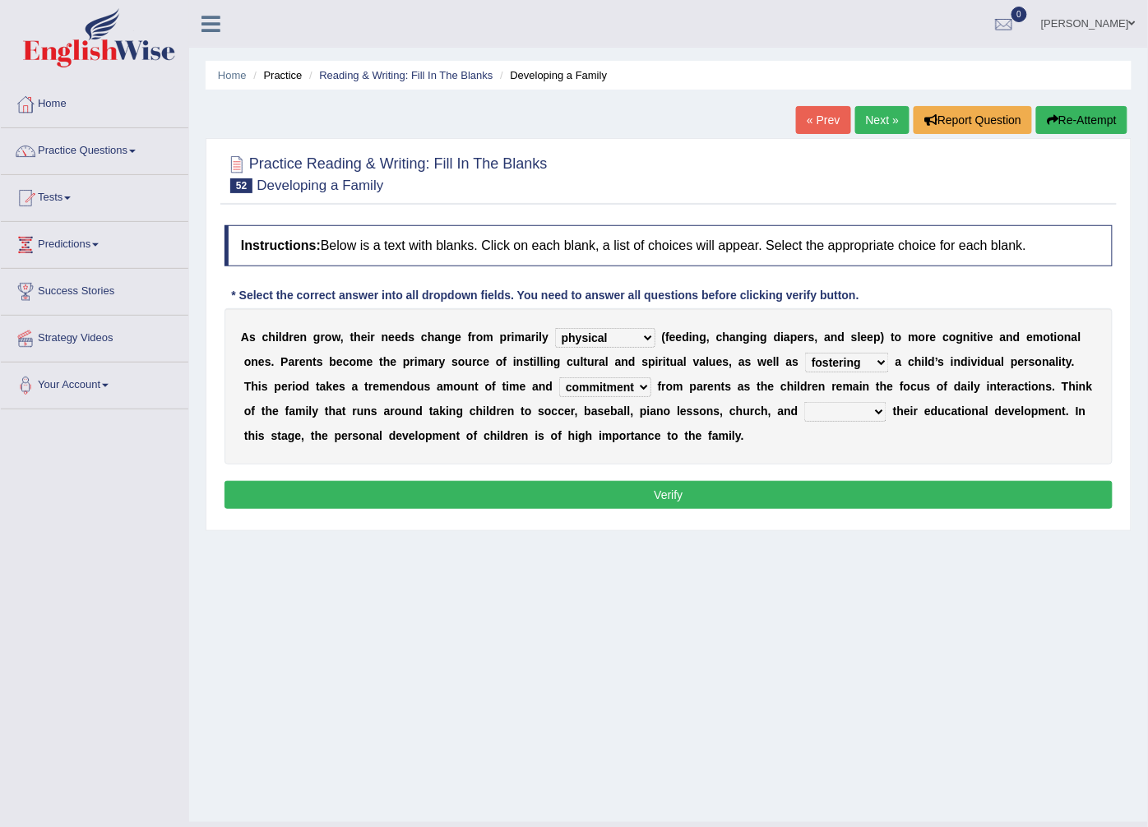
select select "granting"
click at [804, 403] on select "granting guiding generating gaining" at bounding box center [845, 412] width 82 height 20
click at [680, 496] on button "Verify" at bounding box center [668, 495] width 888 height 28
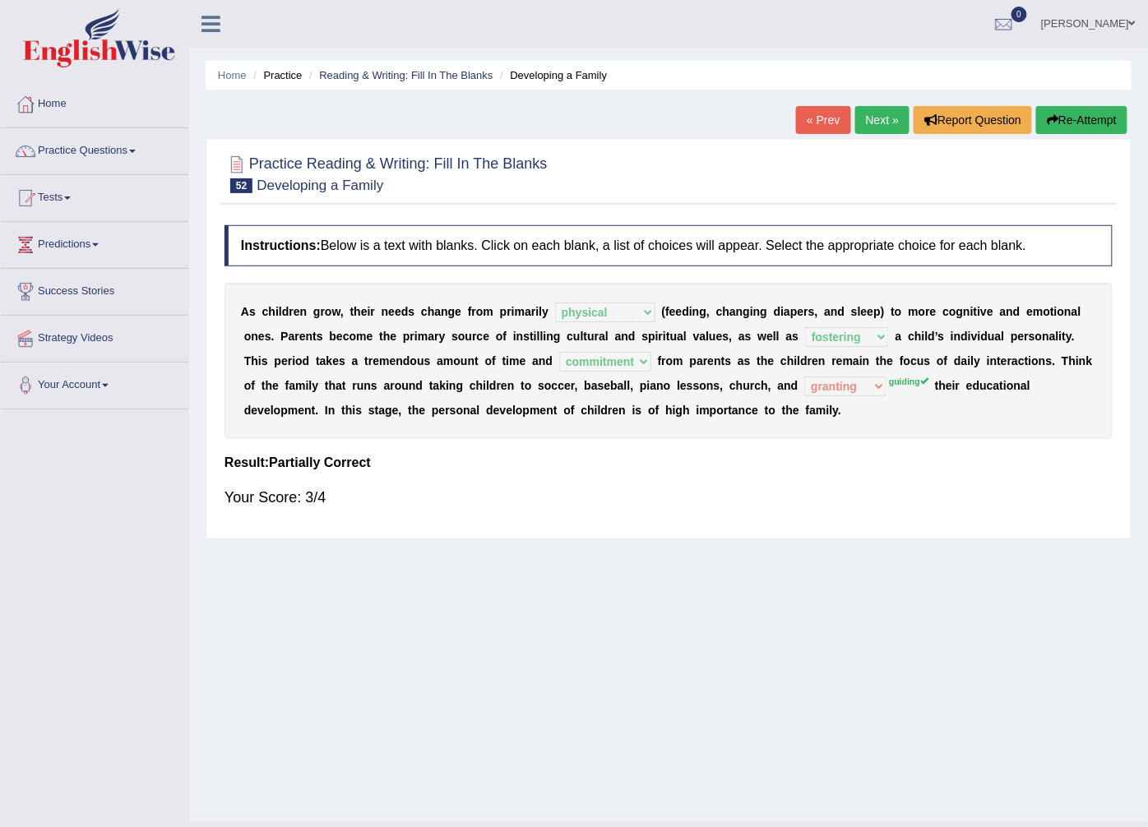
click at [1061, 112] on button "Re-Attempt" at bounding box center [1081, 120] width 91 height 28
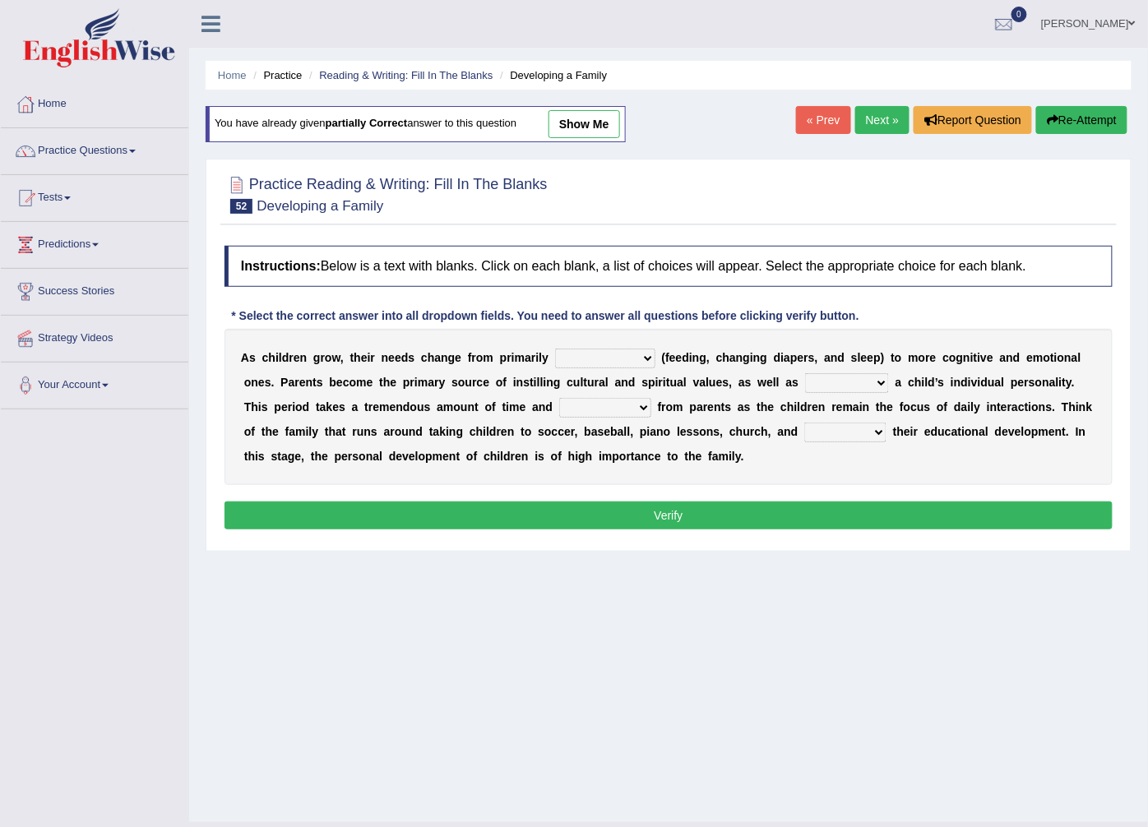
click at [613, 351] on select "psychological educational physical social" at bounding box center [605, 359] width 100 height 20
select select "physical"
click at [555, 349] on select "psychological educational physical social" at bounding box center [605, 359] width 100 height 20
click at [805, 378] on select "caring calculating feeding fostering" at bounding box center [847, 383] width 84 height 20
select select "fostering"
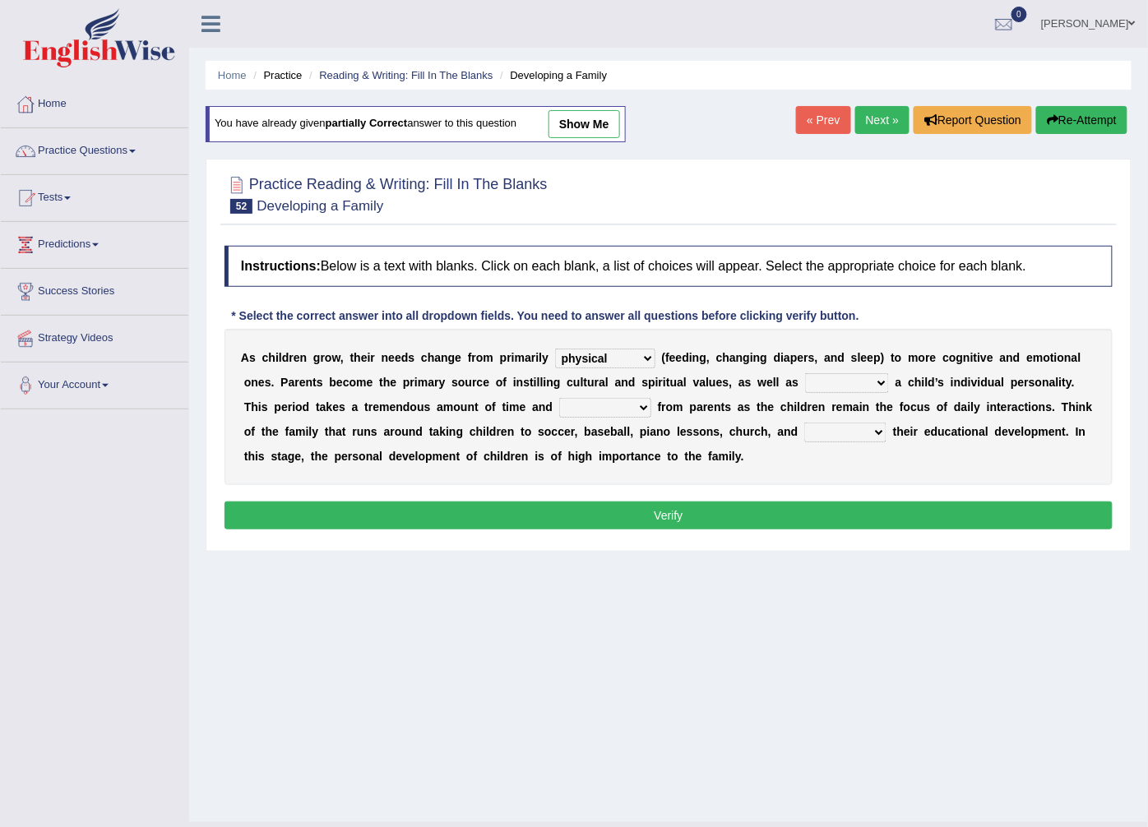
click at [805, 374] on select "caring calculating feeding fostering" at bounding box center [847, 383] width 84 height 20
click at [559, 406] on select "commitment components compliance comments" at bounding box center [605, 408] width 92 height 20
select select "commitment"
click at [559, 399] on select "commitment components compliance comments" at bounding box center [605, 408] width 92 height 20
click at [804, 442] on select "granting guiding generating gaining" at bounding box center [845, 433] width 82 height 20
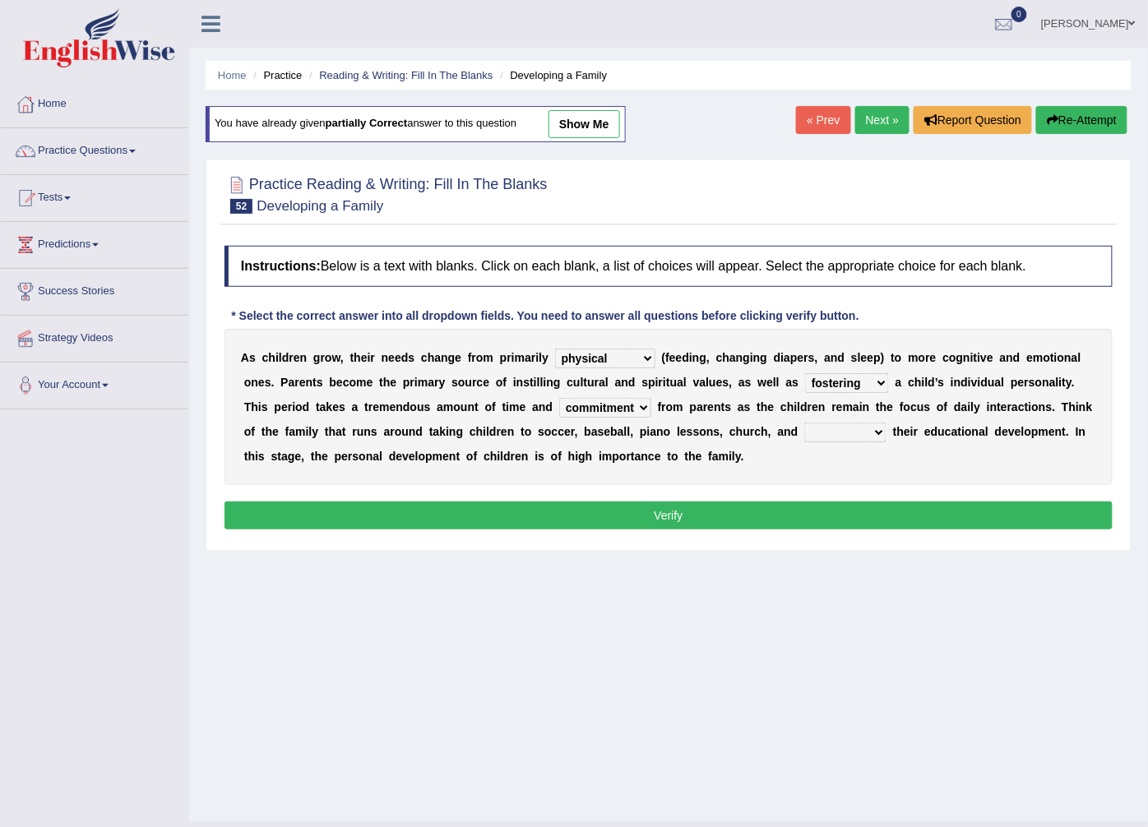
select select "guiding"
click at [804, 423] on select "granting guiding generating gaining" at bounding box center [845, 433] width 82 height 20
click at [658, 502] on button "Verify" at bounding box center [668, 516] width 888 height 28
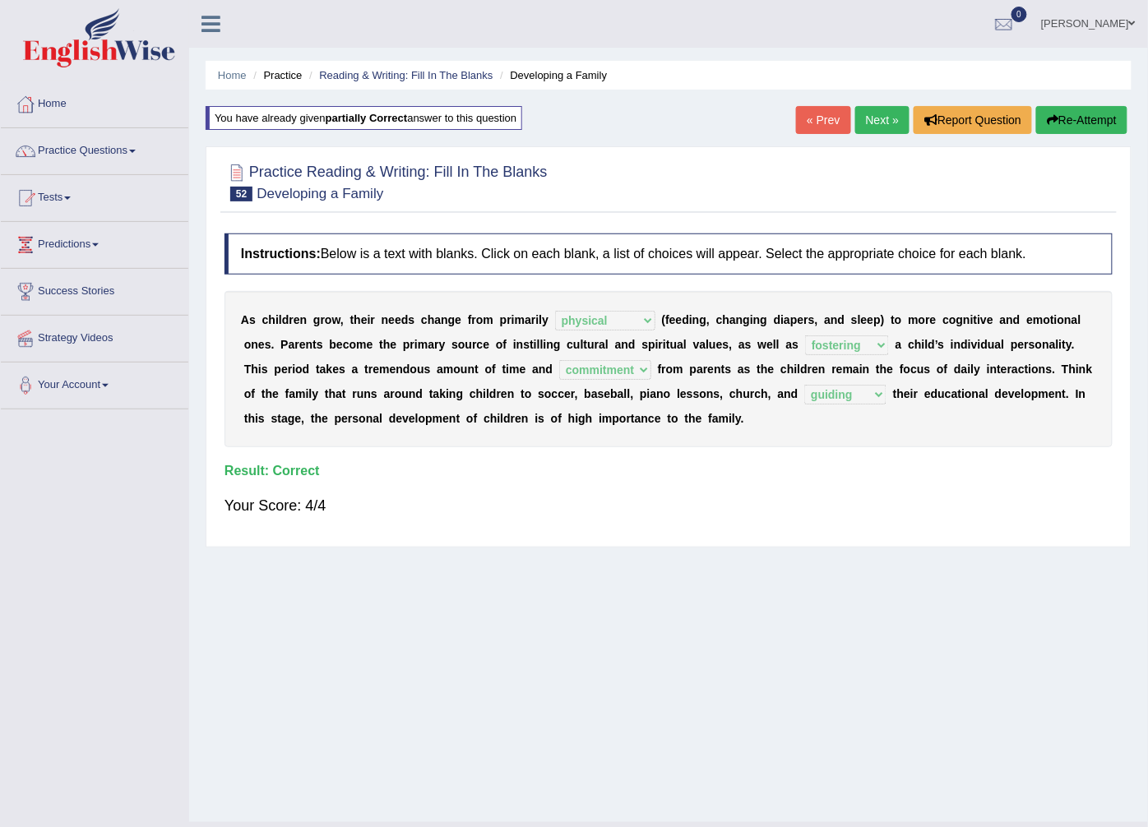
click at [878, 128] on link "Next »" at bounding box center [882, 120] width 54 height 28
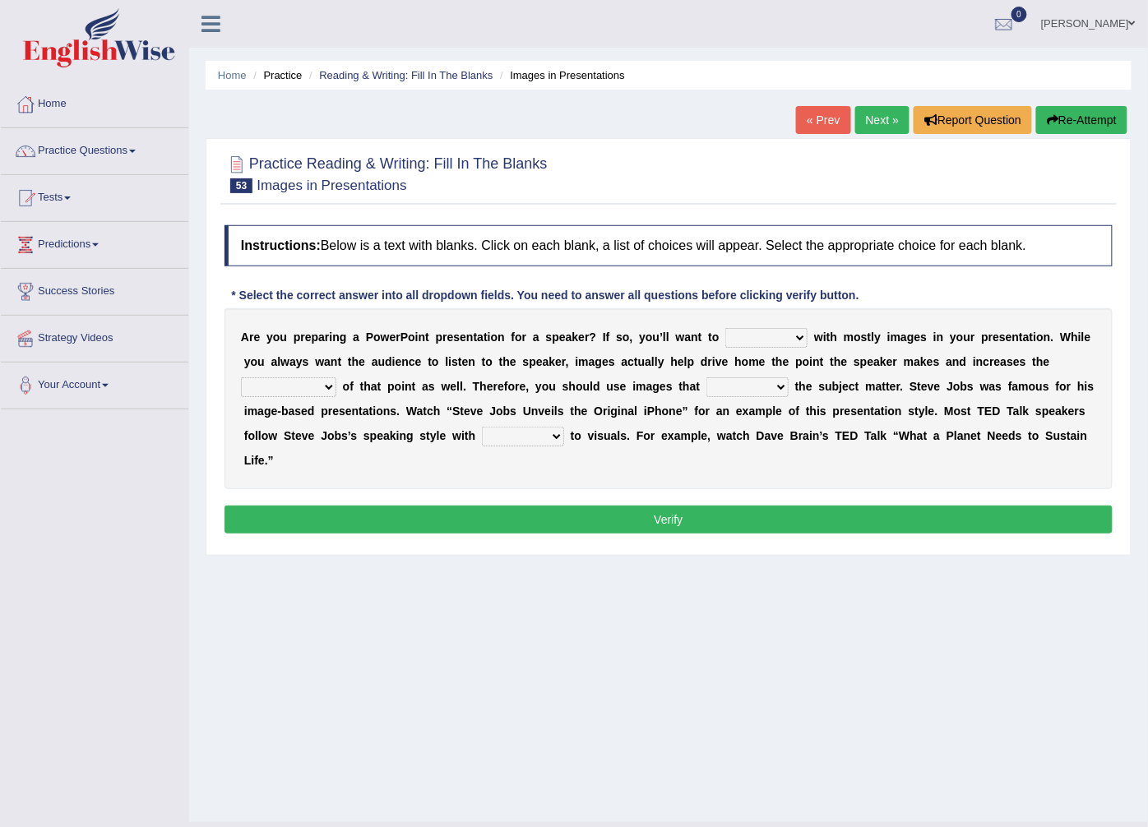
click at [753, 339] on select "stand stay stick stock" at bounding box center [766, 338] width 82 height 20
select select "stick"
click at [725, 329] on select "stand stay stick stock" at bounding box center [766, 338] width 82 height 20
click at [336, 377] on select "memorability morality mobilization mobility" at bounding box center [288, 387] width 95 height 20
select select "memorability"
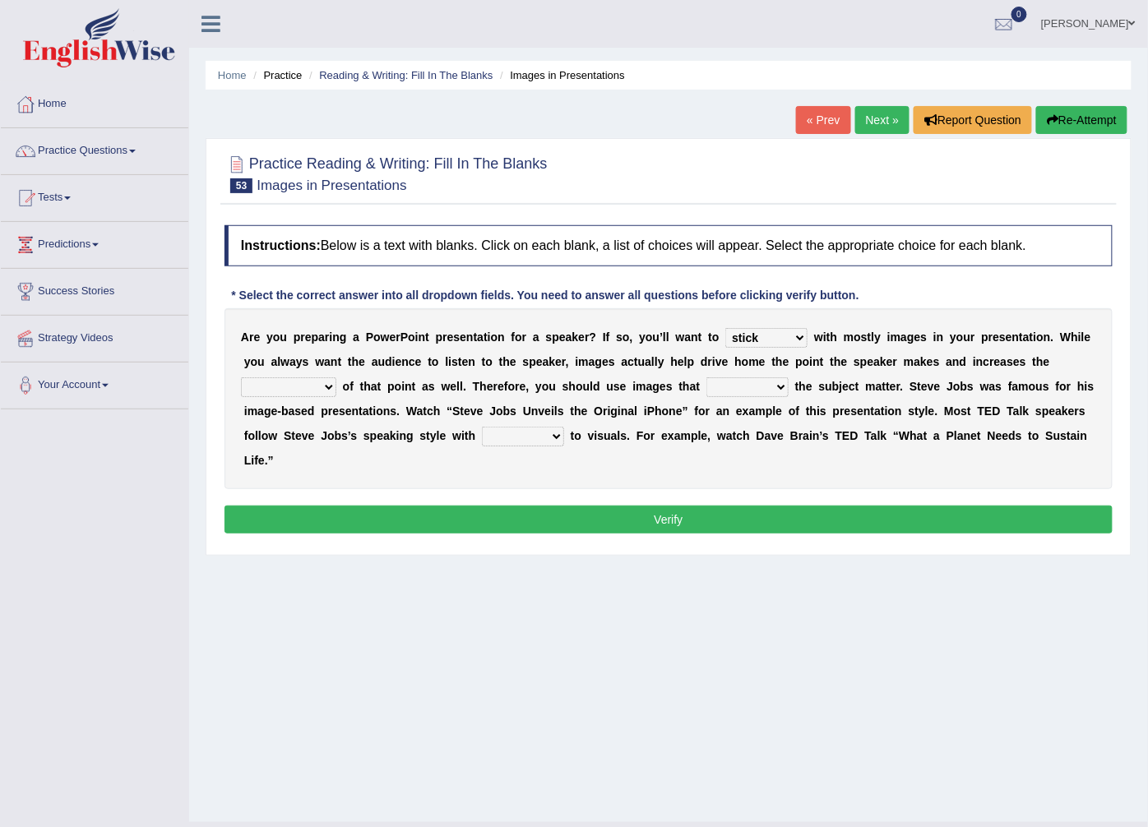
click at [336, 377] on select "memorability morality mobilization mobility" at bounding box center [288, 387] width 95 height 20
click at [706, 387] on select "suggest supply submit support" at bounding box center [747, 387] width 82 height 20
select select "support"
click at [706, 378] on select "suggest supply submit support" at bounding box center [747, 387] width 82 height 20
click at [482, 436] on select "regard result retrospect request" at bounding box center [523, 437] width 82 height 20
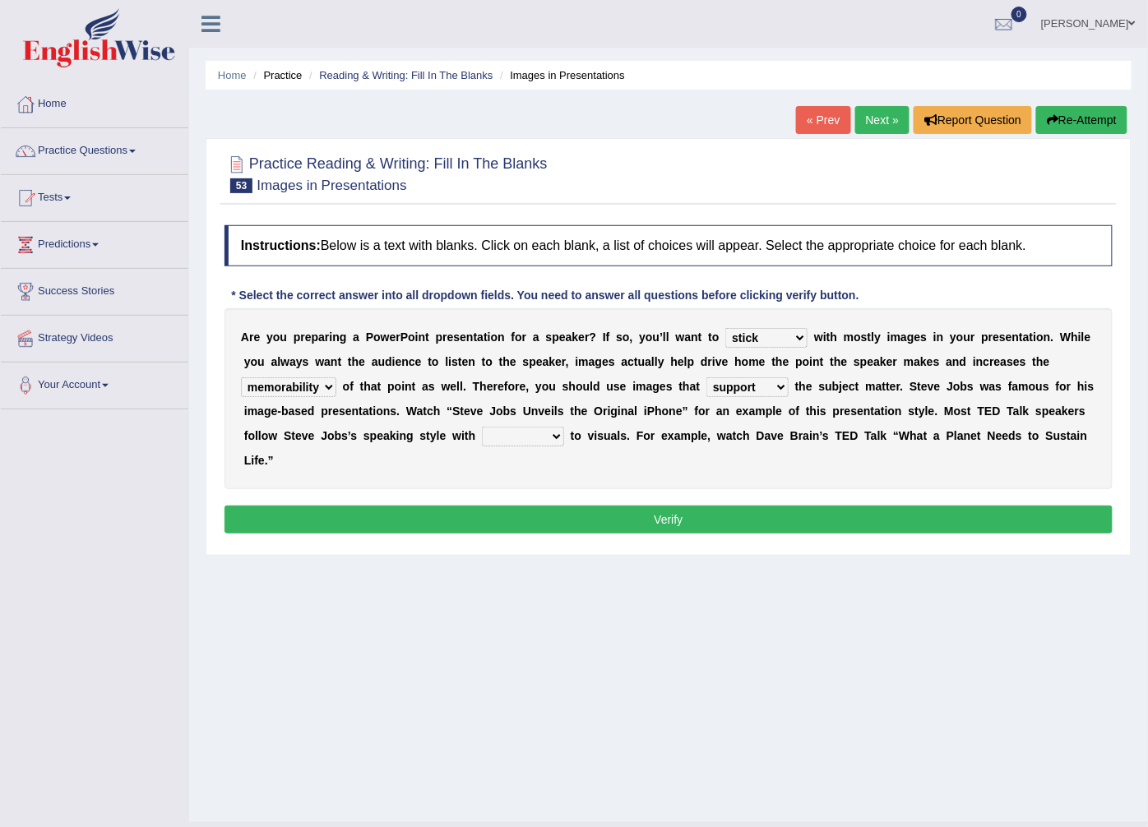
select select "result"
click at [482, 428] on select "regard result retrospect request" at bounding box center [523, 437] width 82 height 20
click at [367, 480] on div "Instructions: Below is a text with blanks. Click on each blank, a list of choic…" at bounding box center [668, 382] width 896 height 330
click at [367, 506] on button "Verify" at bounding box center [668, 520] width 888 height 28
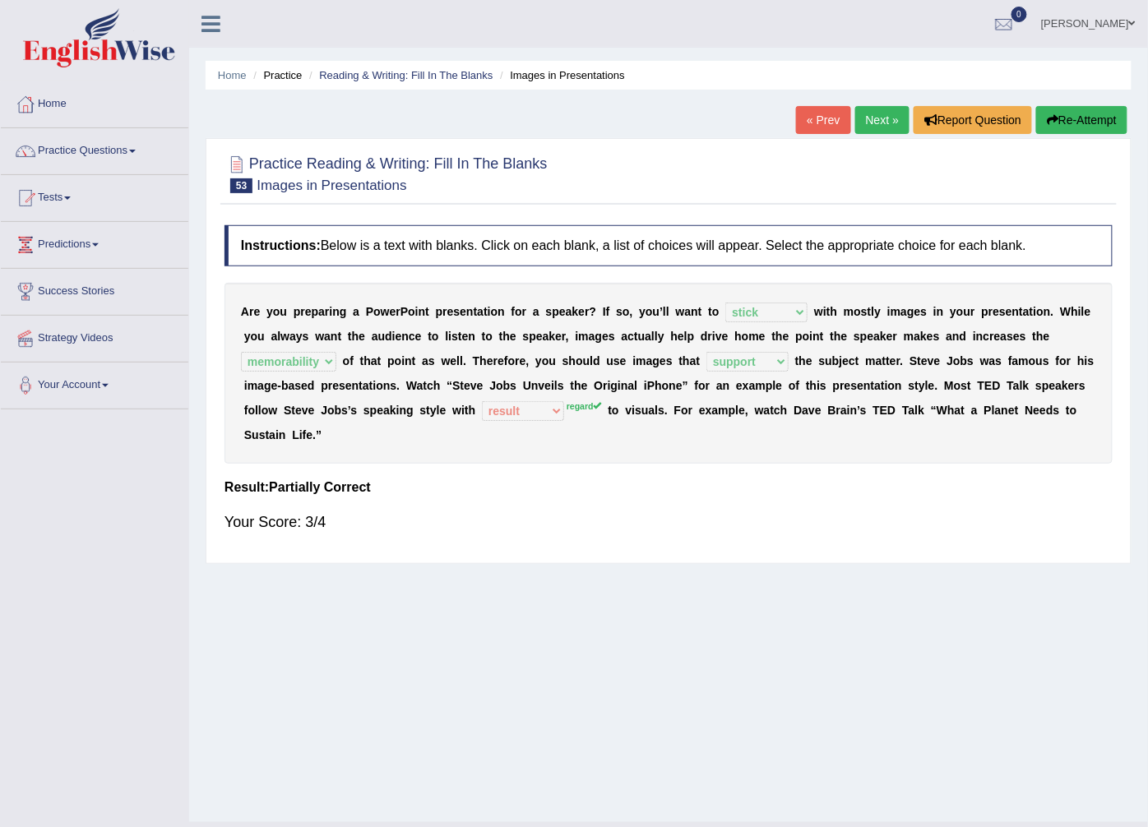
click at [1077, 118] on button "Re-Attempt" at bounding box center [1081, 120] width 91 height 28
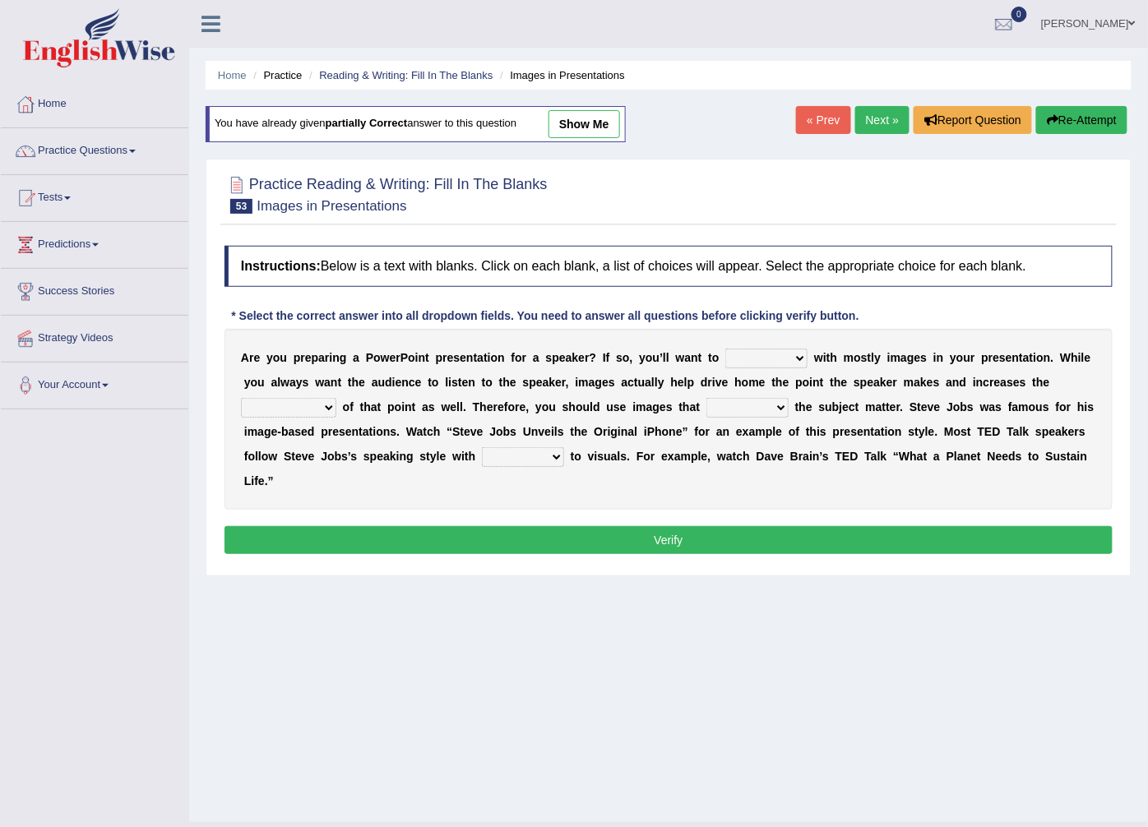
click at [770, 365] on select "stand stay stick stock" at bounding box center [766, 359] width 82 height 20
select select "stick"
click at [725, 349] on select "stand stay stick stock" at bounding box center [766, 359] width 82 height 20
click at [336, 398] on select "memorability morality mobilization mobility" at bounding box center [288, 408] width 95 height 20
select select "memorability"
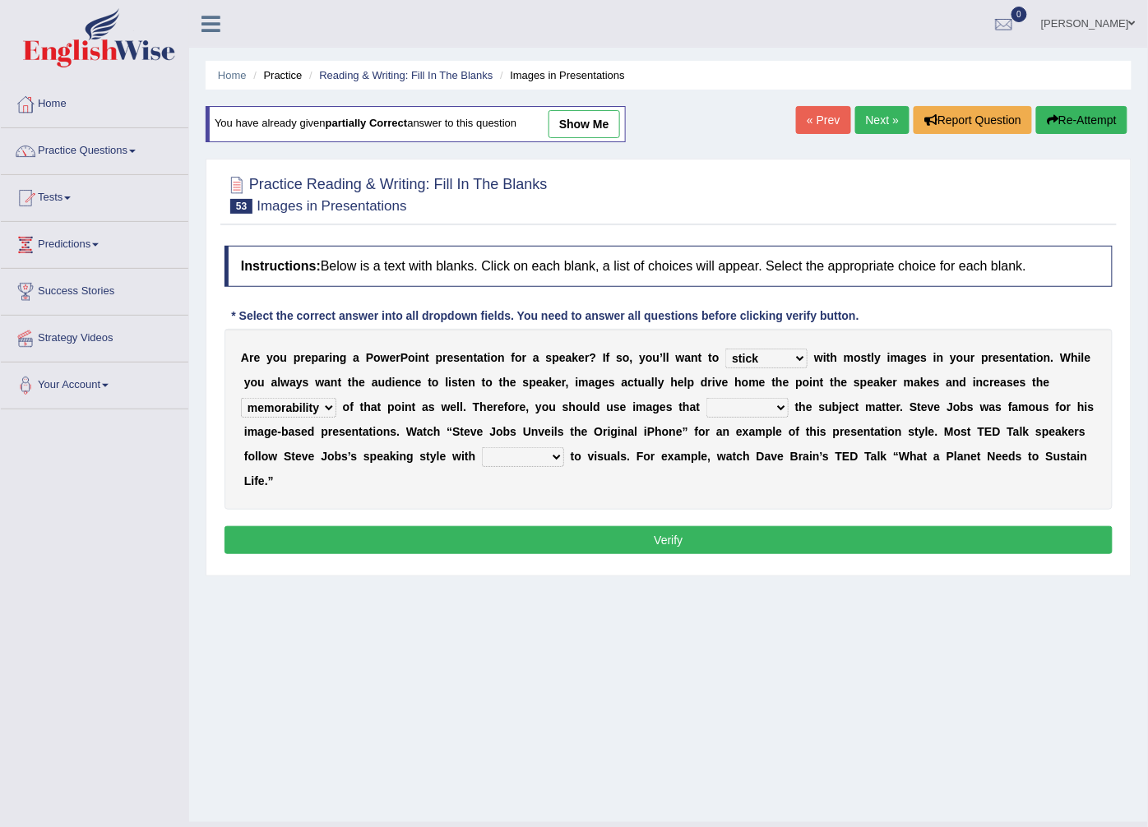
click at [336, 398] on select "memorability morality mobilization mobility" at bounding box center [288, 408] width 95 height 20
click at [600, 419] on div "A r e y o u p r e p a r i n g a P o w e r P o i n t p r e s e n t a t i o n f o…" at bounding box center [668, 419] width 888 height 181
click at [706, 416] on select "suggest supply submit support" at bounding box center [747, 408] width 82 height 20
select select "support"
click at [706, 399] on select "suggest supply submit support" at bounding box center [747, 408] width 82 height 20
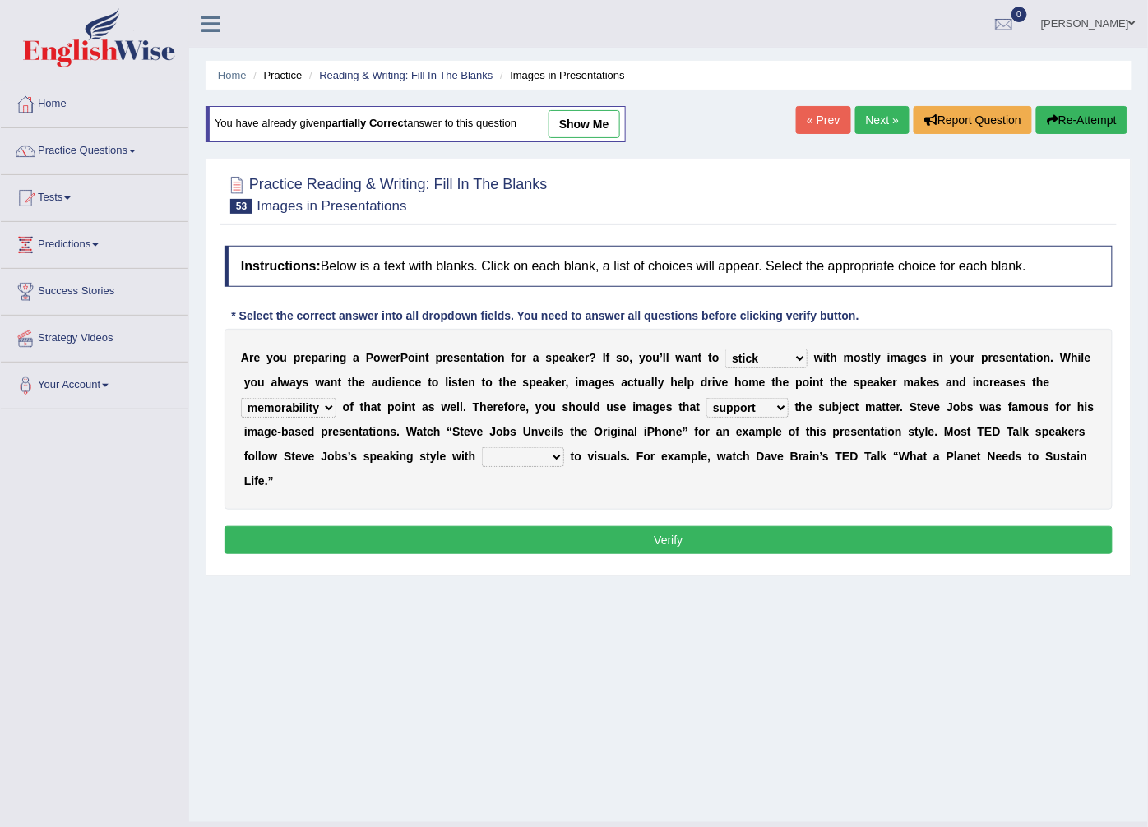
click at [482, 451] on select "regard result retrospect request" at bounding box center [523, 457] width 82 height 20
select select "result"
click at [482, 448] on select "regard result retrospect request" at bounding box center [523, 457] width 82 height 20
click at [348, 526] on button "Verify" at bounding box center [668, 540] width 888 height 28
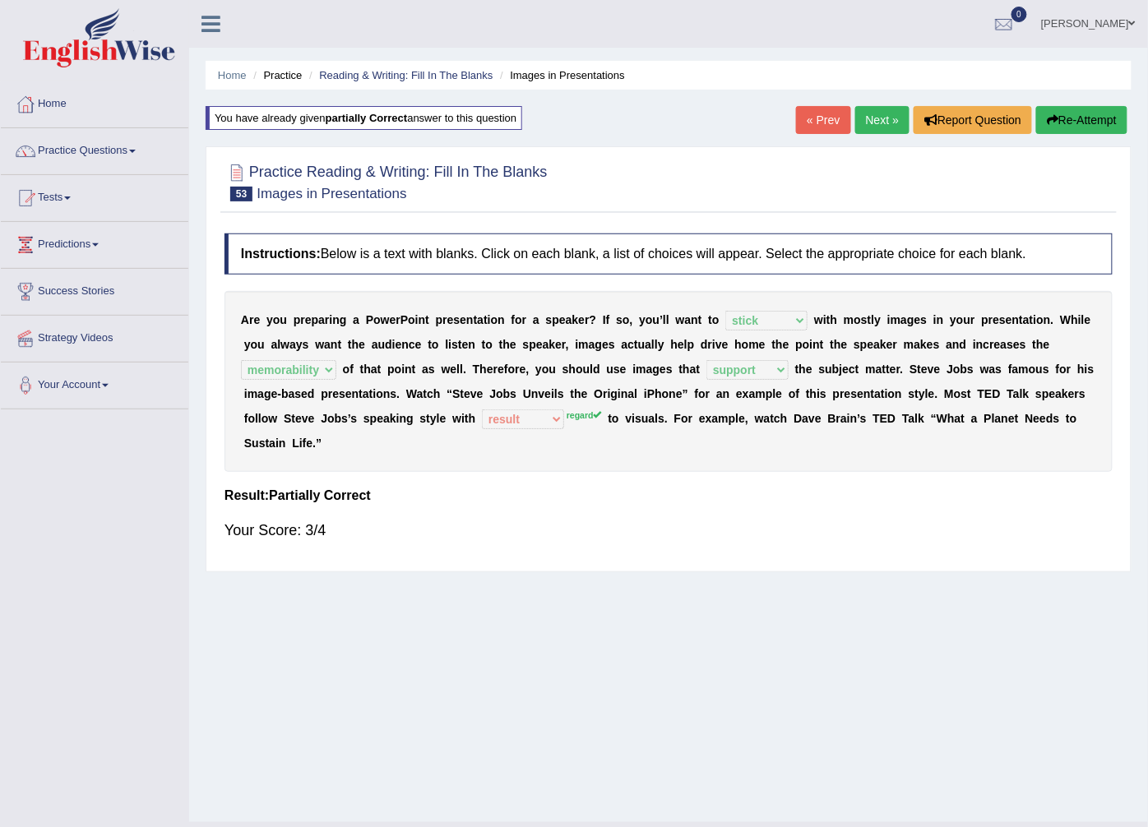
click at [1054, 115] on icon "button" at bounding box center [1053, 120] width 12 height 12
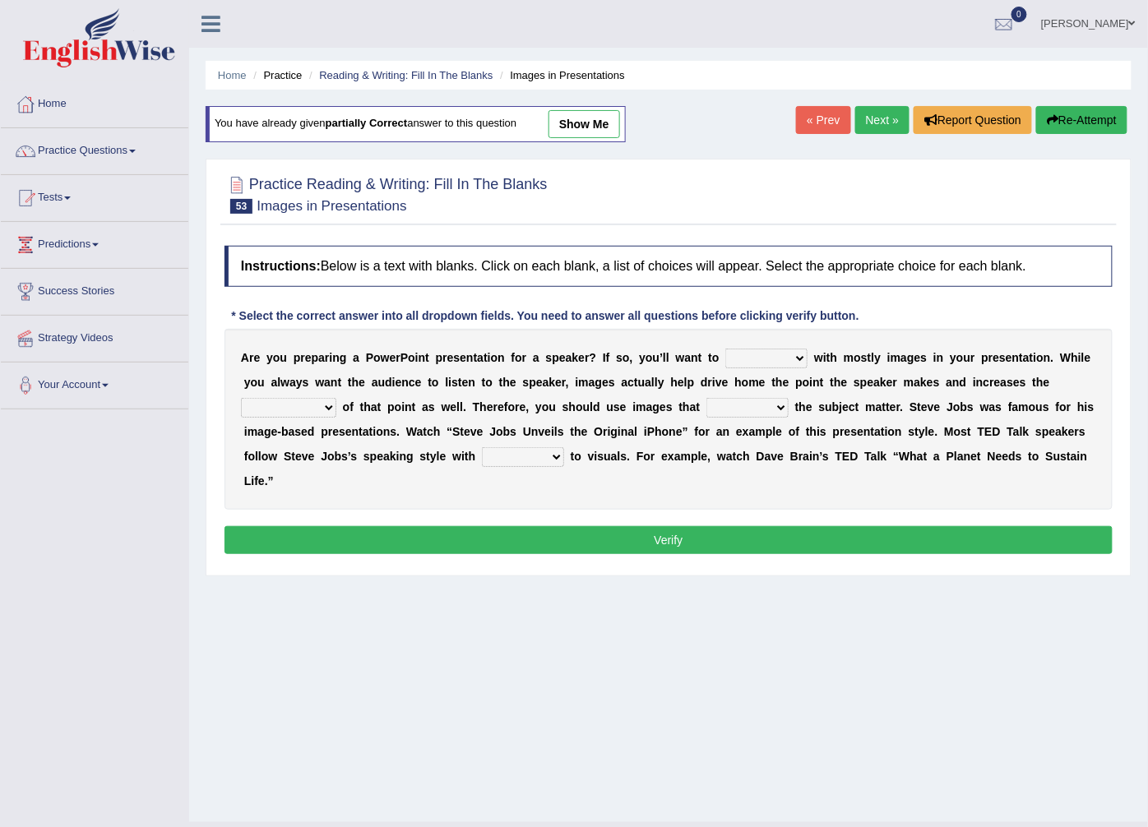
click at [715, 346] on div "A r e y o u p r e p a r i n g a P o w e r P o i n t p r e s e n t a t i o n f o…" at bounding box center [668, 419] width 888 height 181
click at [725, 351] on select "stand stay stick stock" at bounding box center [766, 359] width 82 height 20
select select "stick"
click at [725, 349] on select "stand stay stick stock" at bounding box center [766, 359] width 82 height 20
click at [336, 398] on select "memorability morality mobilization mobility" at bounding box center [288, 408] width 95 height 20
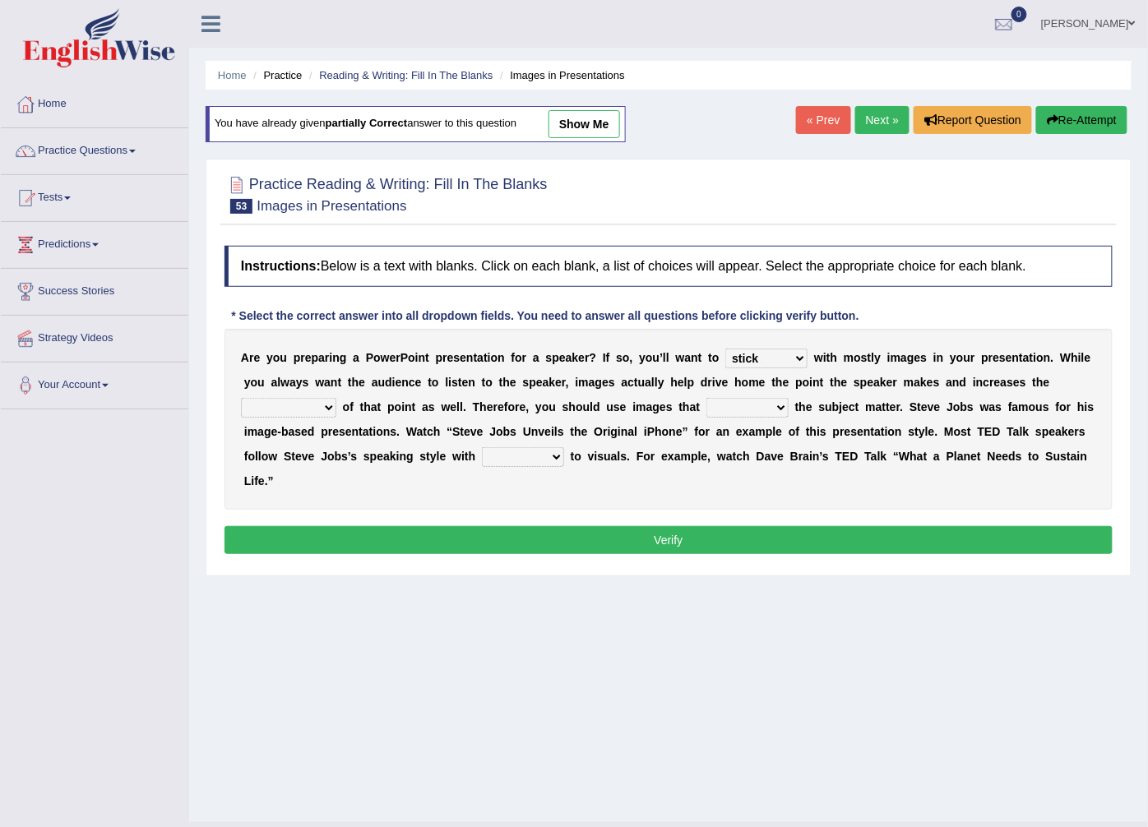
select select "memorability"
click at [336, 398] on select "memorability morality mobilization mobility" at bounding box center [288, 408] width 95 height 20
click at [706, 403] on select "suggest supply submit support" at bounding box center [747, 408] width 82 height 20
select select "support"
click at [706, 399] on select "suggest supply submit support" at bounding box center [747, 408] width 82 height 20
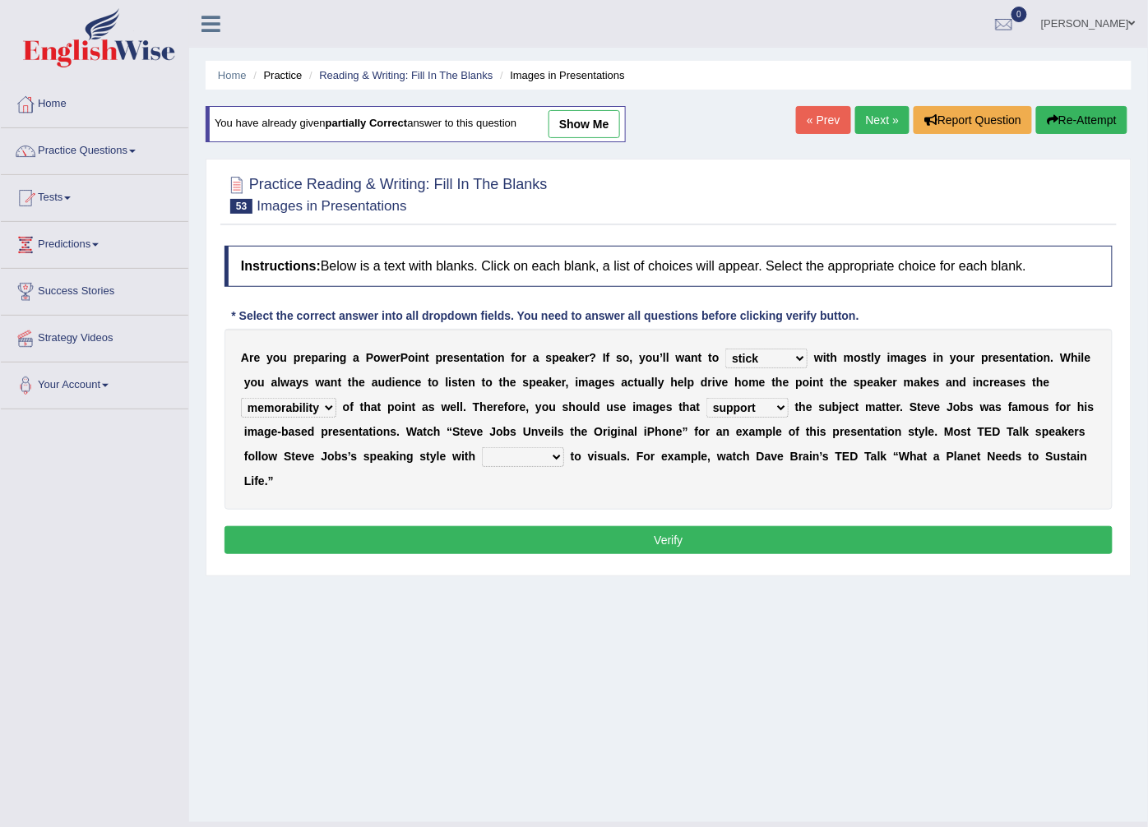
click at [482, 454] on select "regard result retrospect request" at bounding box center [523, 457] width 82 height 20
select select "regard"
click at [482, 448] on select "regard result retrospect request" at bounding box center [523, 457] width 82 height 20
click at [363, 526] on button "Verify" at bounding box center [668, 540] width 888 height 28
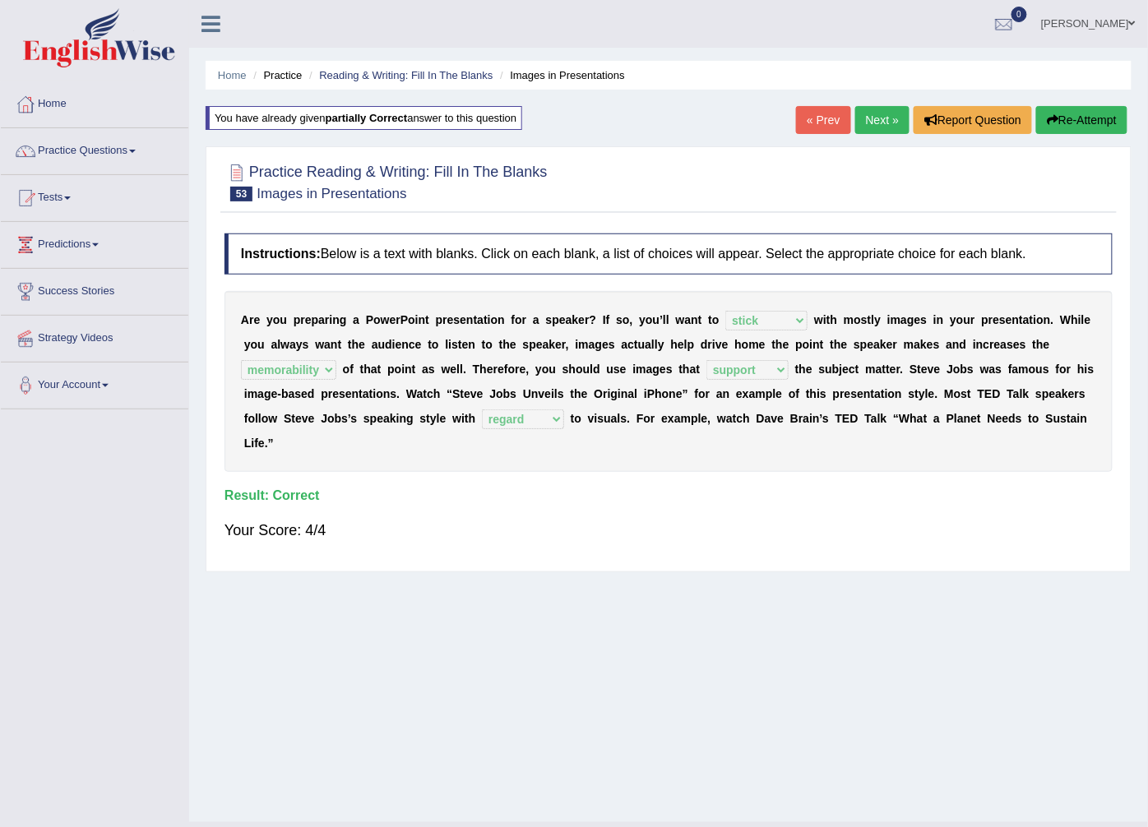
click at [885, 125] on link "Next »" at bounding box center [882, 120] width 54 height 28
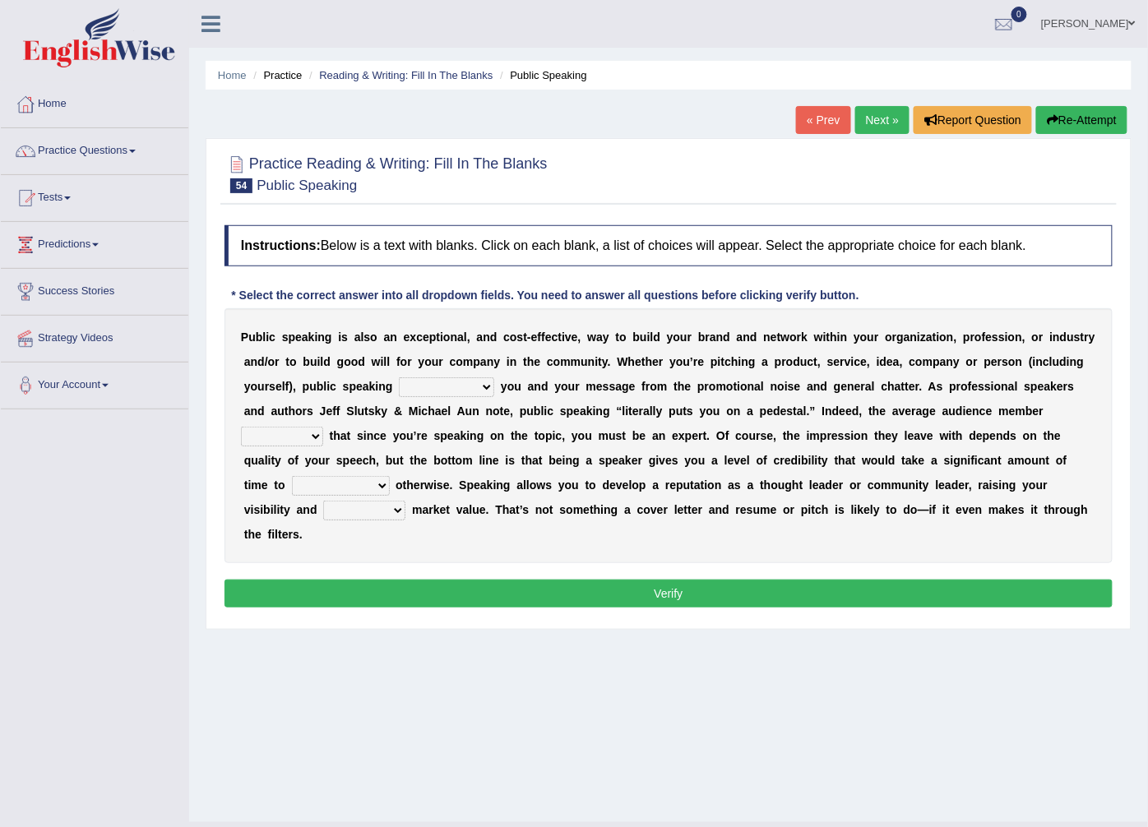
click at [399, 383] on select "differentiates disguises distributes dispute" at bounding box center [446, 387] width 95 height 20
select select "differentiates"
click at [399, 378] on select "differentiates disguises distributes dispute" at bounding box center [446, 387] width 95 height 20
click at [323, 427] on select "assists assumes accesses assesses" at bounding box center [282, 437] width 82 height 20
select select "assumes"
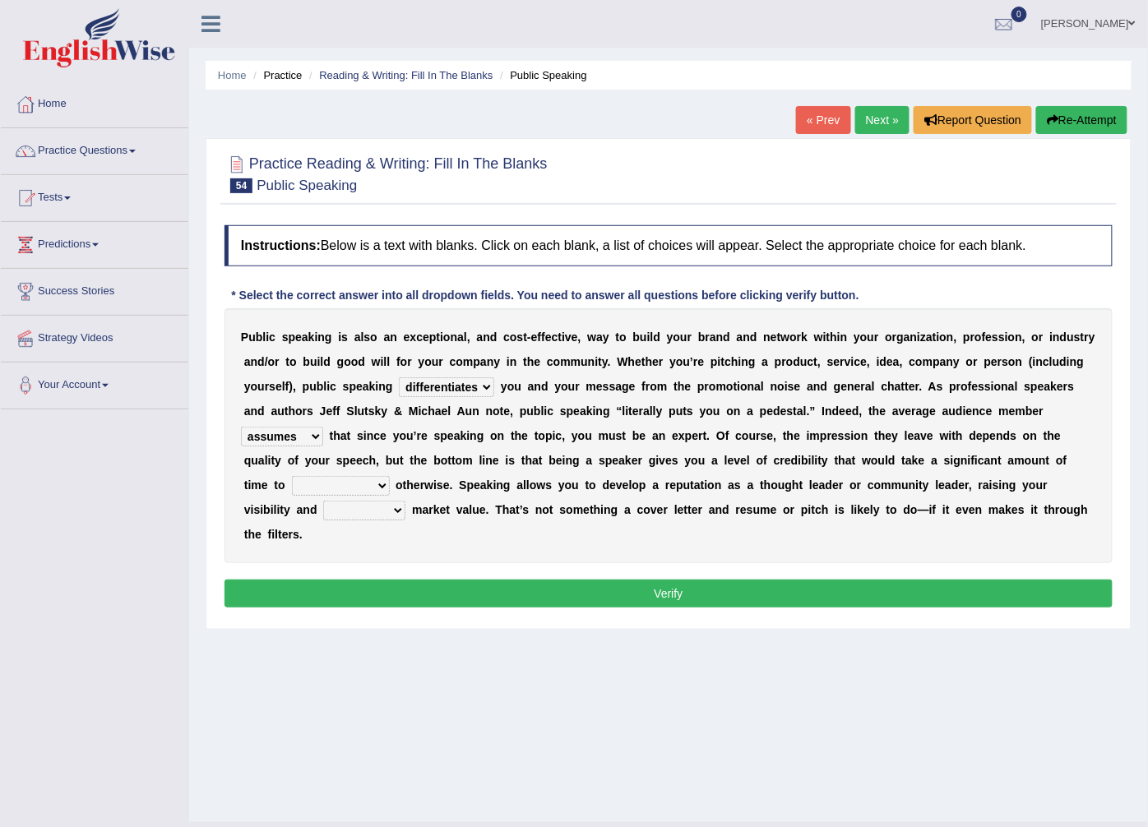
click at [323, 427] on select "assists assumes accesses assesses" at bounding box center [282, 437] width 82 height 20
click at [390, 476] on select "cultivate procrastinate communicate culminate" at bounding box center [341, 486] width 98 height 20
select select "communicate"
click at [390, 476] on select "cultivate procrastinate communicate culminate" at bounding box center [341, 486] width 98 height 20
click at [405, 501] on select "perceived diagnosed recessed divided" at bounding box center [364, 511] width 82 height 20
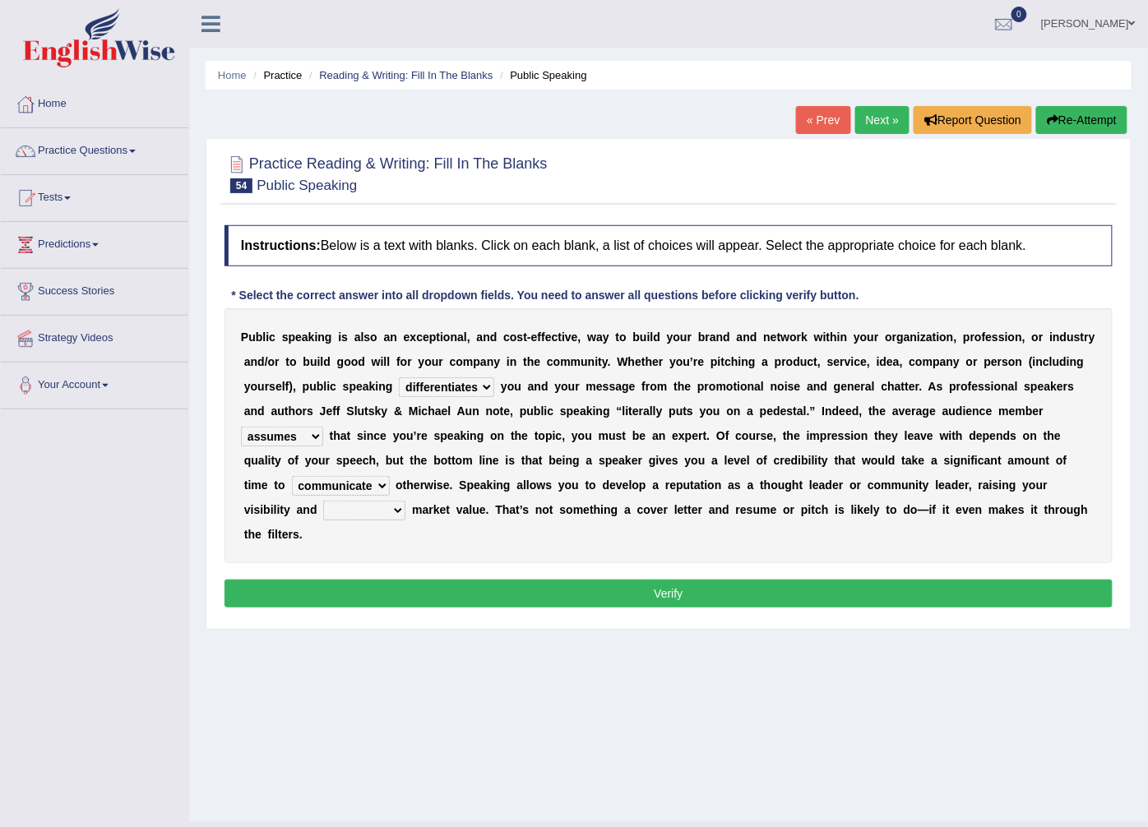
select select "perceived"
click at [405, 501] on select "perceived diagnosed recessed divided" at bounding box center [364, 511] width 82 height 20
click at [751, 580] on button "Verify" at bounding box center [668, 594] width 888 height 28
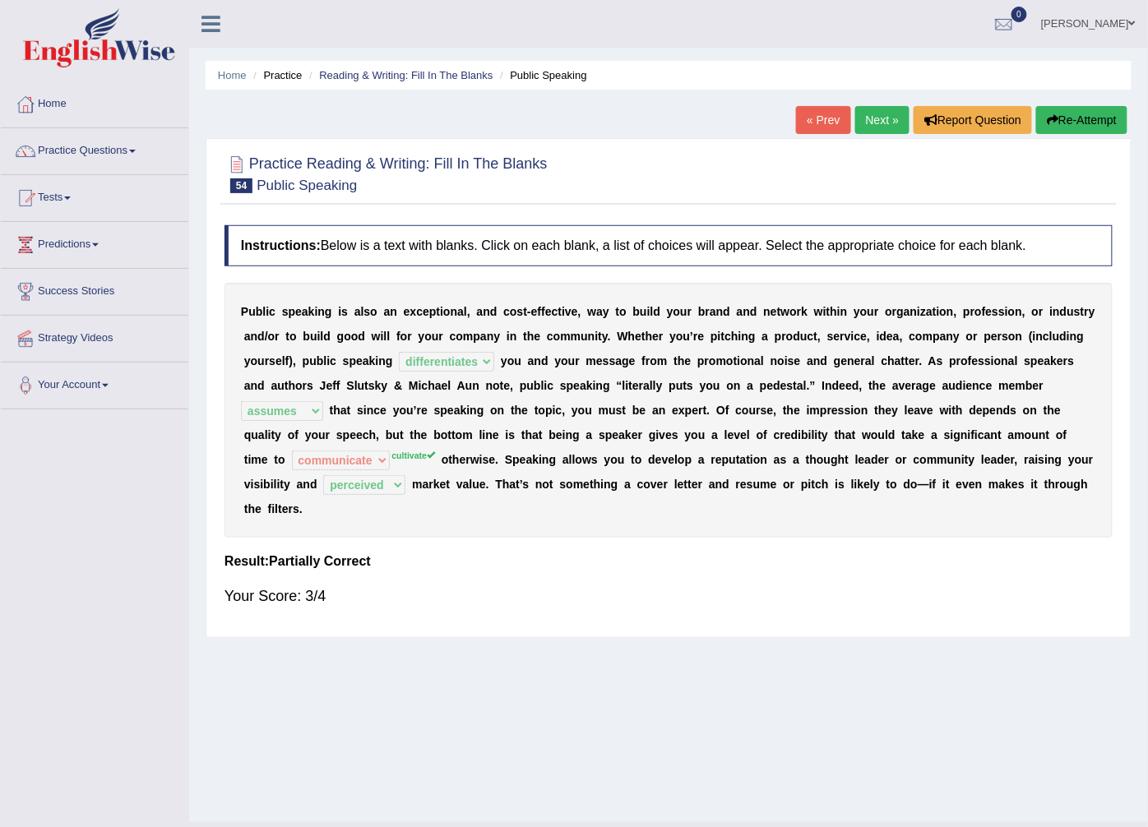
click at [1080, 116] on button "Re-Attempt" at bounding box center [1081, 120] width 91 height 28
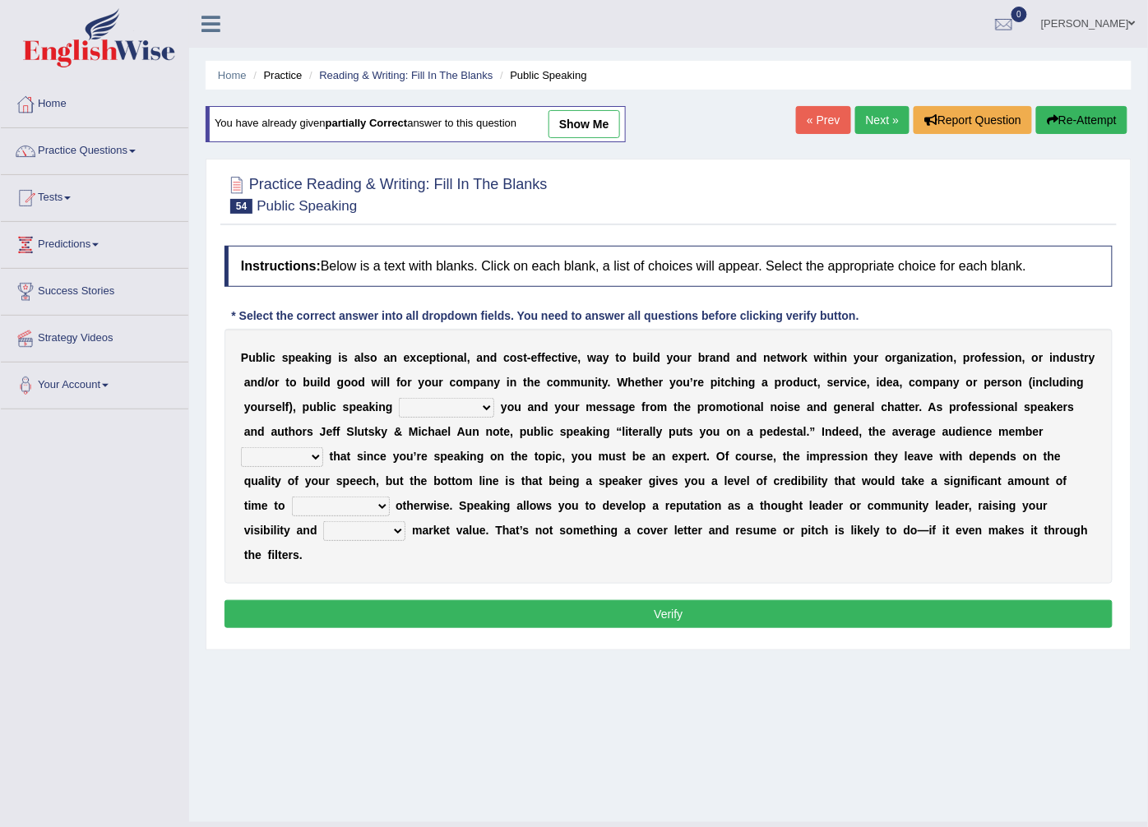
click at [399, 409] on select "differentiates disguises distributes dispute" at bounding box center [446, 408] width 95 height 20
select select "differentiates"
click at [399, 399] on select "differentiates disguises distributes dispute" at bounding box center [446, 408] width 95 height 20
click at [323, 447] on select "assists assumes accesses assesses" at bounding box center [282, 457] width 82 height 20
select select "assumes"
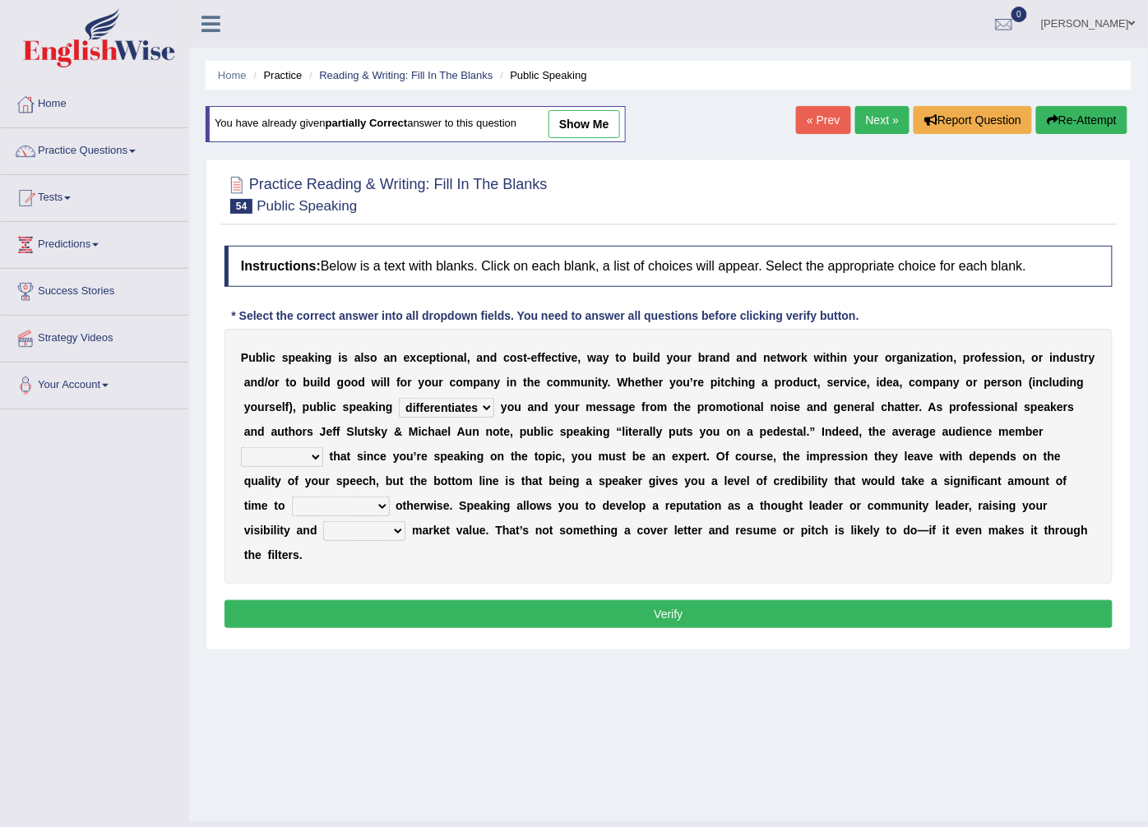
click at [323, 447] on select "assists assumes accesses assesses" at bounding box center [282, 457] width 82 height 20
click at [390, 497] on select "cultivate procrastinate communicate culminate" at bounding box center [341, 507] width 98 height 20
select select "cultivate"
click at [390, 497] on select "cultivate procrastinate communicate culminate" at bounding box center [341, 507] width 98 height 20
click at [405, 521] on select "perceived diagnosed recessed divided" at bounding box center [364, 531] width 82 height 20
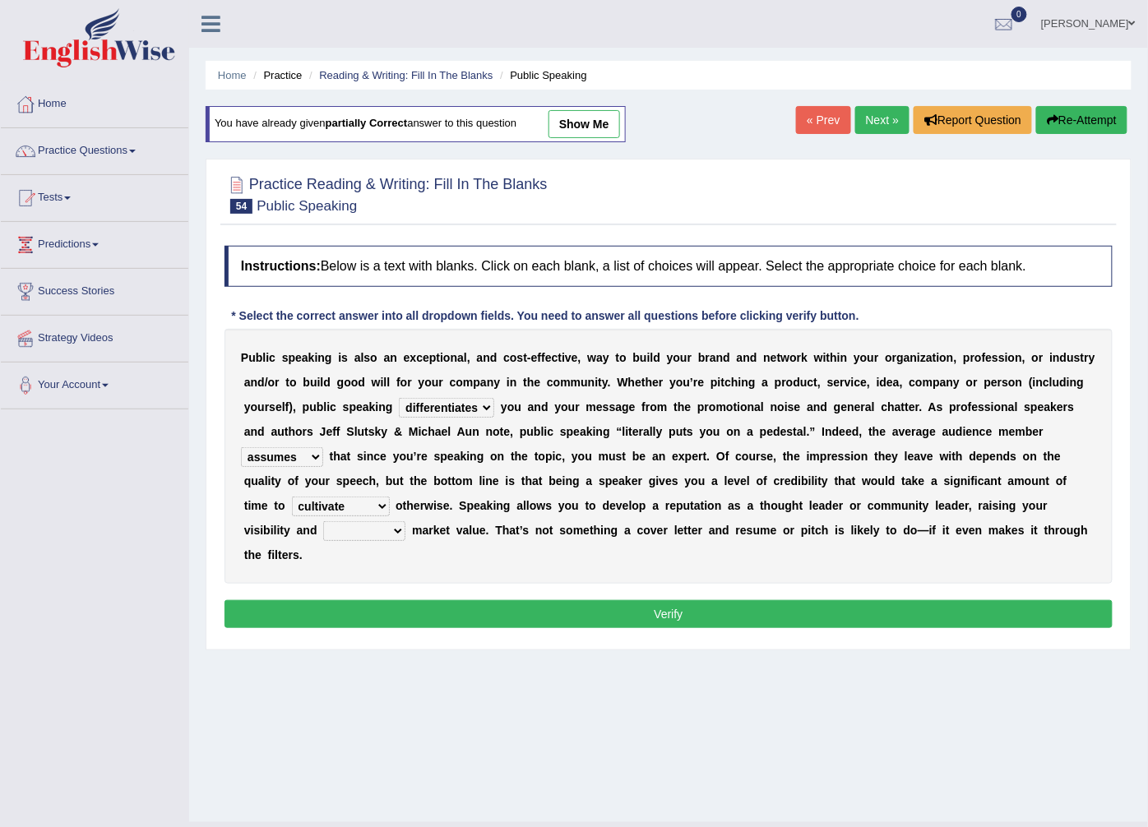
select select "perceived"
click at [405, 521] on select "perceived diagnosed recessed divided" at bounding box center [364, 531] width 82 height 20
click at [721, 604] on div "Instructions: Below is a text with blanks. Click on each blank, a list of choic…" at bounding box center [668, 440] width 896 height 404
click at [725, 600] on button "Verify" at bounding box center [668, 614] width 888 height 28
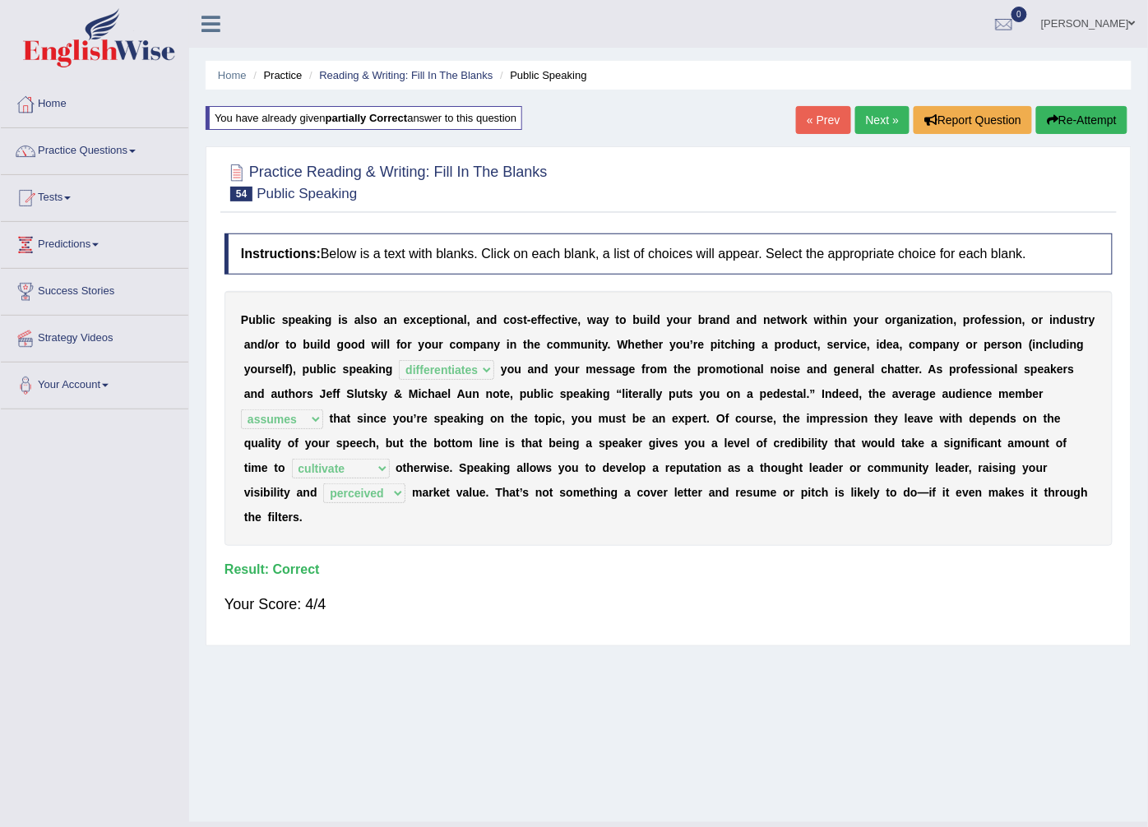
click at [866, 125] on link "Next »" at bounding box center [882, 120] width 54 height 28
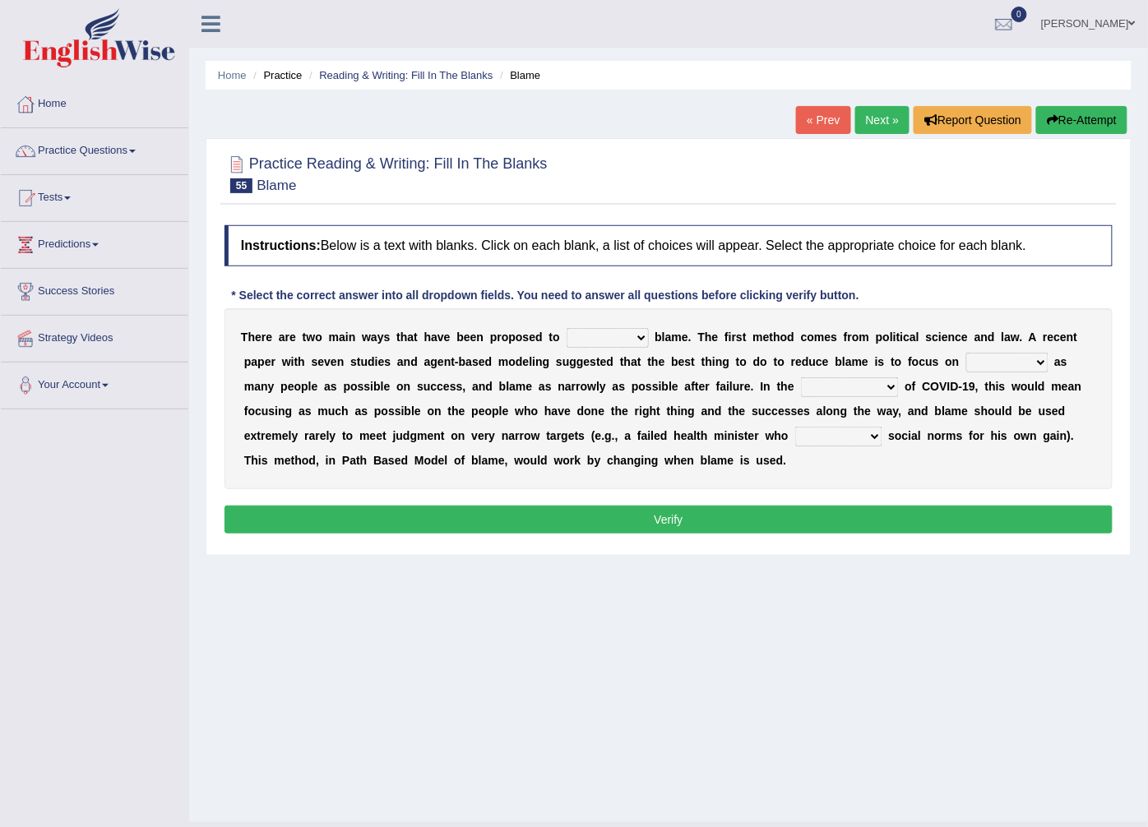
click at [620, 342] on select "abuse release reduce redress" at bounding box center [608, 338] width 82 height 20
select select "reduce"
click at [567, 329] on select "abuse release reduce redress" at bounding box center [608, 338] width 82 height 20
click at [966, 362] on select "praising promising preserving praying" at bounding box center [1007, 363] width 82 height 20
select select "praising"
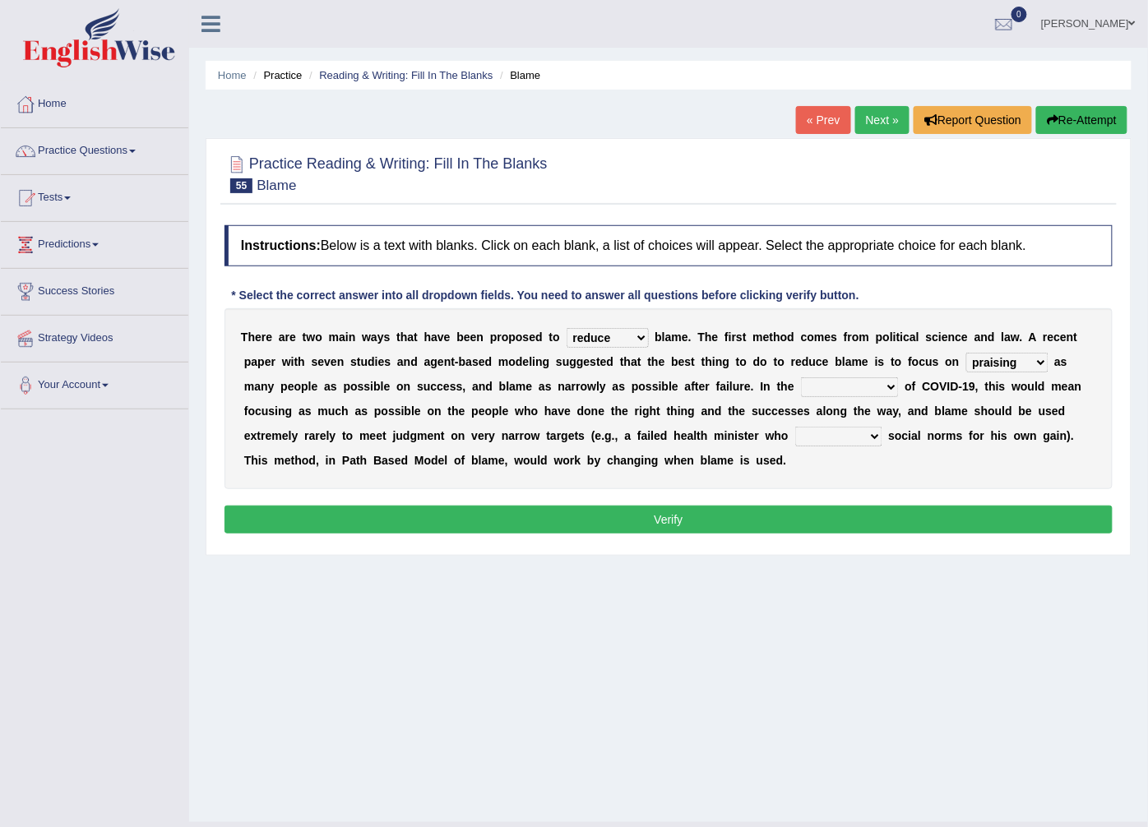
click at [966, 354] on select "praising promising preserving praying" at bounding box center [1007, 363] width 82 height 20
click at [801, 391] on select "context confrontation text construction" at bounding box center [850, 387] width 98 height 20
select select "context"
click at [801, 378] on select "context confrontation text construction" at bounding box center [850, 387] width 98 height 20
click at [795, 438] on select "departed established violated met" at bounding box center [838, 437] width 87 height 20
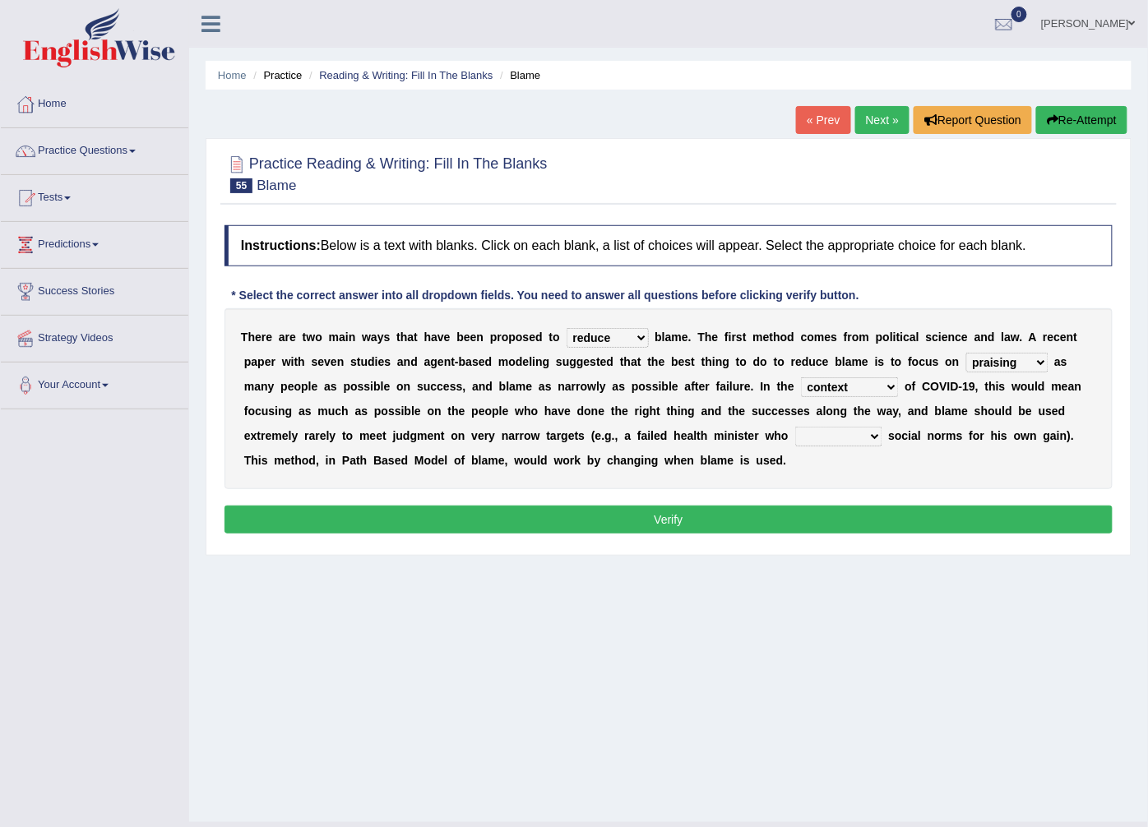
select select "violated"
click at [795, 428] on select "departed established violated met" at bounding box center [838, 437] width 87 height 20
click at [626, 512] on button "Verify" at bounding box center [668, 520] width 888 height 28
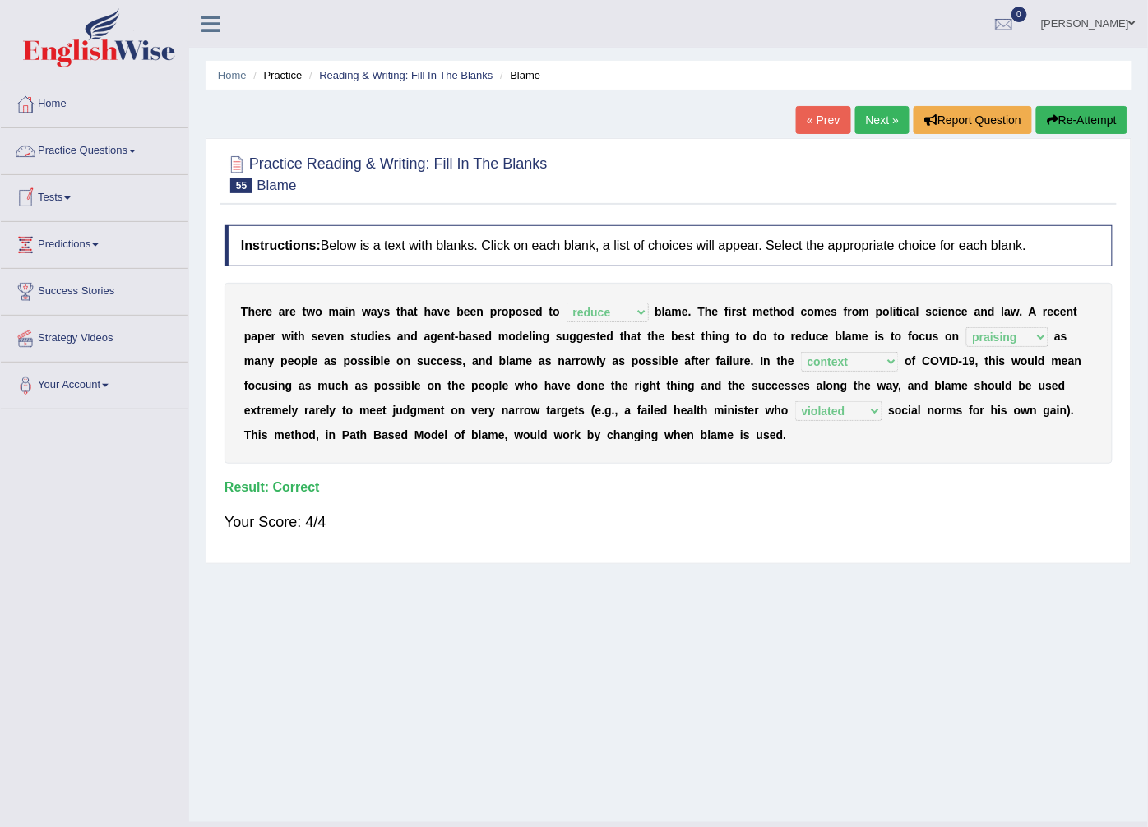
click at [109, 152] on link "Practice Questions" at bounding box center [94, 148] width 187 height 41
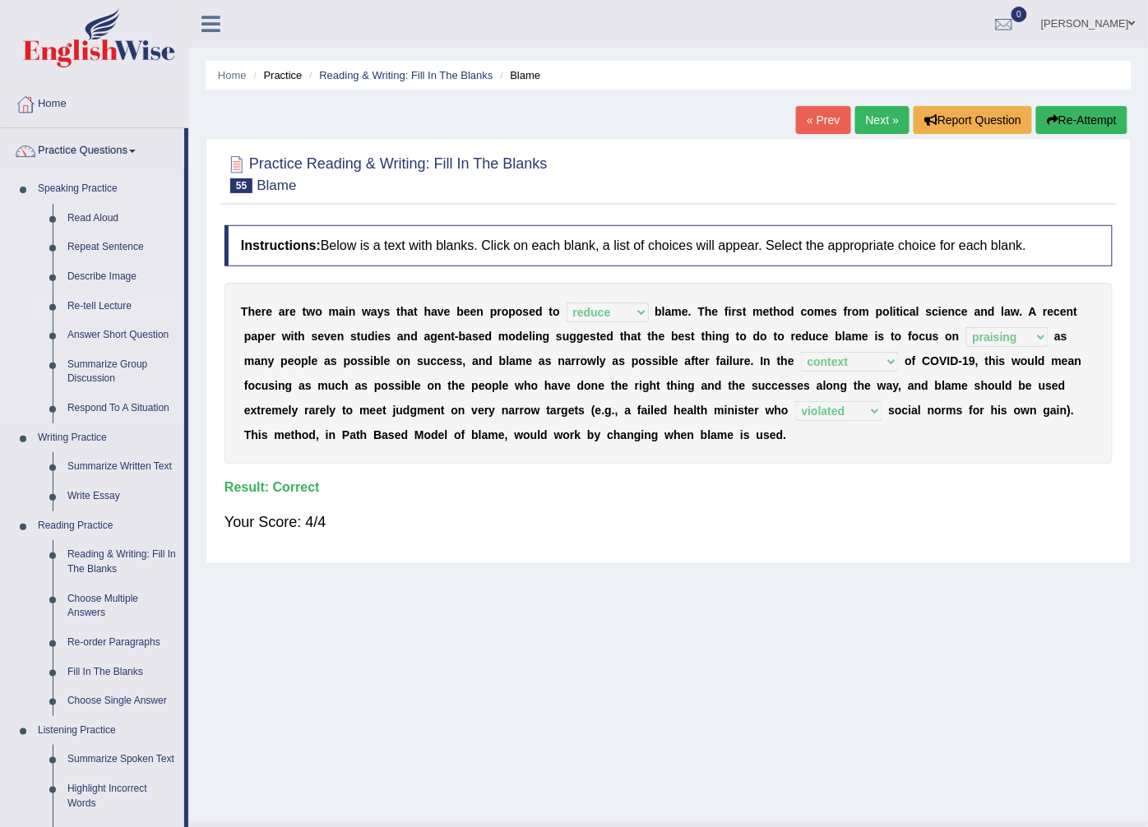
click at [113, 312] on link "Re-tell Lecture" at bounding box center [122, 307] width 124 height 30
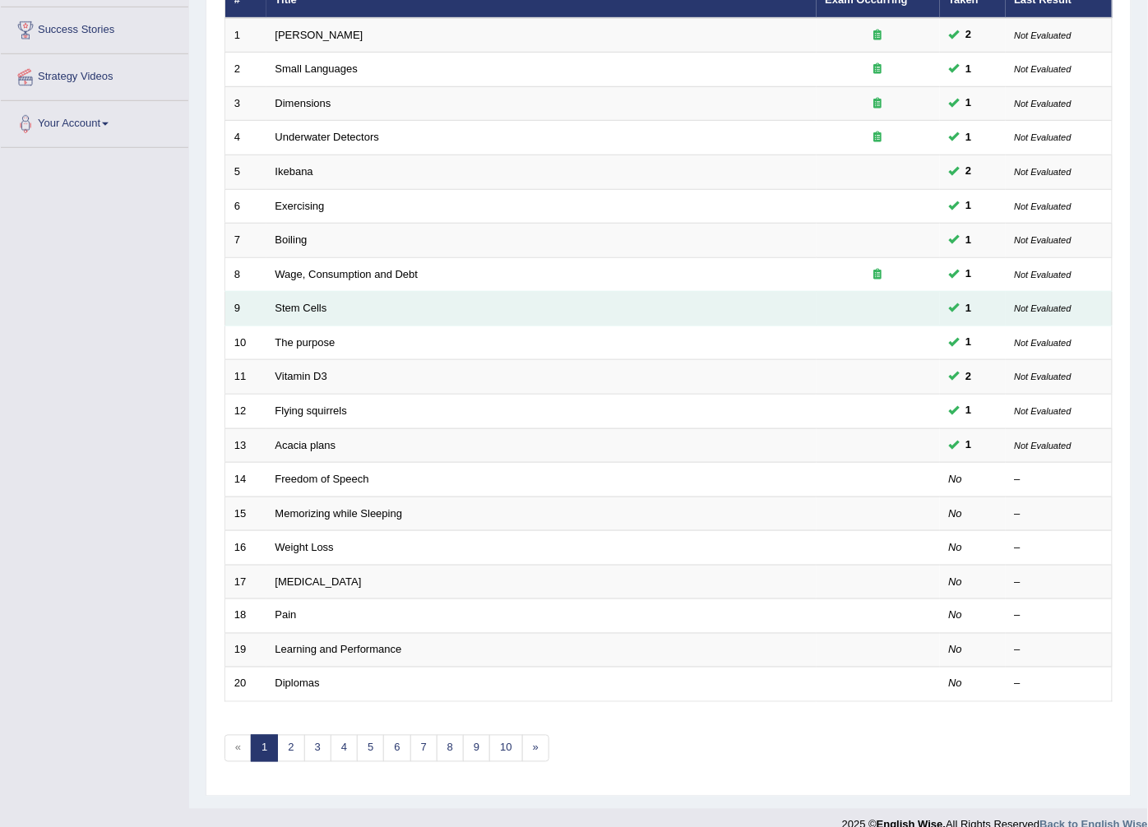
scroll to position [263, 0]
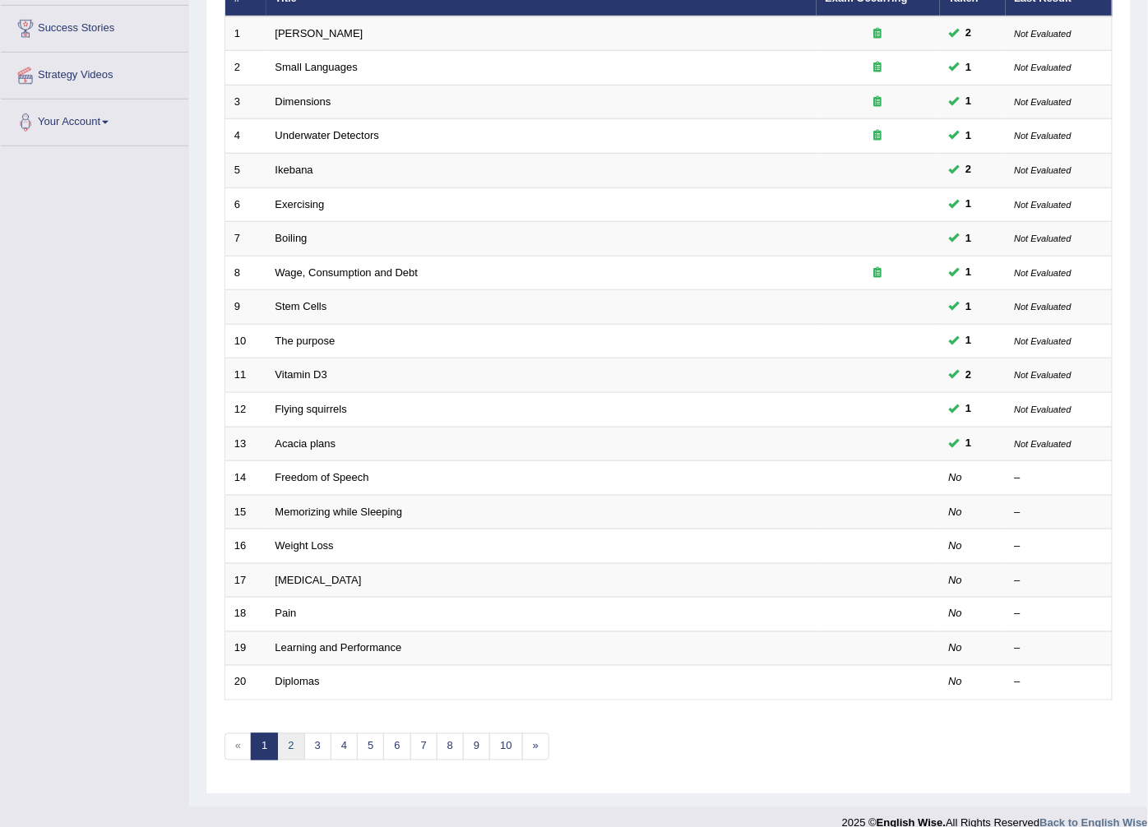
click at [284, 733] on link "2" at bounding box center [290, 746] width 27 height 27
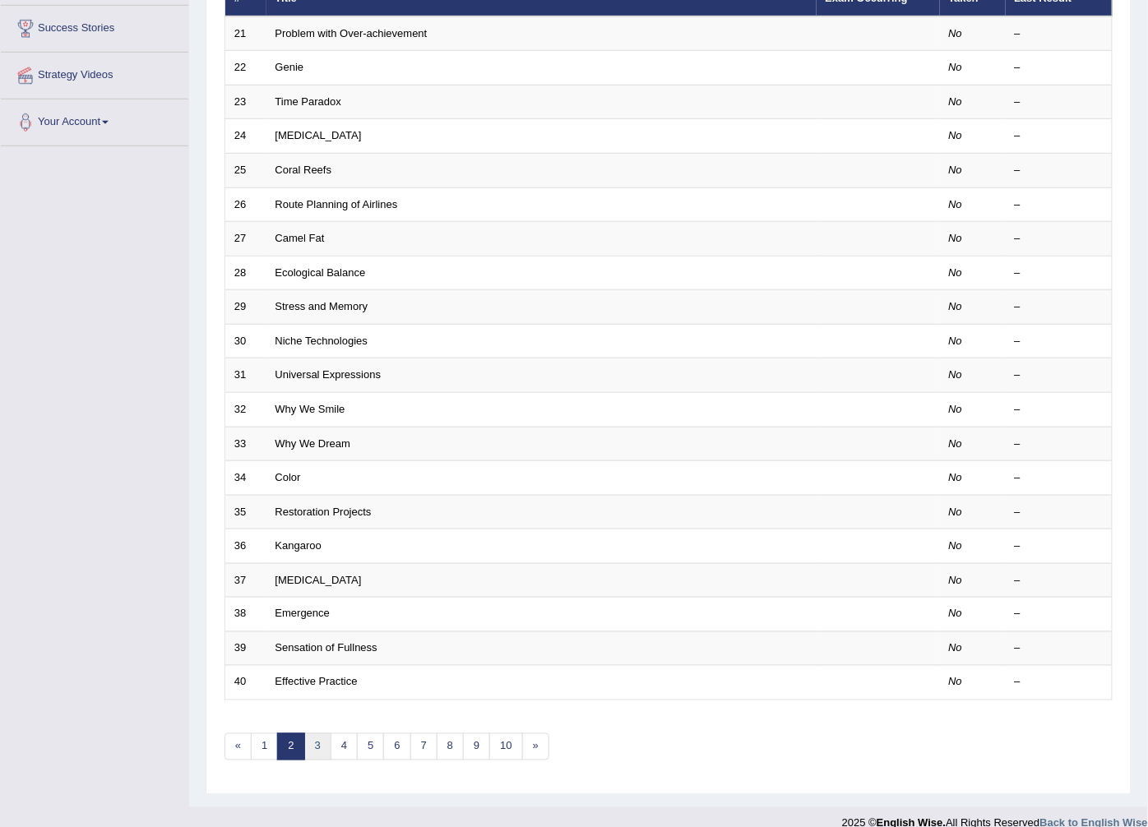
click at [316, 733] on link "3" at bounding box center [317, 746] width 27 height 27
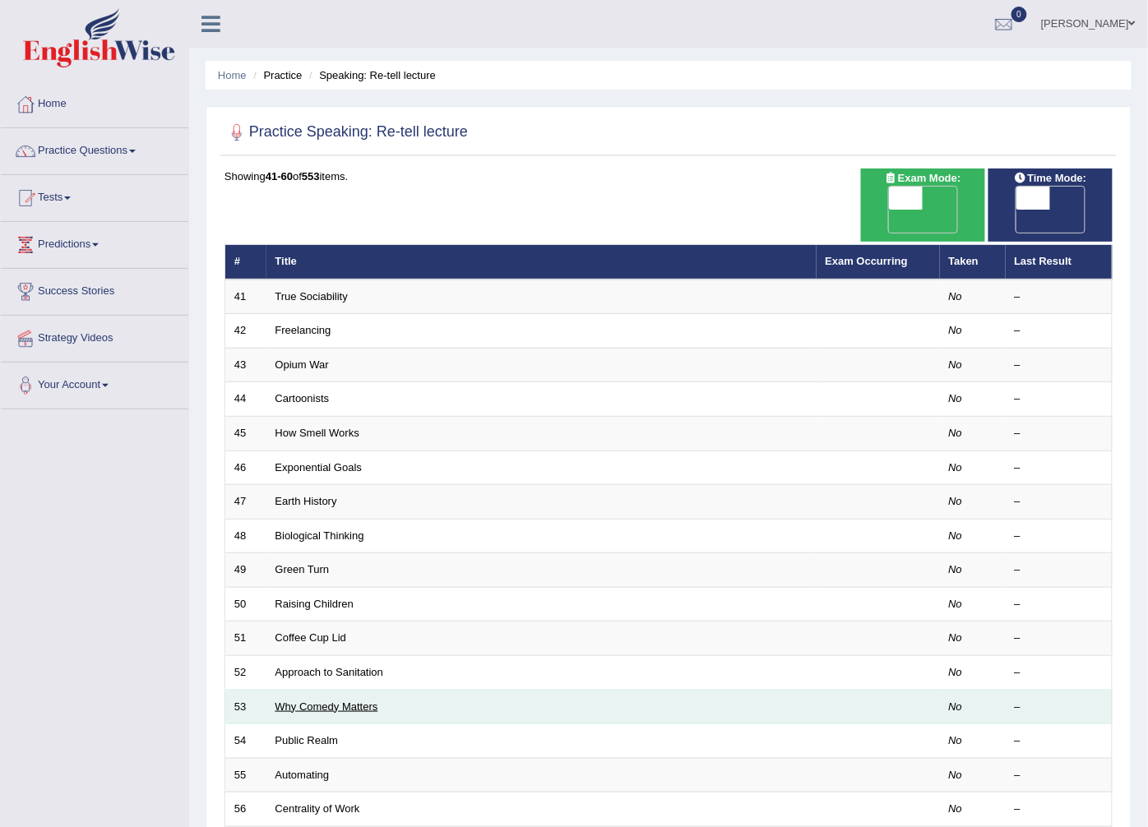
click at [322, 701] on link "Why Comedy Matters" at bounding box center [326, 707] width 103 height 12
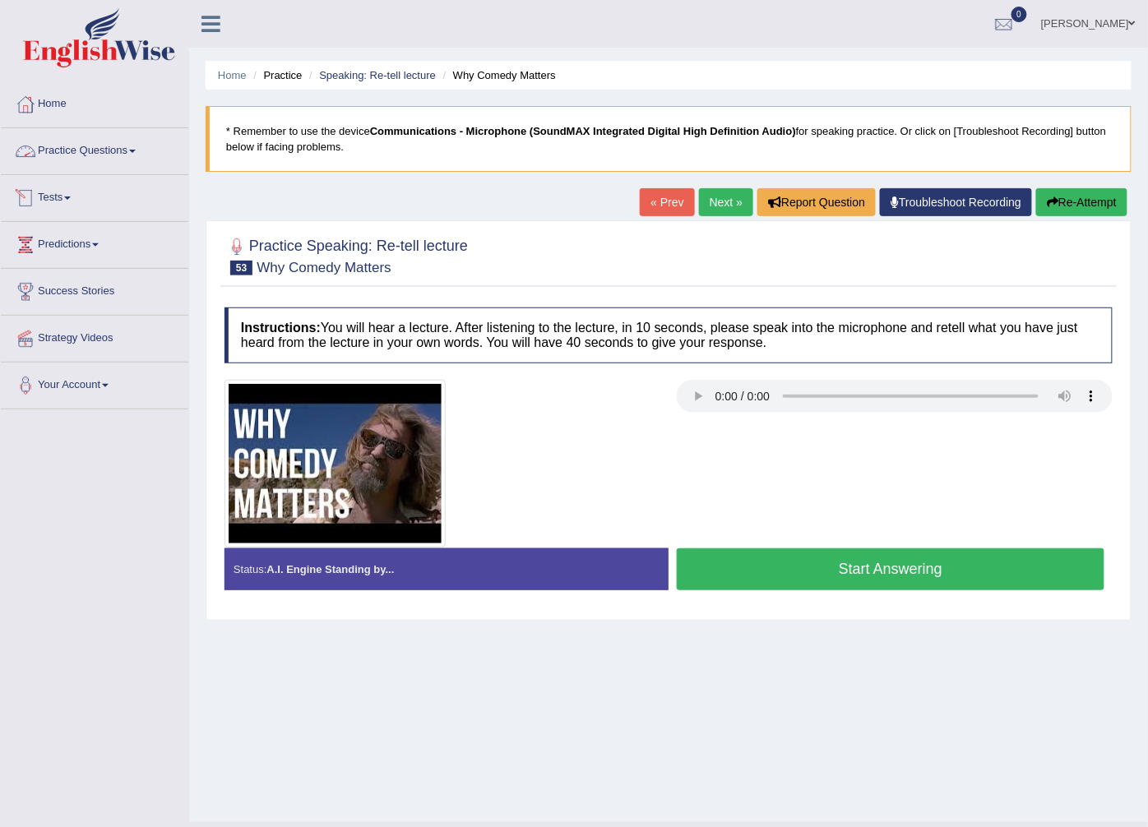
click at [86, 152] on link "Practice Questions" at bounding box center [94, 148] width 187 height 41
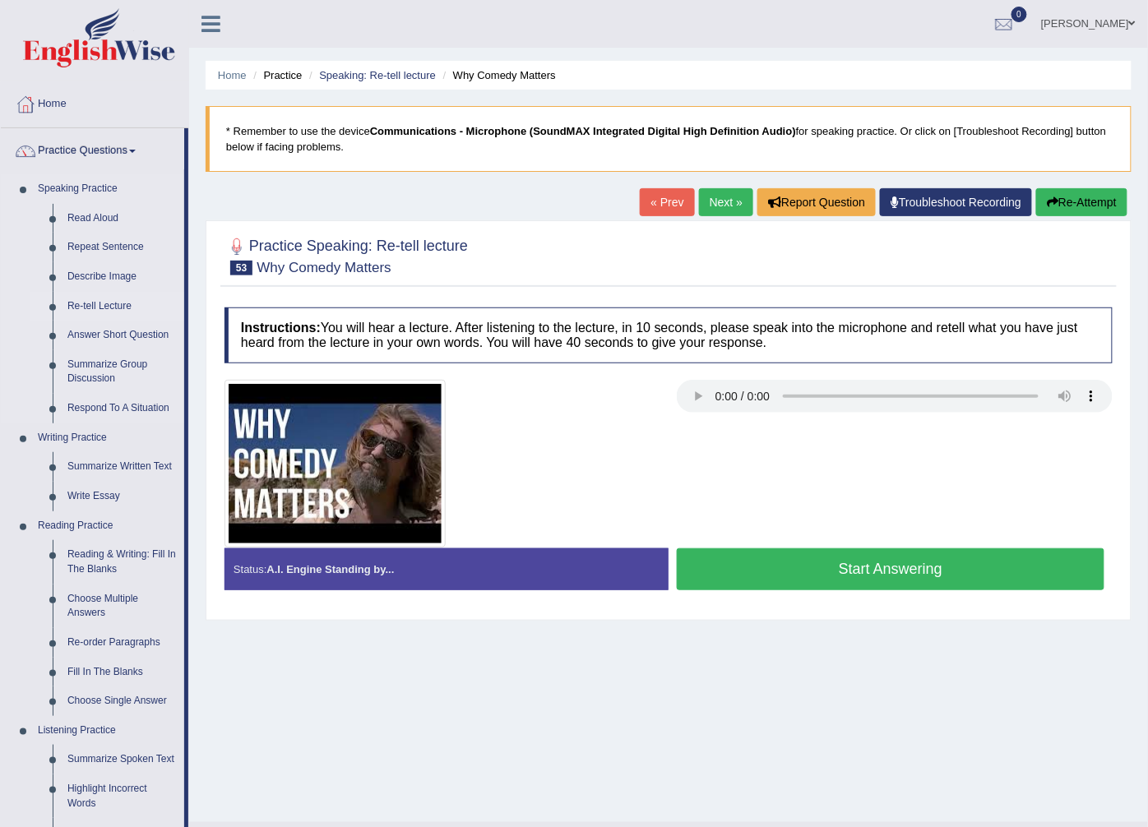
click at [111, 306] on link "Re-tell Lecture" at bounding box center [122, 307] width 124 height 30
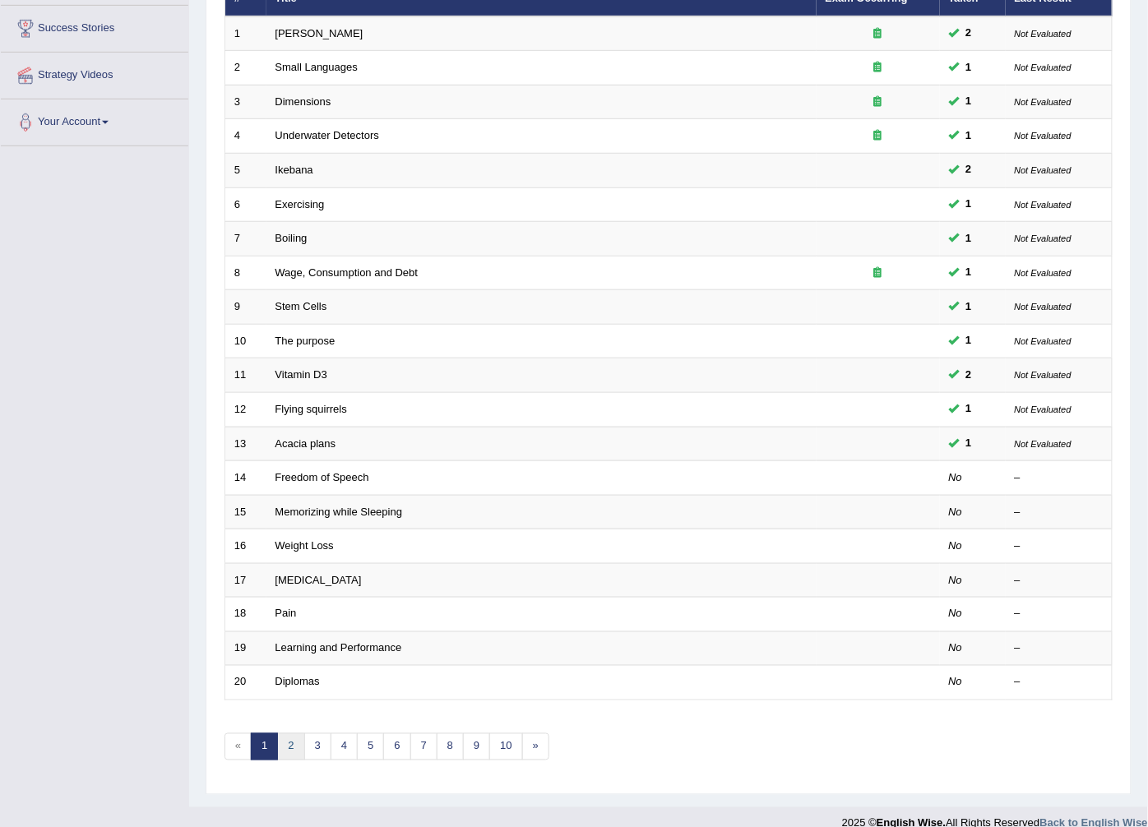
click at [294, 733] on link "2" at bounding box center [290, 746] width 27 height 27
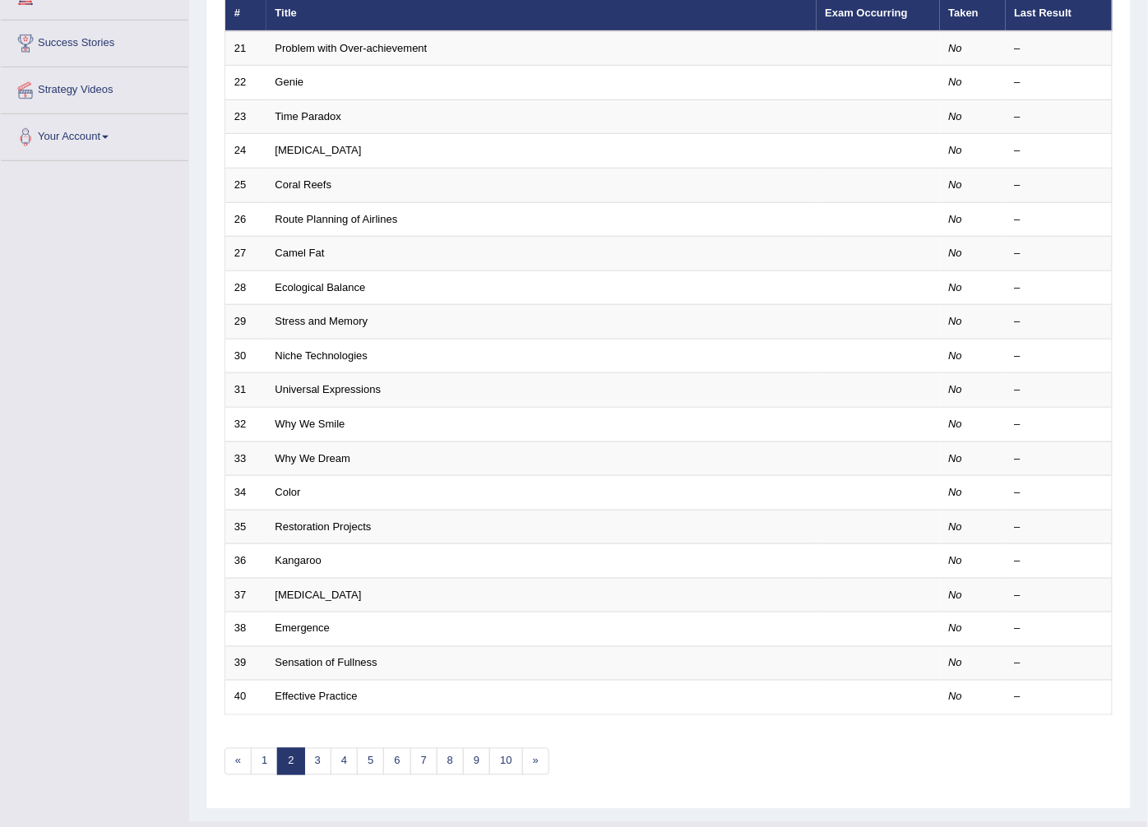
scroll to position [263, 0]
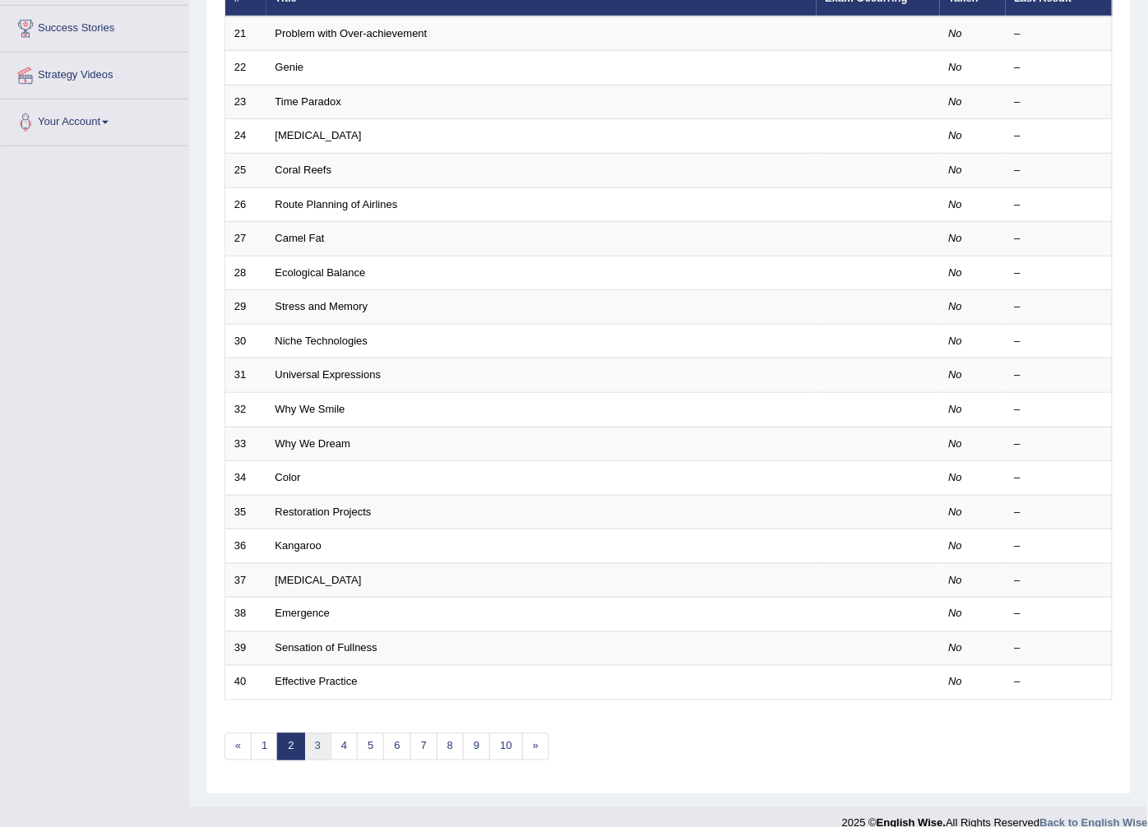
click at [318, 733] on link "3" at bounding box center [317, 746] width 27 height 27
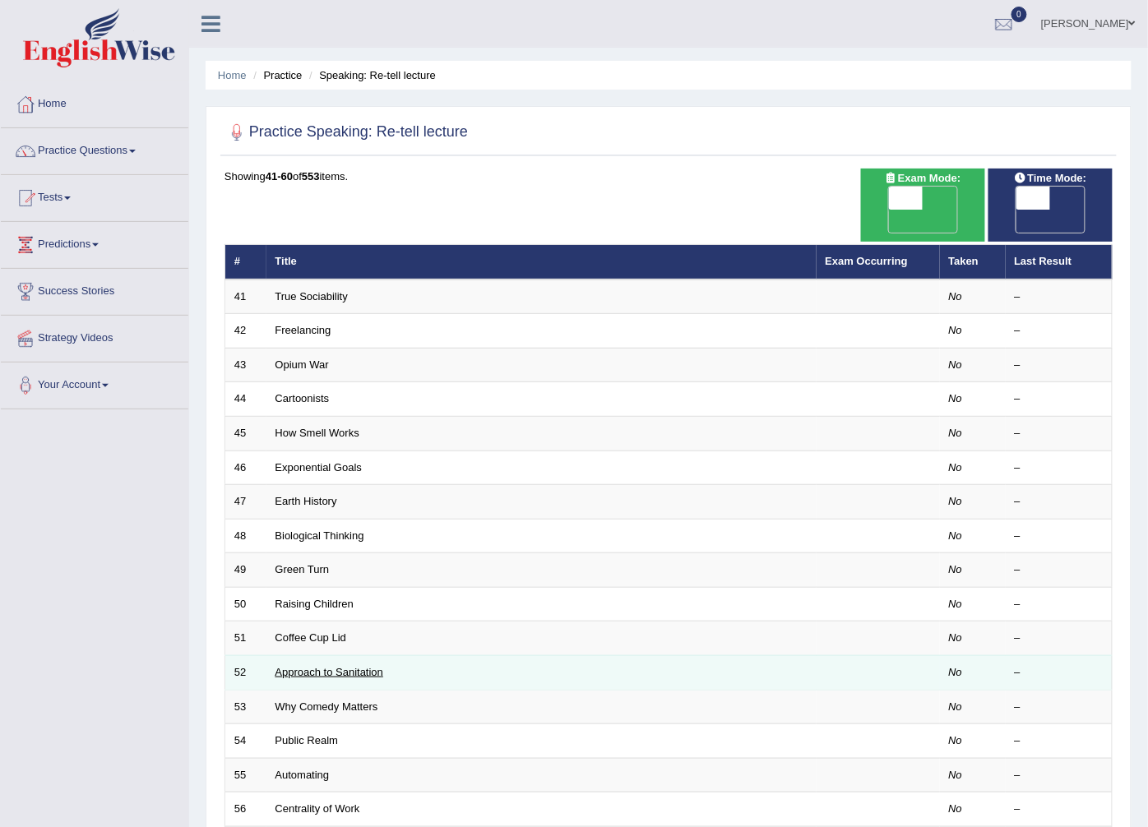
click at [322, 666] on link "Approach to Sanitation" at bounding box center [329, 672] width 109 height 12
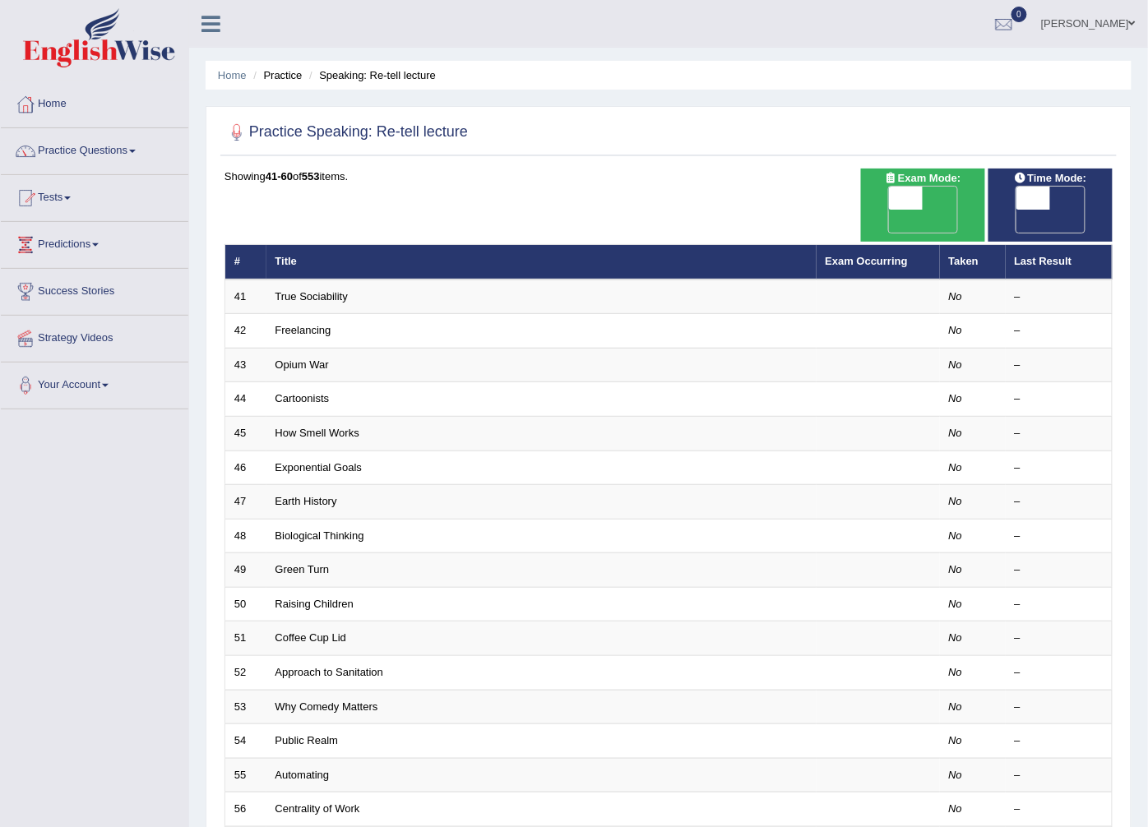
click at [901, 191] on span at bounding box center [906, 198] width 35 height 23
checkbox input "true"
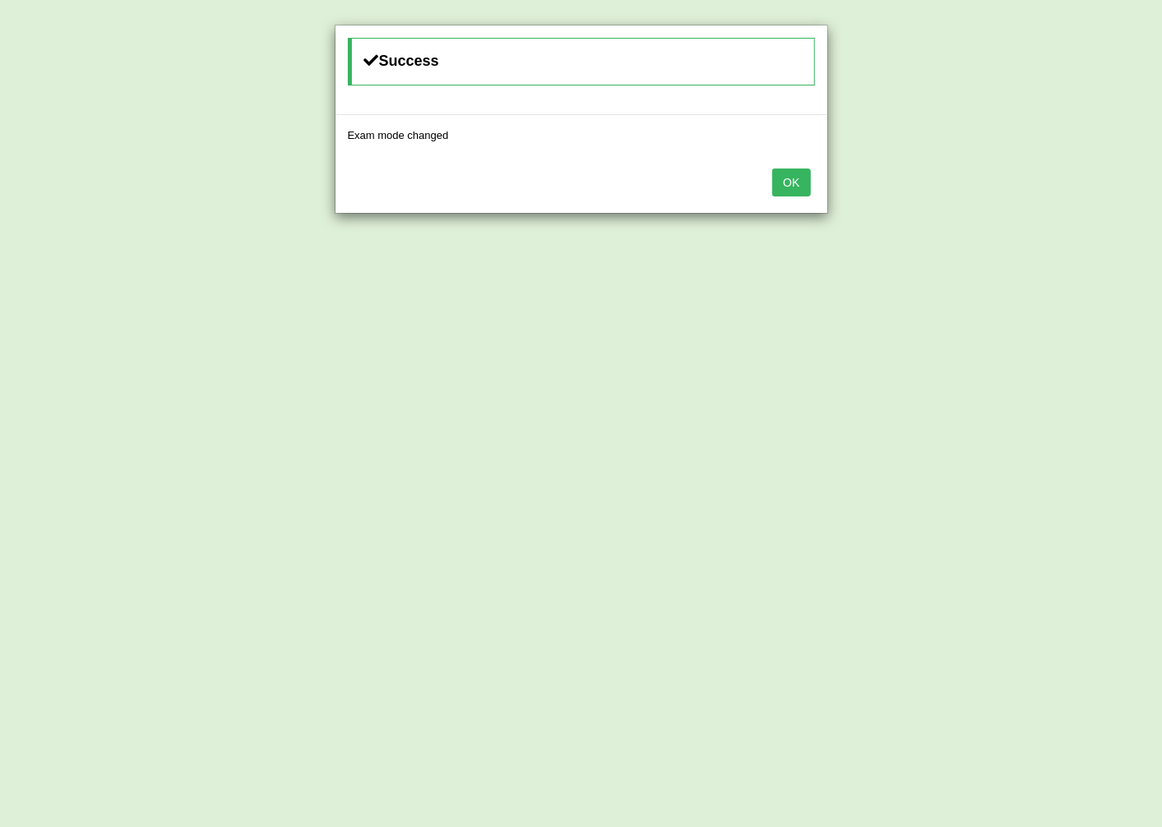
click at [776, 191] on button "OK" at bounding box center [791, 183] width 38 height 28
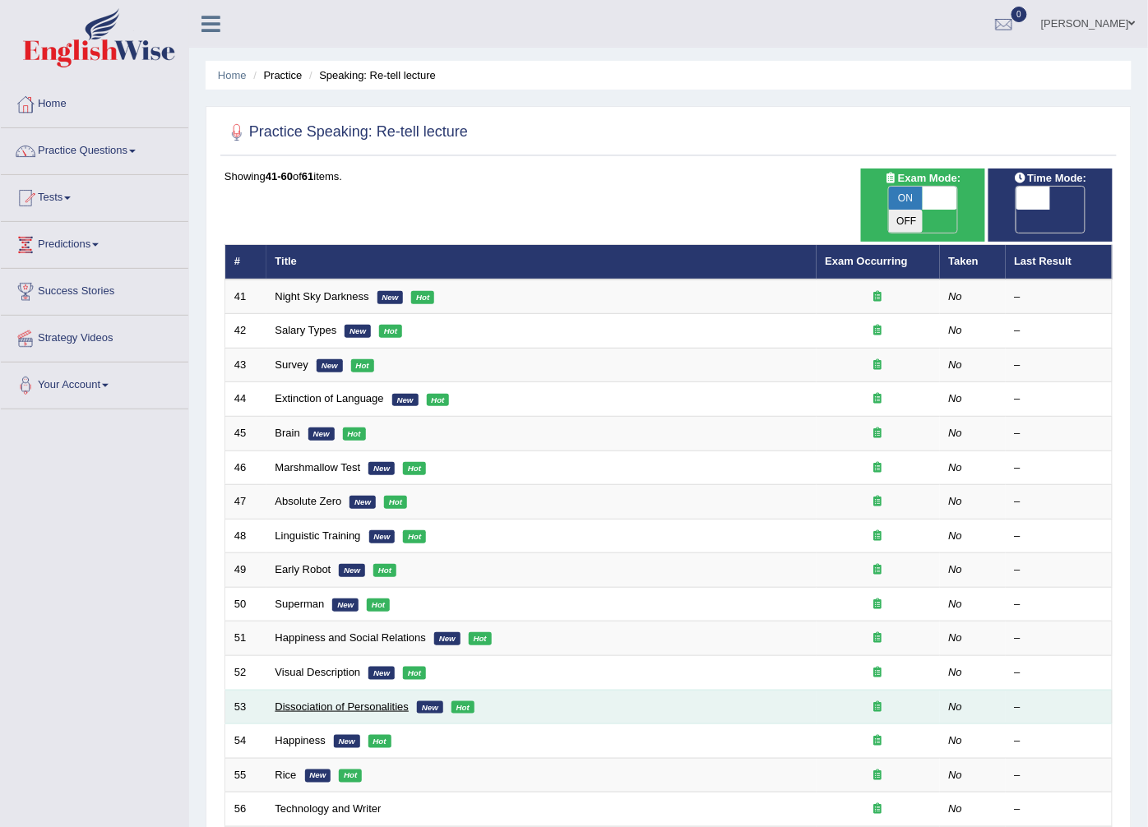
click at [286, 701] on link "Dissociation of Personalities" at bounding box center [342, 707] width 134 height 12
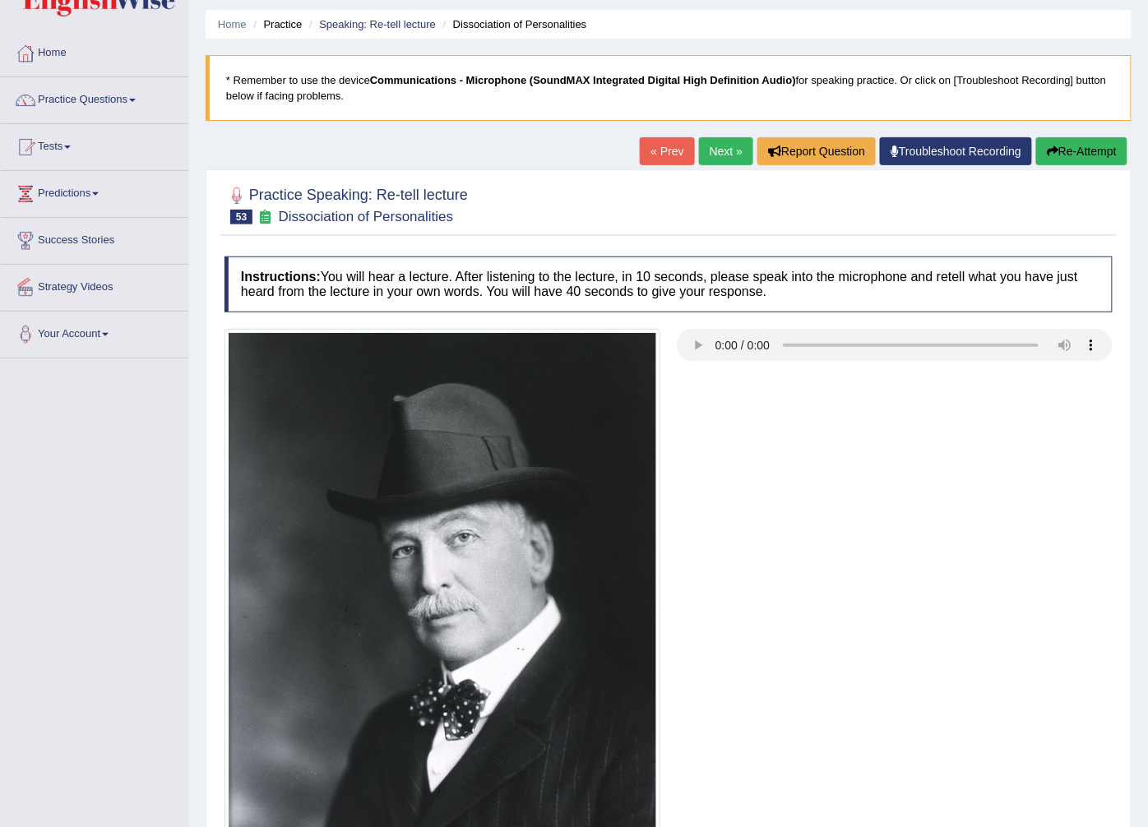
scroll to position [50, 0]
click at [95, 108] on link "Practice Questions" at bounding box center [94, 98] width 187 height 41
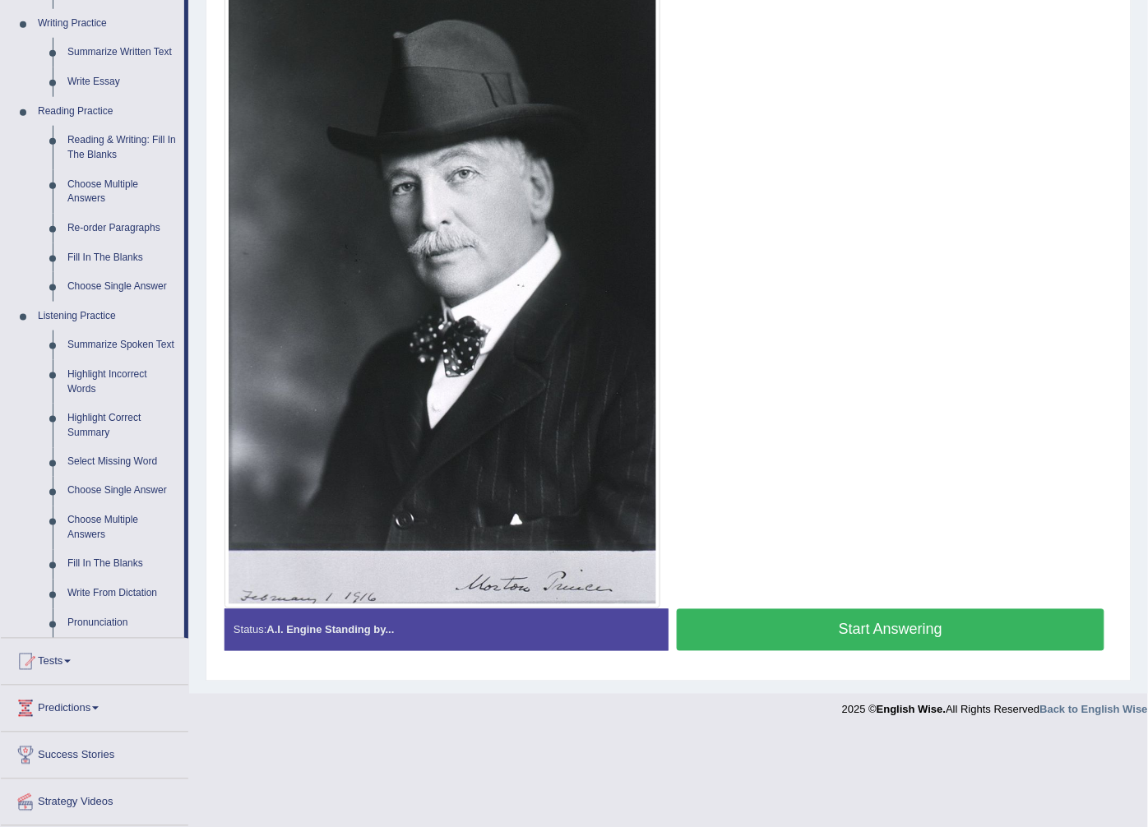
scroll to position [415, 0]
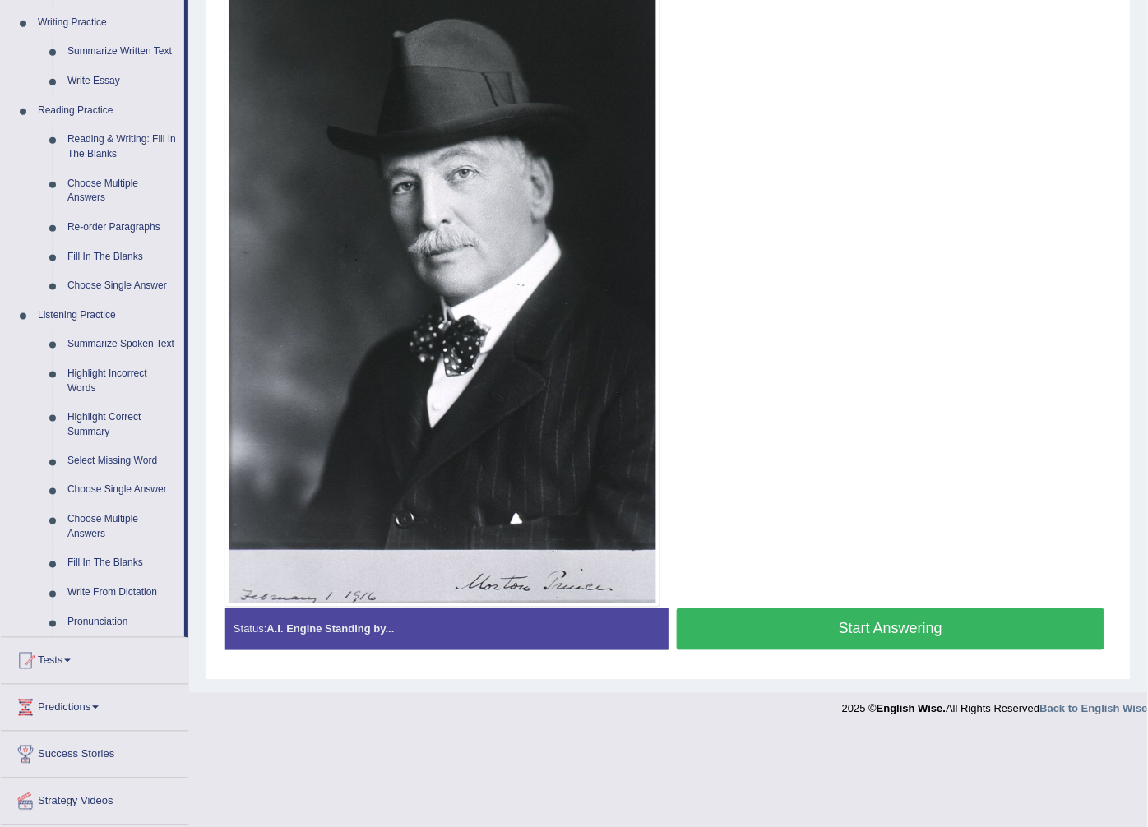
click at [757, 631] on button "Start Answering" at bounding box center [891, 629] width 428 height 42
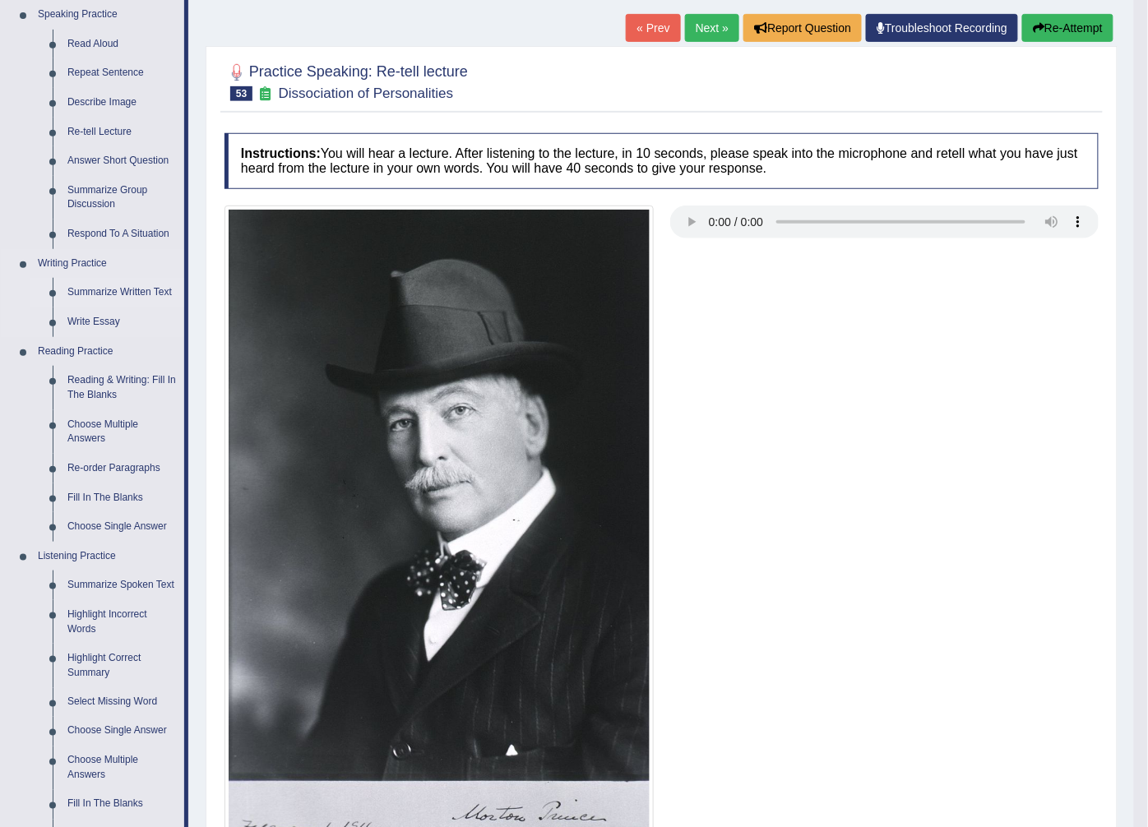
scroll to position [183, 0]
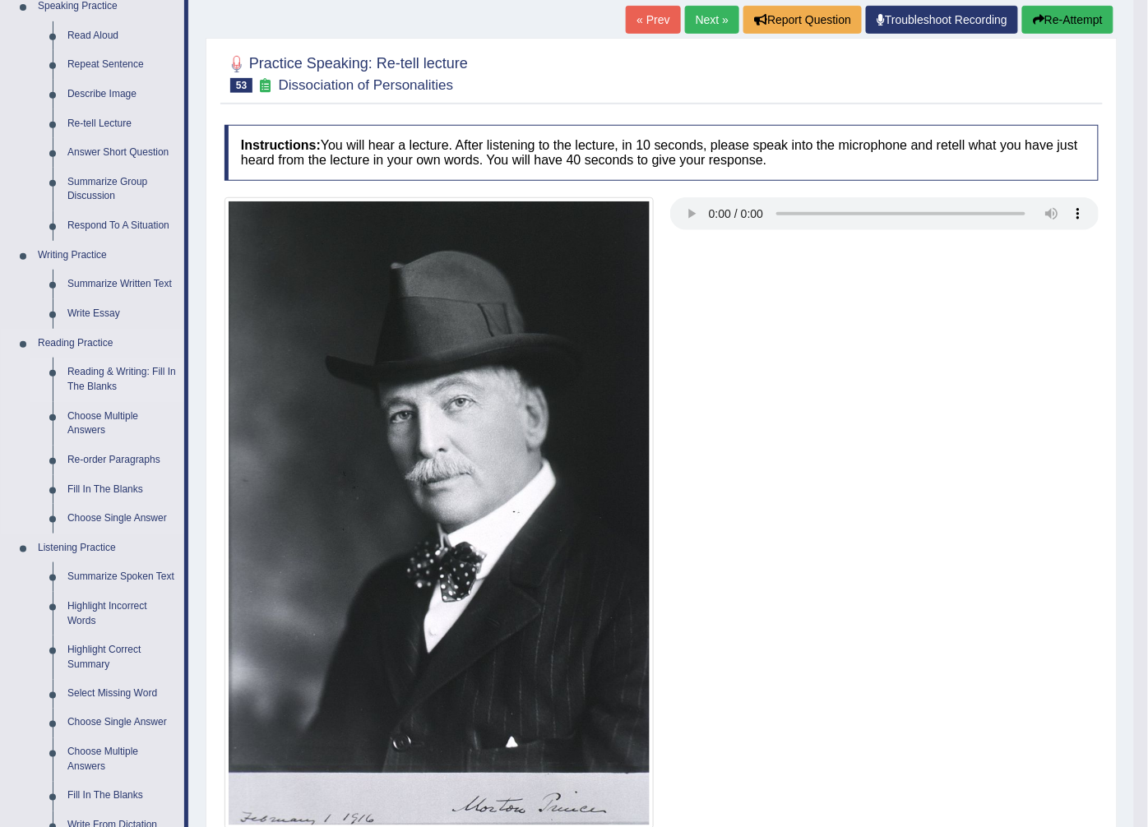
click at [104, 371] on link "Reading & Writing: Fill In The Blanks" at bounding box center [122, 380] width 124 height 44
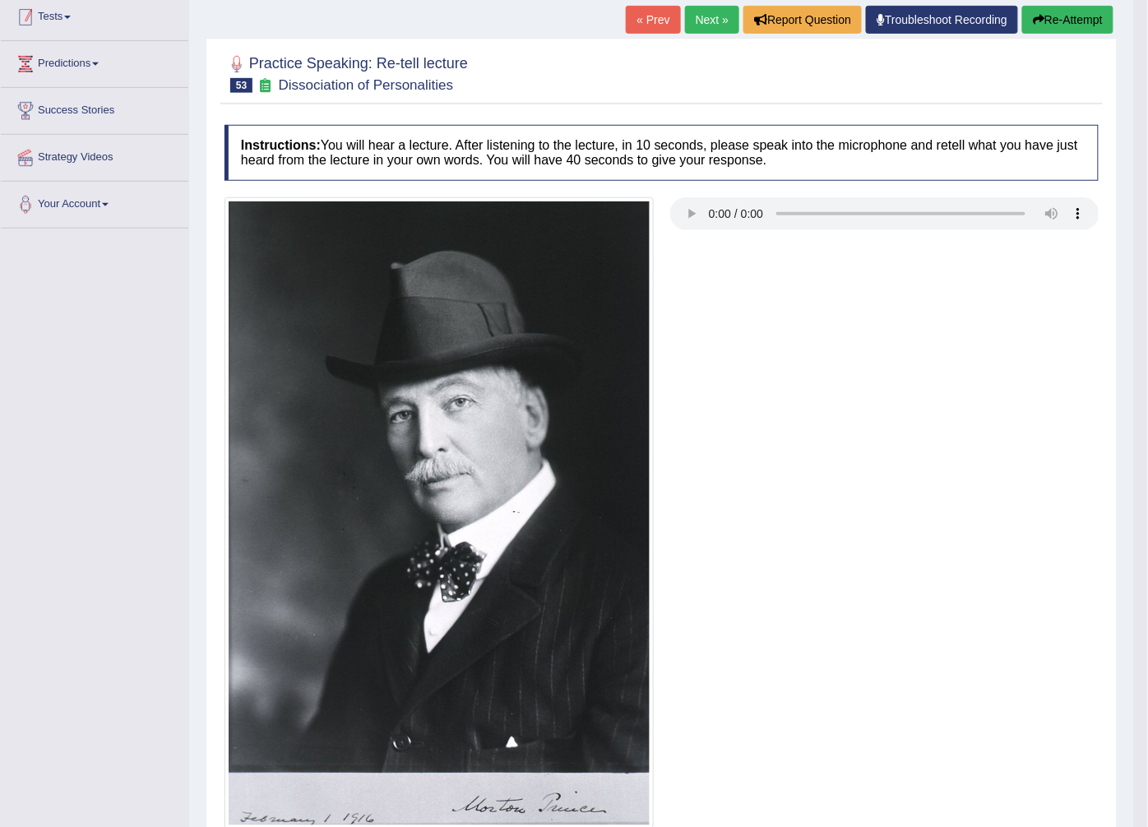
scroll to position [236, 0]
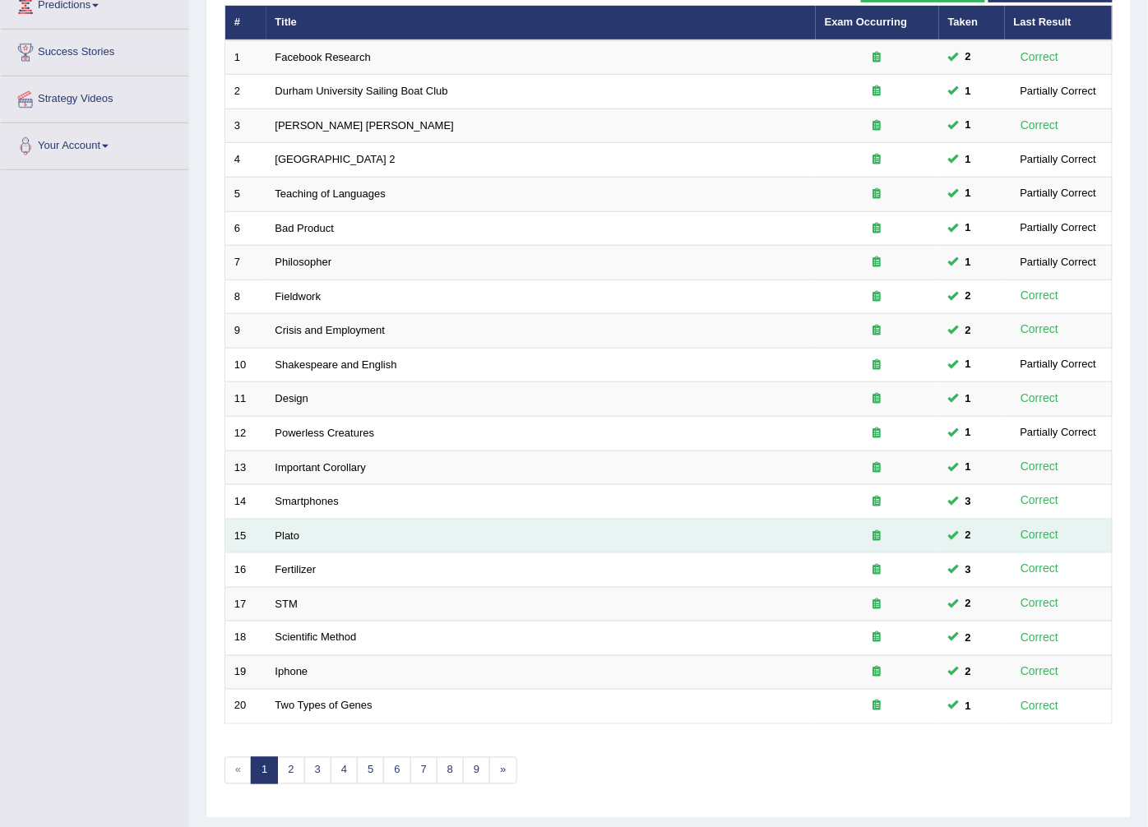
scroll to position [263, 0]
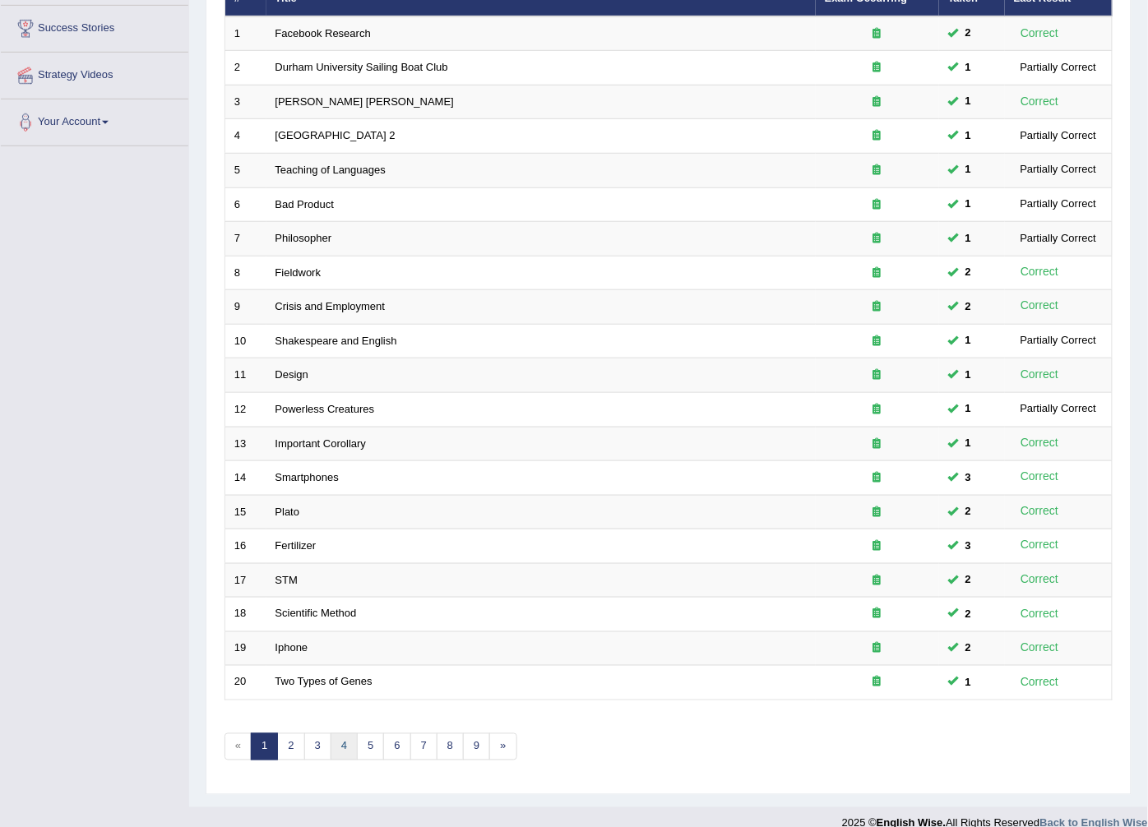
click at [335, 733] on link "4" at bounding box center [344, 746] width 27 height 27
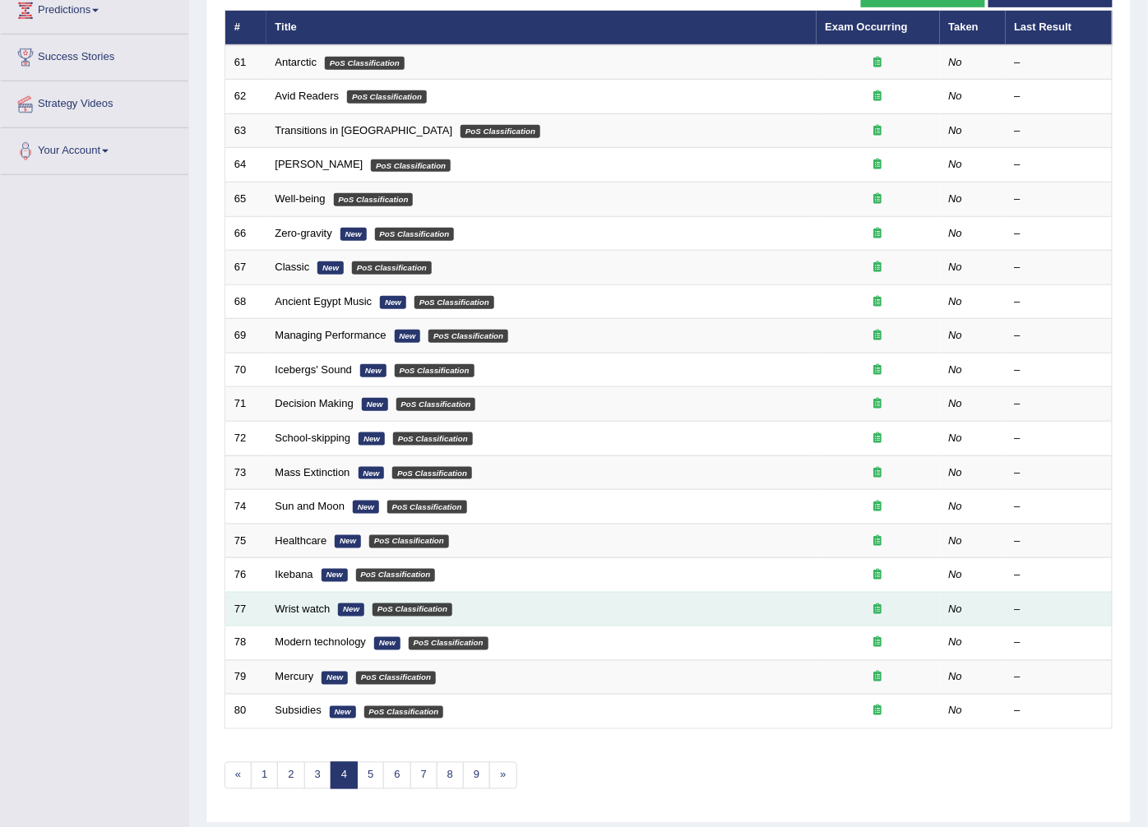
scroll to position [263, 0]
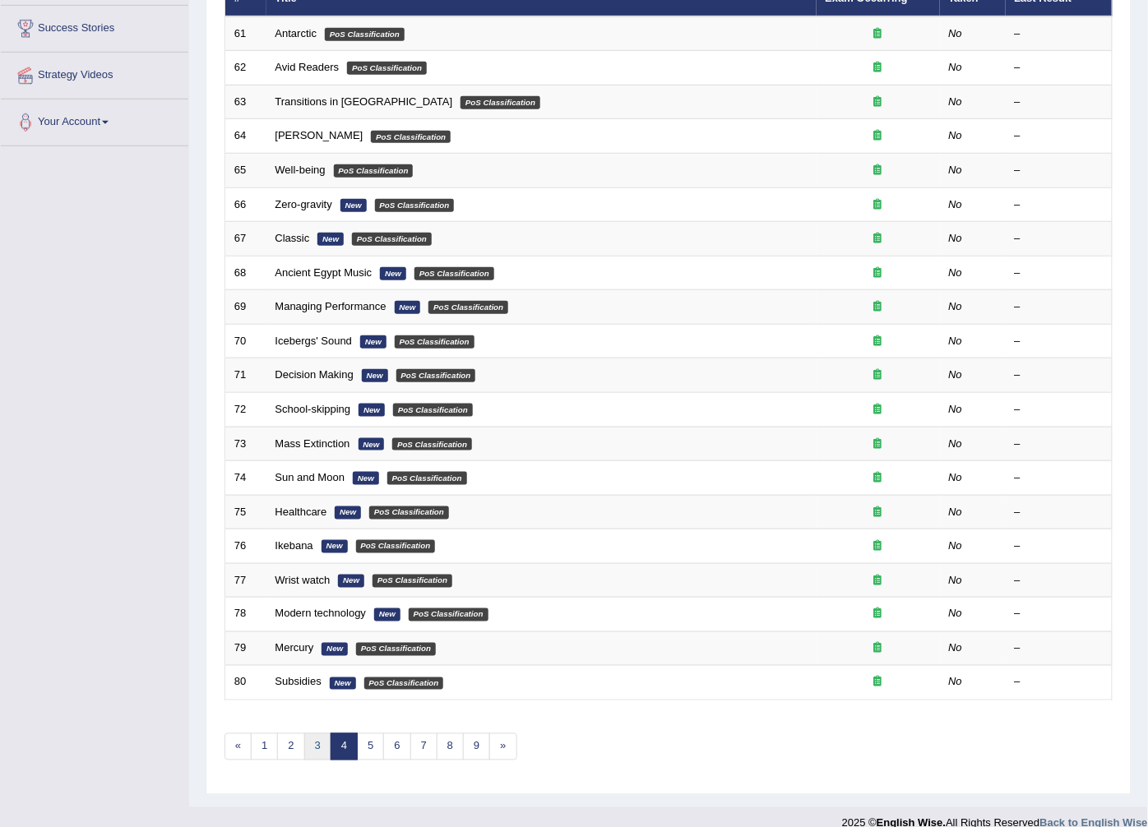
click at [316, 733] on link "3" at bounding box center [317, 746] width 27 height 27
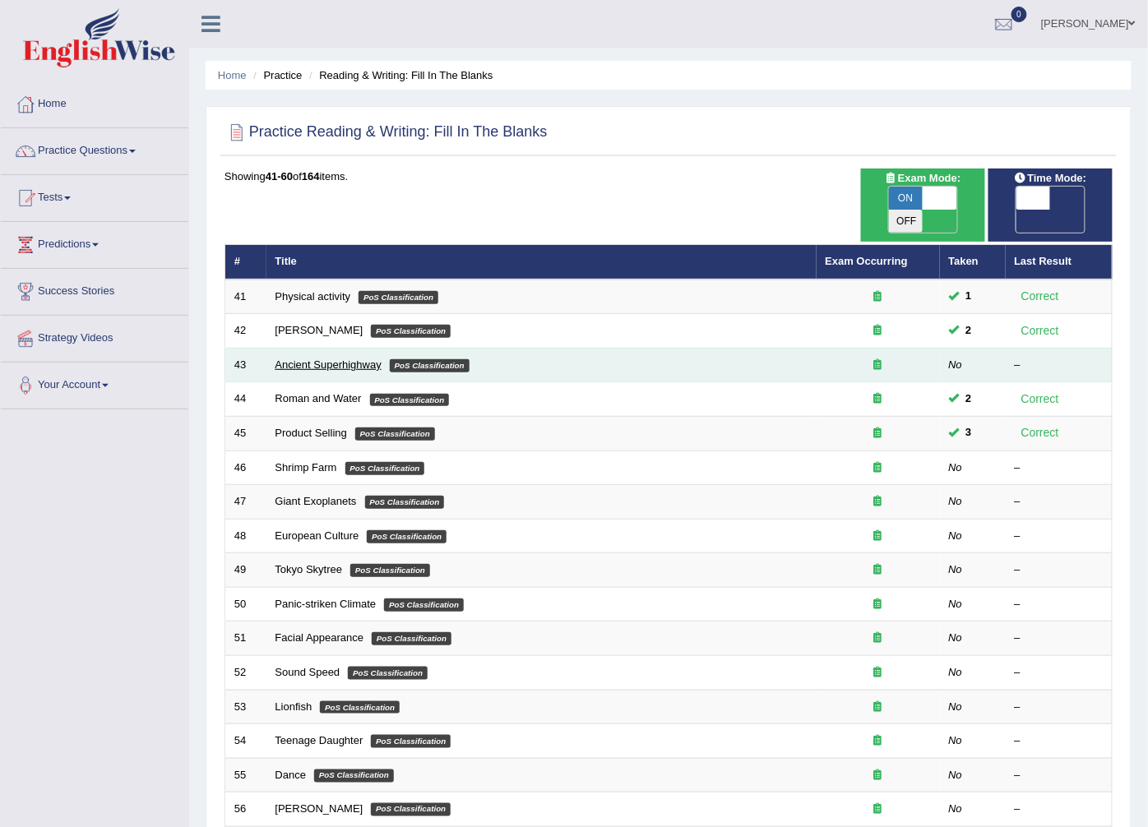
click at [338, 358] on link "Ancient Superhighway" at bounding box center [328, 364] width 106 height 12
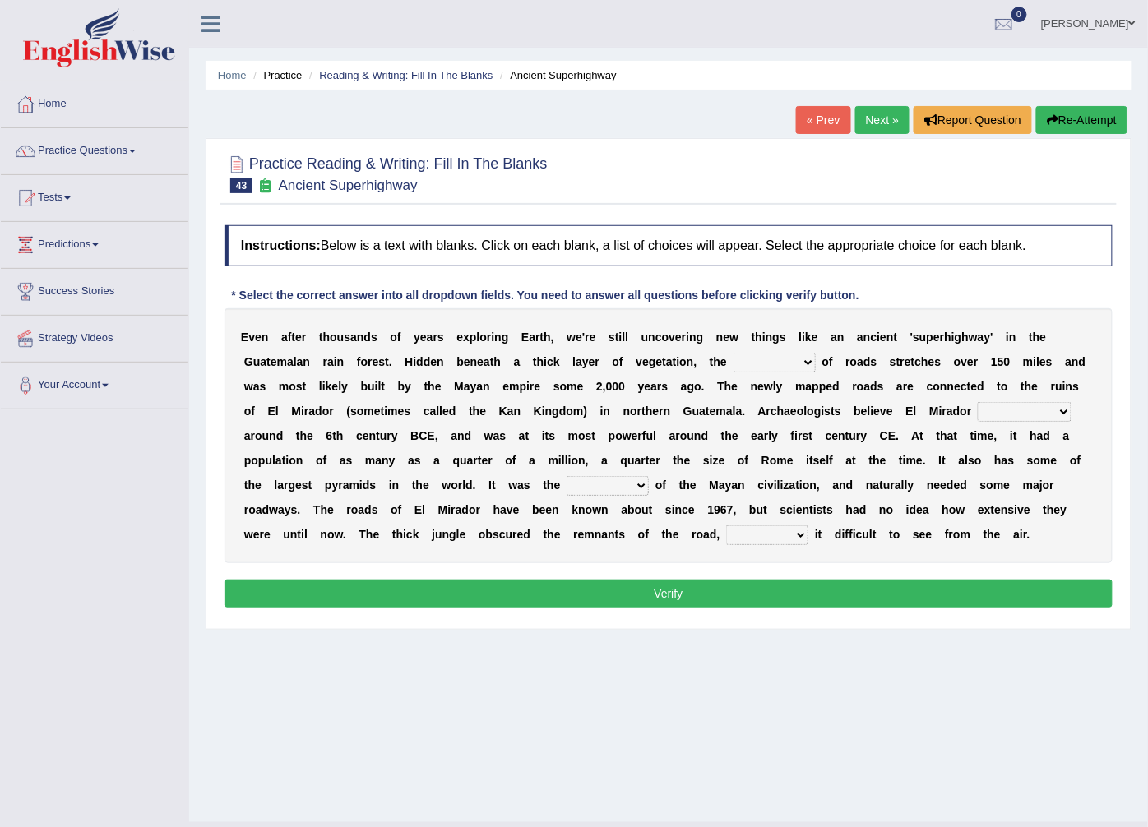
click at [733, 360] on select "network surface interface width" at bounding box center [774, 363] width 82 height 20
select select "surface"
click at [733, 354] on select "network surface interface width" at bounding box center [774, 363] width 82 height 20
click at [978, 412] on select "has founded founded was founded was found" at bounding box center [1025, 412] width 94 height 20
select select "was founded"
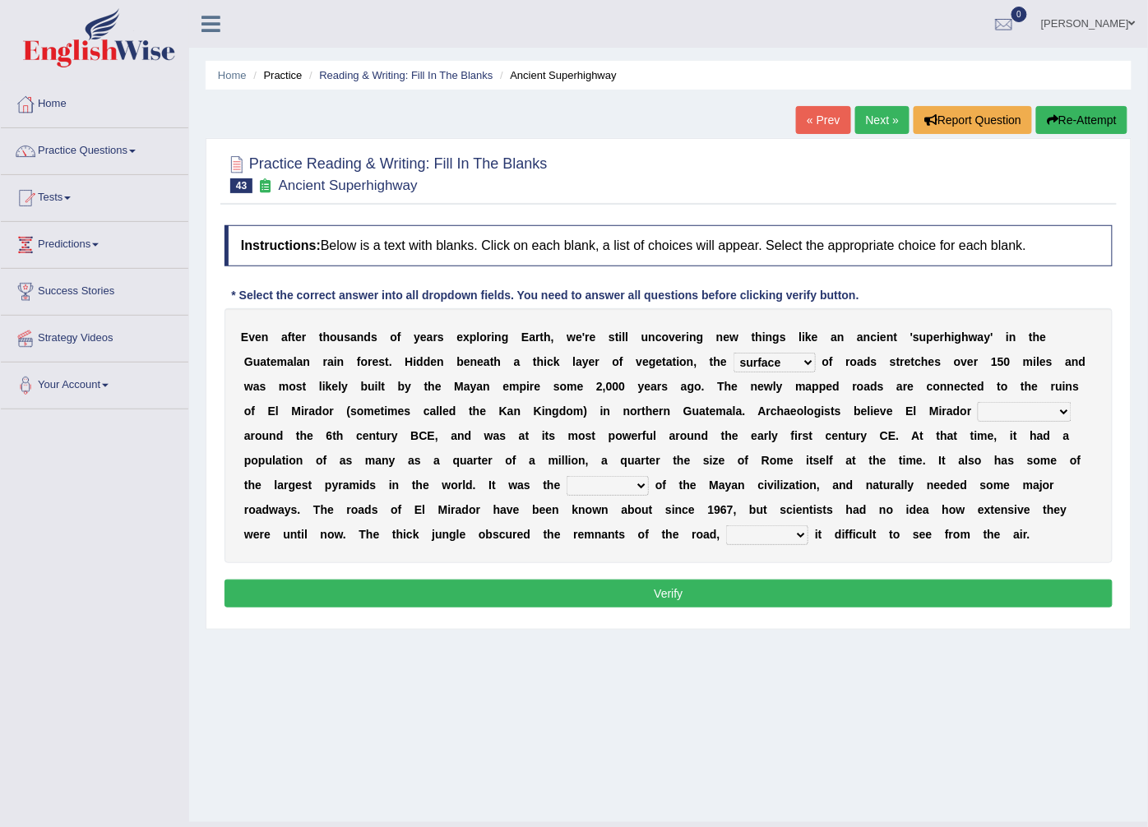
click at [978, 403] on select "has founded founded was founded was found" at bounding box center [1025, 412] width 94 height 20
click at [649, 476] on select "volume heart column facet" at bounding box center [608, 486] width 82 height 20
select select "heart"
click at [649, 476] on select "volume heart column facet" at bounding box center [608, 486] width 82 height 20
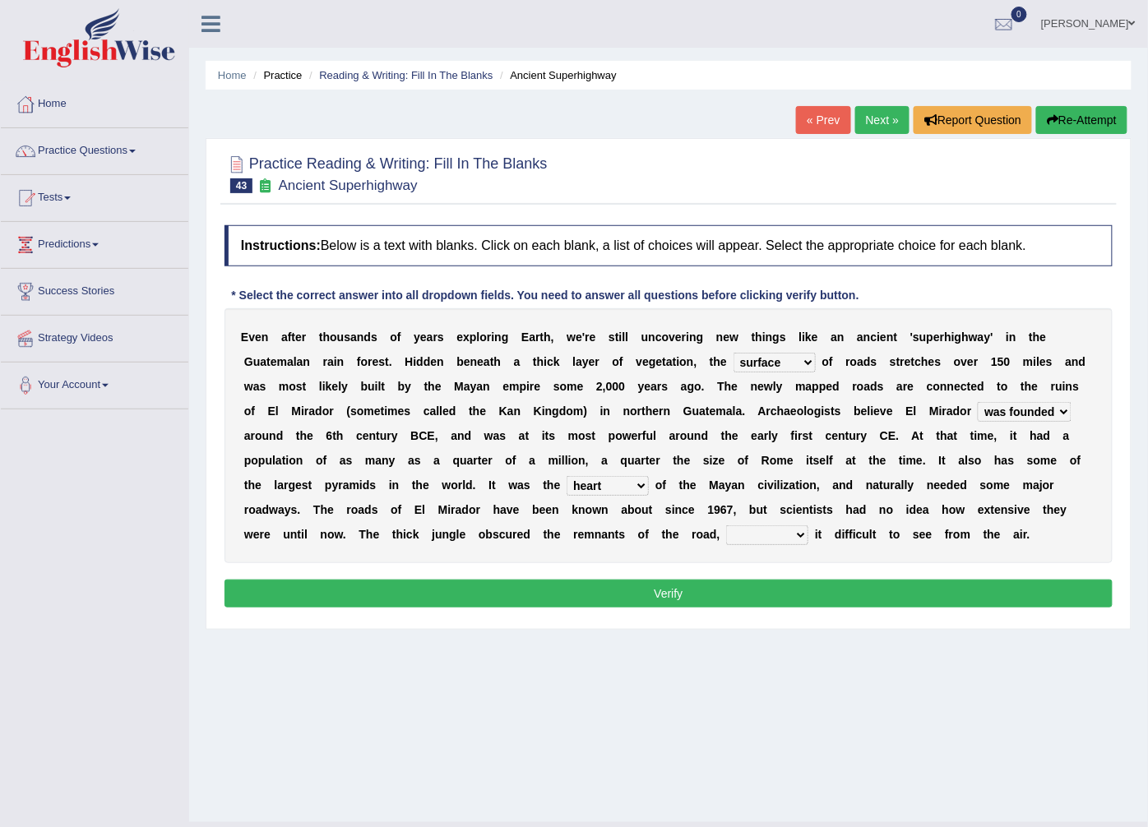
click at [649, 476] on select "volume heart column facet" at bounding box center [608, 486] width 82 height 20
click at [808, 525] on select "makes making make made" at bounding box center [767, 535] width 82 height 20
select select "make"
click at [808, 525] on select "makes making make made" at bounding box center [767, 535] width 82 height 20
click at [981, 601] on button "Verify" at bounding box center [668, 594] width 888 height 28
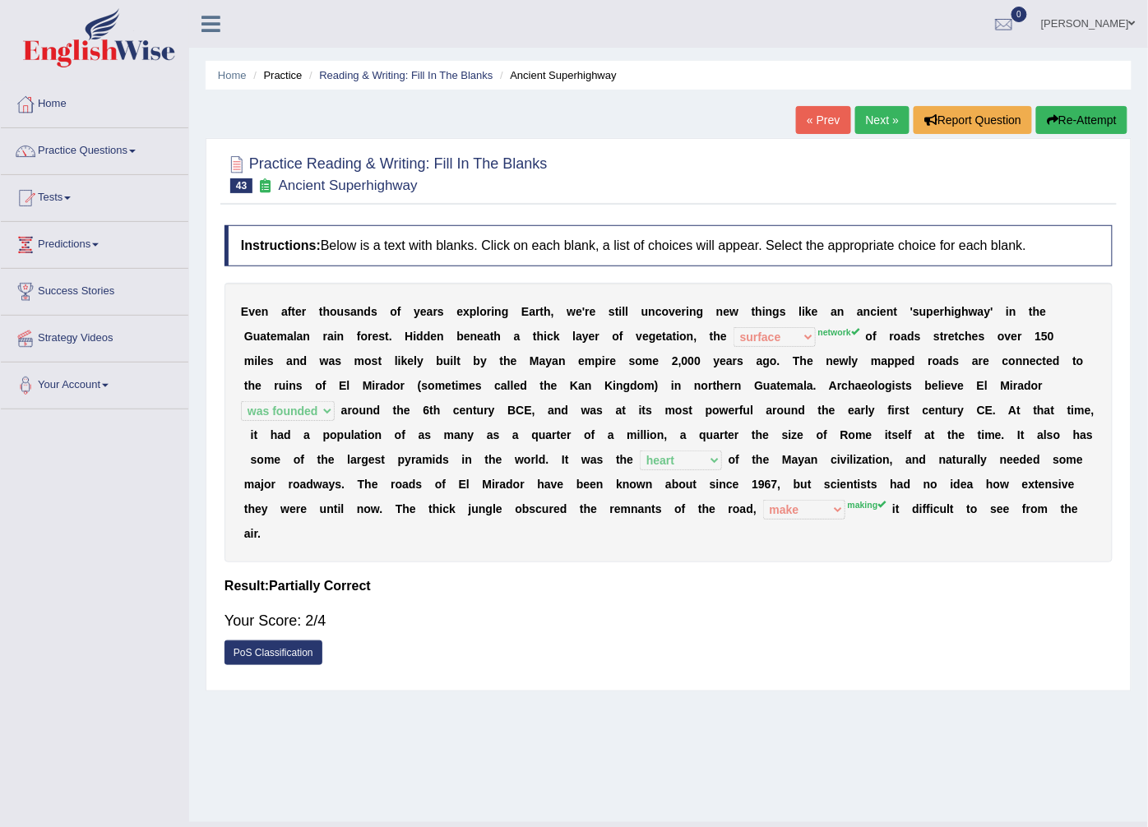
click at [1071, 111] on button "Re-Attempt" at bounding box center [1081, 120] width 91 height 28
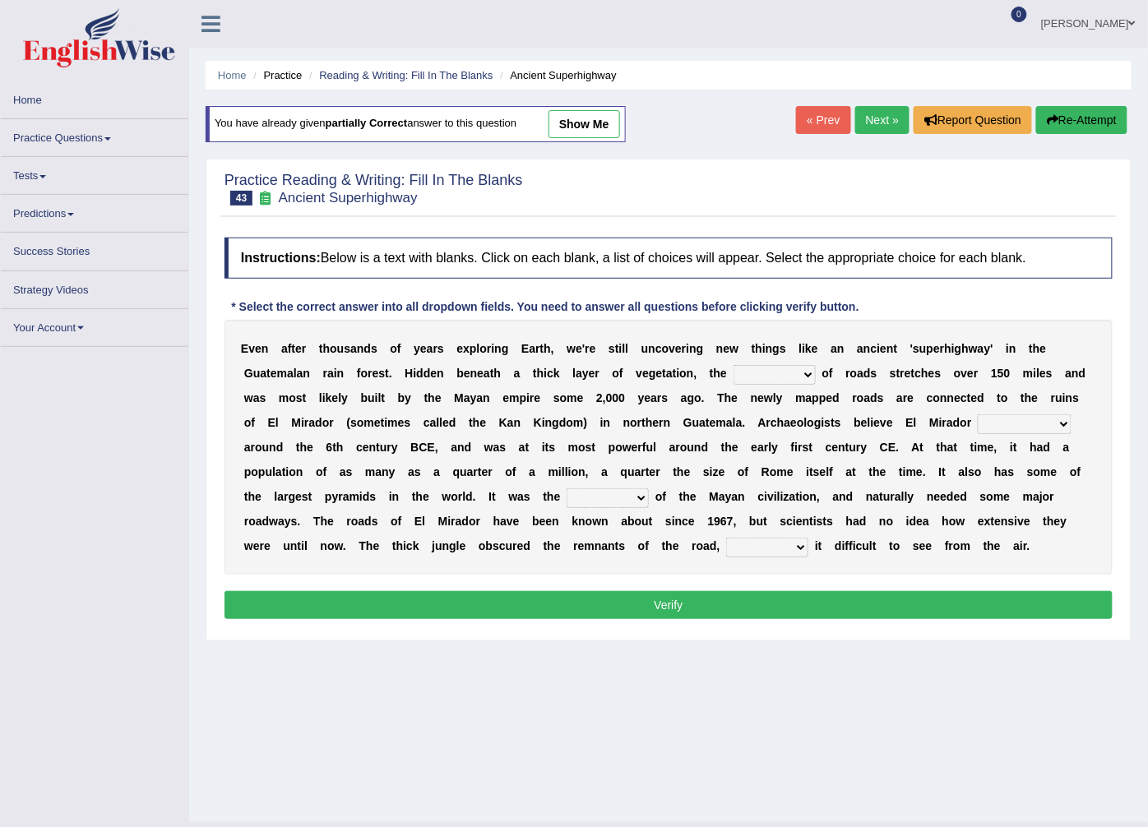
click at [733, 373] on select "network surface interface width" at bounding box center [774, 375] width 82 height 20
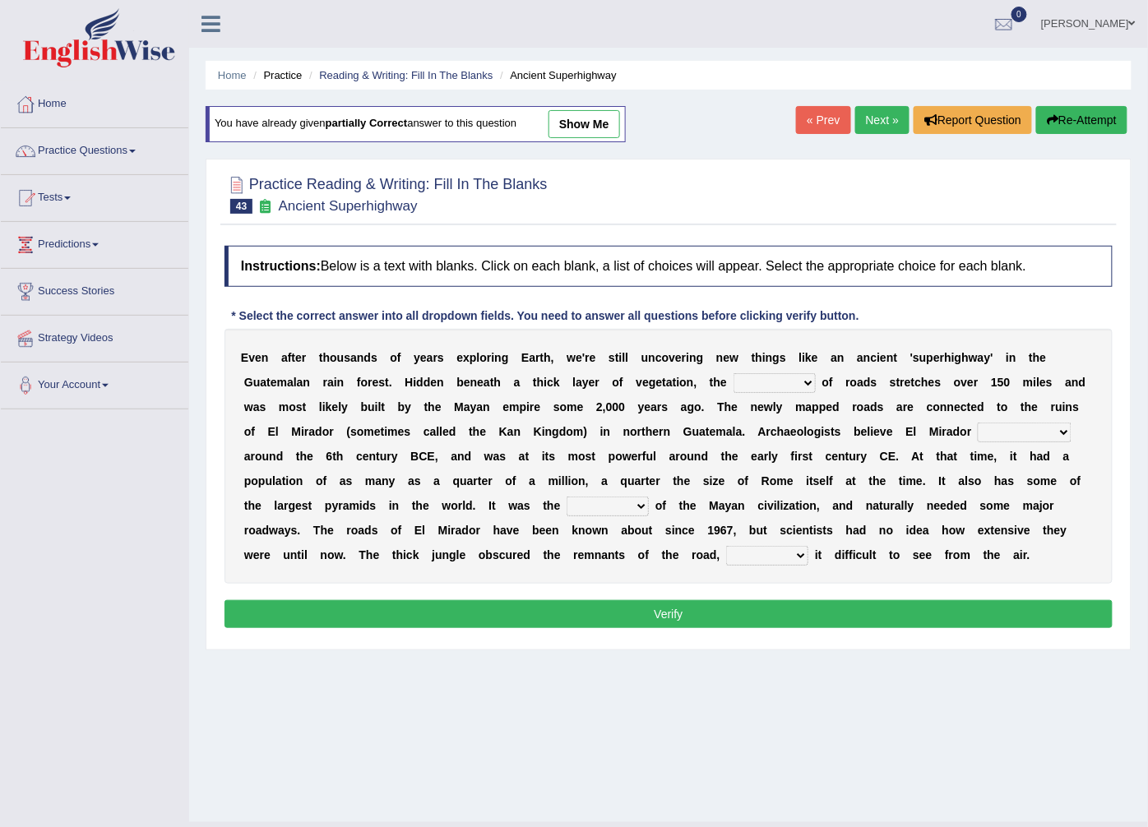
select select "network"
click at [733, 374] on select "network surface interface width" at bounding box center [774, 383] width 82 height 20
click at [978, 428] on select "has founded founded was founded was found" at bounding box center [1025, 433] width 94 height 20
select select "was founded"
click at [978, 423] on select "has founded founded was founded was found" at bounding box center [1025, 433] width 94 height 20
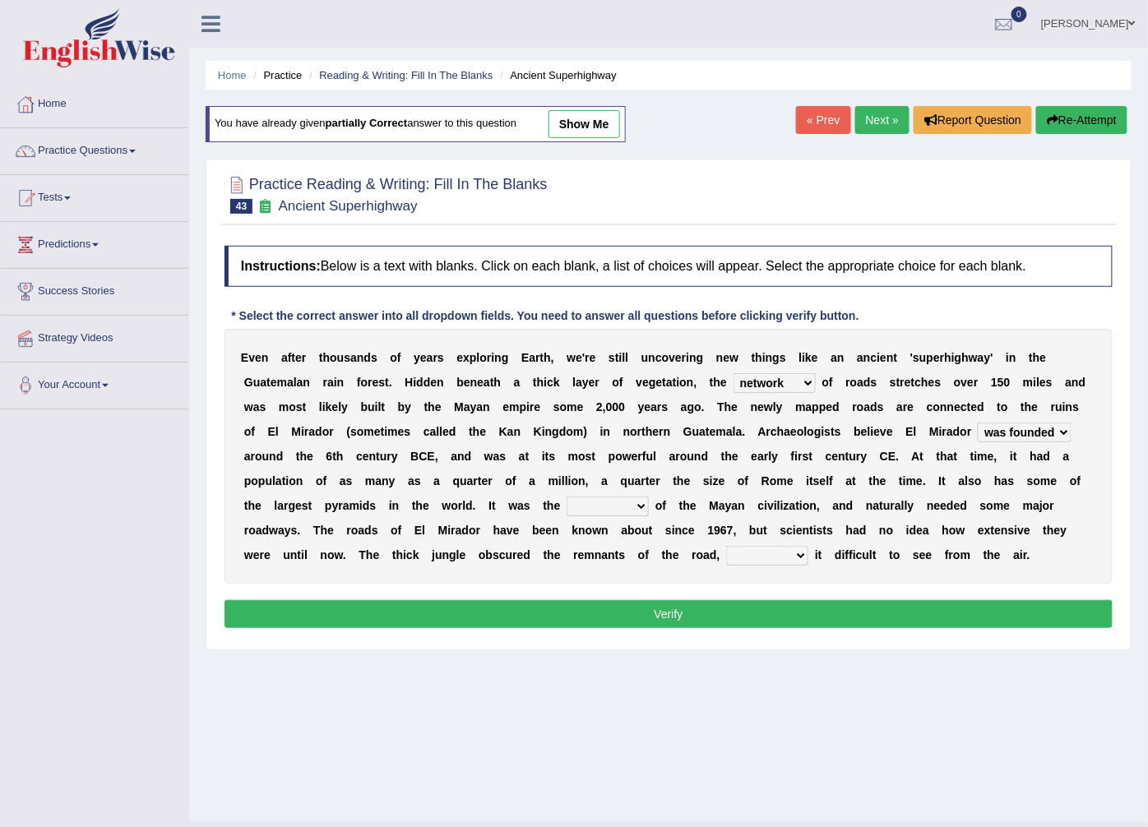
click at [649, 497] on select "volume heart column facet" at bounding box center [608, 507] width 82 height 20
select select "heart"
click at [649, 497] on select "volume heart column facet" at bounding box center [608, 507] width 82 height 20
click at [808, 546] on select "makes making make made" at bounding box center [767, 556] width 82 height 20
select select "making"
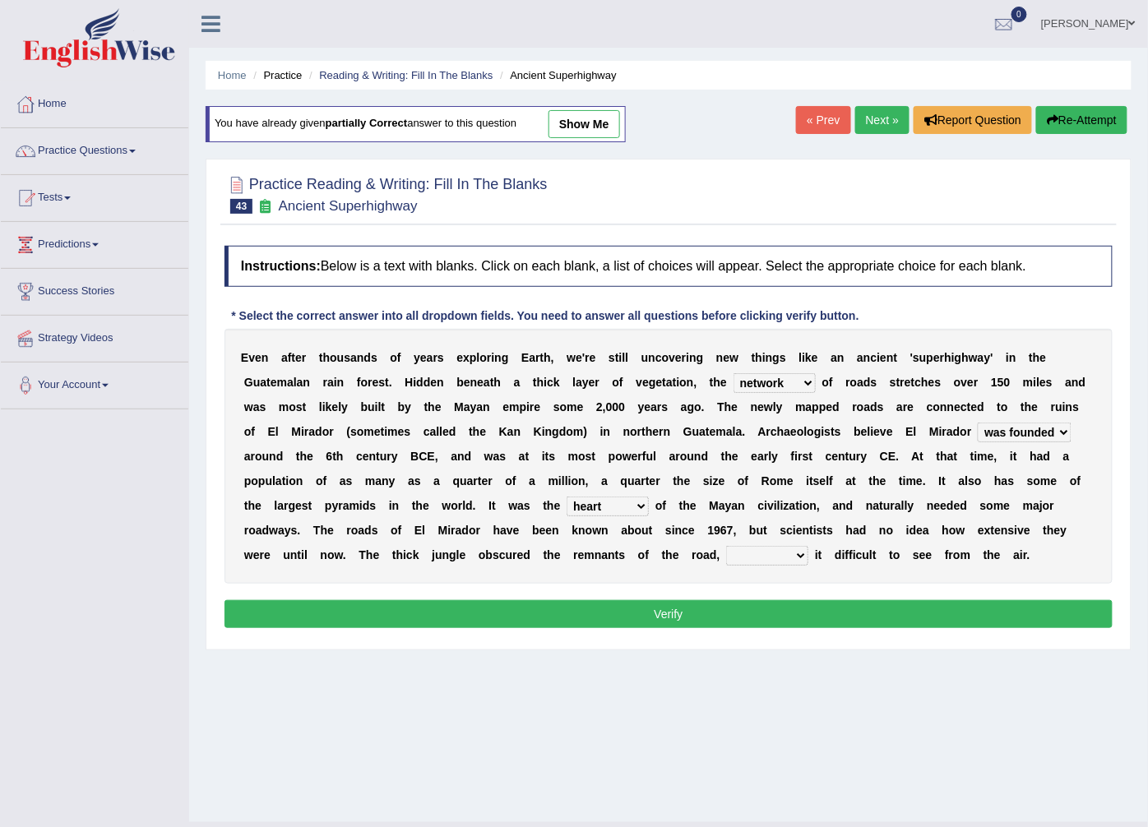
click at [808, 546] on select "makes making make made" at bounding box center [767, 556] width 82 height 20
click at [926, 610] on button "Verify" at bounding box center [668, 614] width 888 height 28
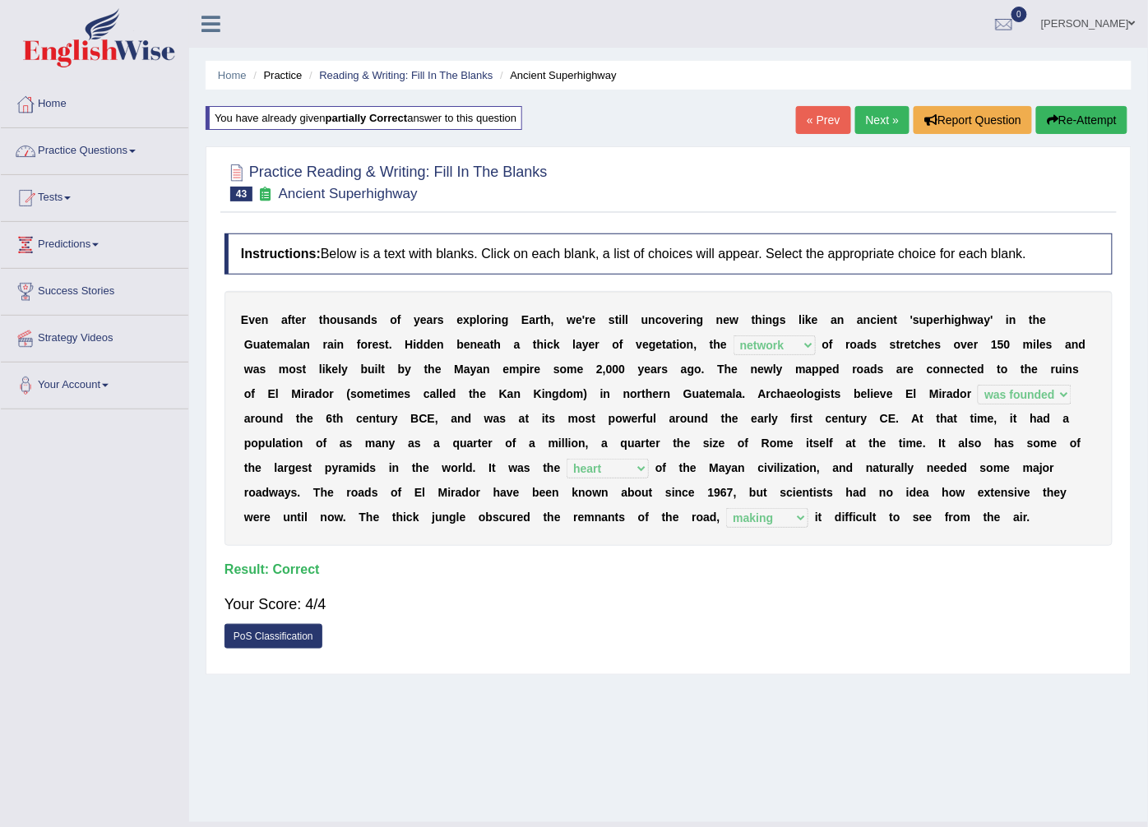
click at [99, 153] on link "Practice Questions" at bounding box center [94, 148] width 187 height 41
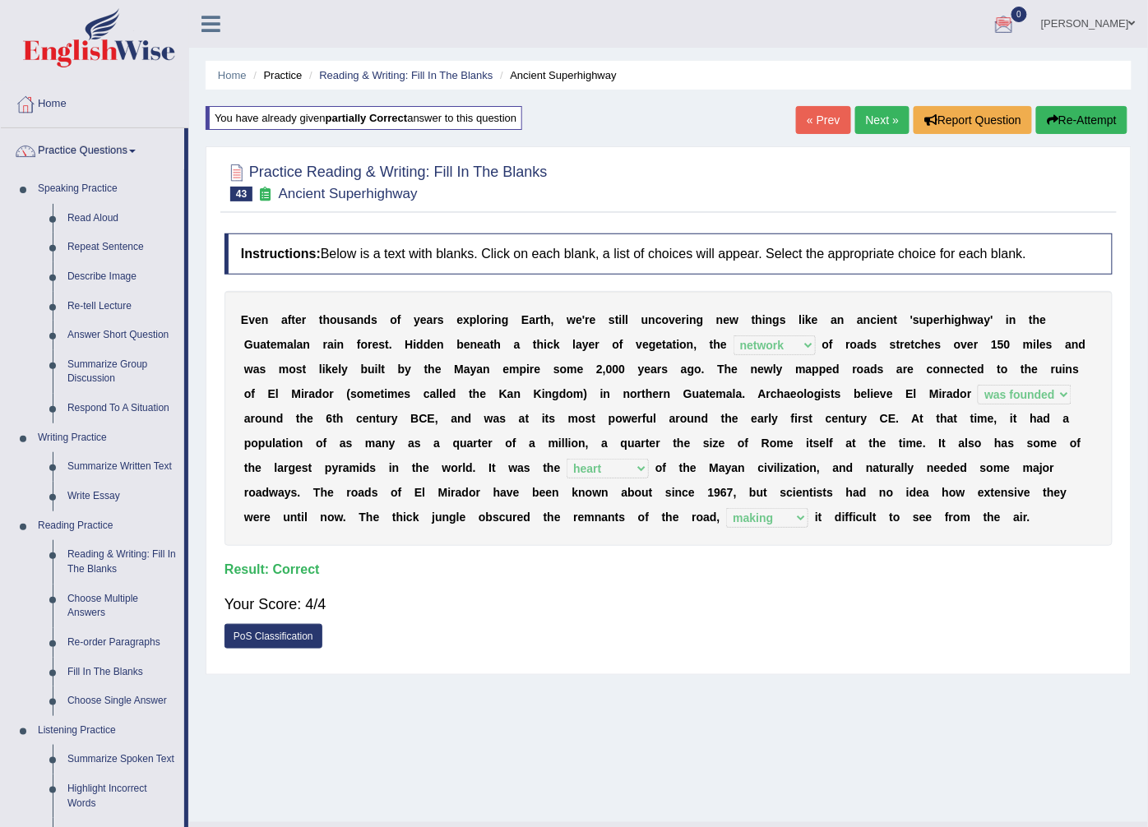
click at [1064, 18] on link "Gasham Gasham" at bounding box center [1088, 21] width 119 height 43
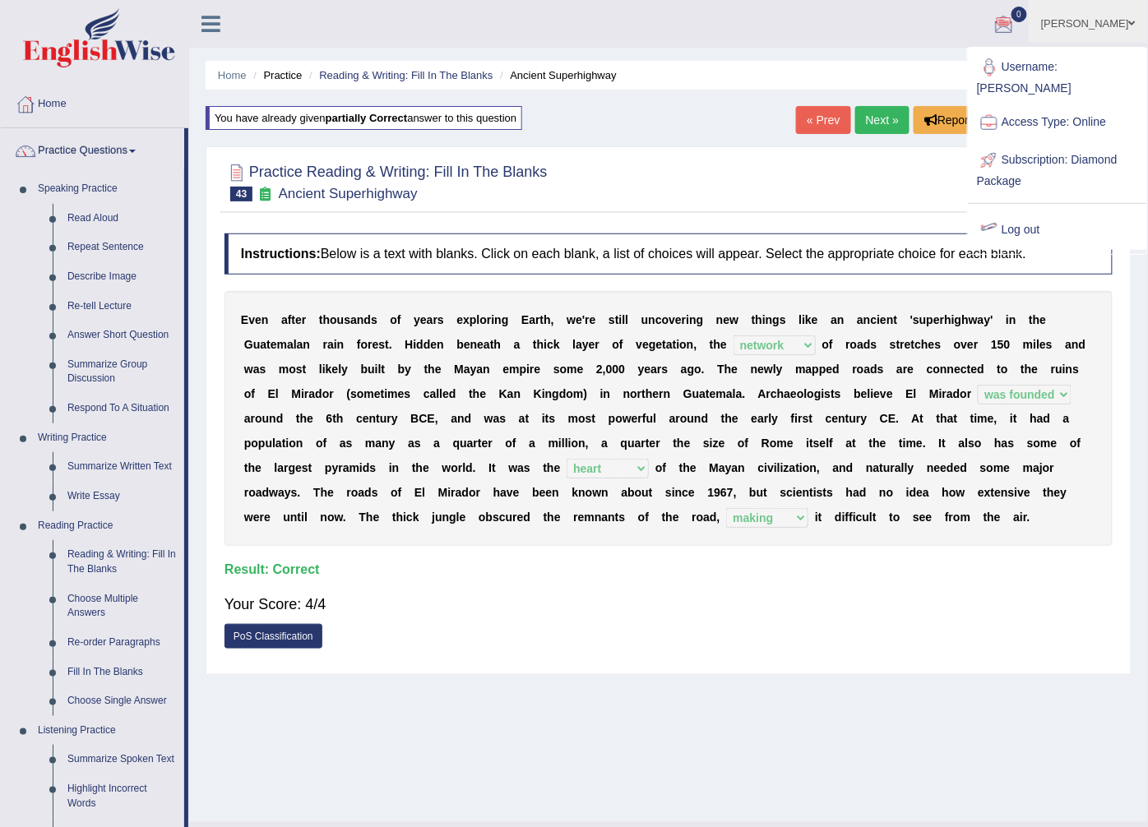
click at [1013, 214] on link "Log out" at bounding box center [1058, 230] width 178 height 38
